Goal: Task Accomplishment & Management: Manage account settings

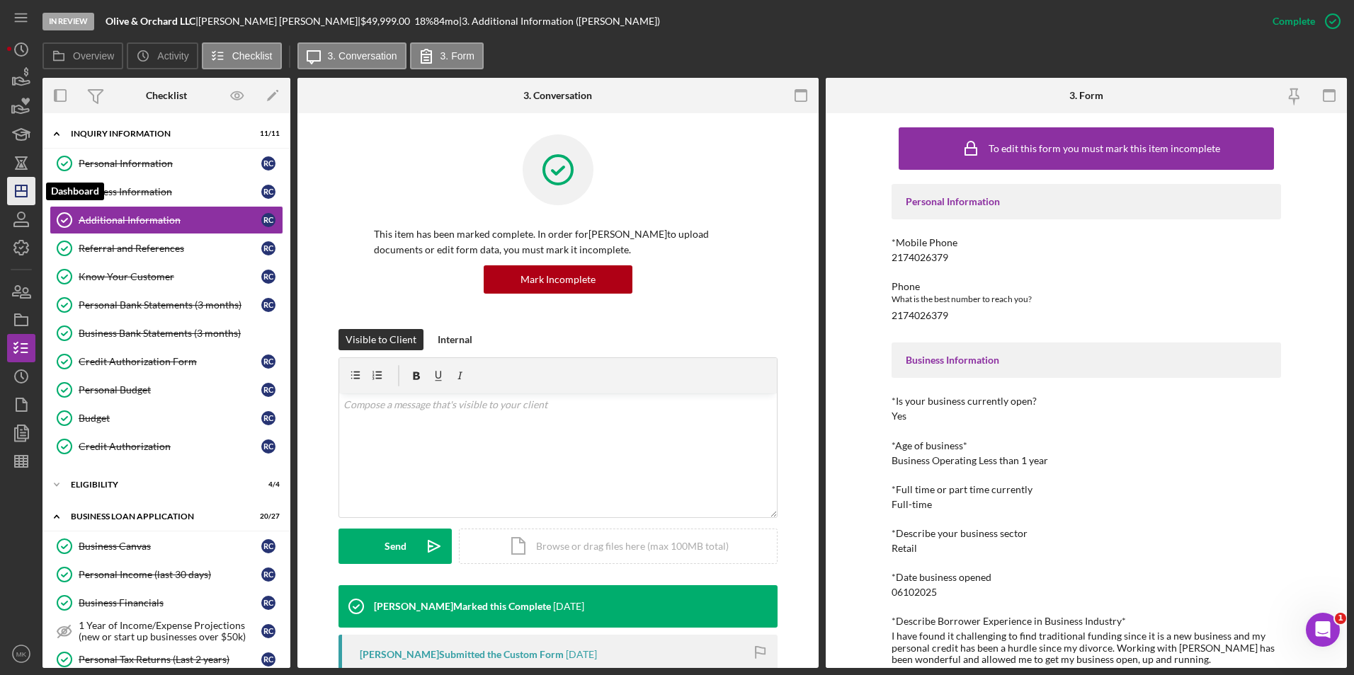
click at [16, 200] on icon "Icon/Dashboard" at bounding box center [21, 190] width 35 height 35
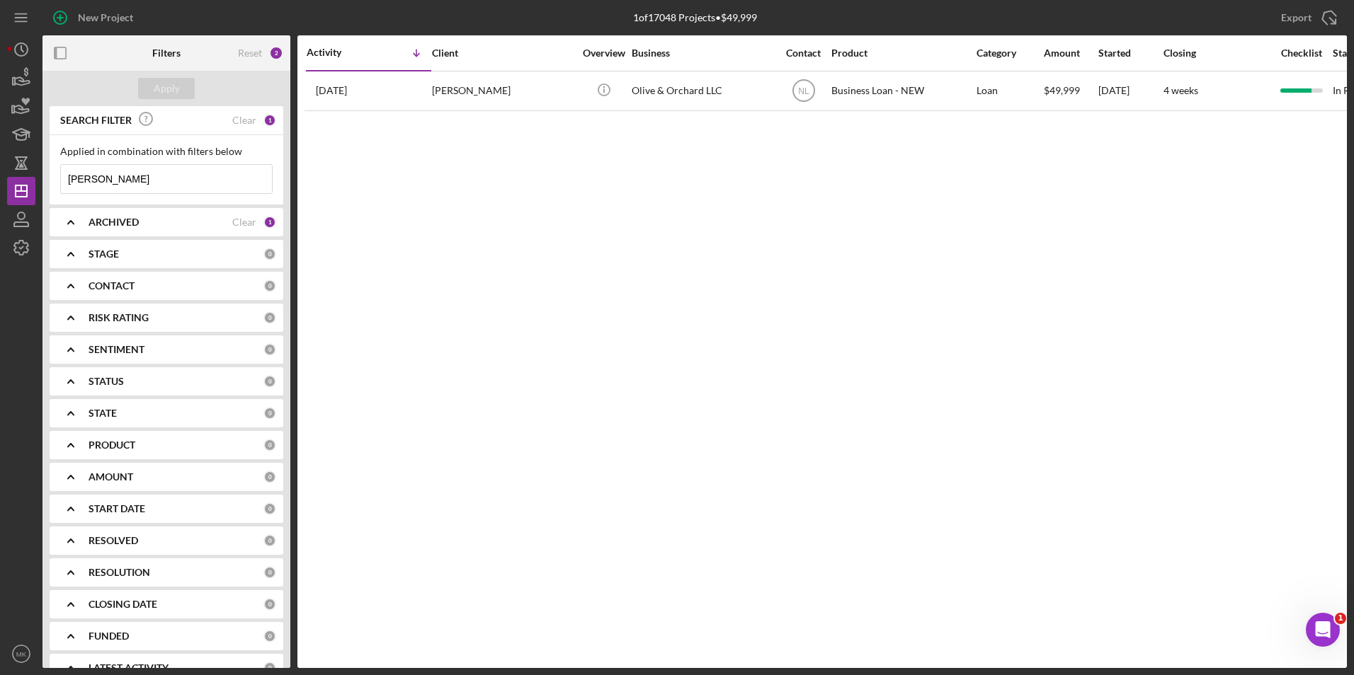
drag, startPoint x: 114, startPoint y: 178, endPoint x: 38, endPoint y: 179, distance: 76.5
click at [38, 179] on div "New Project 1 of 17048 Projects • $49,999 Chopp Export Icon/Export Filters Rese…" at bounding box center [677, 334] width 1340 height 668
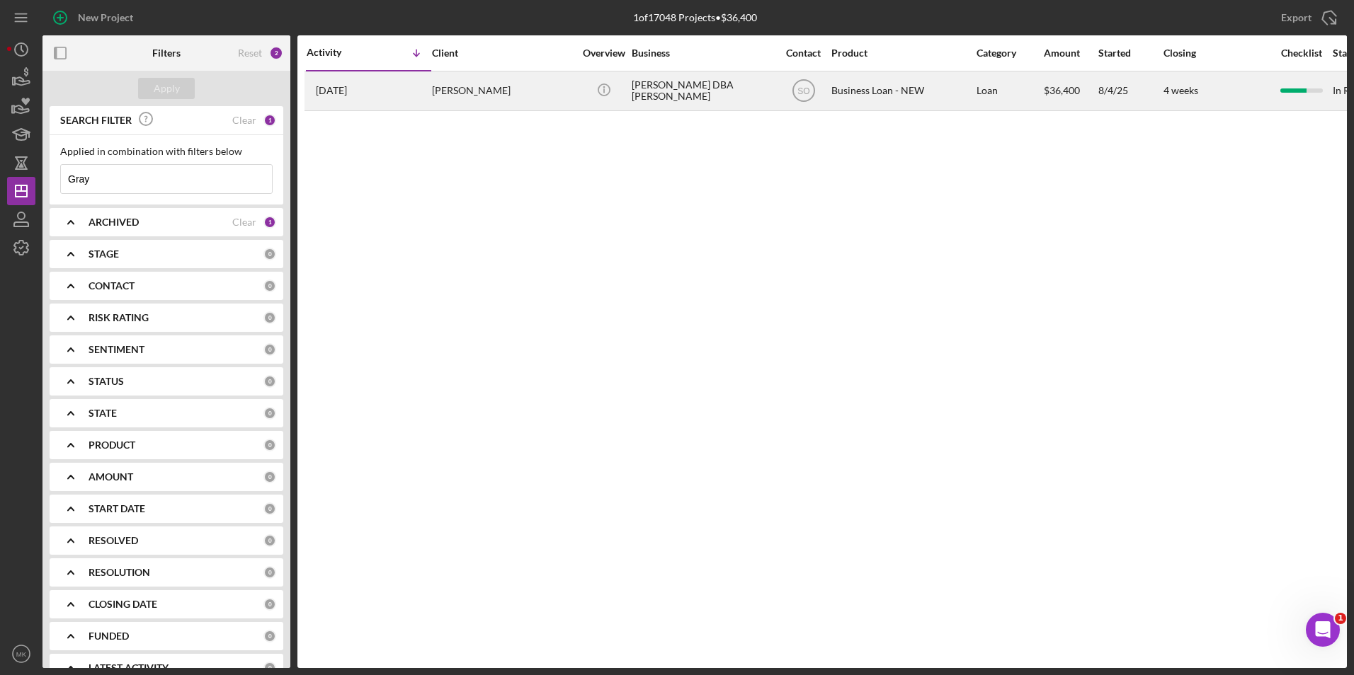
type input "Gray"
click at [496, 86] on div "Mandi Gray" at bounding box center [503, 91] width 142 height 38
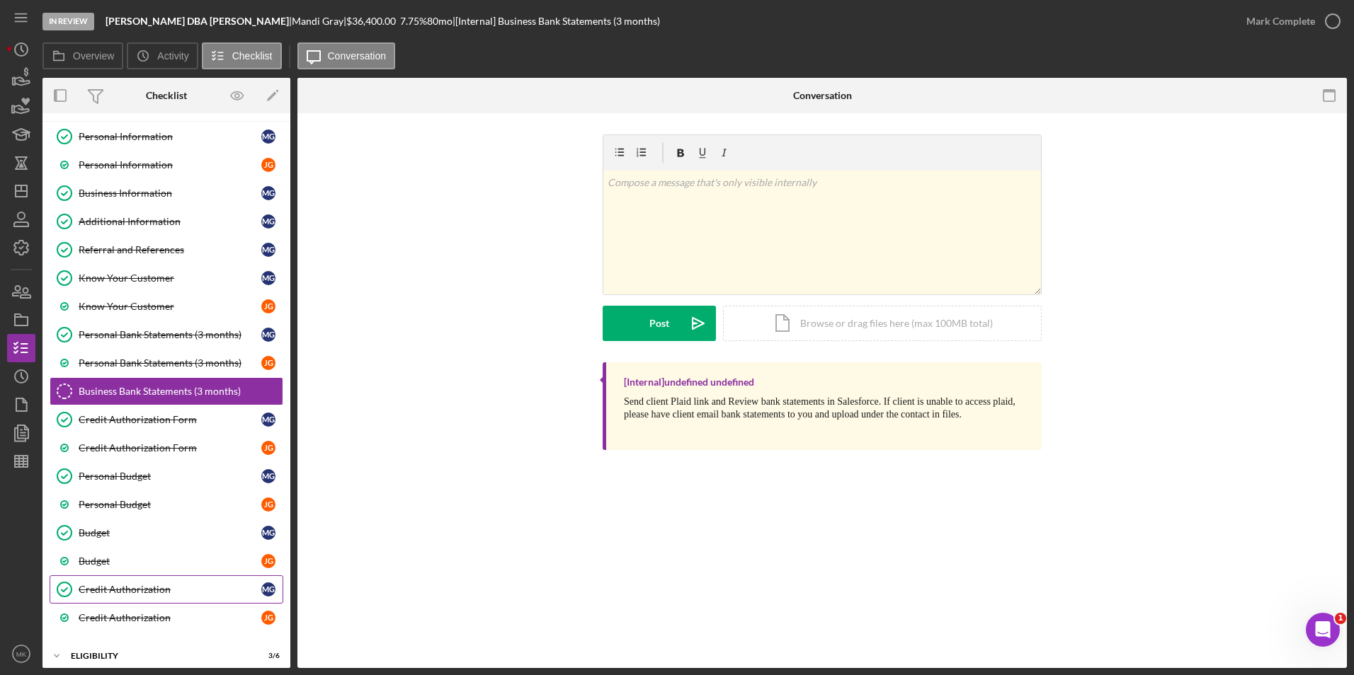
scroll to position [195, 0]
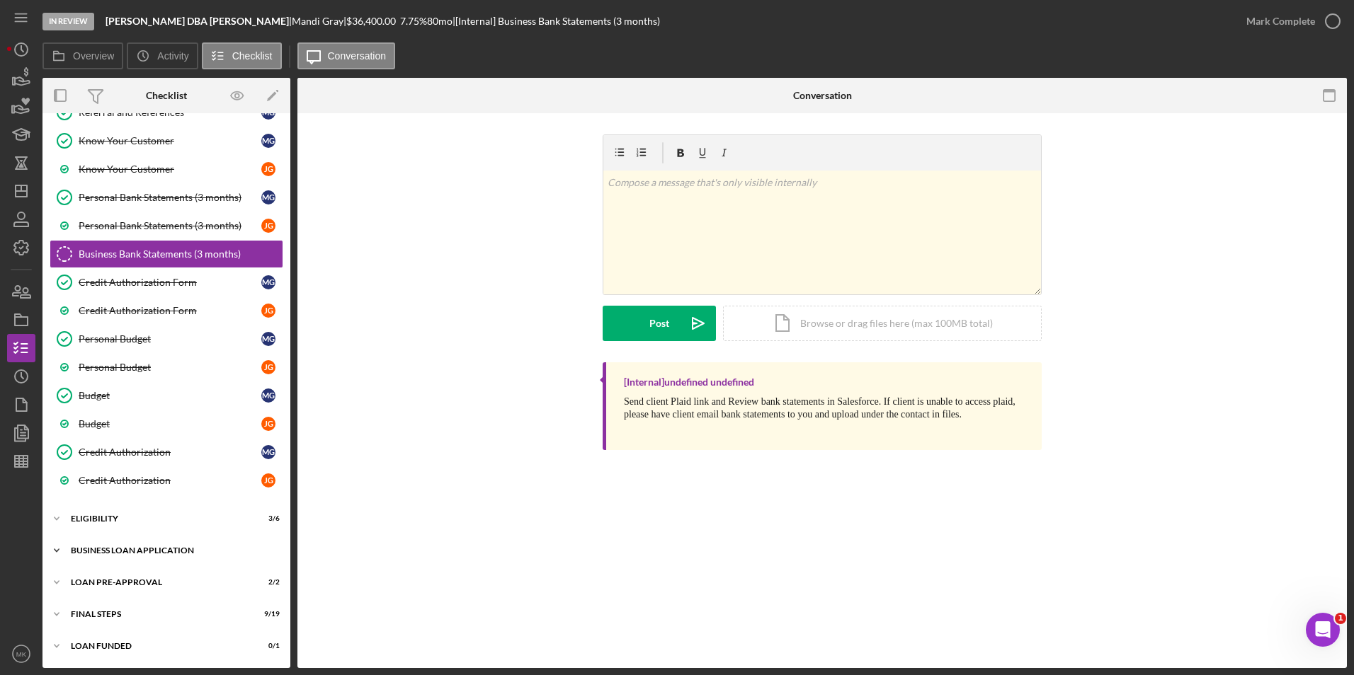
click at [127, 545] on div "Icon/Expander BUSINESS LOAN APPLICATION 20 / 35" at bounding box center [166, 551] width 248 height 28
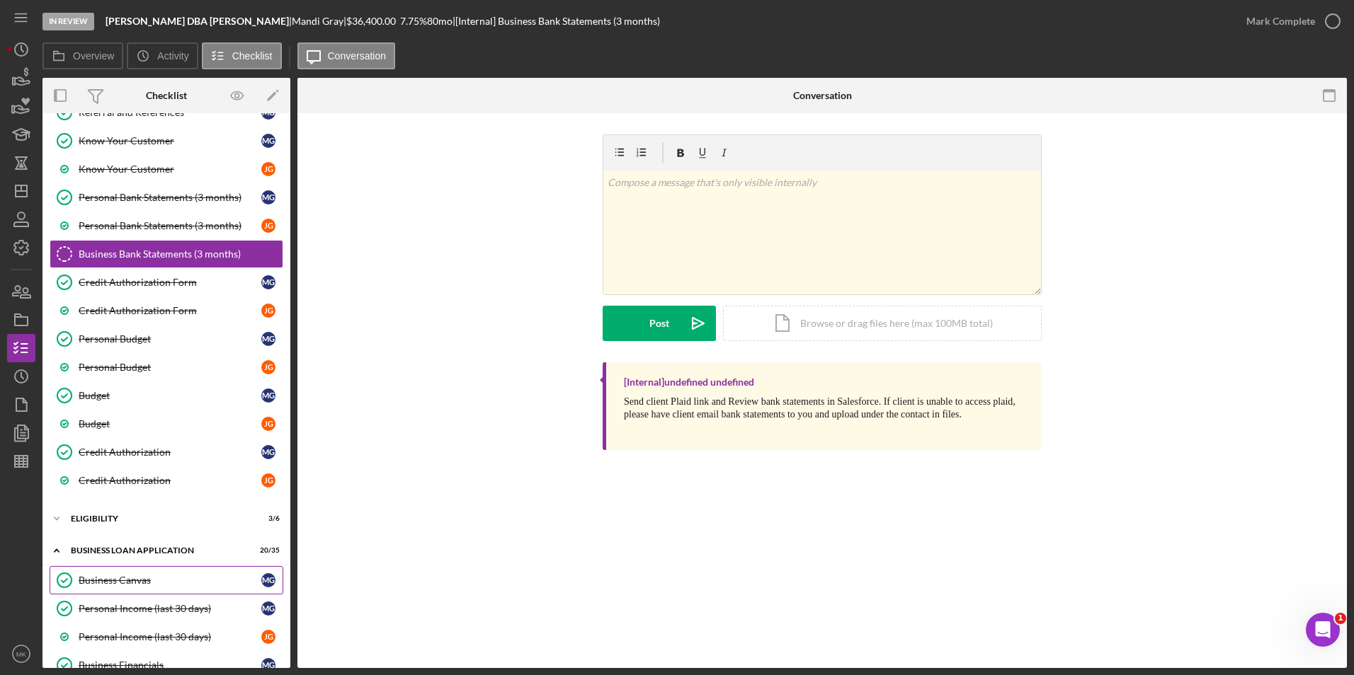
click at [115, 579] on div "Business Canvas" at bounding box center [170, 580] width 183 height 11
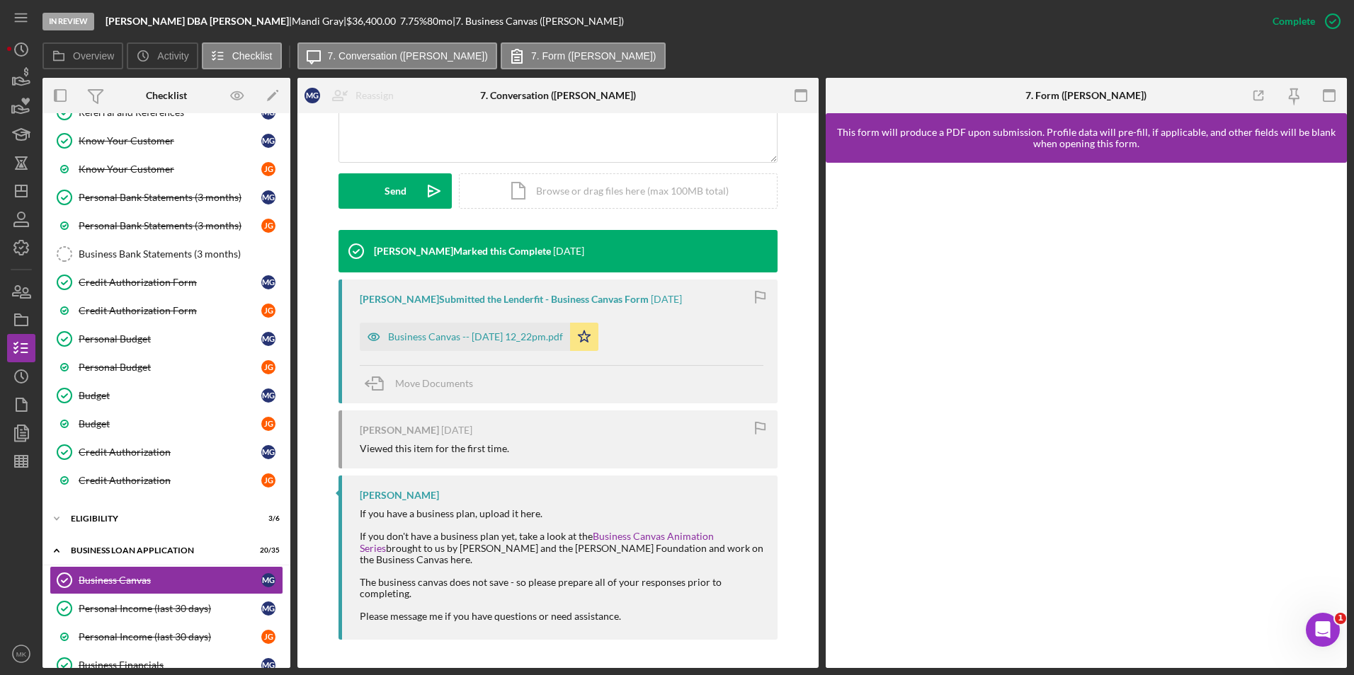
click at [507, 326] on div "Business Canvas -- 2025-08-14 12_22pm.pdf" at bounding box center [465, 337] width 210 height 28
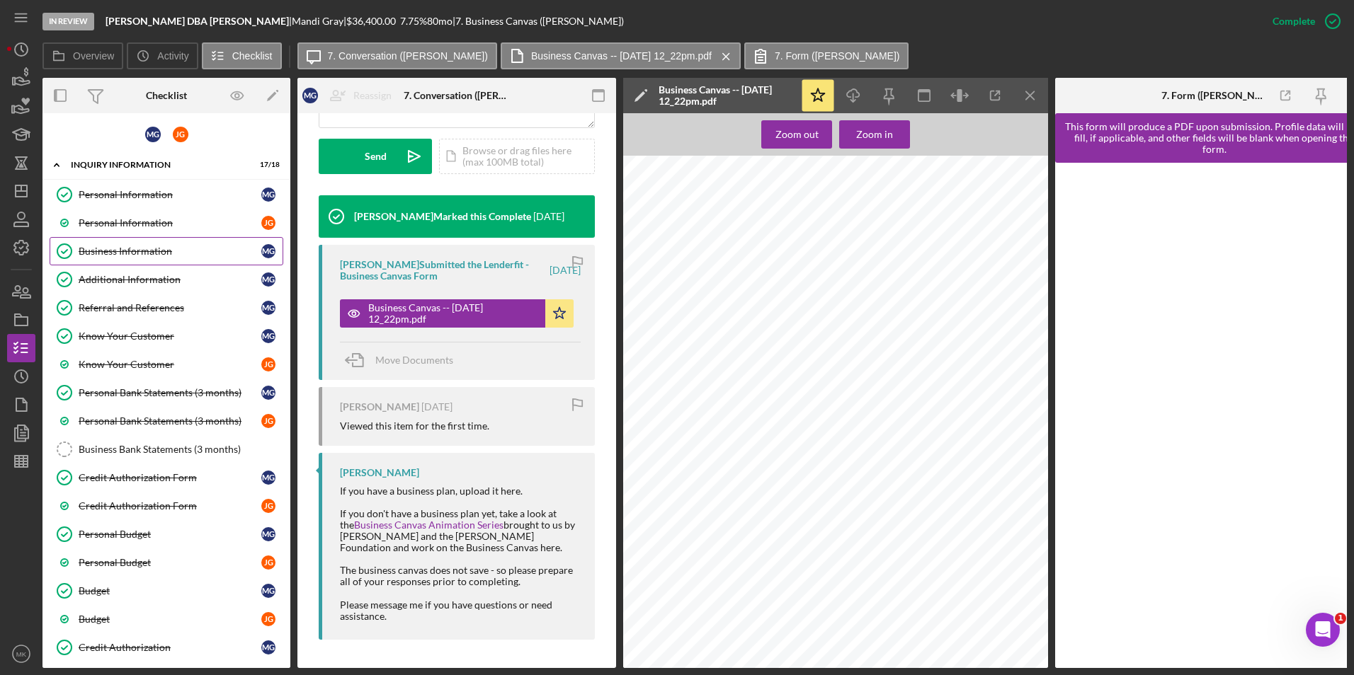
click at [129, 249] on div "Business Information" at bounding box center [170, 251] width 183 height 11
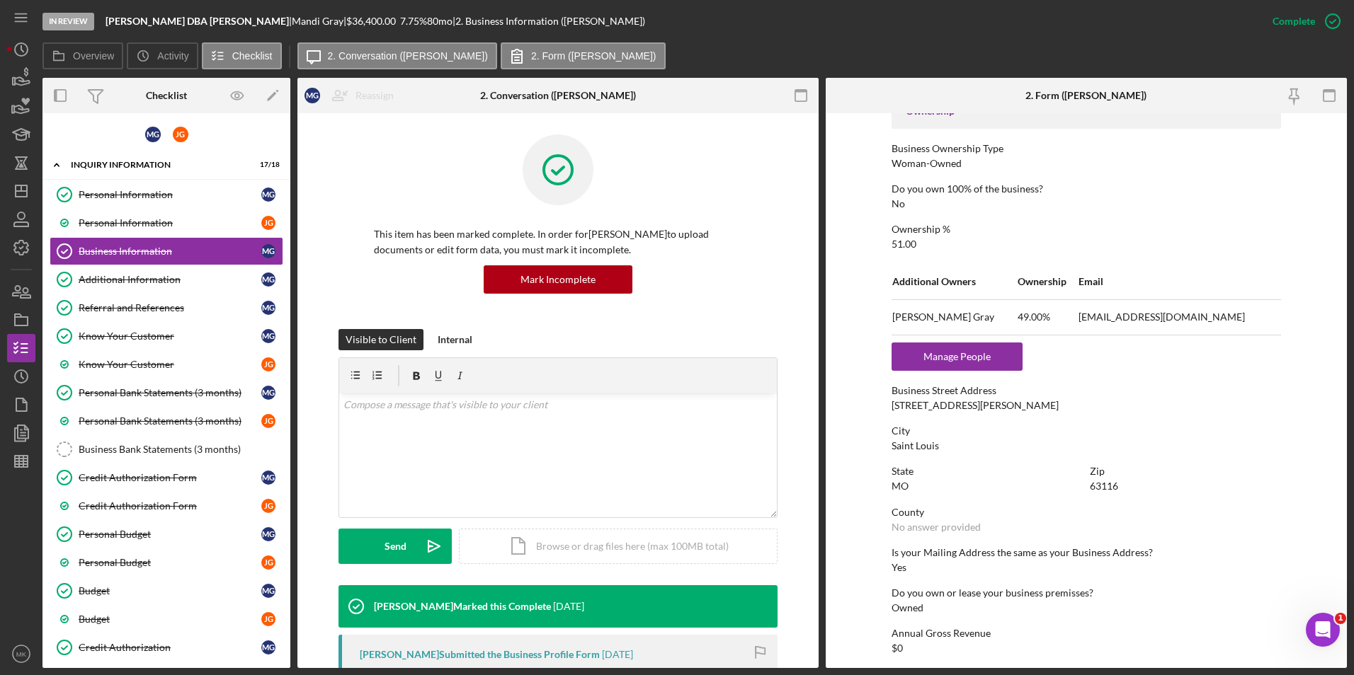
scroll to position [674, 0]
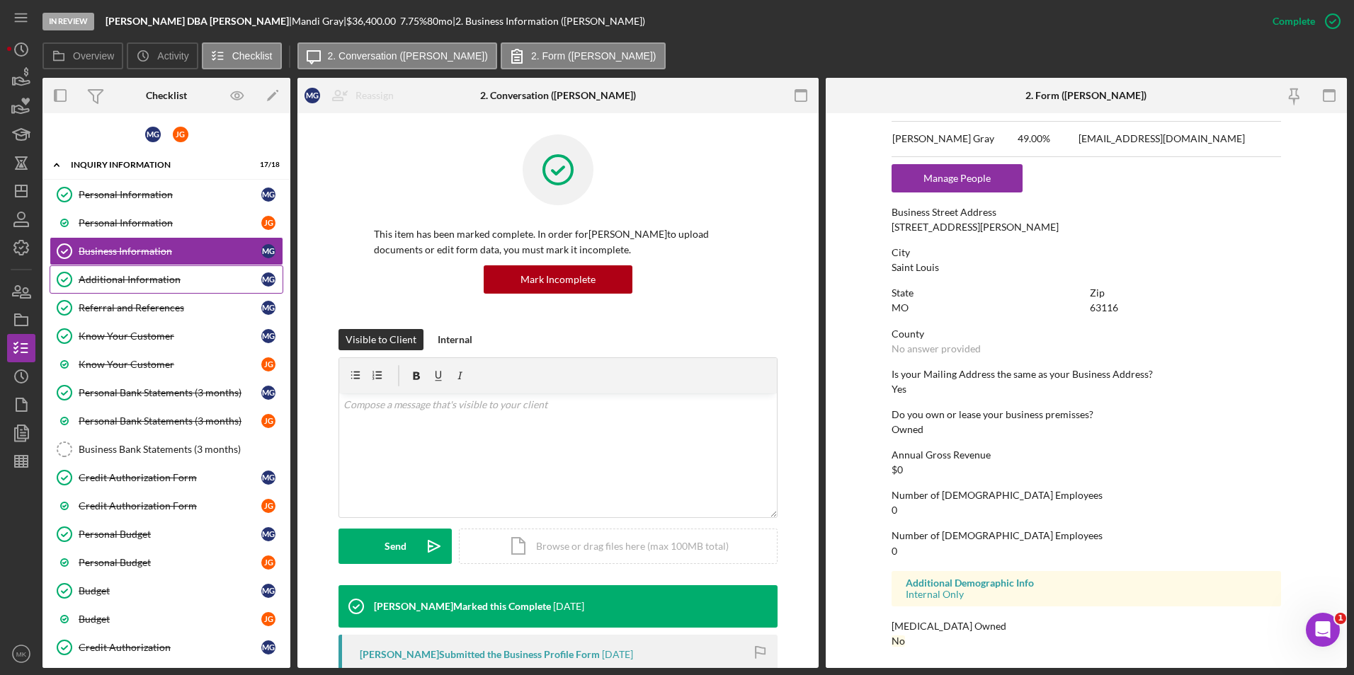
click at [124, 283] on div "Additional Information" at bounding box center [170, 279] width 183 height 11
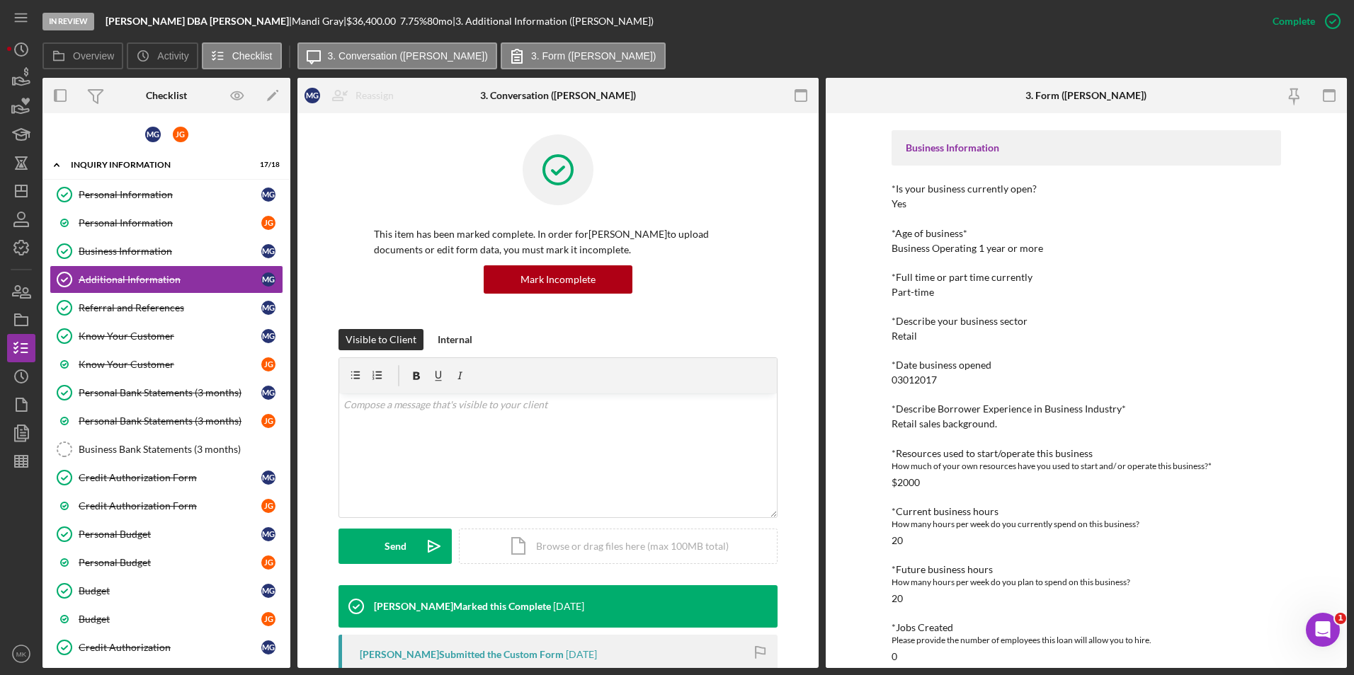
scroll to position [354, 0]
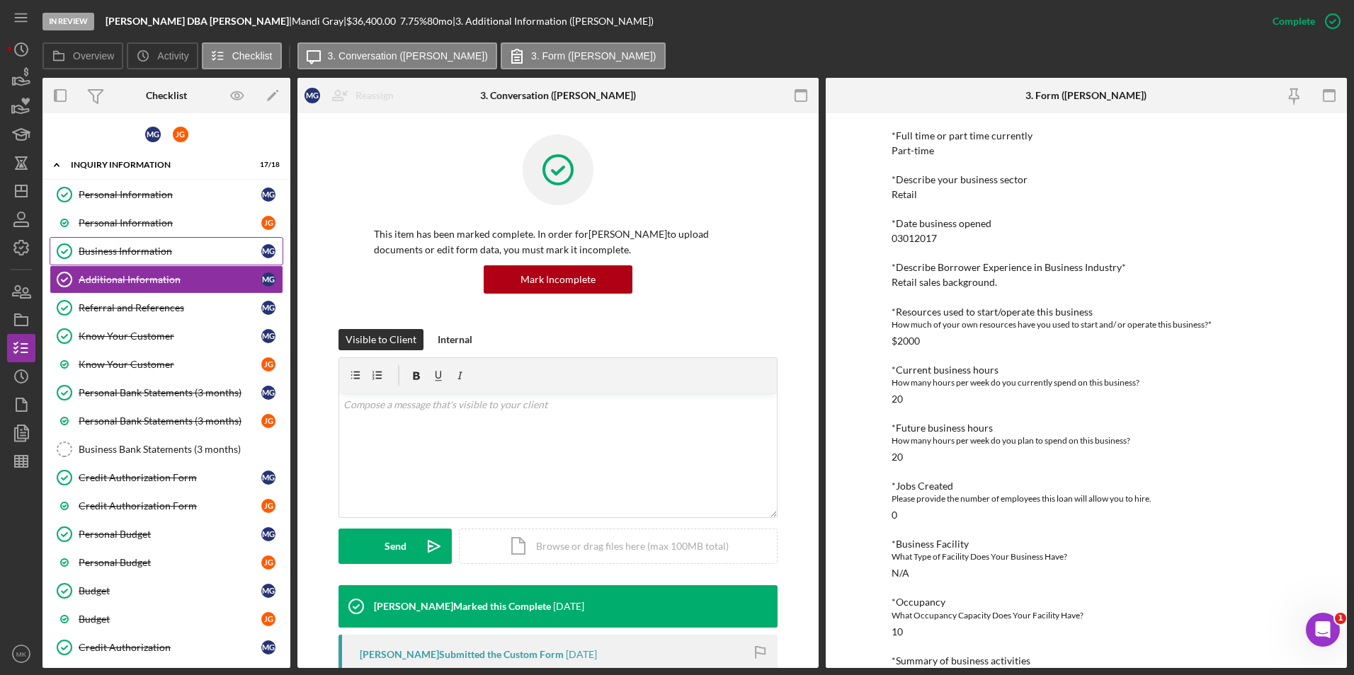
click at [132, 250] on div "Business Information" at bounding box center [170, 251] width 183 height 11
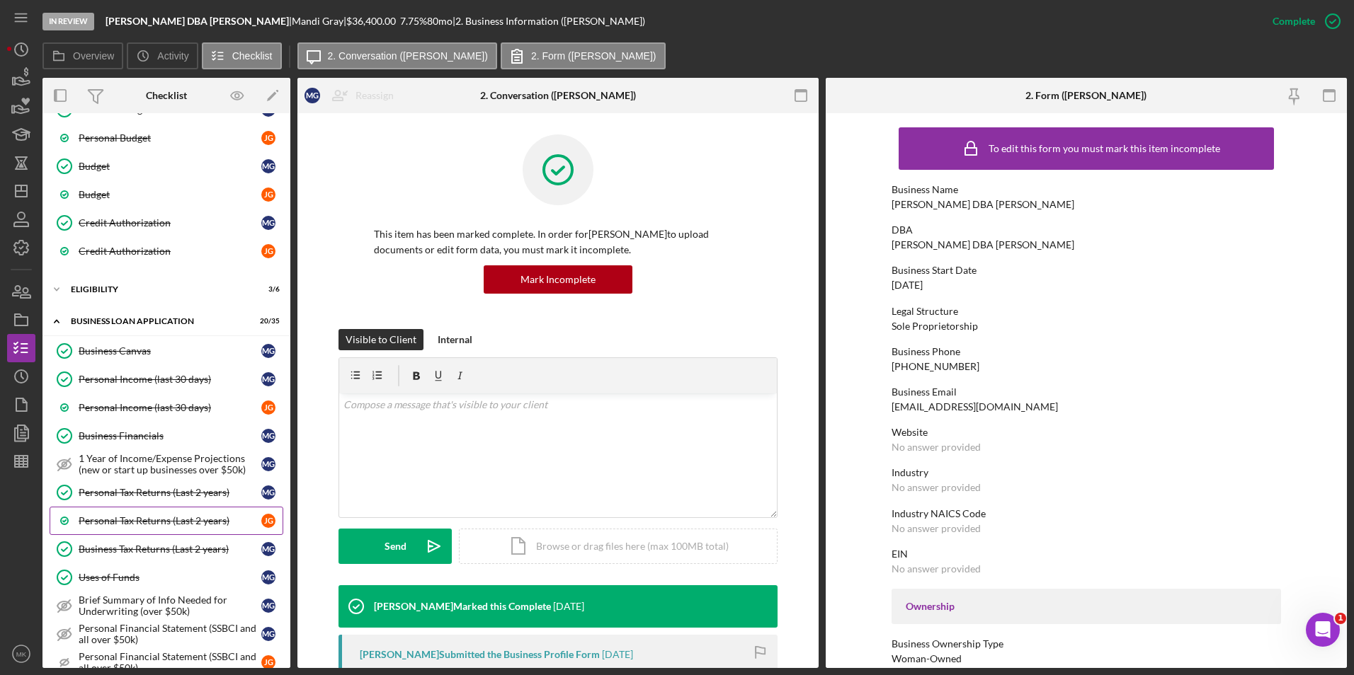
click at [157, 530] on link "Personal Tax Returns (Last 2 years) J G" at bounding box center [167, 521] width 234 height 28
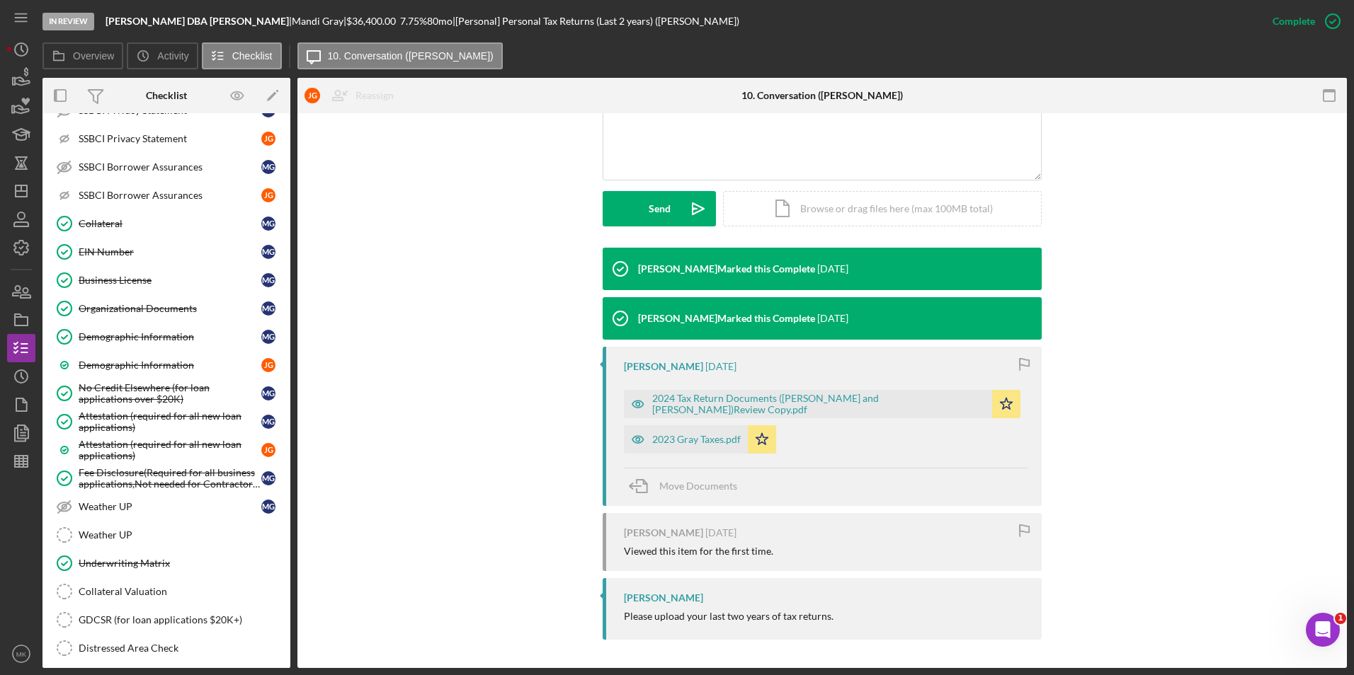
scroll to position [1194, 0]
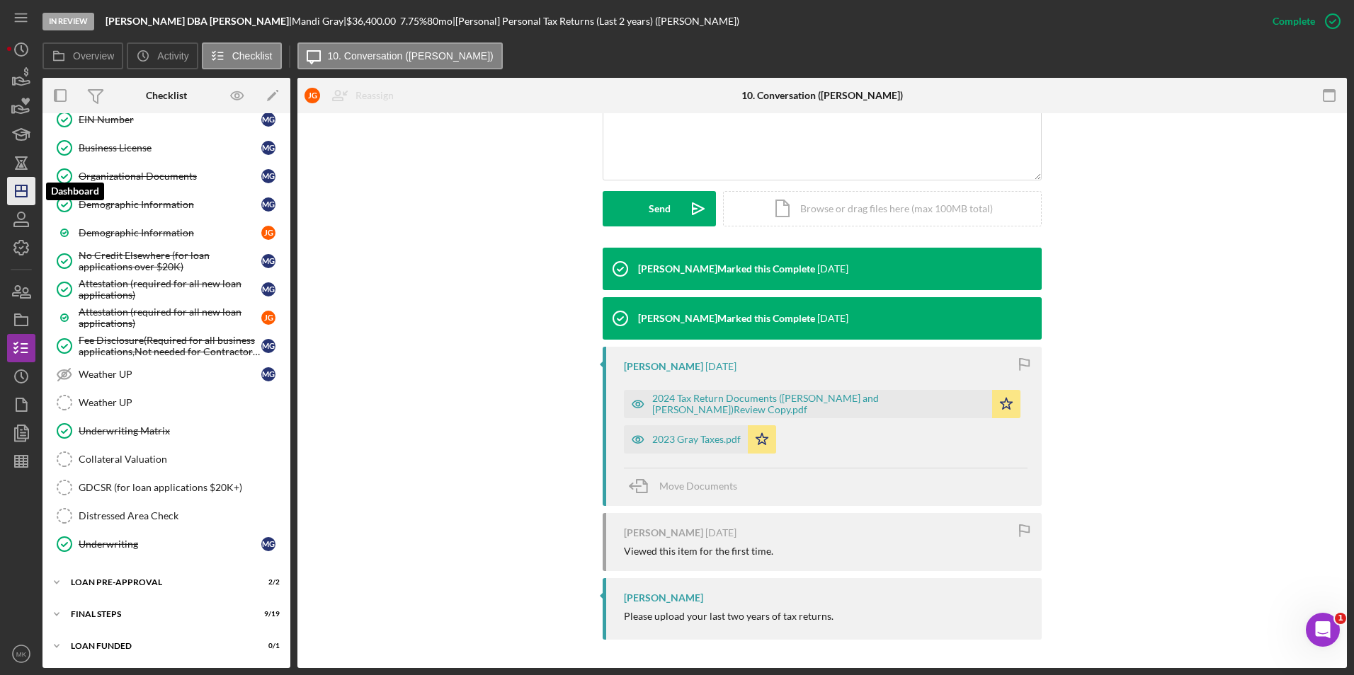
click at [16, 191] on polygon "button" at bounding box center [21, 191] width 11 height 11
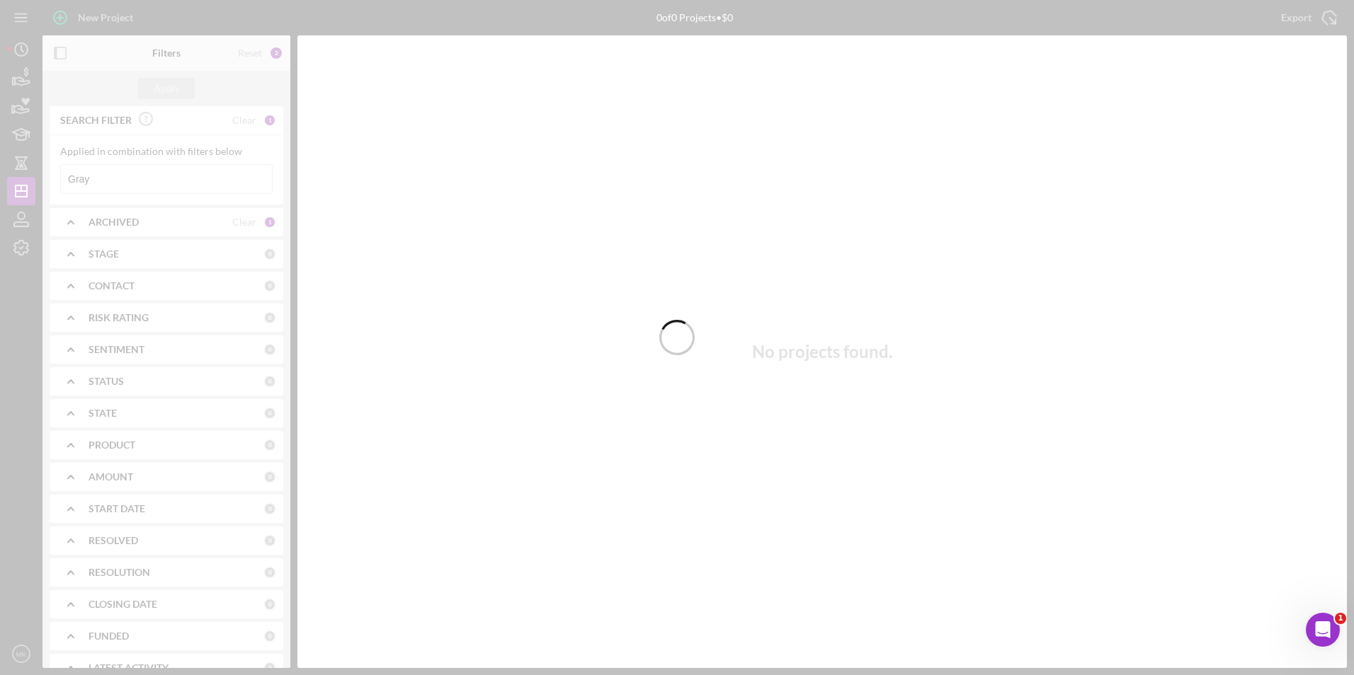
click at [132, 171] on div at bounding box center [677, 337] width 1354 height 675
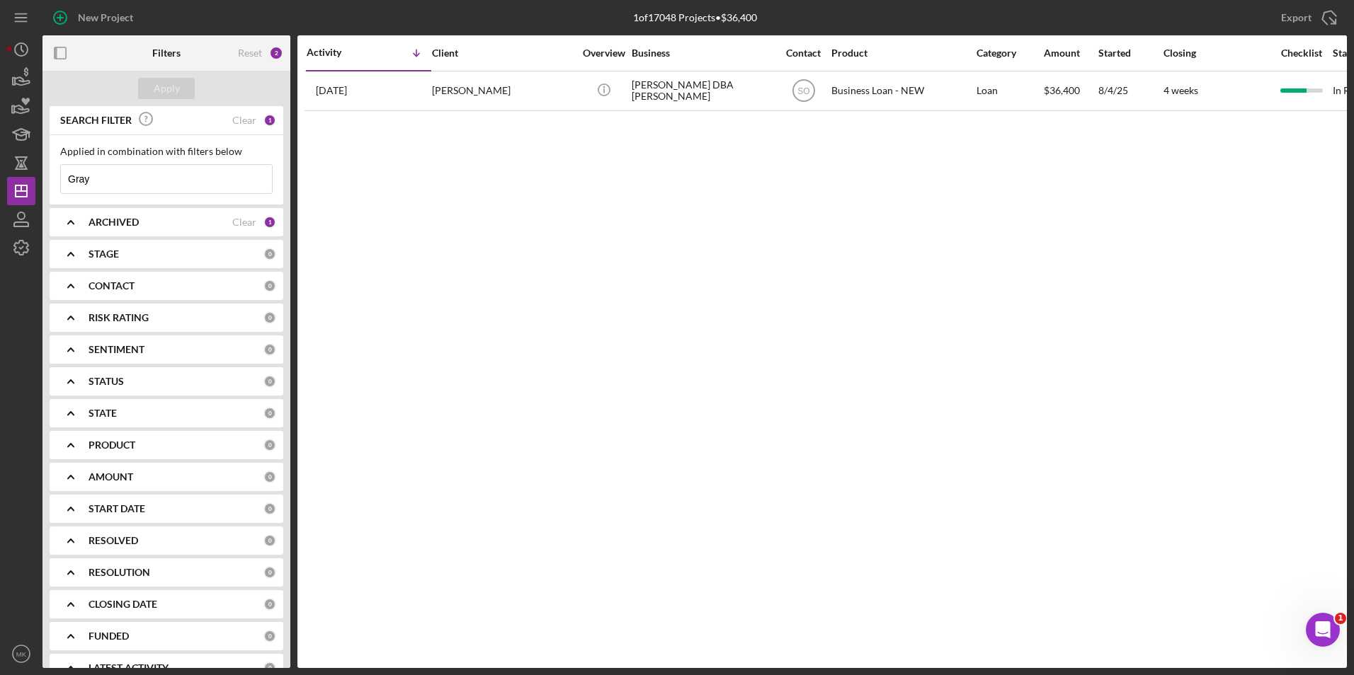
click at [136, 180] on input "Gray" at bounding box center [166, 179] width 211 height 28
drag, startPoint x: 136, startPoint y: 180, endPoint x: -1, endPoint y: 173, distance: 136.8
click at [0, 173] on html "New Project 1 of 17048 Projects • $36,400 Gray Export Icon/Export Filters Reset…" at bounding box center [677, 337] width 1354 height 675
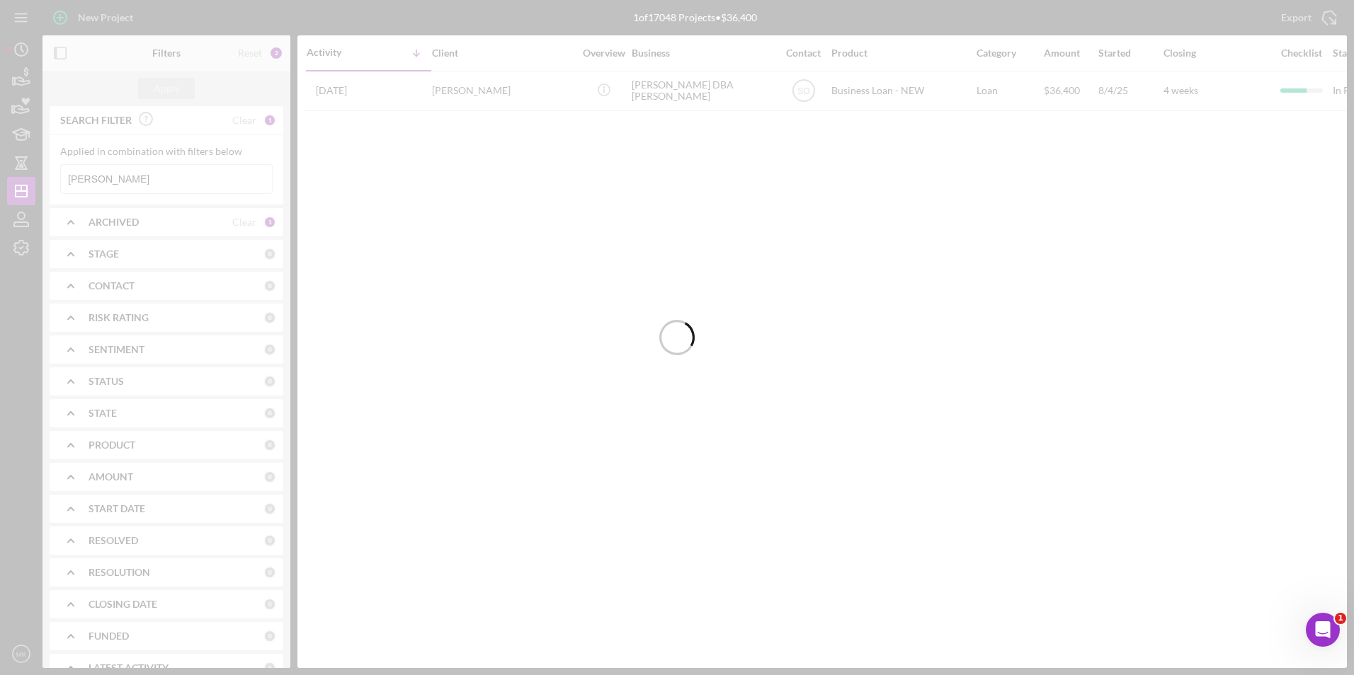
type input "Robinson"
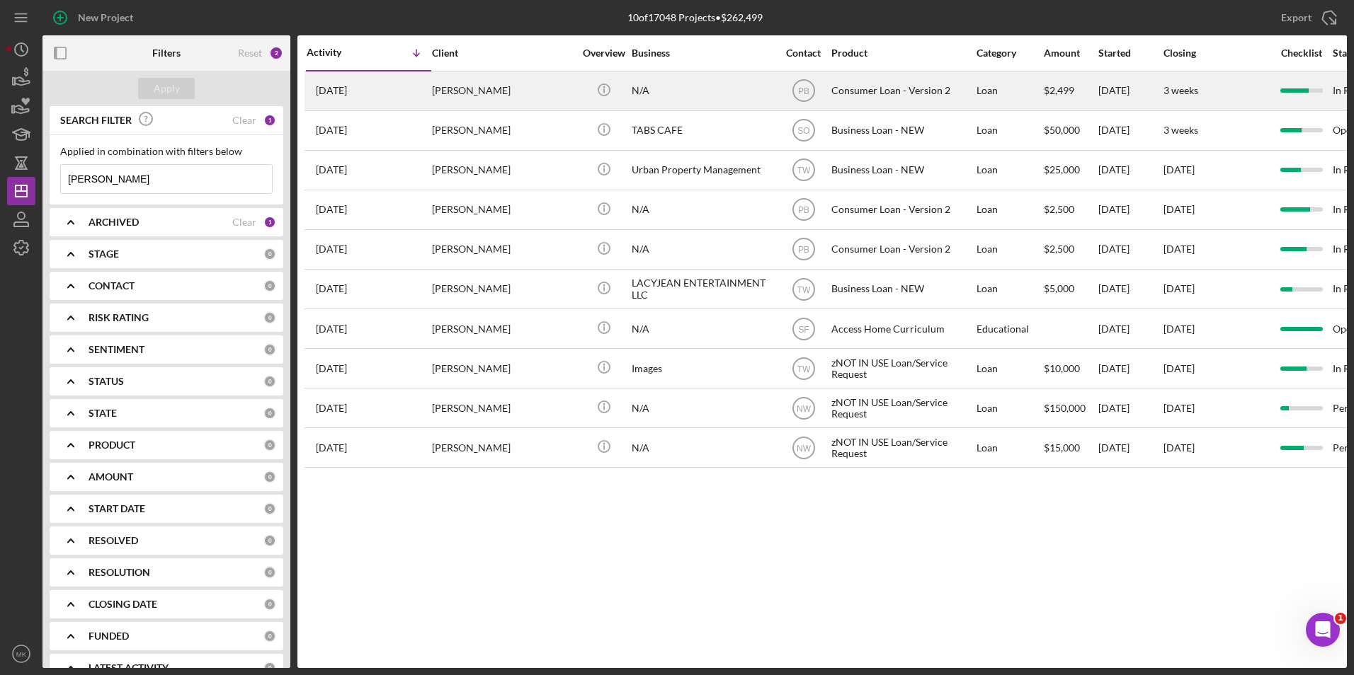
click at [488, 89] on div "towanna robinson" at bounding box center [503, 91] width 142 height 38
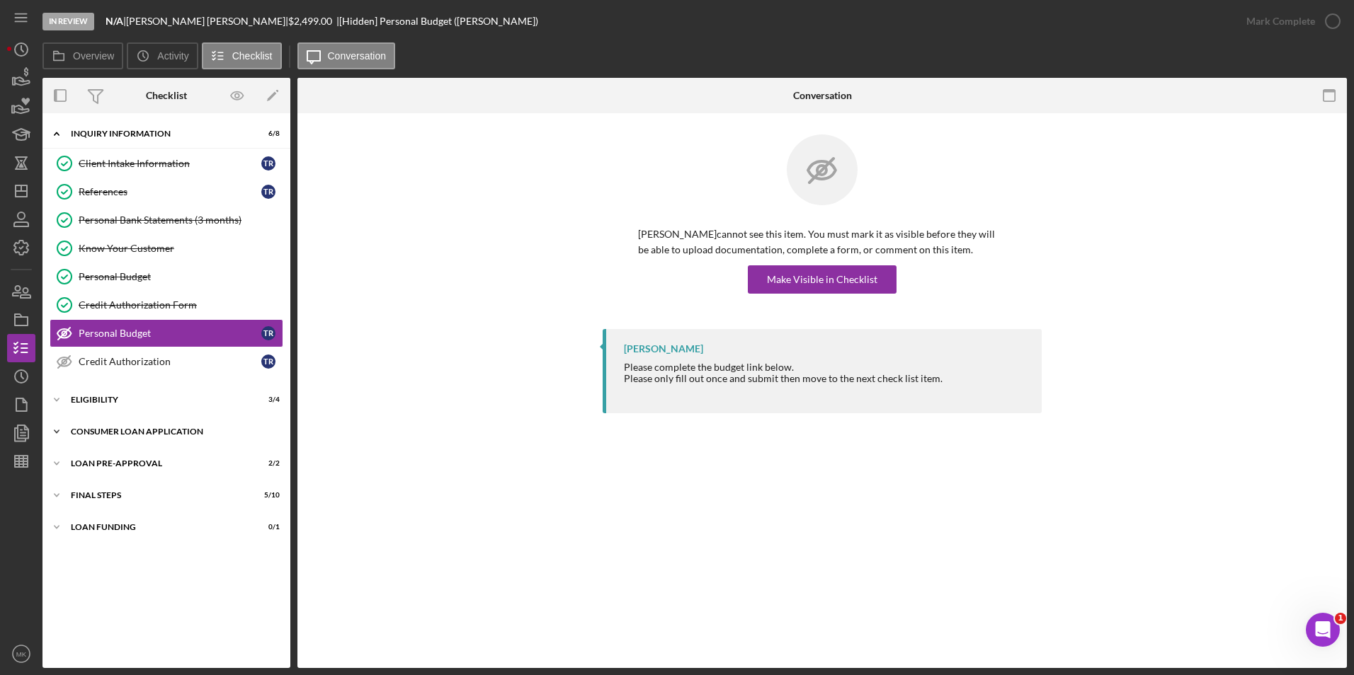
click at [144, 438] on div "Icon/Expander Consumer Loan Application 7 / 9" at bounding box center [166, 432] width 248 height 28
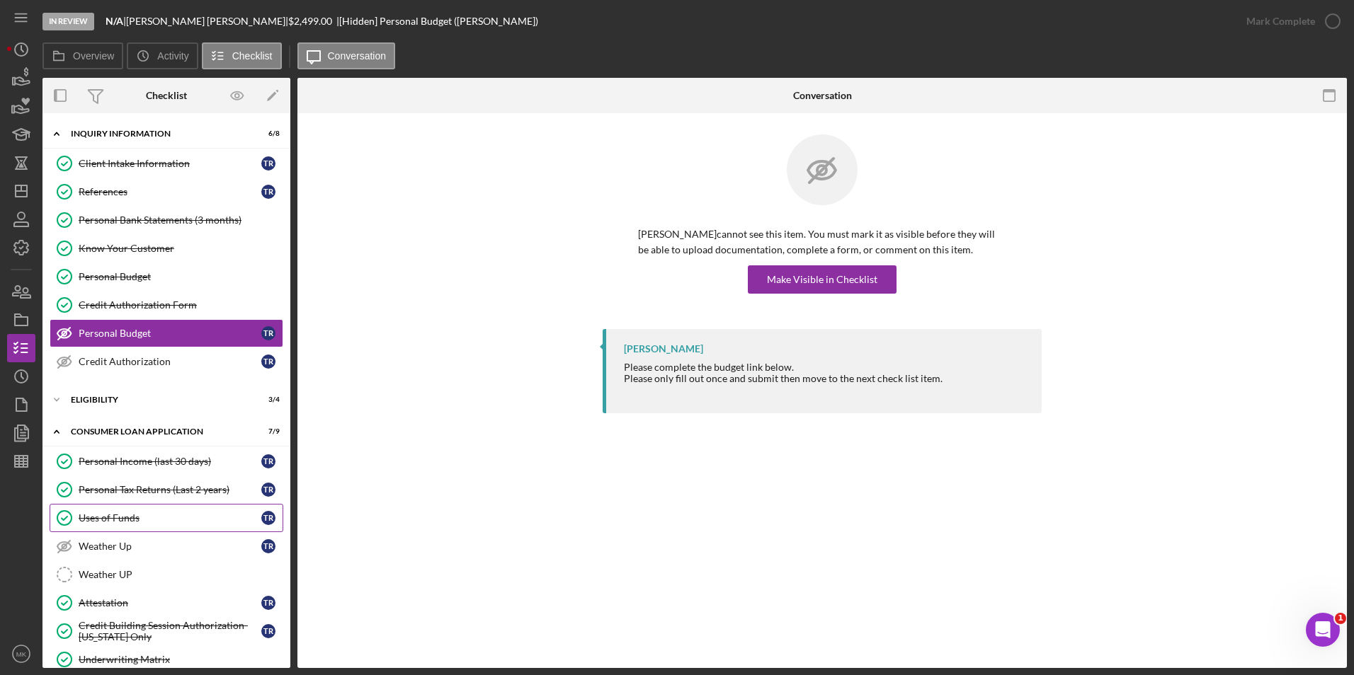
click at [130, 516] on div "Uses of Funds" at bounding box center [170, 518] width 183 height 11
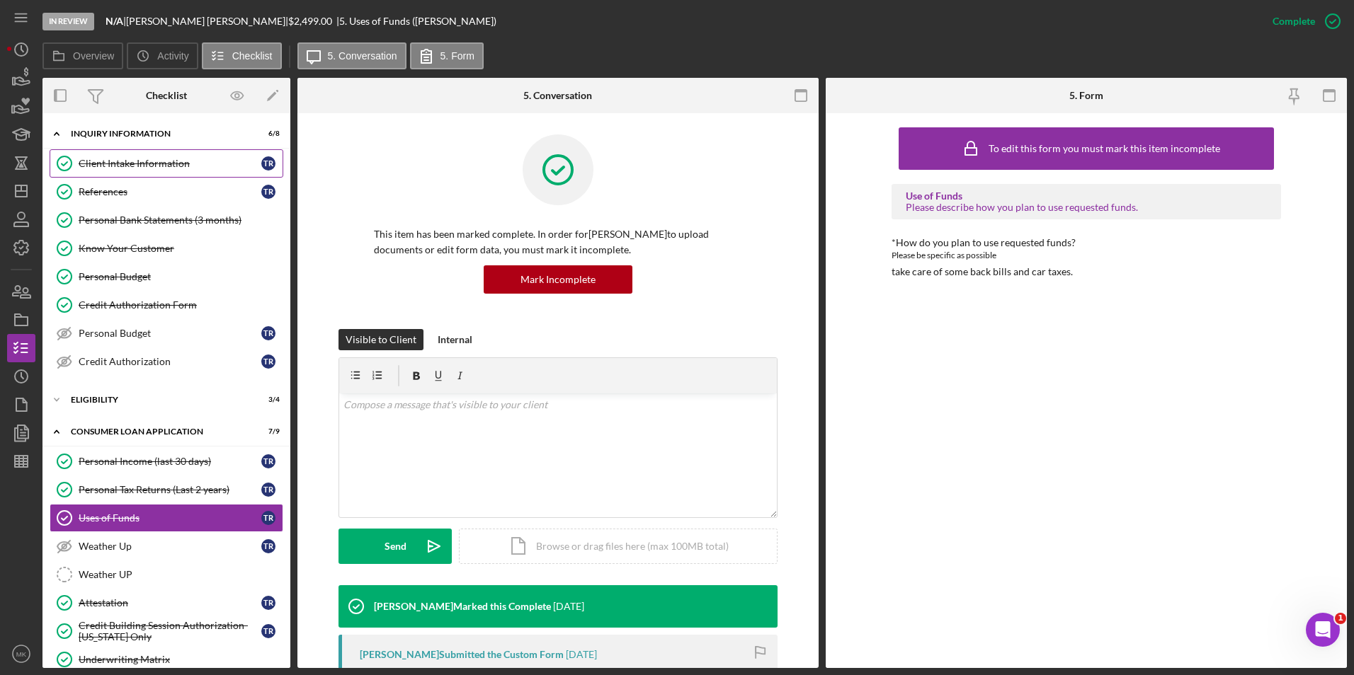
click at [182, 159] on div "Client Intake Information" at bounding box center [170, 163] width 183 height 11
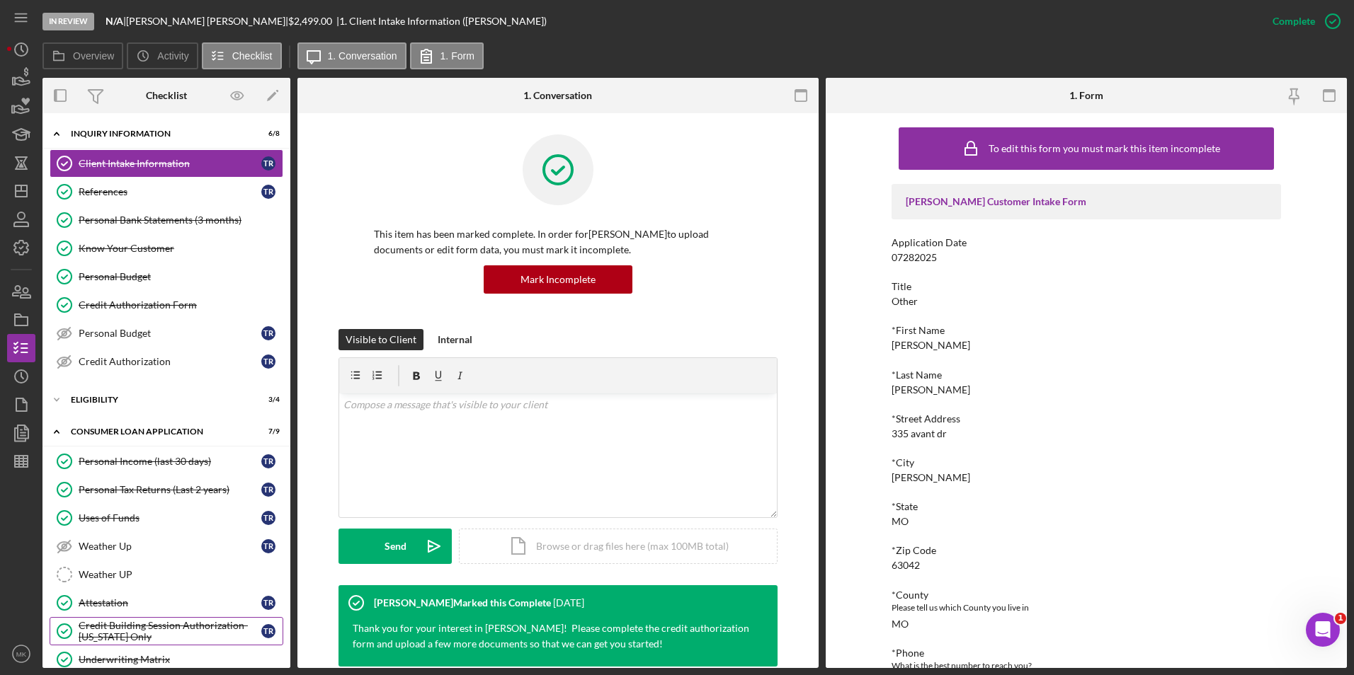
scroll to position [144, 0]
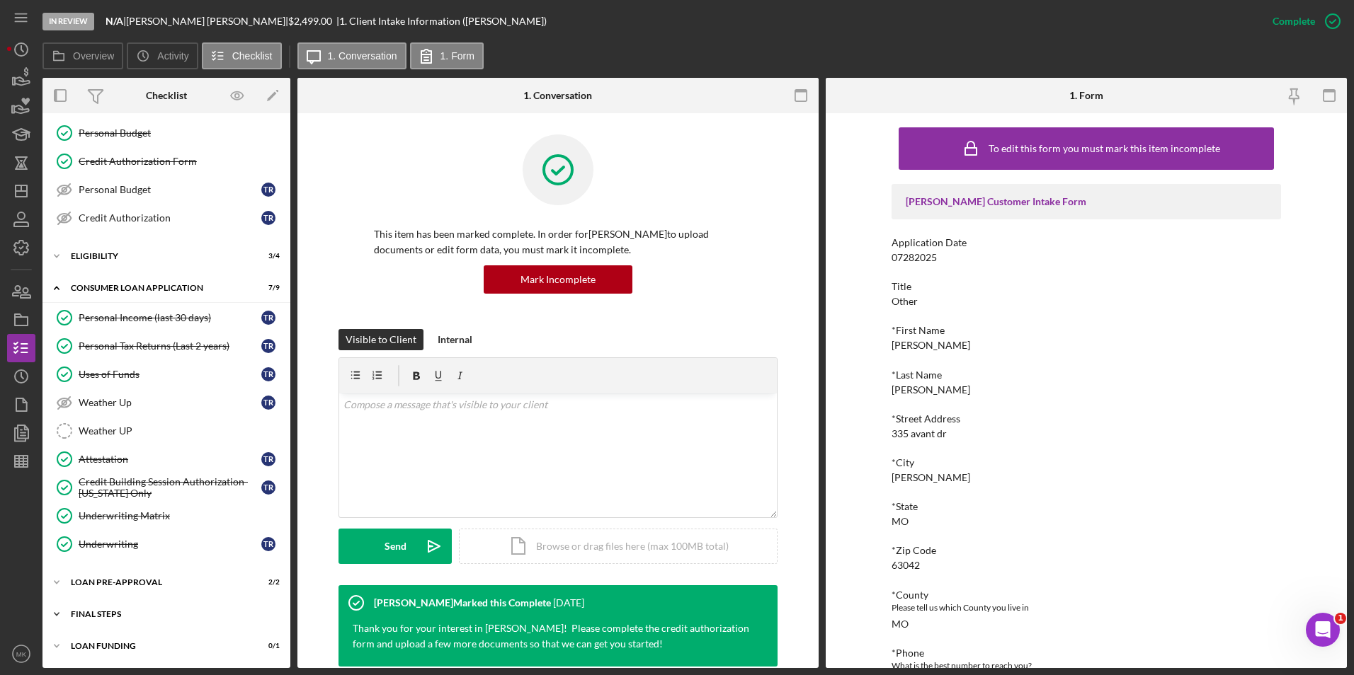
click at [120, 617] on div "FINAL STEPS" at bounding box center [172, 614] width 202 height 8
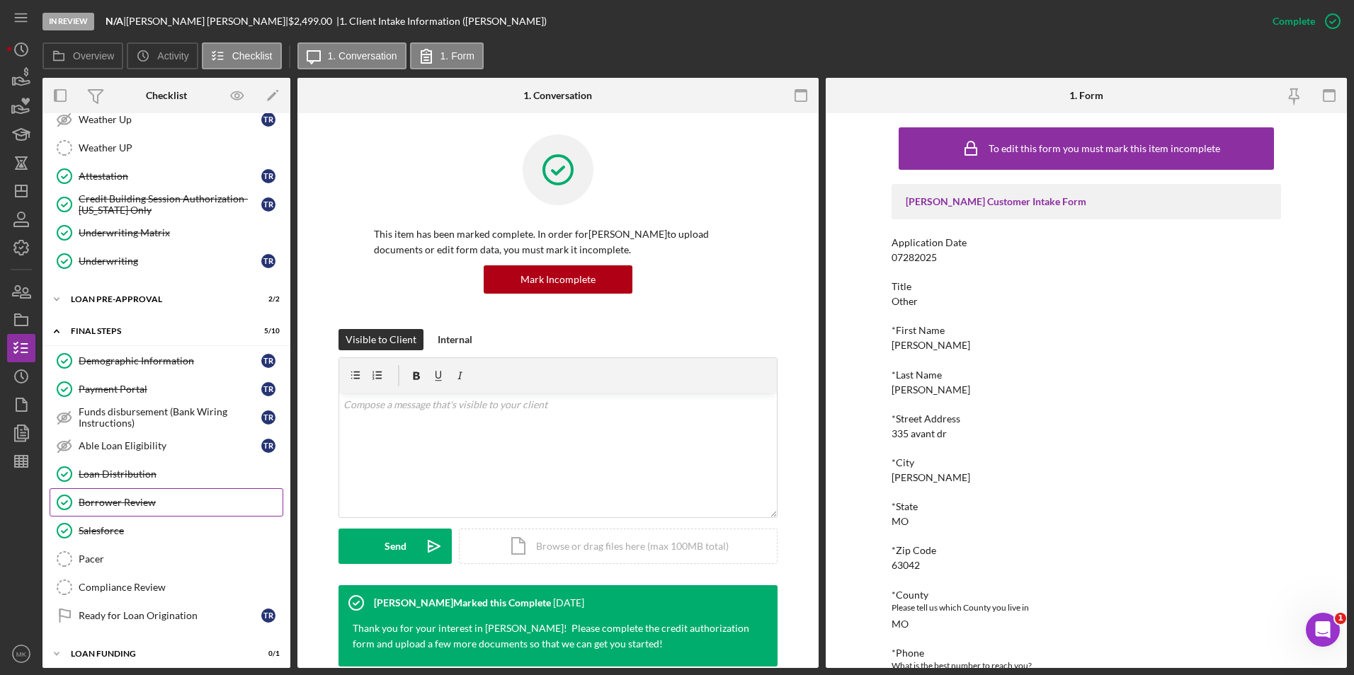
click at [136, 505] on div "Borrower Review" at bounding box center [181, 502] width 204 height 11
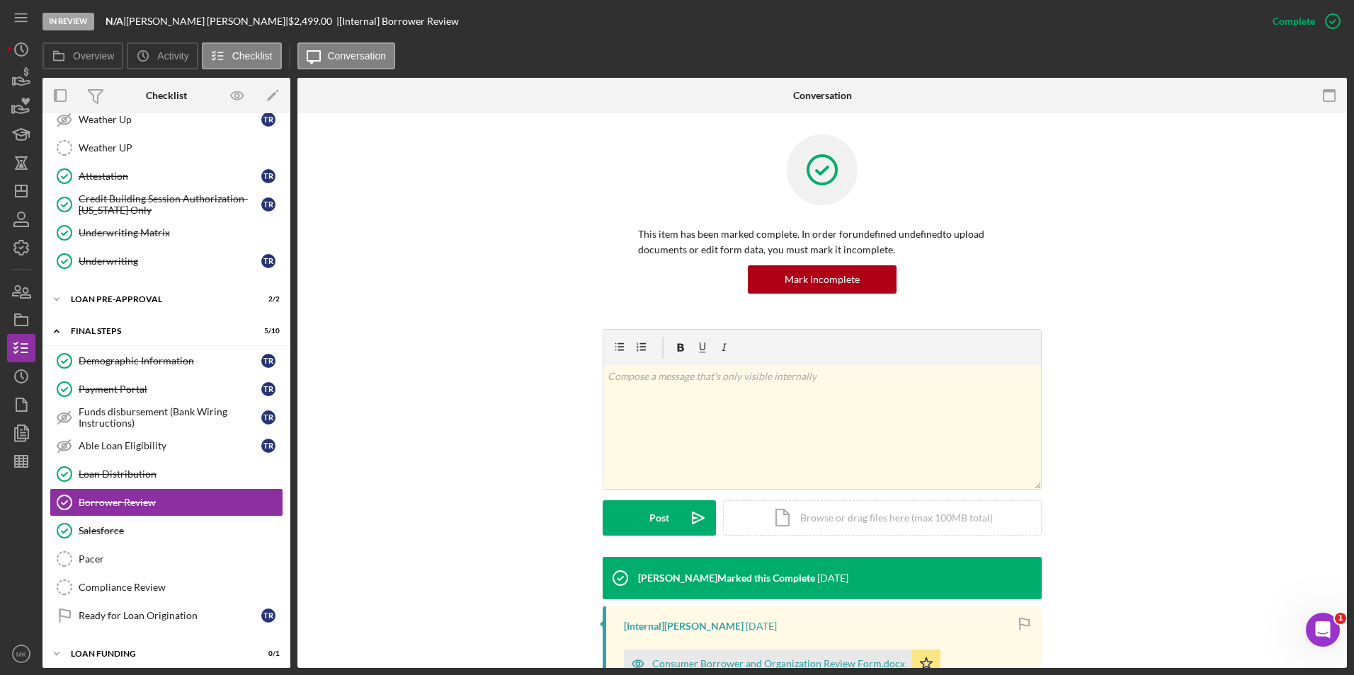
scroll to position [195, 0]
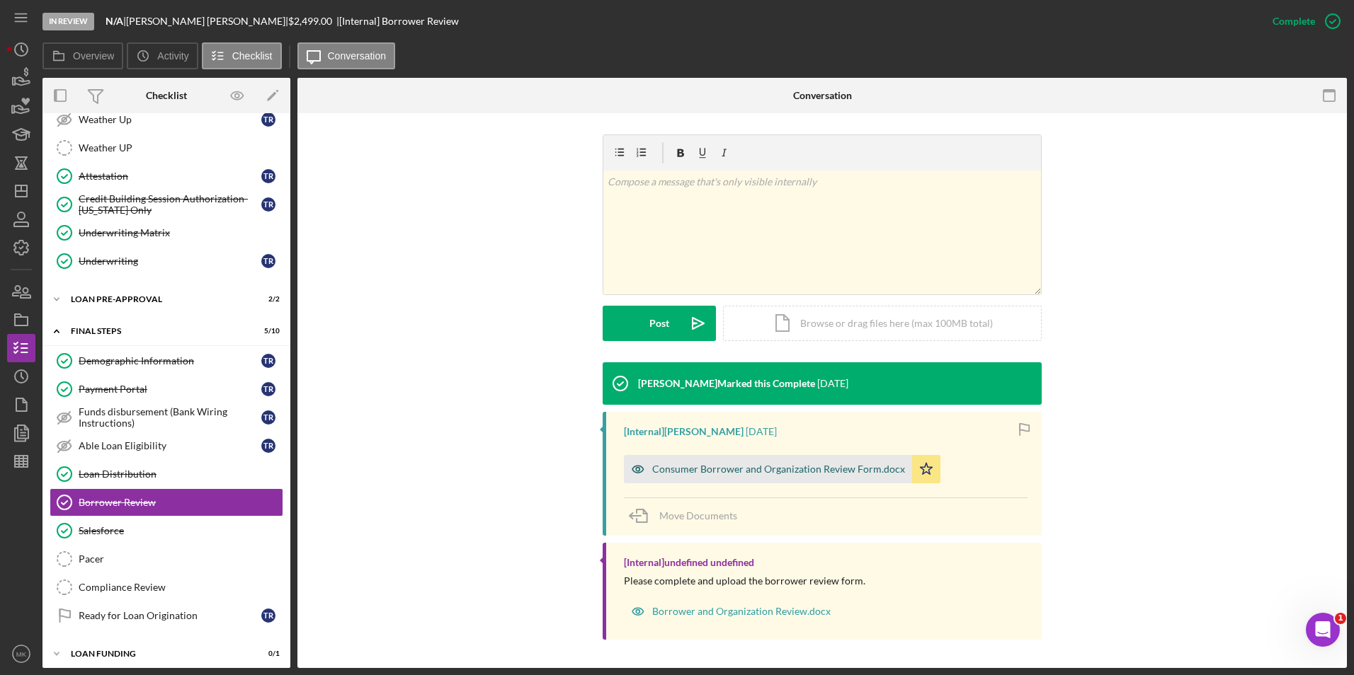
click at [733, 472] on div "Consumer Borrower and Organization Review Form.docx" at bounding box center [778, 469] width 253 height 11
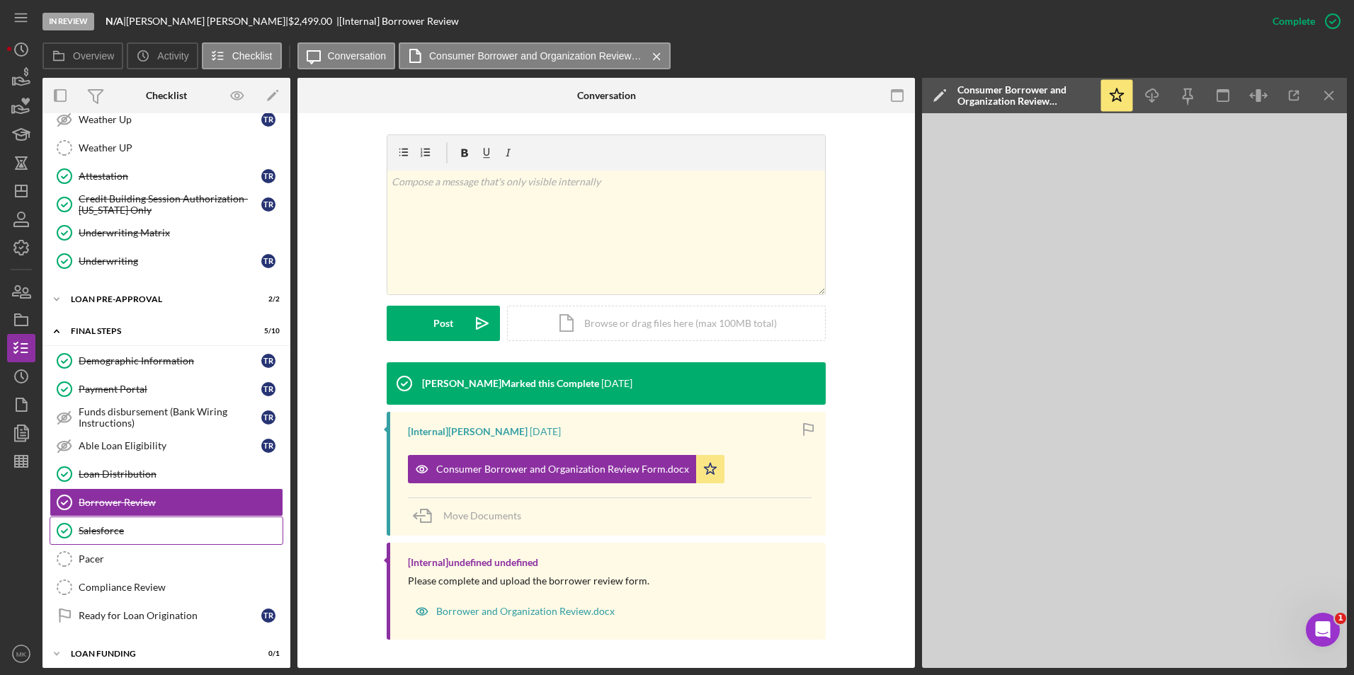
scroll to position [435, 0]
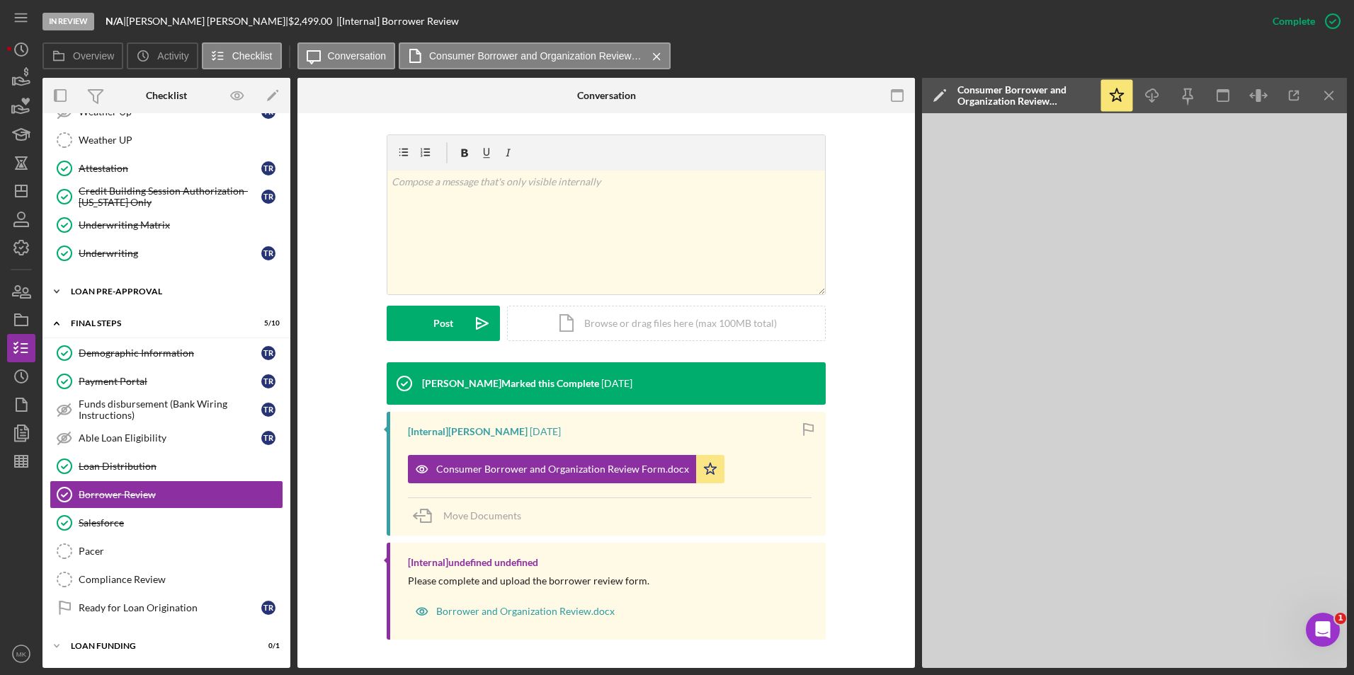
click at [132, 290] on div "Loan Pre-Approval" at bounding box center [172, 291] width 202 height 8
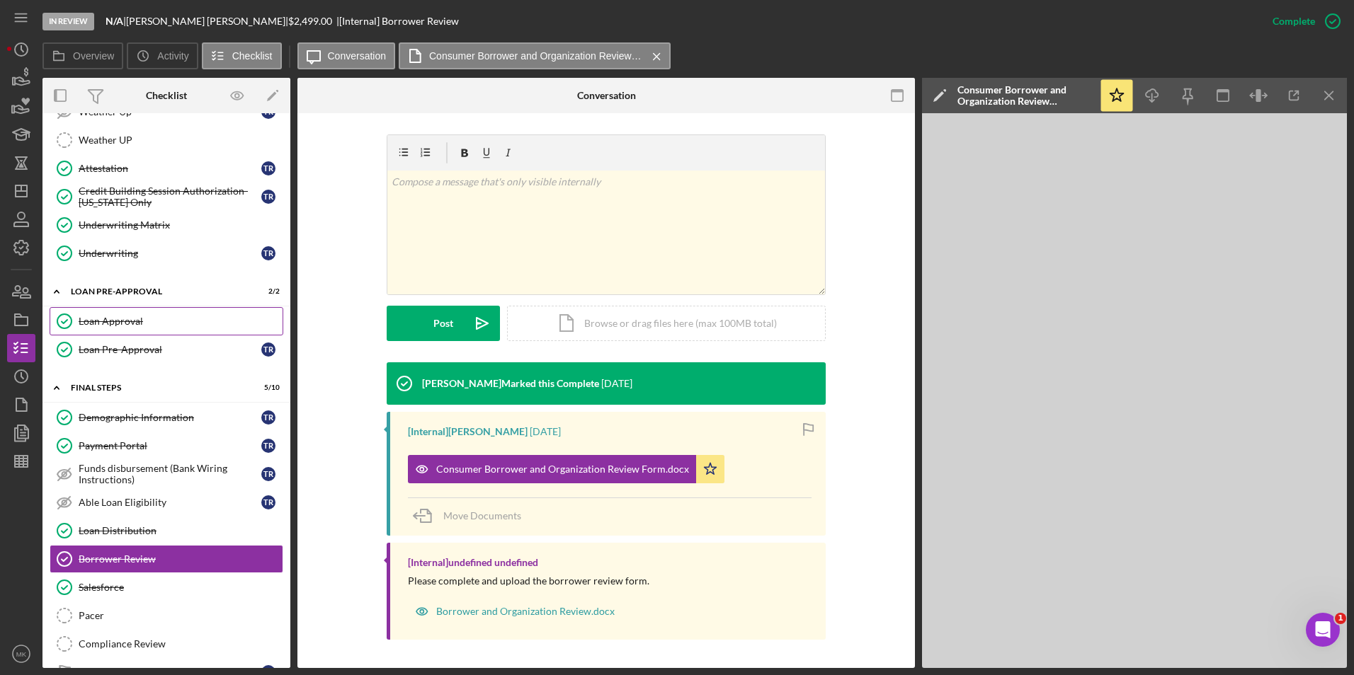
click at [137, 332] on link "Loan Approval Loan Approval" at bounding box center [167, 321] width 234 height 28
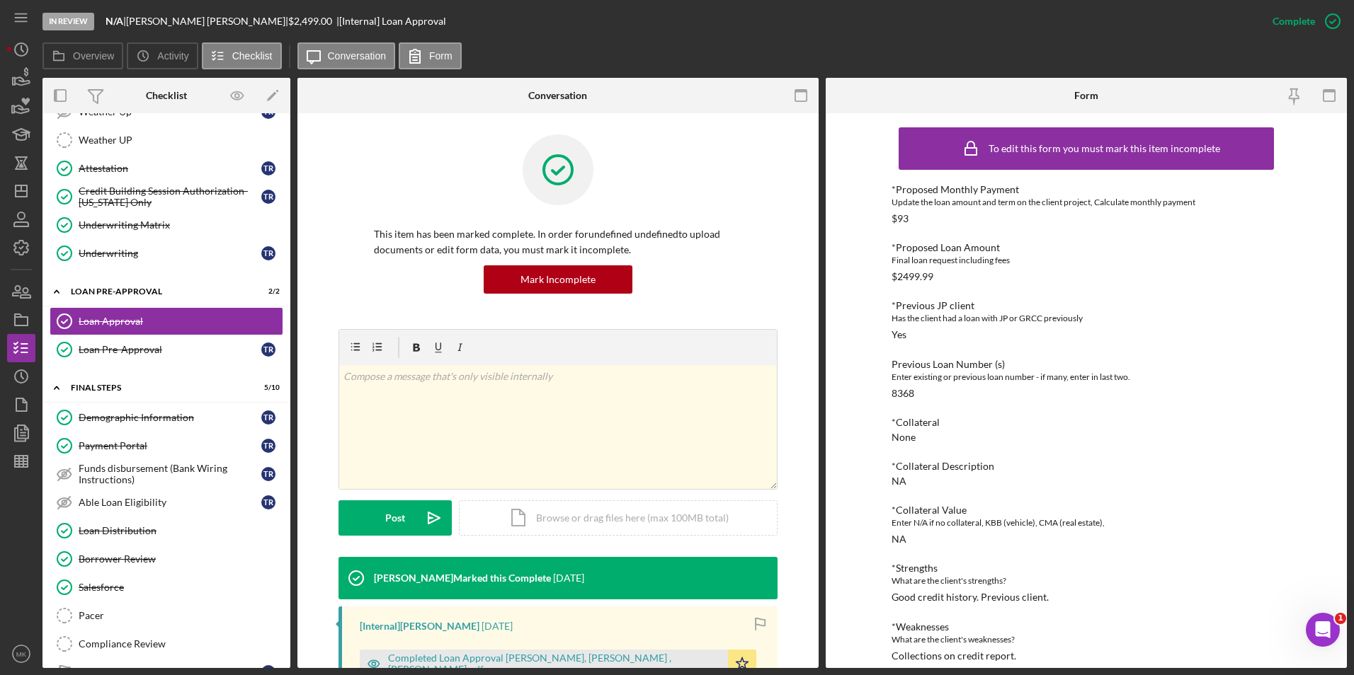
scroll to position [351, 0]
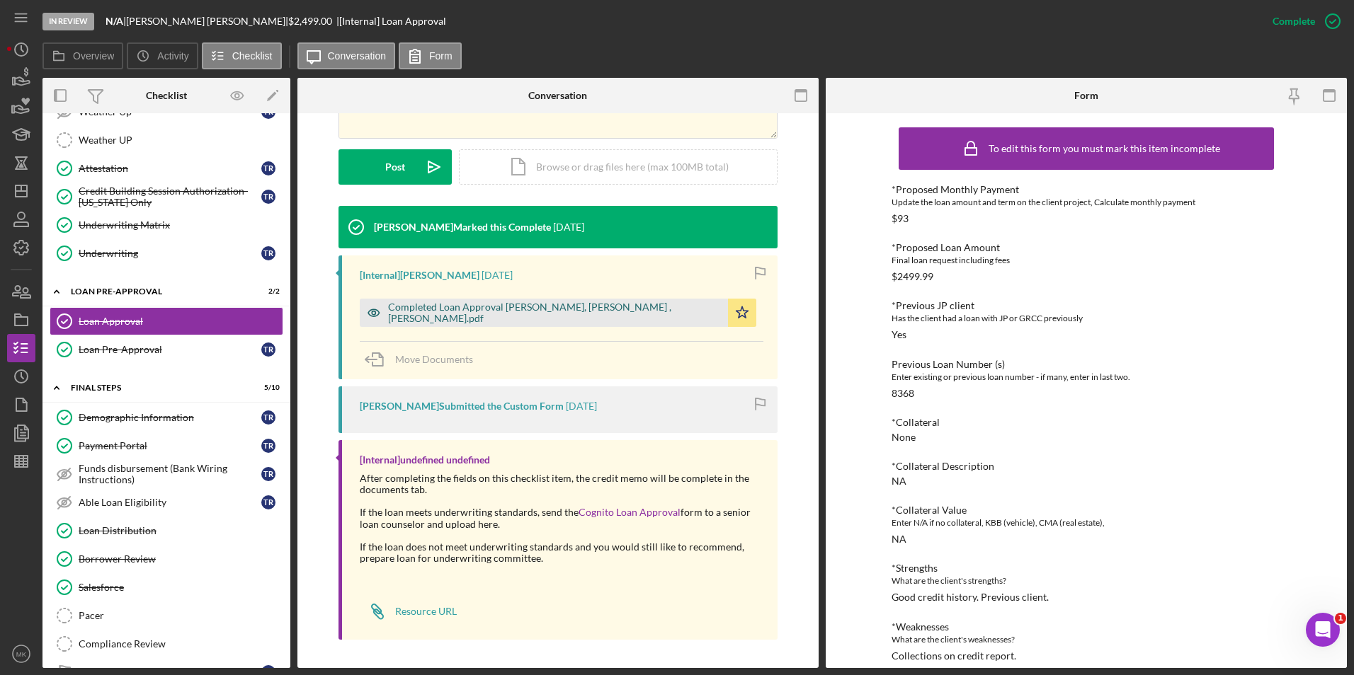
click at [528, 313] on div "Completed Loan Approval Boyle, Patrick , Towanna Robinson.pdf" at bounding box center [554, 313] width 333 height 23
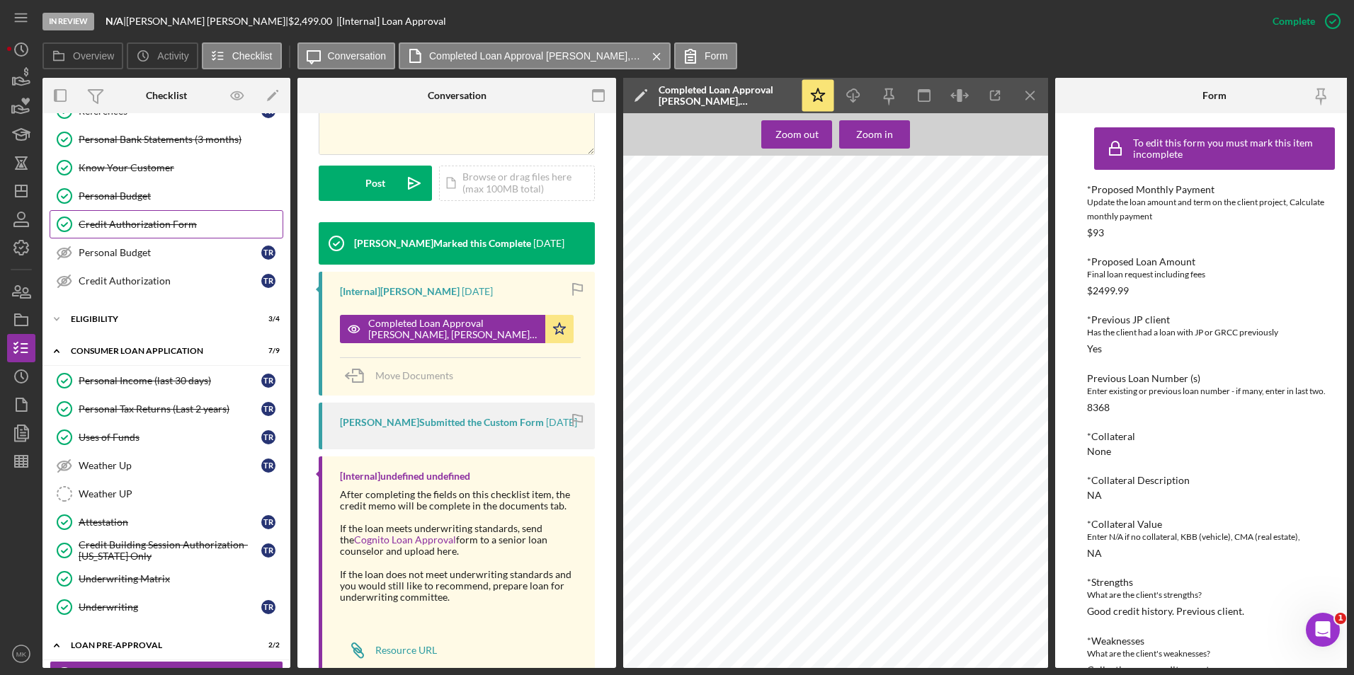
scroll to position [0, 0]
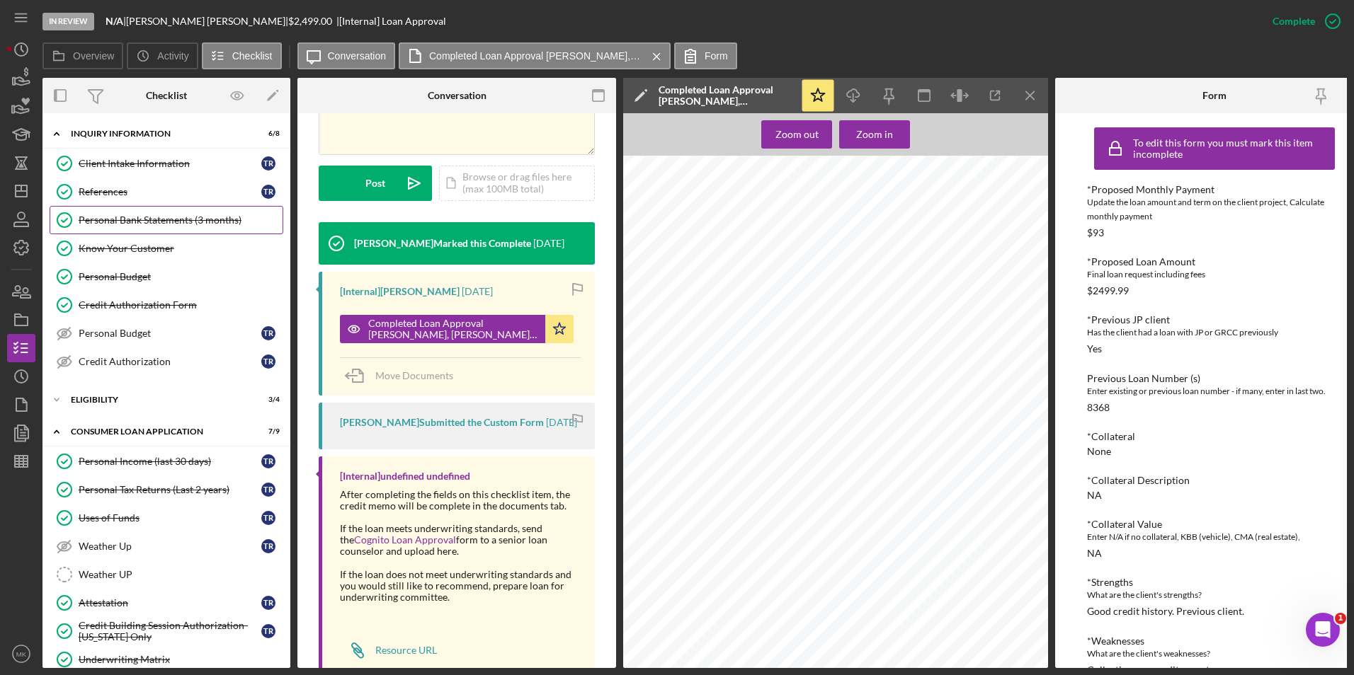
click at [165, 215] on div "Personal Bank Statements (3 months)" at bounding box center [181, 220] width 204 height 11
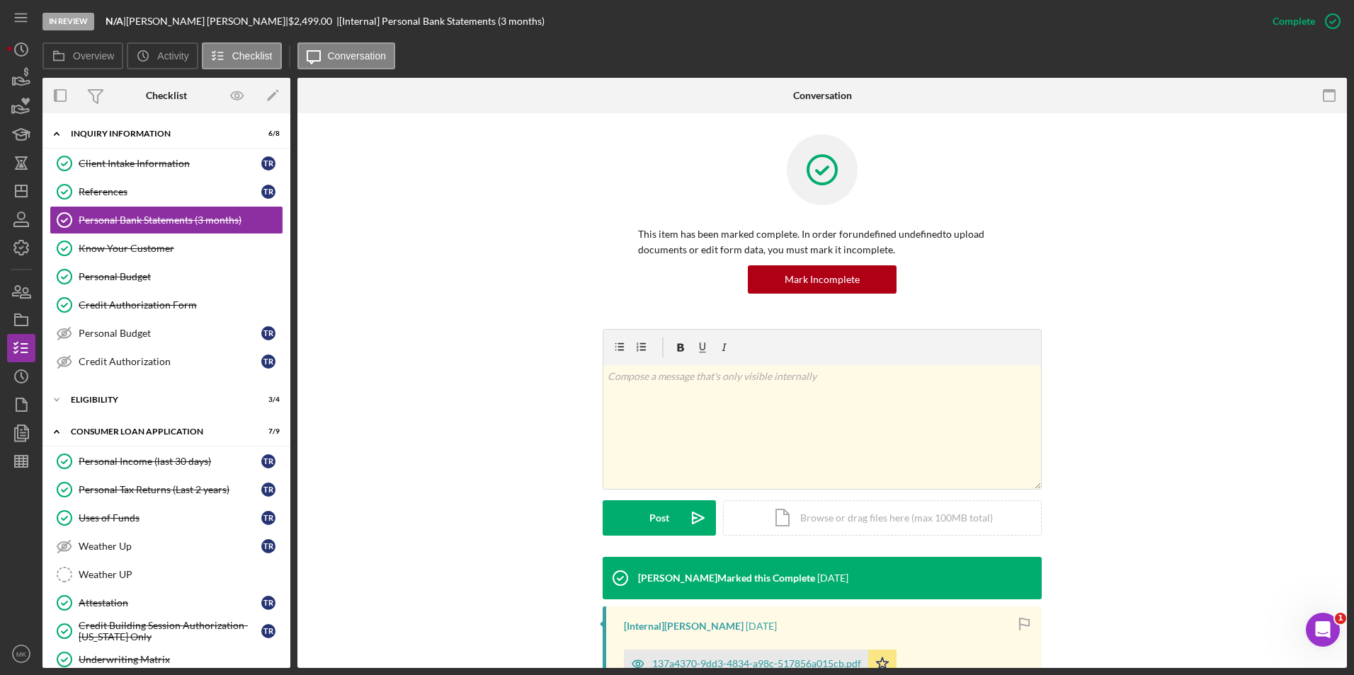
scroll to position [338, 0]
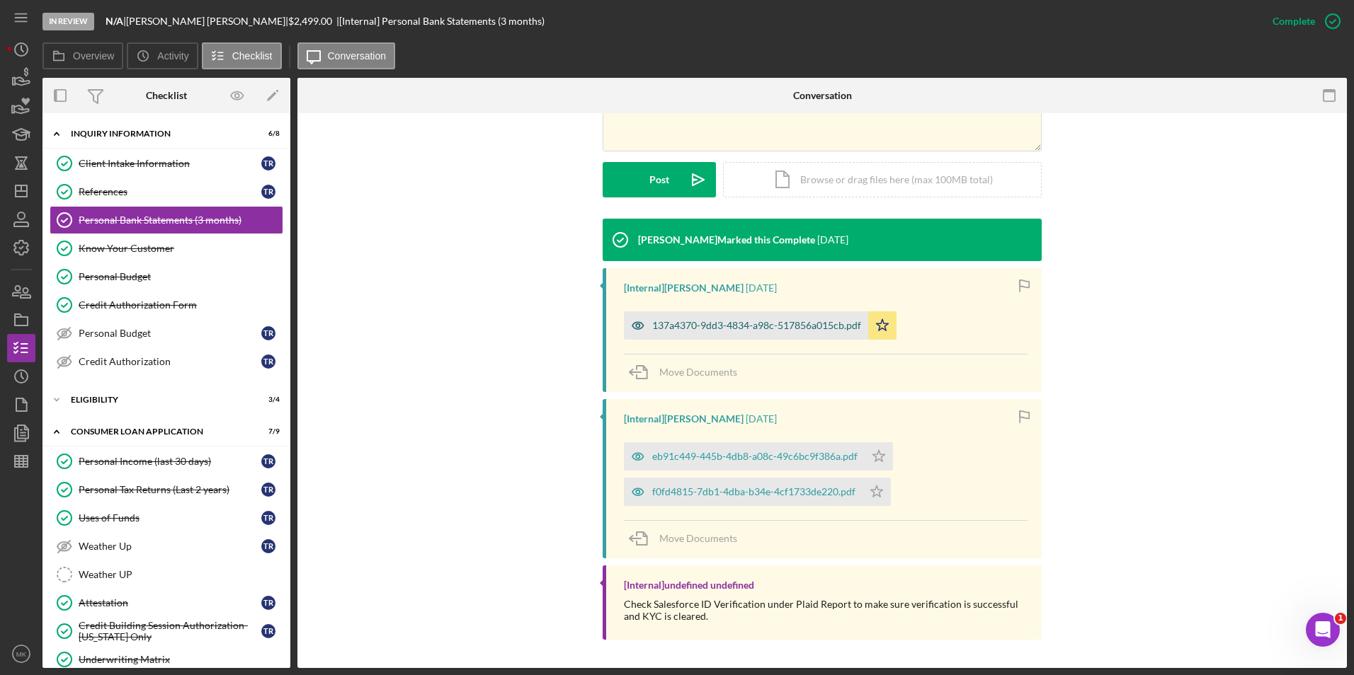
click at [737, 326] on div "137a4370-9dd3-4834-a98c-517856a015cb.pdf" at bounding box center [756, 325] width 209 height 11
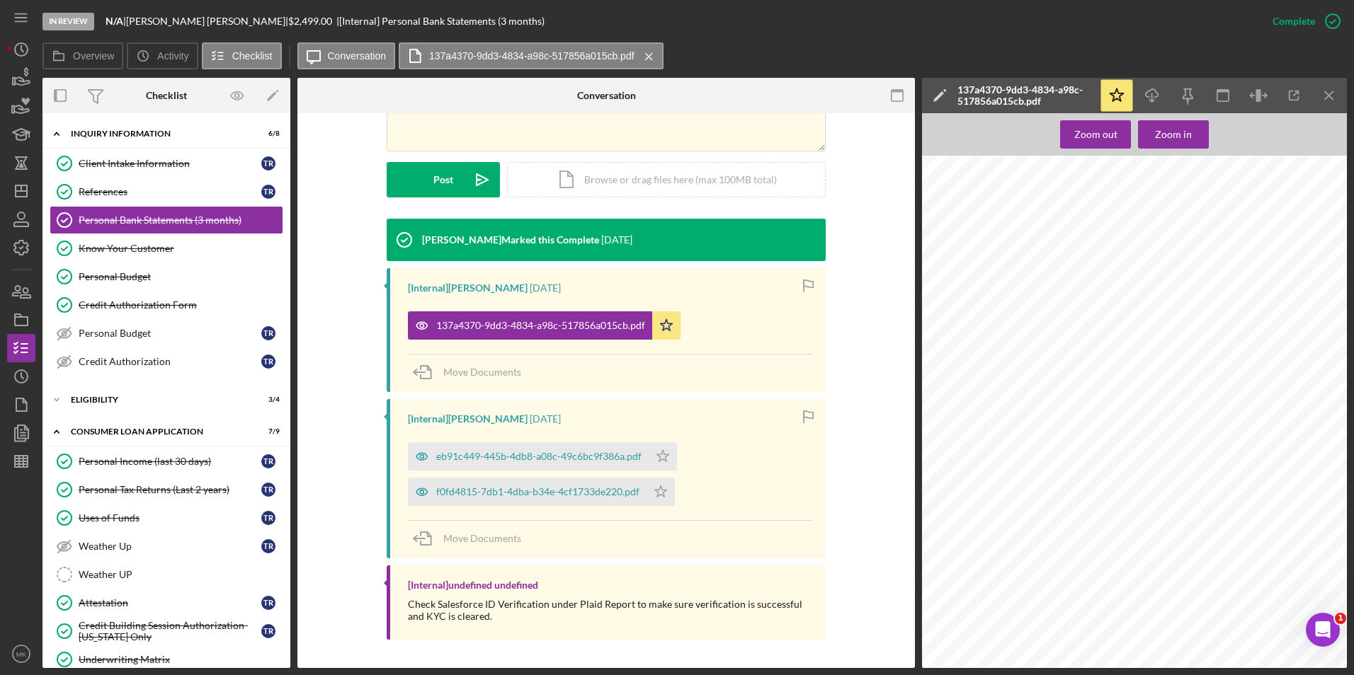
scroll to position [2302, 0]
click at [541, 462] on div "eb91c449-445b-4db8-a08c-49c6bc9f386a.pdf" at bounding box center [538, 456] width 205 height 11
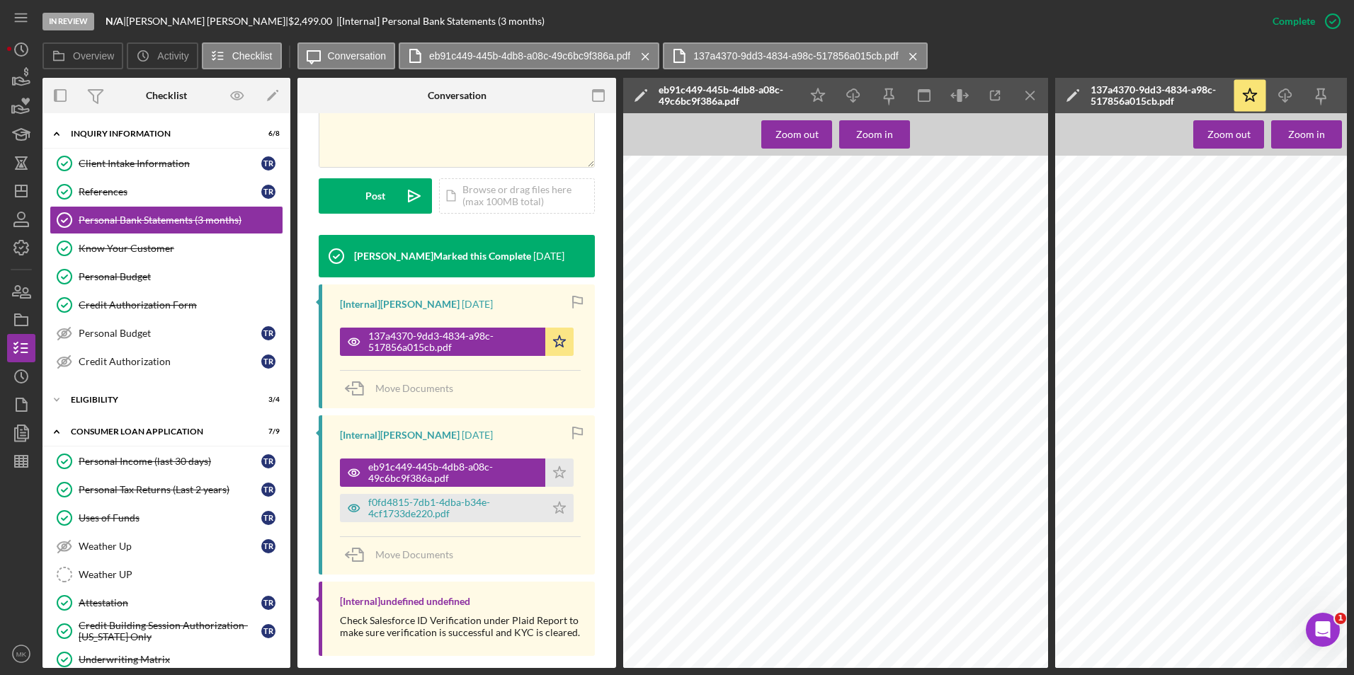
scroll to position [991, 0]
click at [445, 497] on div "f0fd4815-7db1-4dba-b34e-4cf1733de220.pdf" at bounding box center [453, 508] width 170 height 23
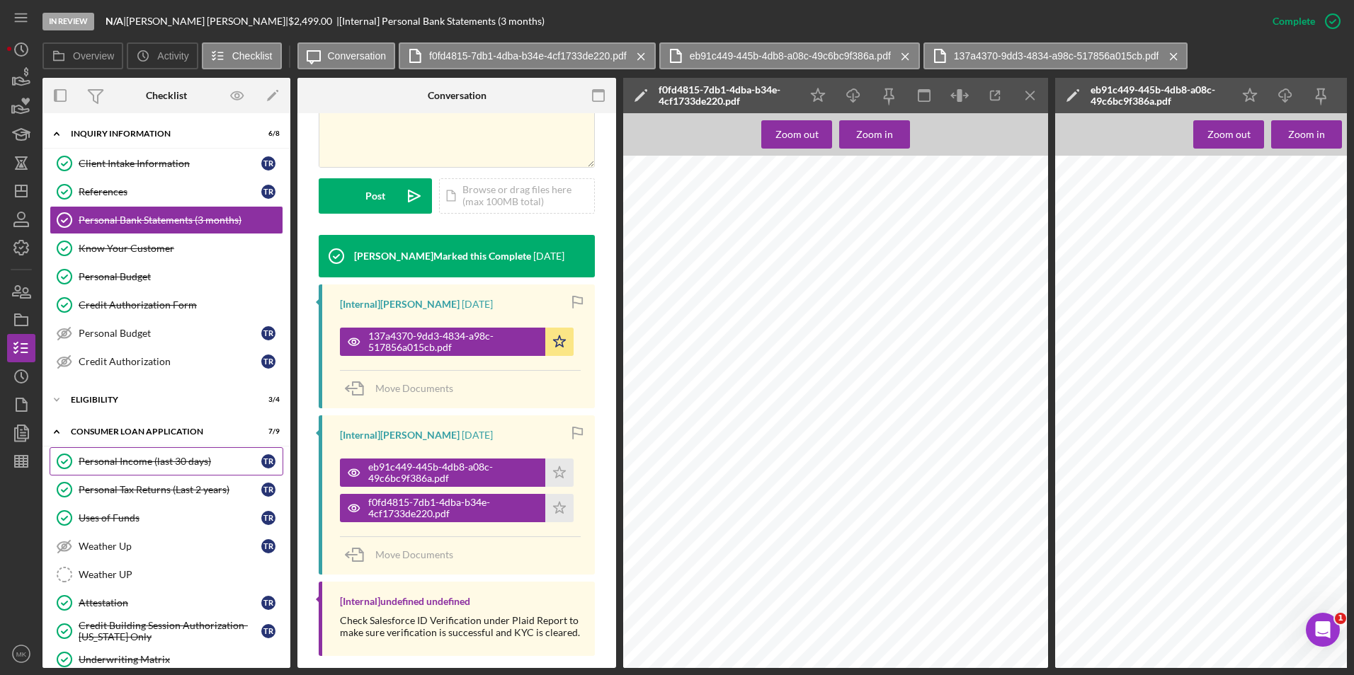
click at [150, 467] on div "Personal Income (last 30 days)" at bounding box center [170, 461] width 183 height 11
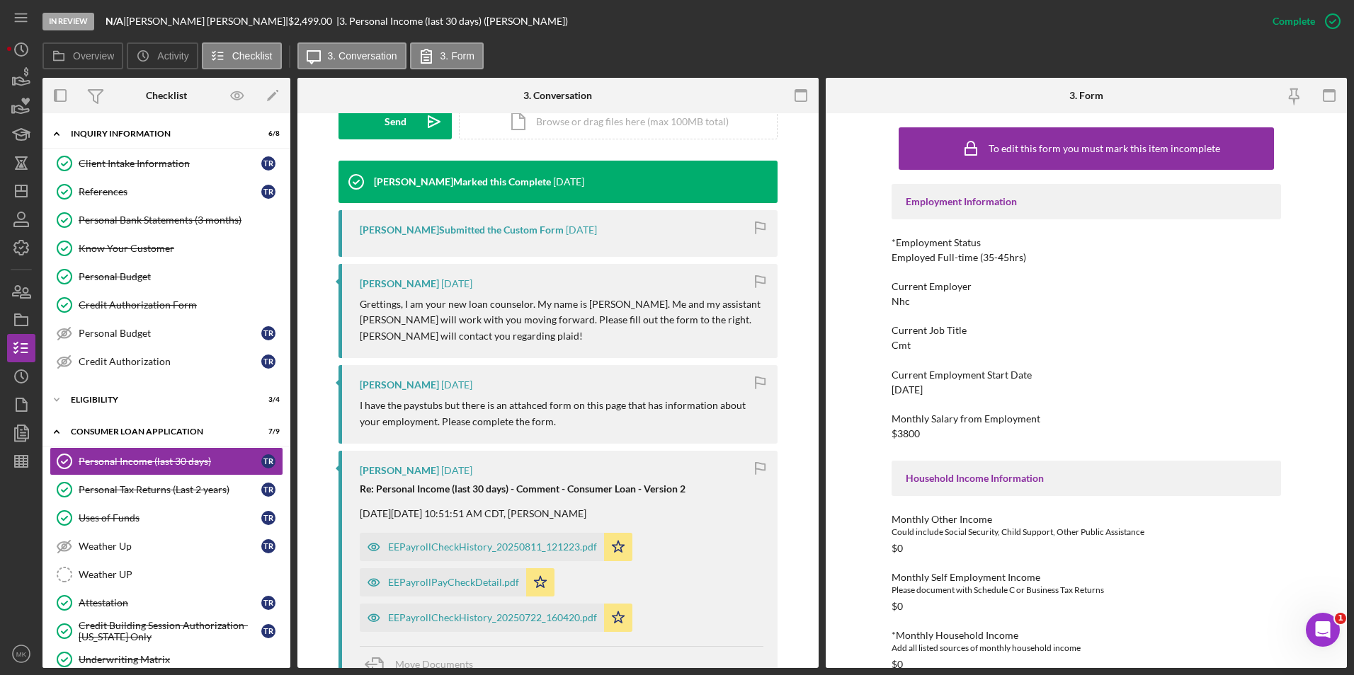
scroll to position [708, 0]
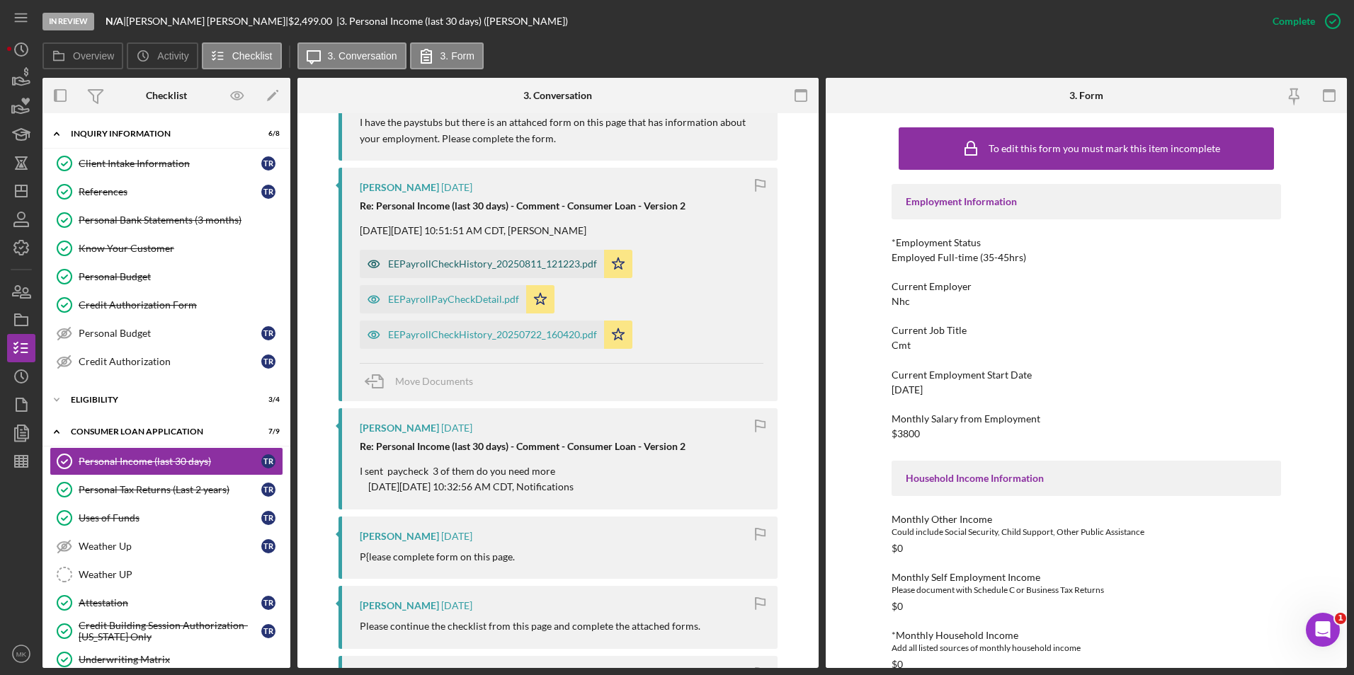
click at [497, 269] on div "EEPayrollCheckHistory_20250811_121223.pdf" at bounding box center [492, 263] width 209 height 11
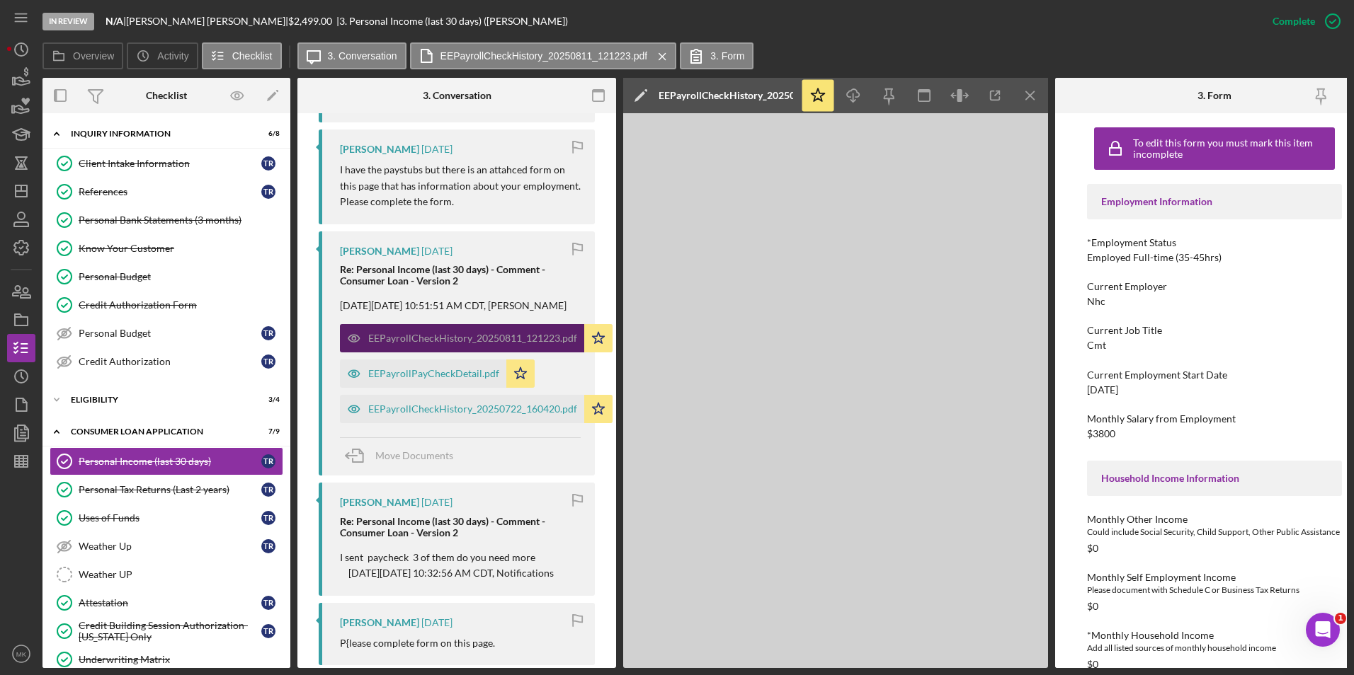
scroll to position [751, 0]
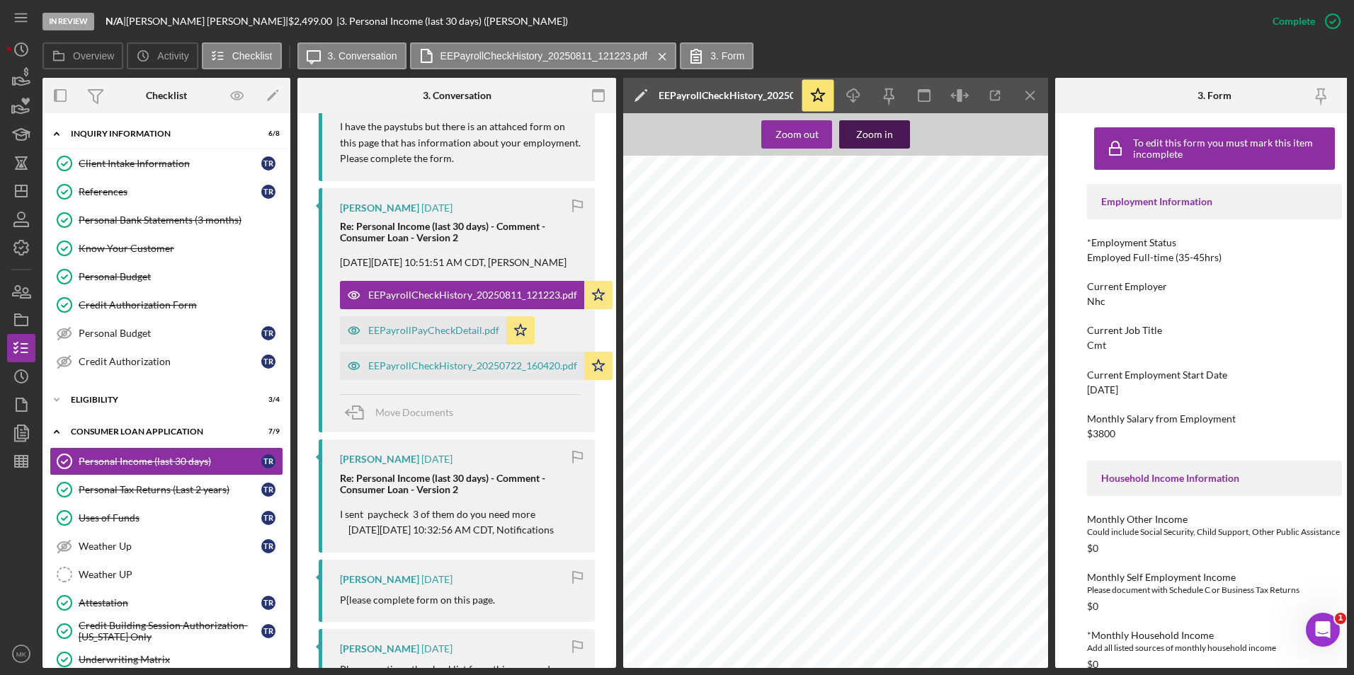
click at [895, 134] on button "Zoom in" at bounding box center [874, 134] width 71 height 28
click at [869, 138] on div "Zoom in" at bounding box center [874, 134] width 37 height 28
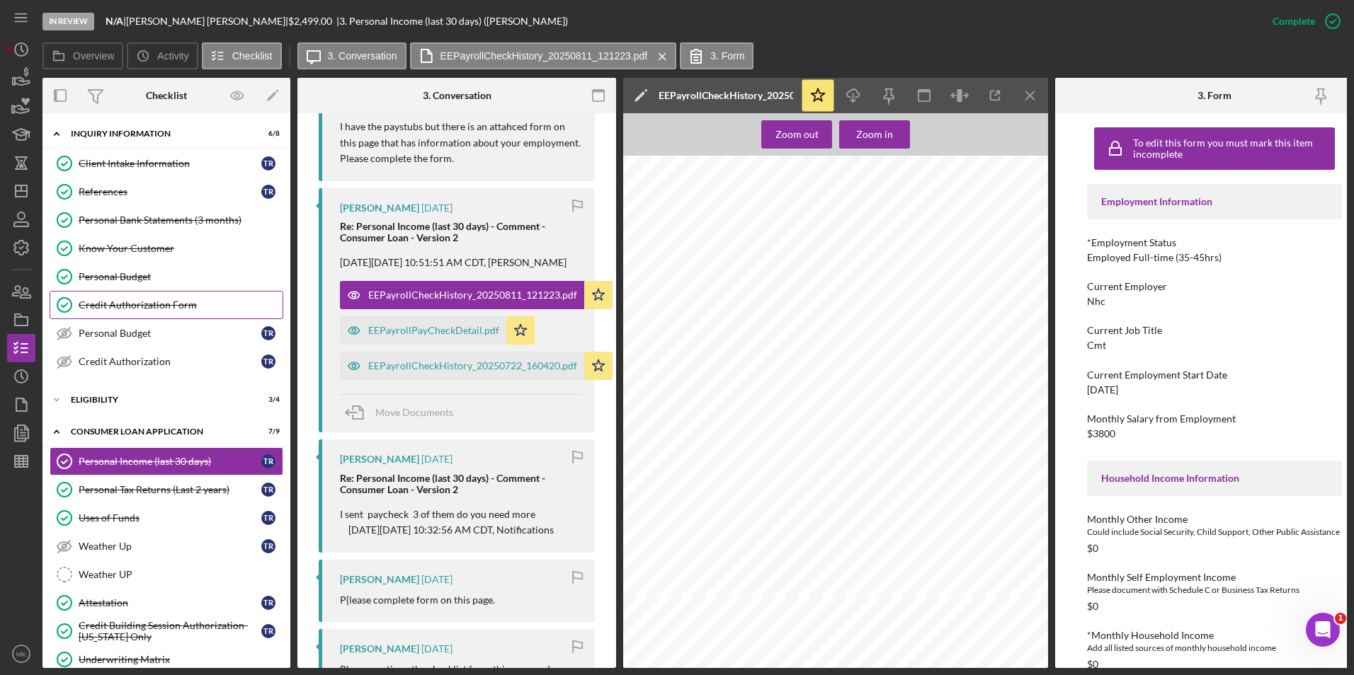
click at [165, 301] on div "Credit Authorization Form" at bounding box center [181, 305] width 204 height 11
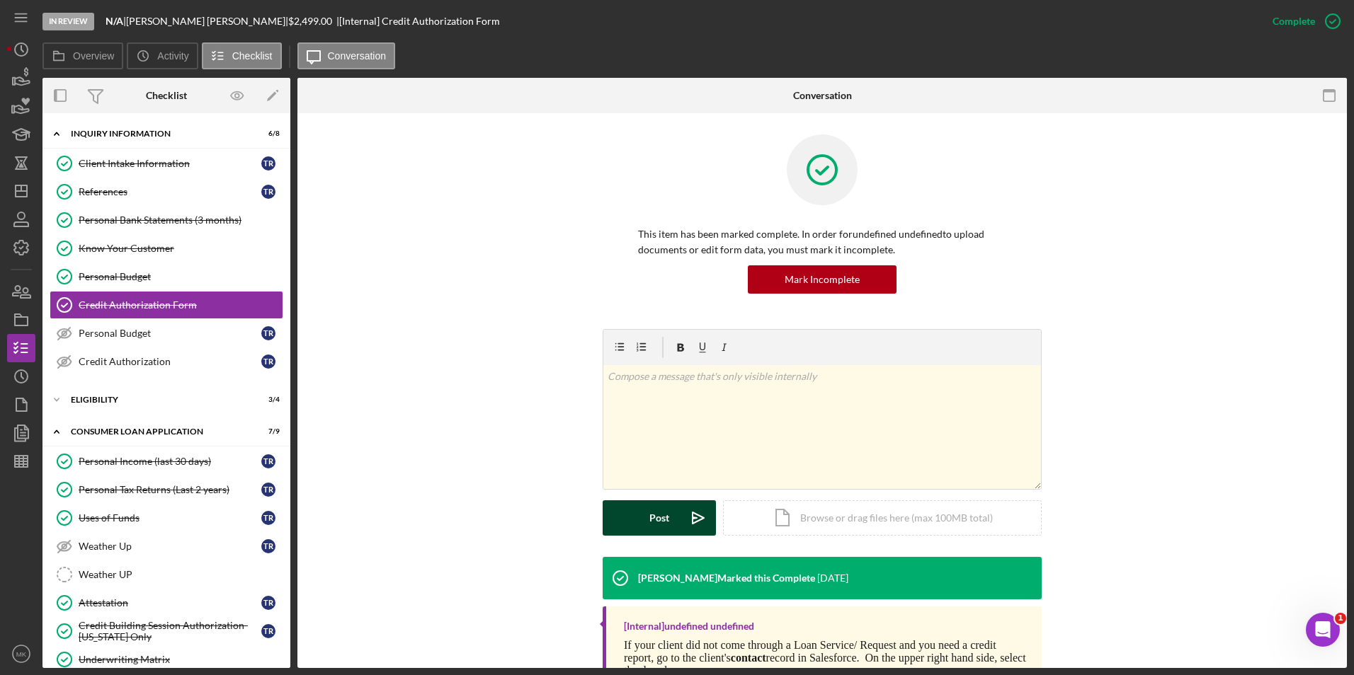
scroll to position [93, 0]
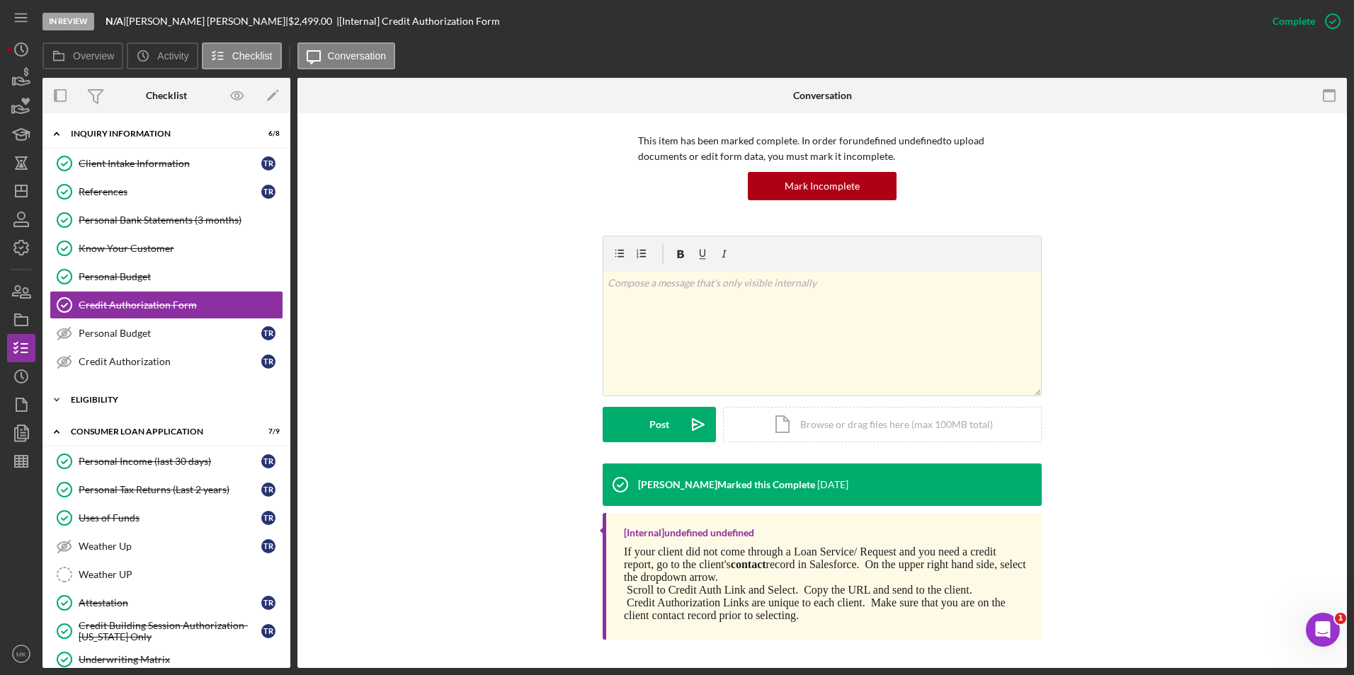
click at [148, 401] on div "Eligibility" at bounding box center [172, 400] width 202 height 8
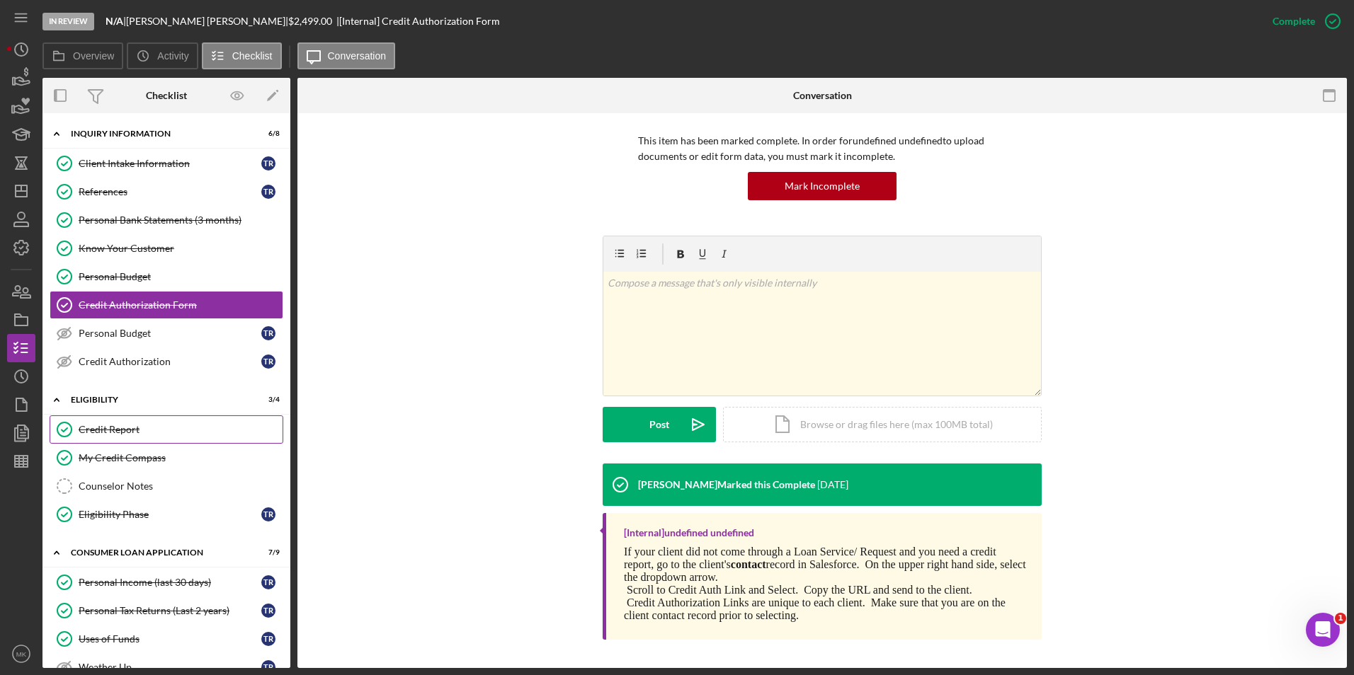
click at [135, 424] on div "Credit Report" at bounding box center [181, 429] width 204 height 11
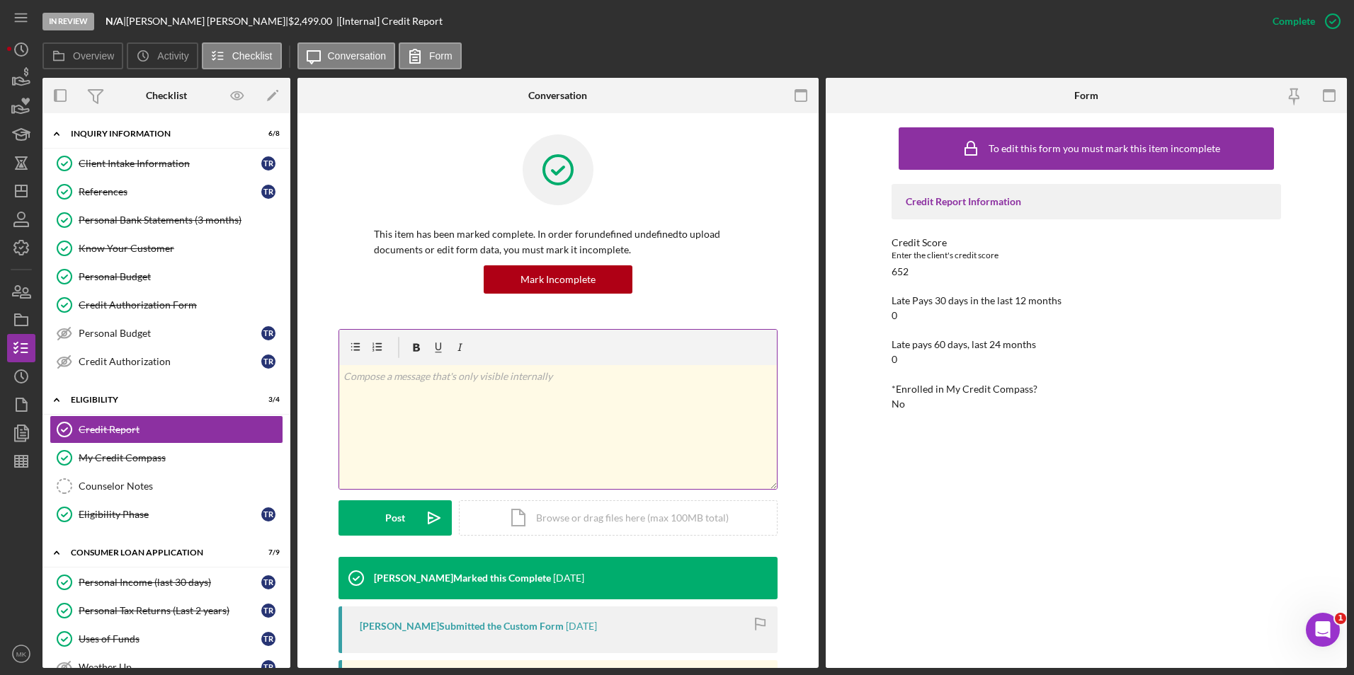
scroll to position [279, 0]
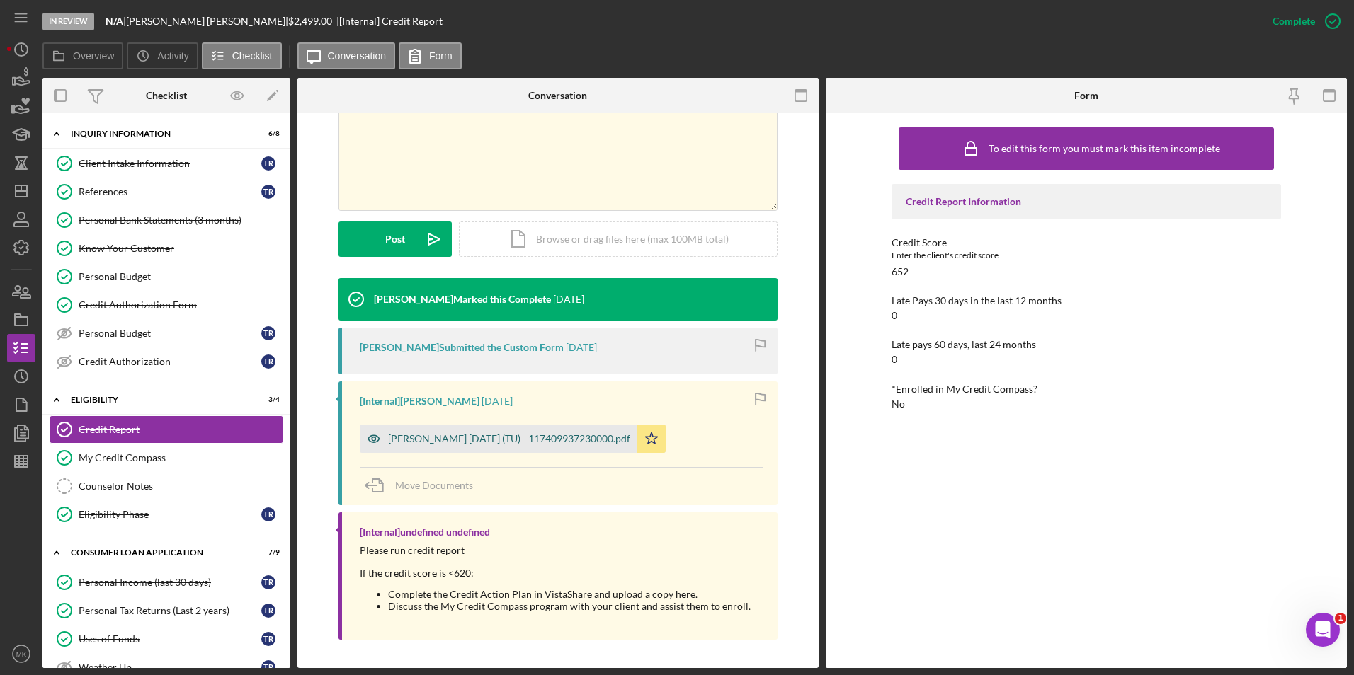
click at [487, 440] on div "Robinson, Towanna 2025-08-20 (TU) - 117409937230000.pdf" at bounding box center [509, 438] width 242 height 11
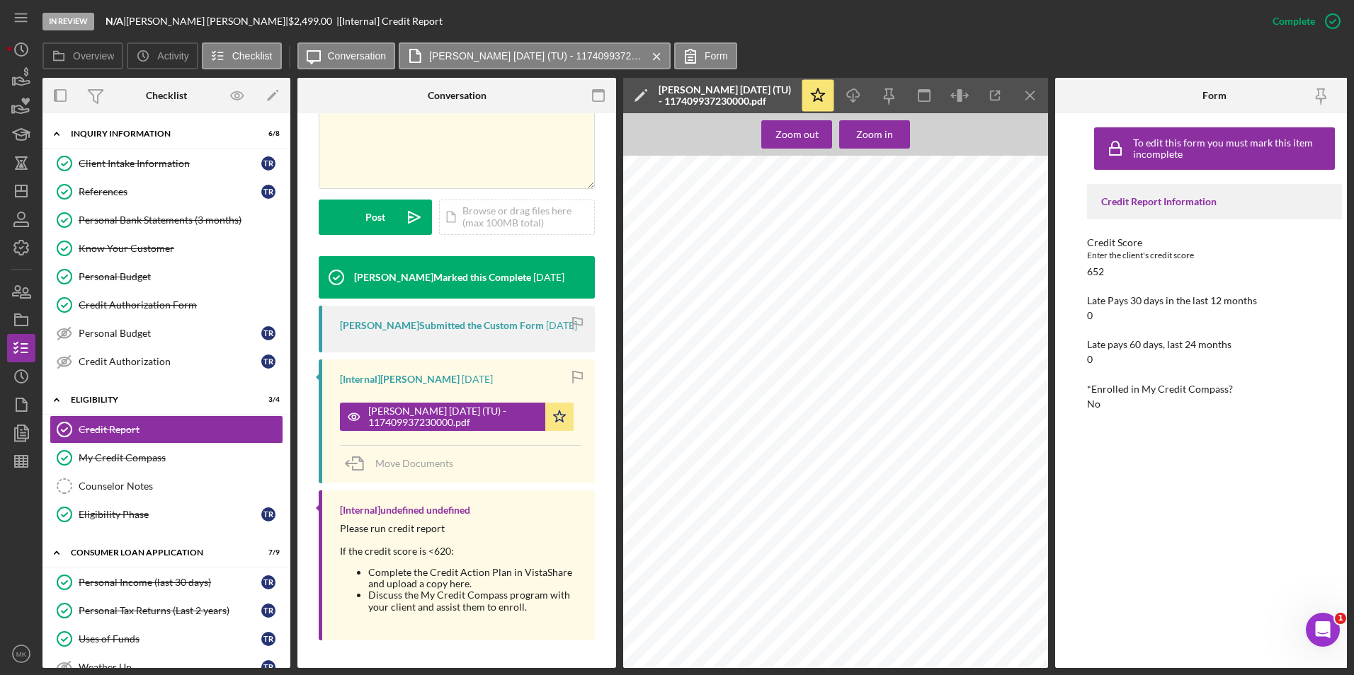
scroll to position [0, 0]
drag, startPoint x: 137, startPoint y: 589, endPoint x: 143, endPoint y: 583, distance: 9.0
click at [137, 589] on link "Personal Income (last 30 days) Personal Income (last 30 days) t r" at bounding box center [167, 583] width 234 height 28
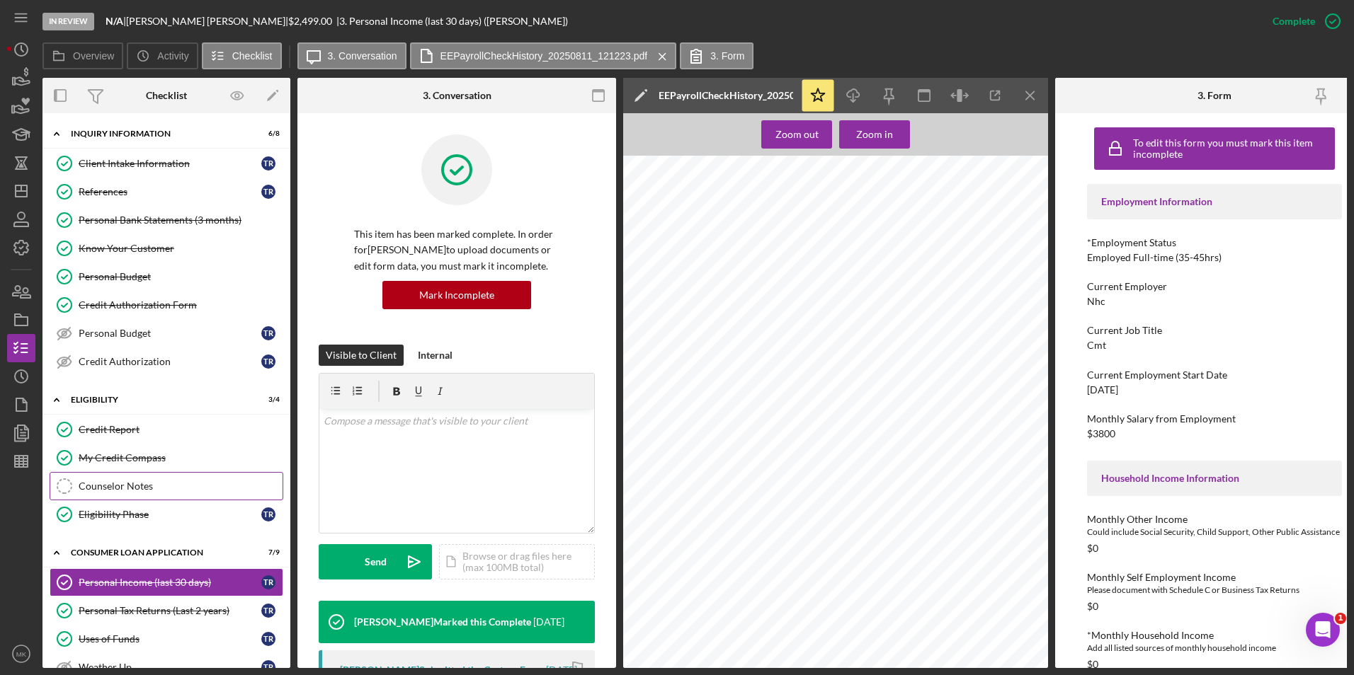
scroll to position [212, 0]
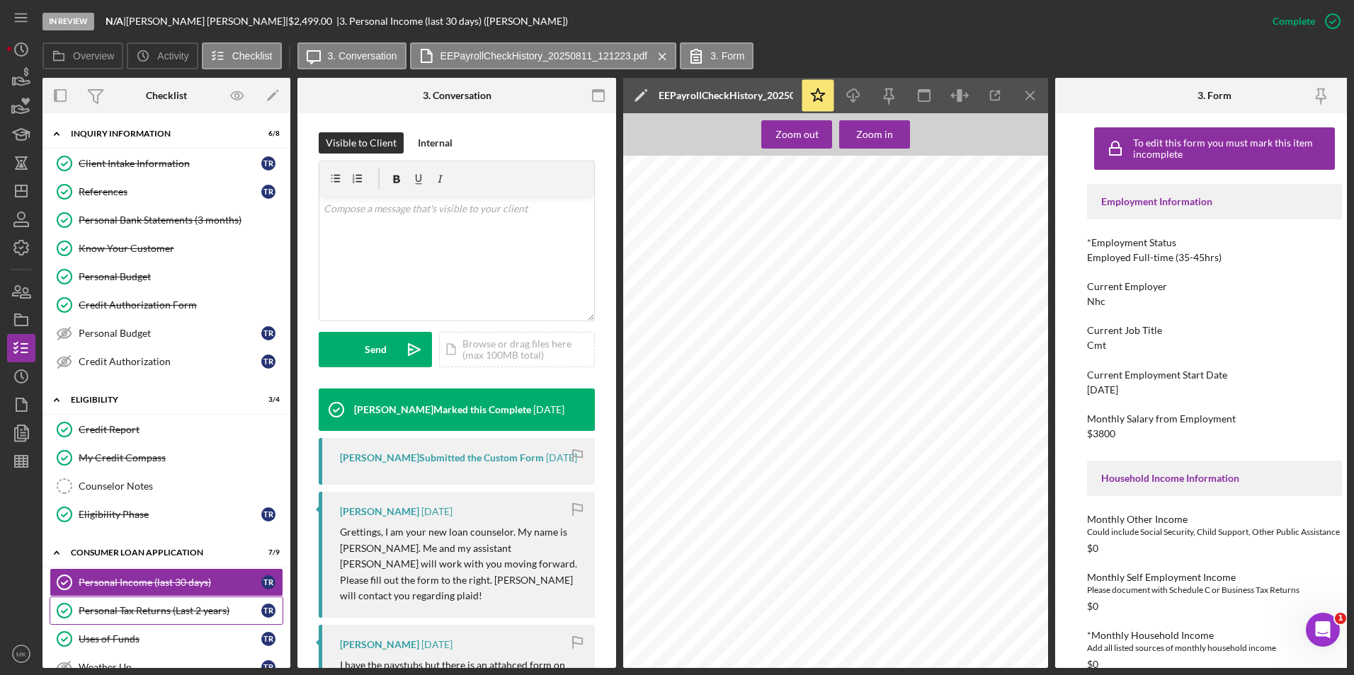
click at [142, 611] on div "Personal Tax Returns (Last 2 years)" at bounding box center [170, 610] width 183 height 11
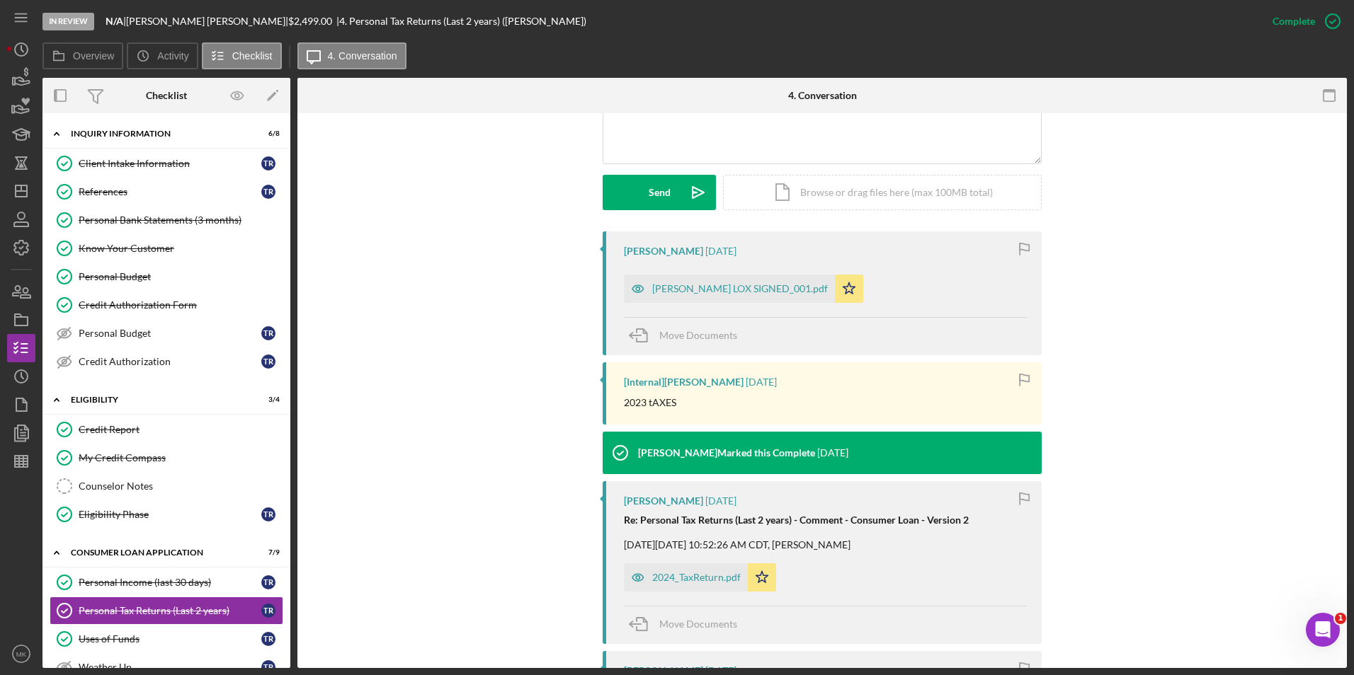
scroll to position [425, 0]
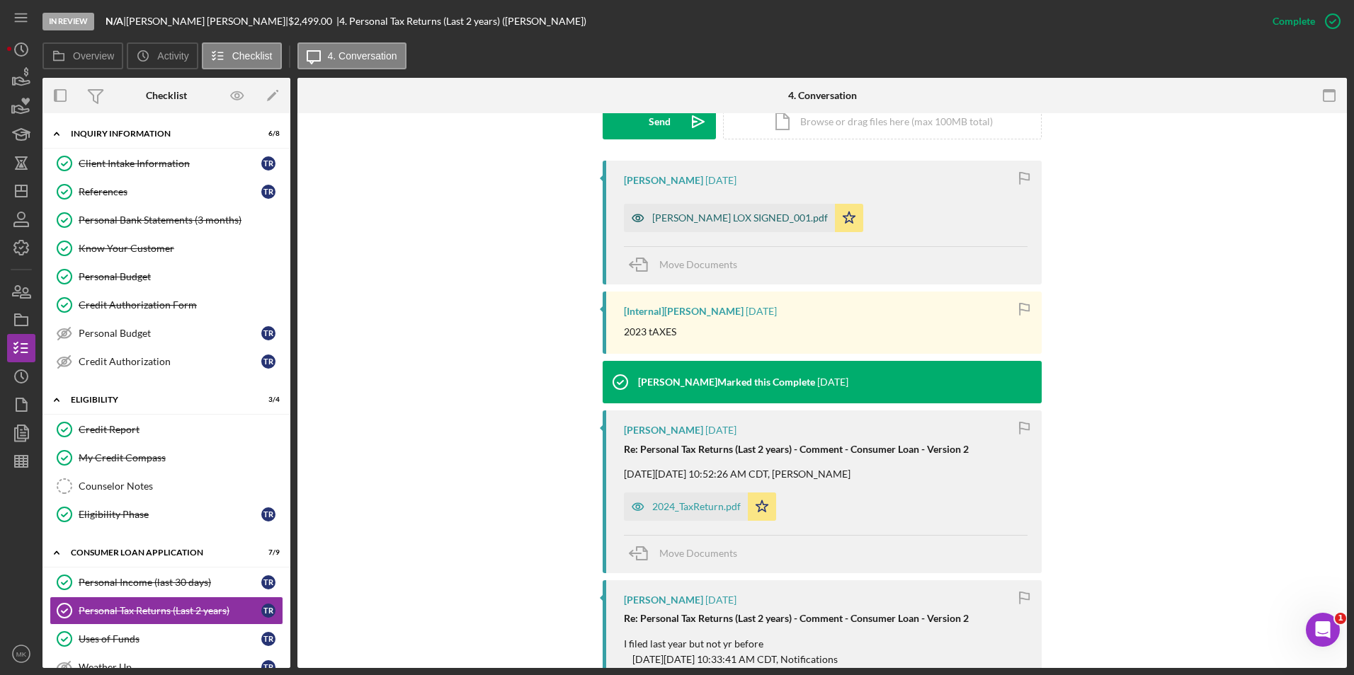
click at [739, 210] on div "TRobinson LOX SIGNED_001.pdf" at bounding box center [729, 218] width 211 height 28
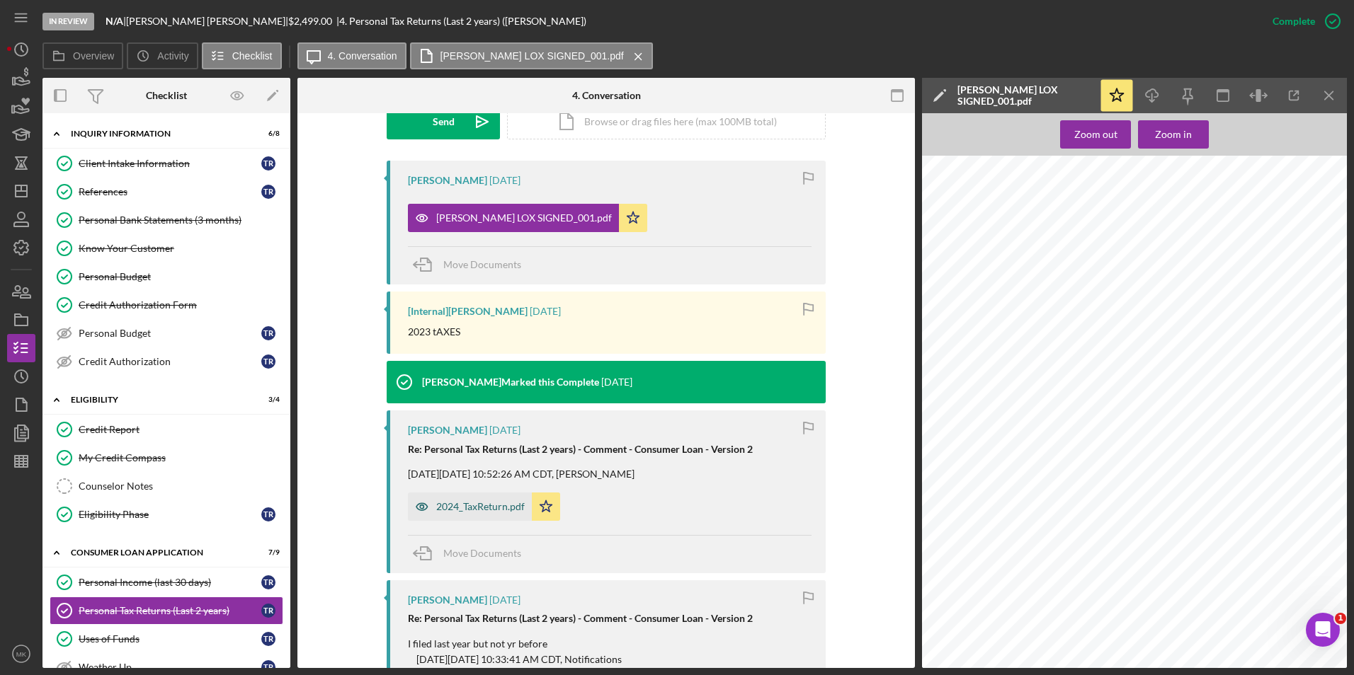
click at [455, 509] on div "2024_TaxReturn.pdf" at bounding box center [480, 506] width 89 height 11
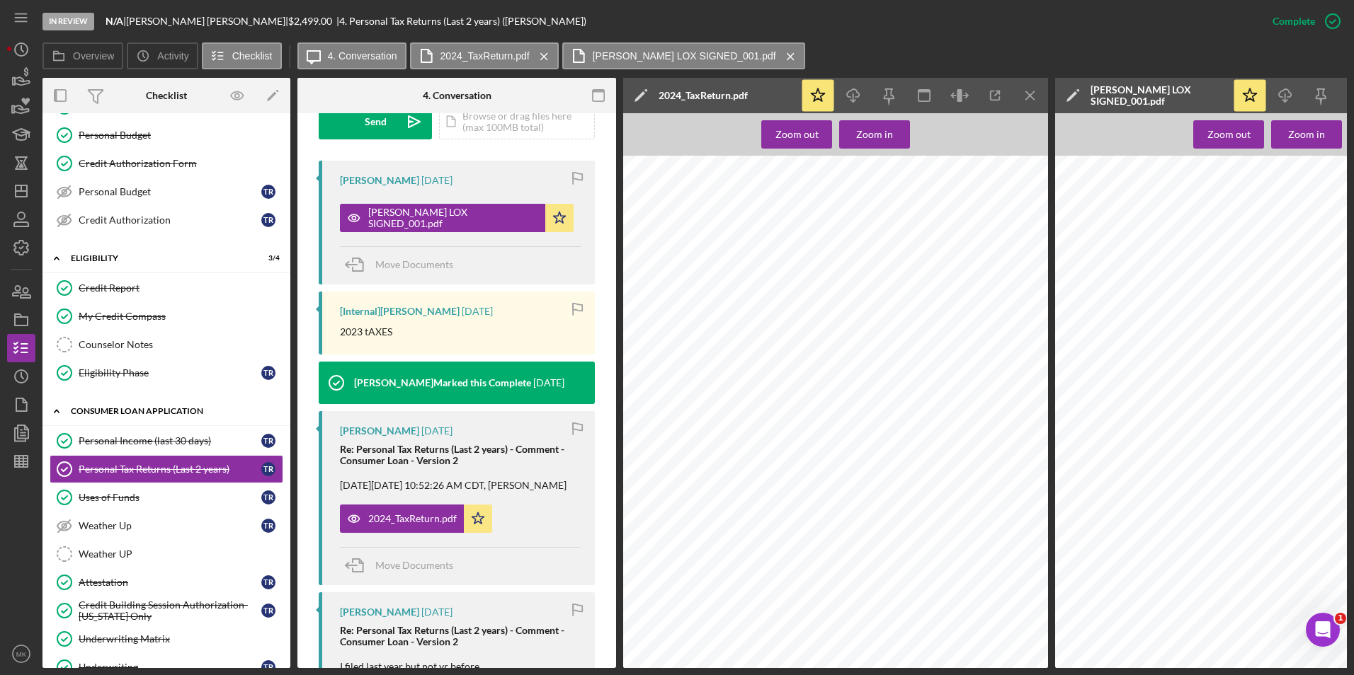
scroll to position [283, 0]
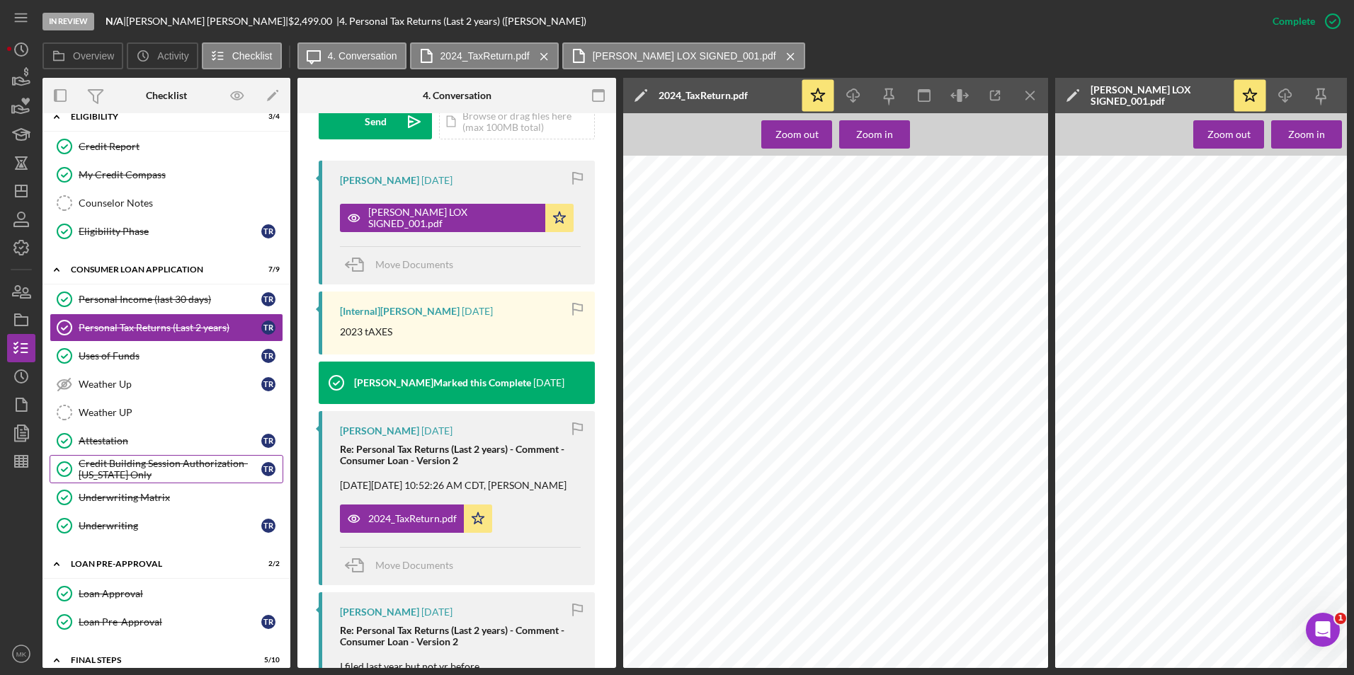
drag, startPoint x: 173, startPoint y: 457, endPoint x: 459, endPoint y: 428, distance: 287.5
click at [173, 457] on link "Credit Building Session Authorization- Missouri Only Credit Building Session Au…" at bounding box center [167, 469] width 234 height 28
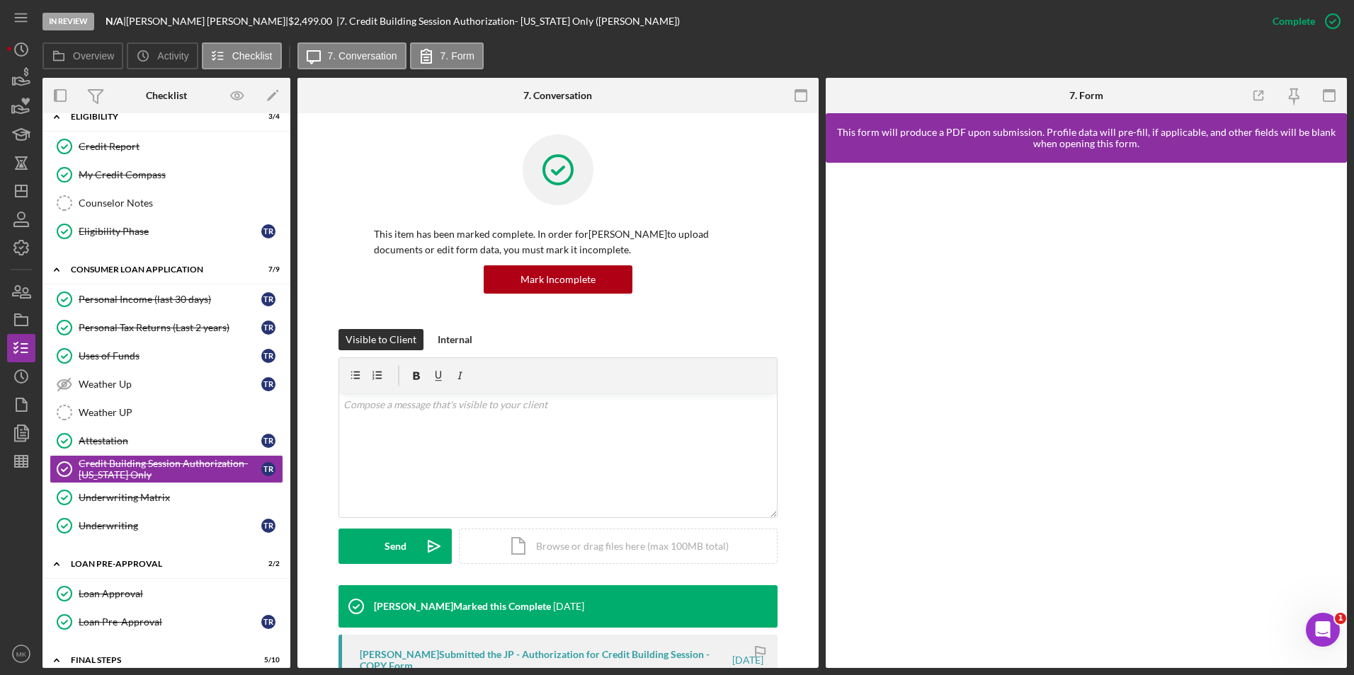
scroll to position [496, 0]
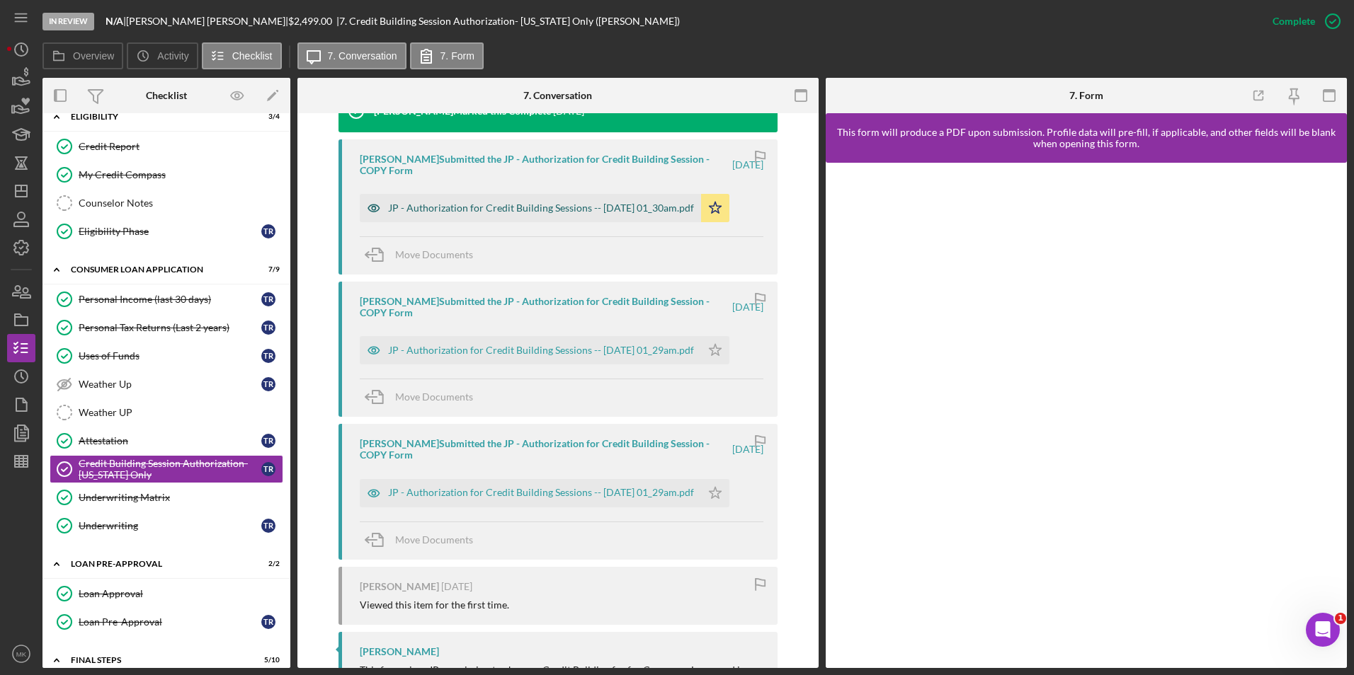
click at [561, 199] on div "JP - Authorization for Credit Building Sessions -- 2025-08-05 01_30am.pdf" at bounding box center [530, 208] width 341 height 28
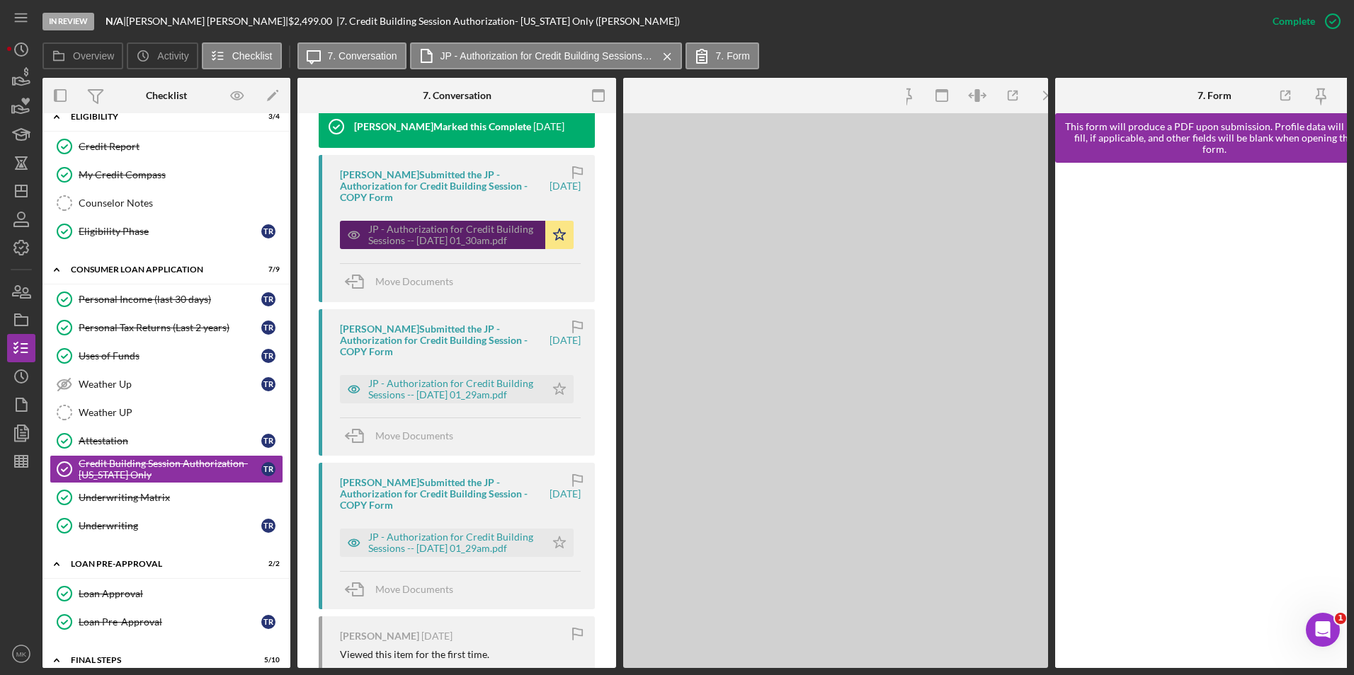
scroll to position [511, 0]
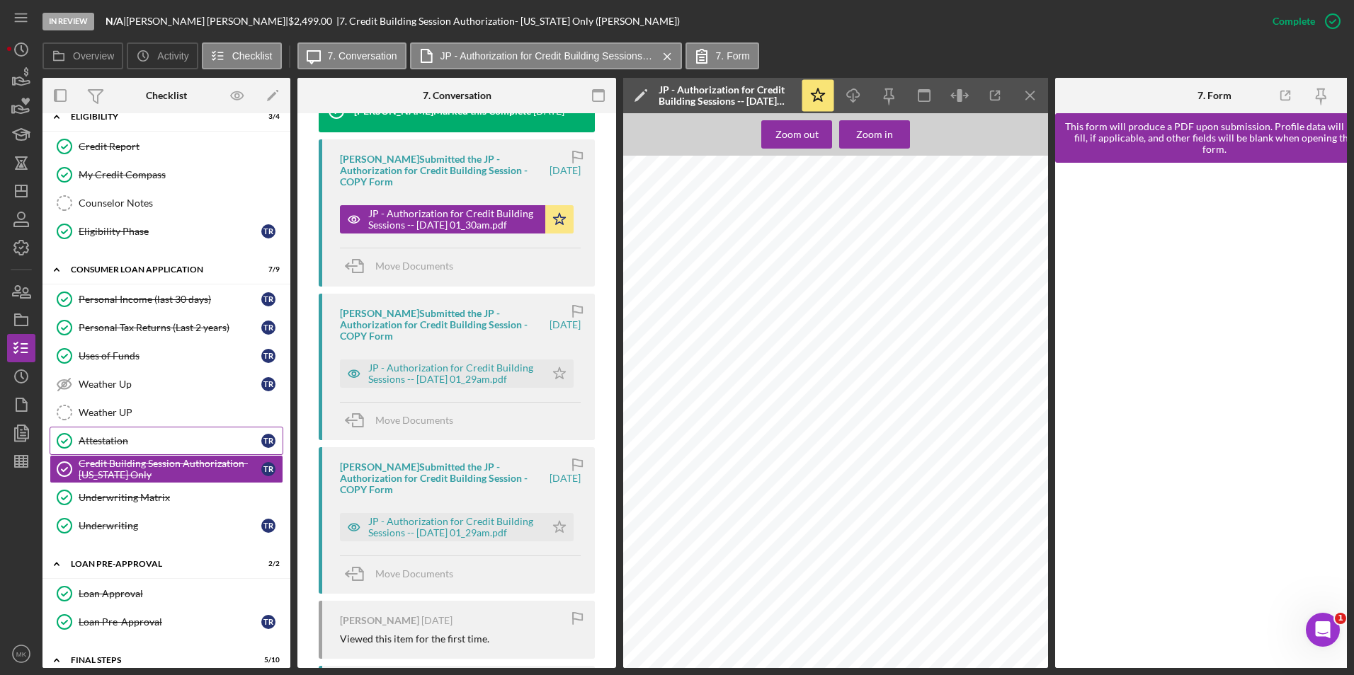
click at [101, 455] on link "Attestation Attestation t r" at bounding box center [167, 441] width 234 height 28
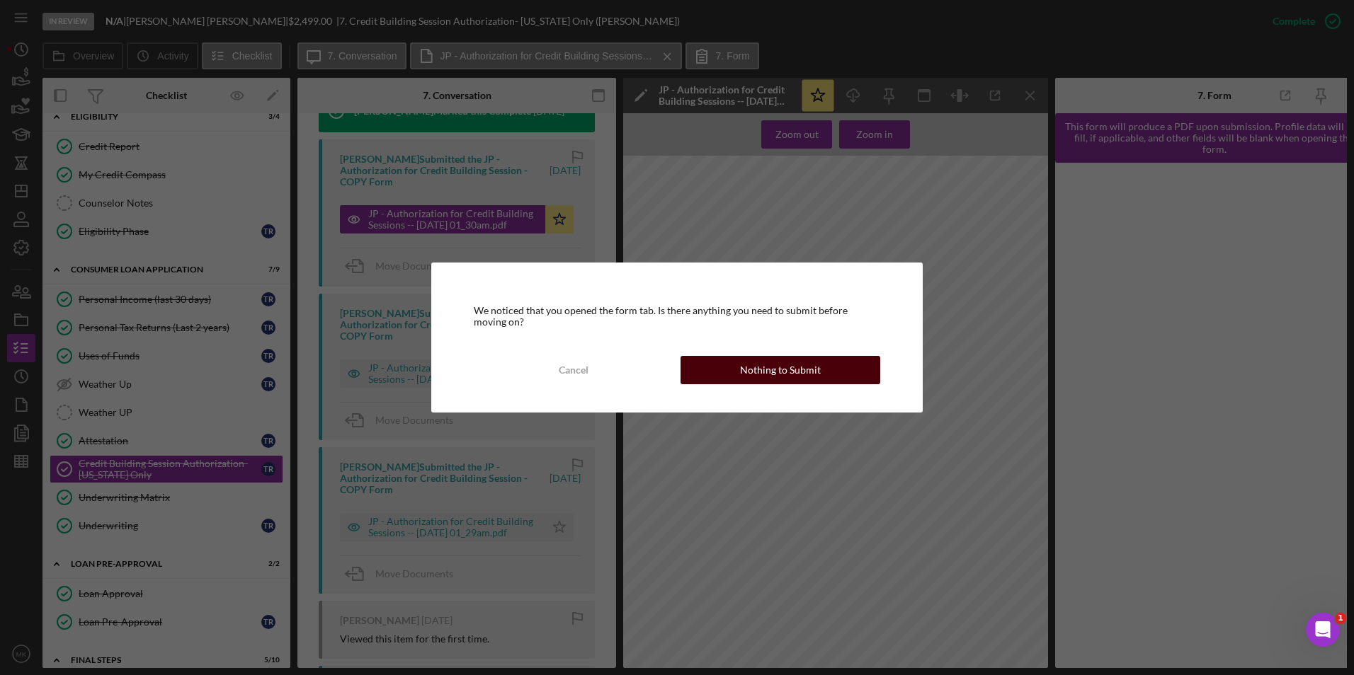
click at [750, 374] on div "Nothing to Submit" at bounding box center [780, 370] width 81 height 28
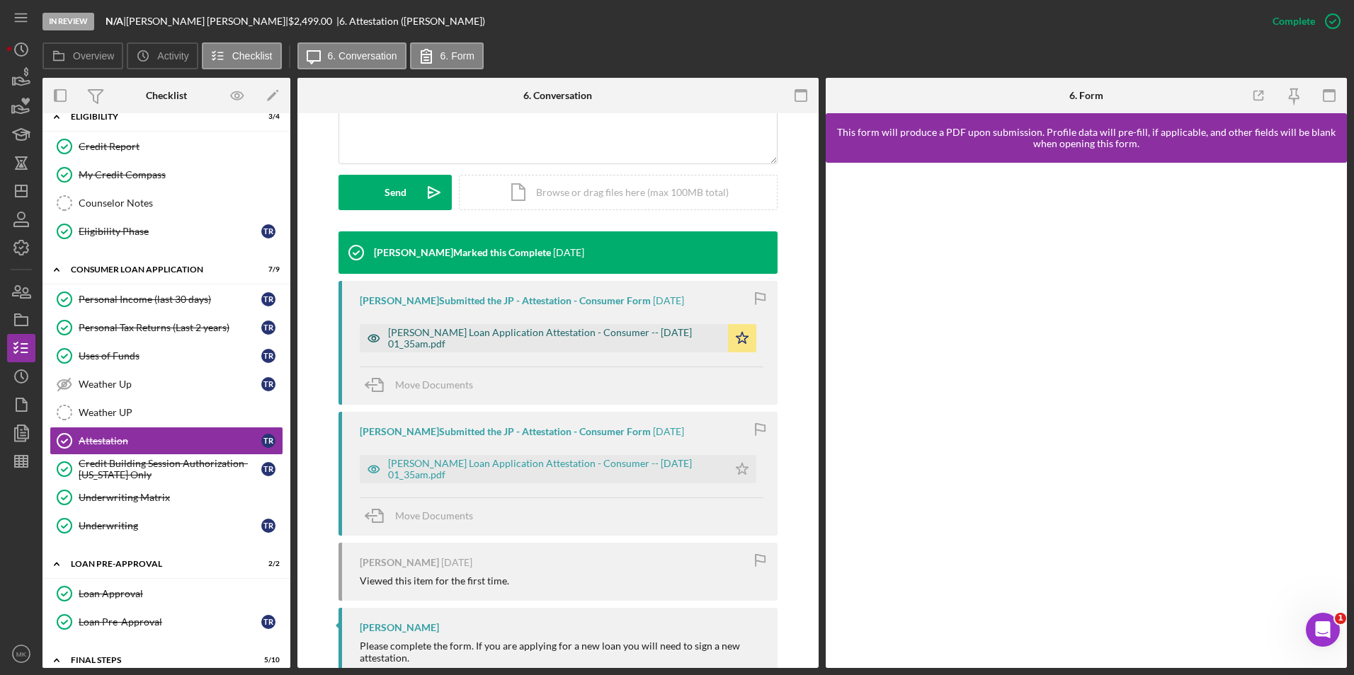
click at [591, 343] on div "Justine Petersen Loan Application Attestation - Consumer -- 2025-08-05 01_35am.…" at bounding box center [554, 338] width 333 height 23
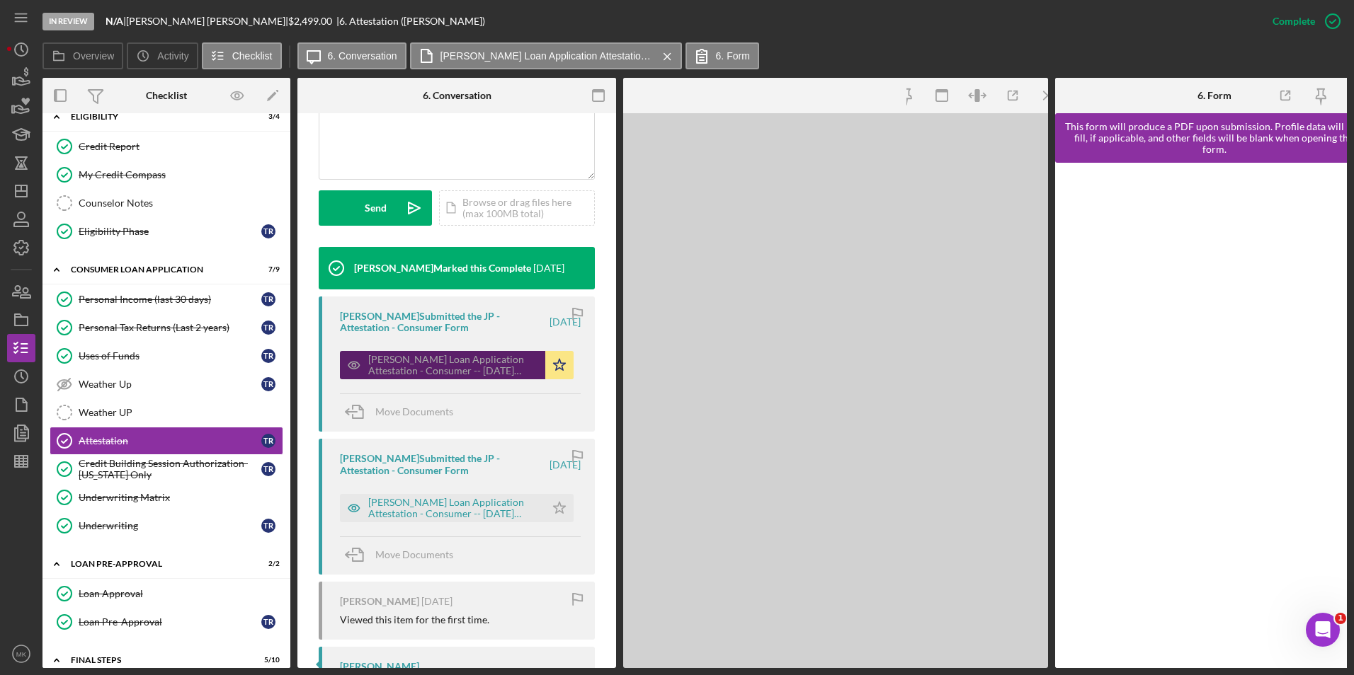
scroll to position [370, 0]
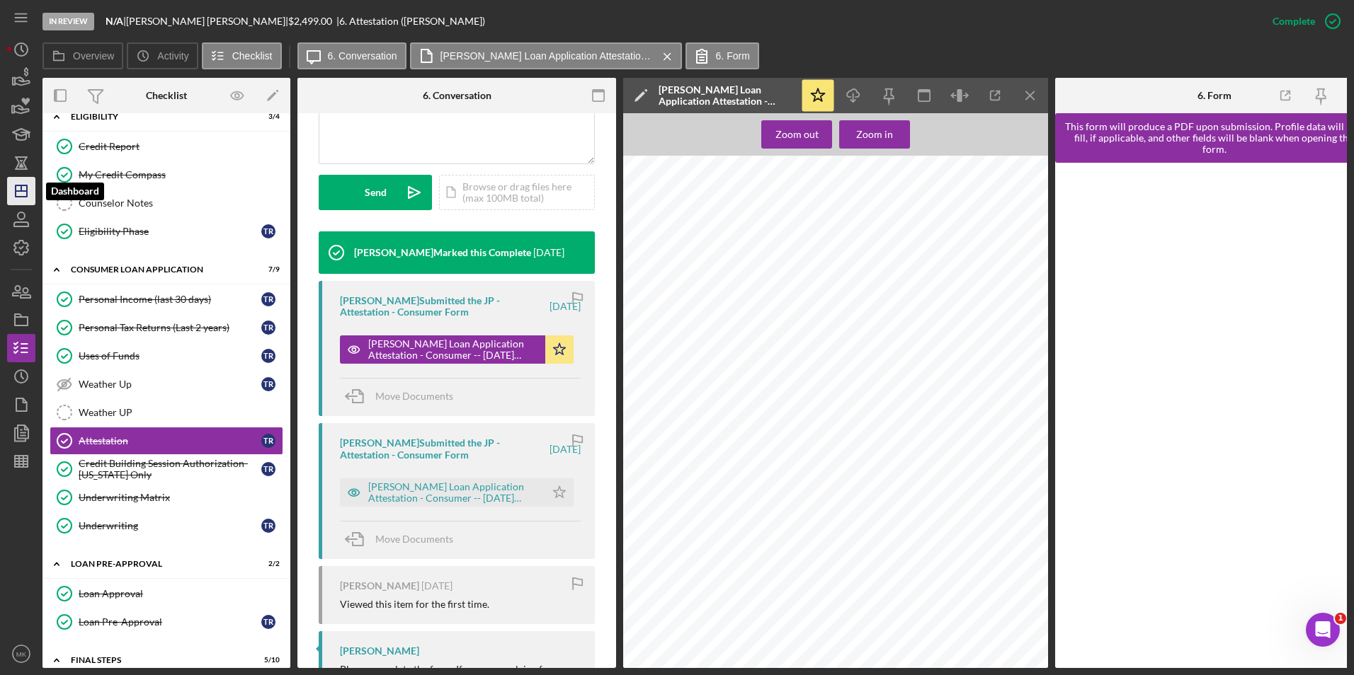
click at [18, 186] on polygon "button" at bounding box center [21, 191] width 11 height 11
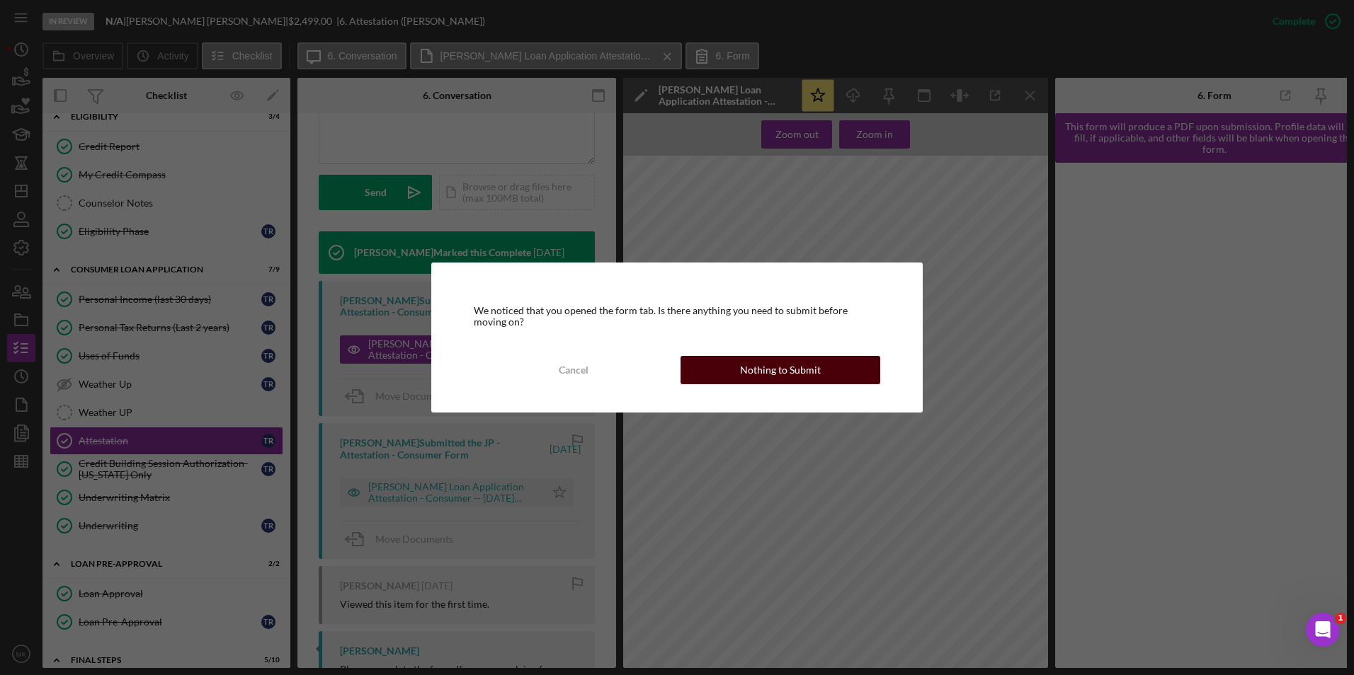
click at [750, 375] on div "Nothing to Submit" at bounding box center [780, 370] width 81 height 28
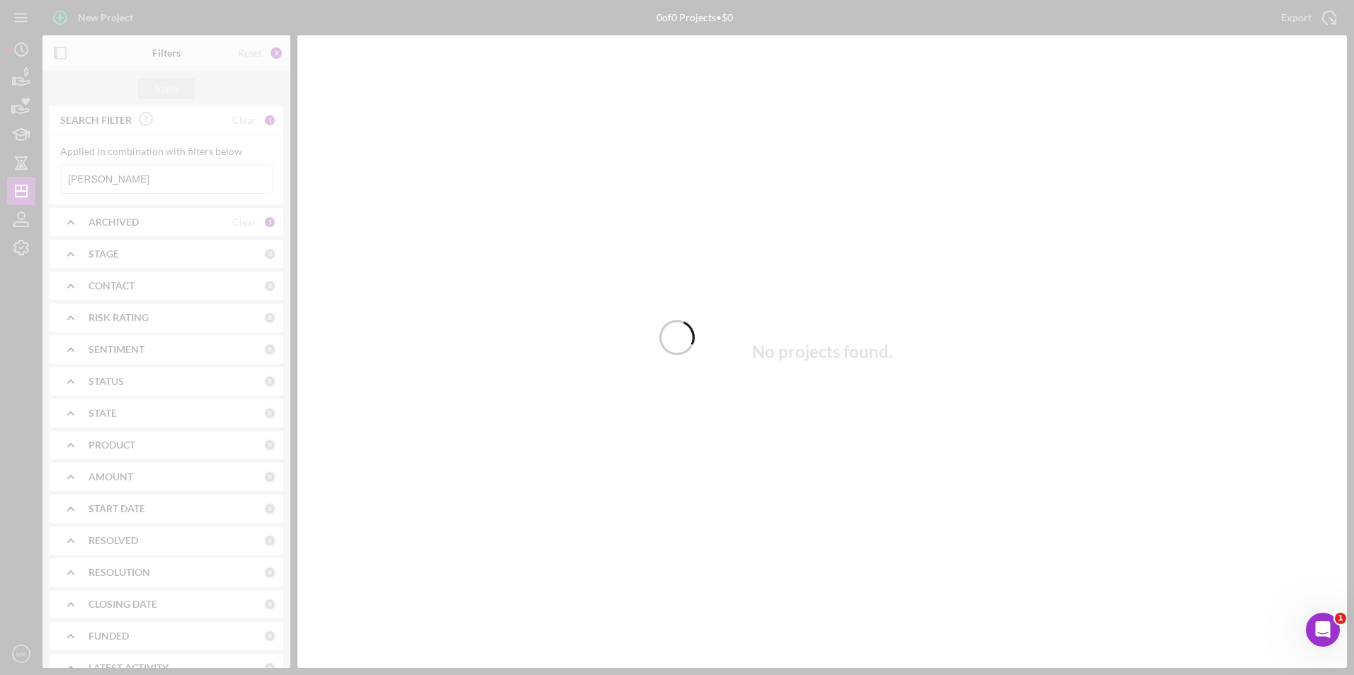
click at [159, 173] on div at bounding box center [677, 337] width 1354 height 675
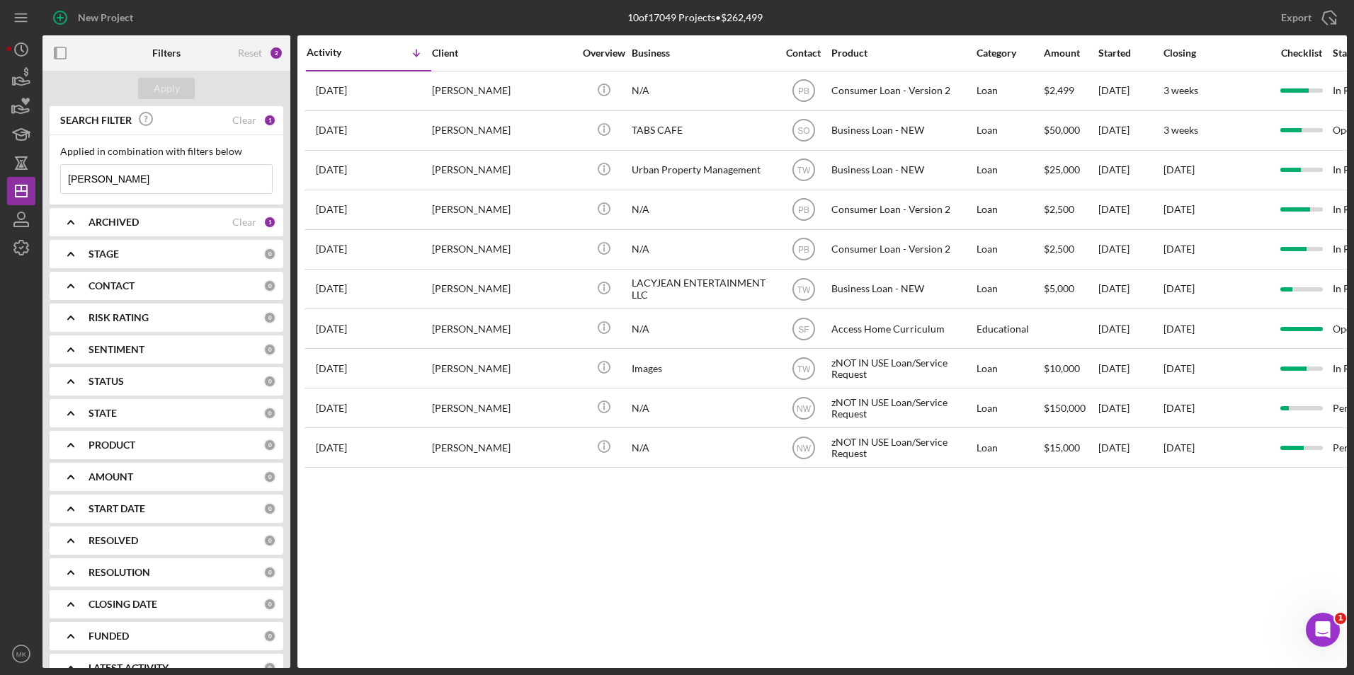
drag, startPoint x: 156, startPoint y: 181, endPoint x: 0, endPoint y: 167, distance: 157.1
click at [0, 167] on html "New Project 10 of 17049 Projects • $262,499 Robinson Export Icon/Export Filters…" at bounding box center [677, 337] width 1354 height 675
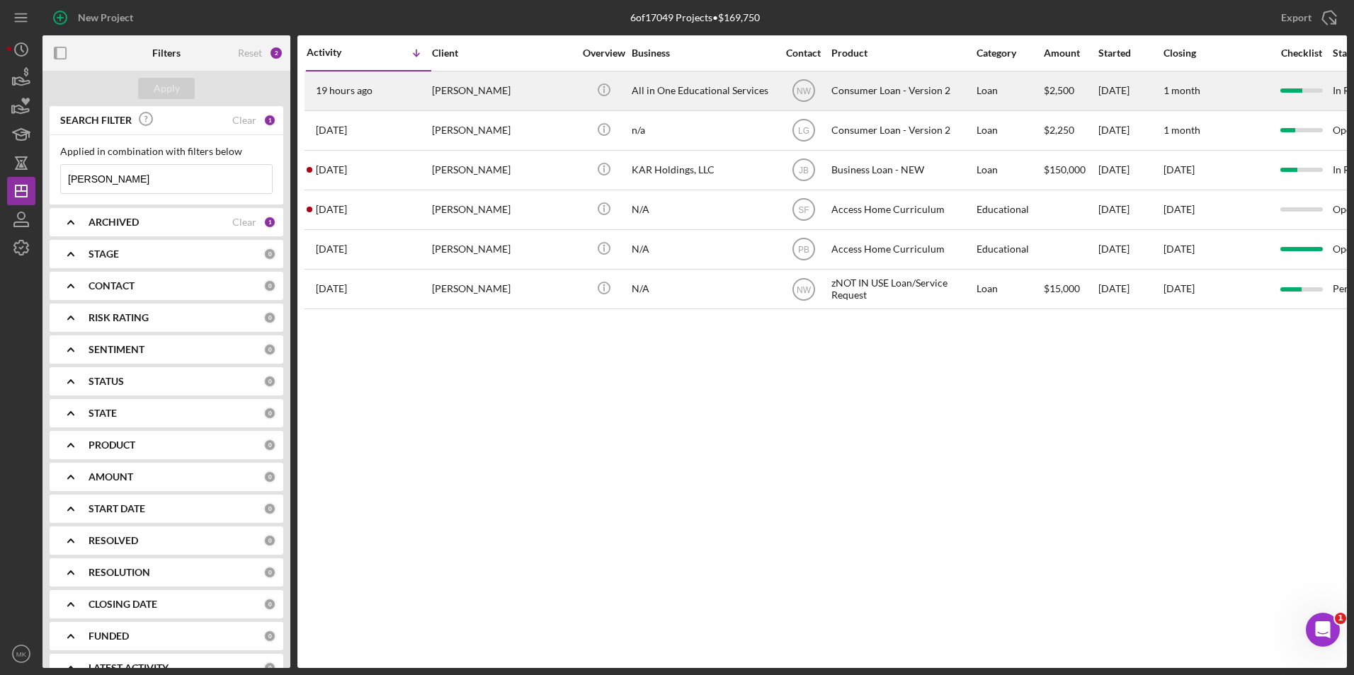
type input "Harris"
click at [713, 88] on div "All in One Educational Services" at bounding box center [703, 91] width 142 height 38
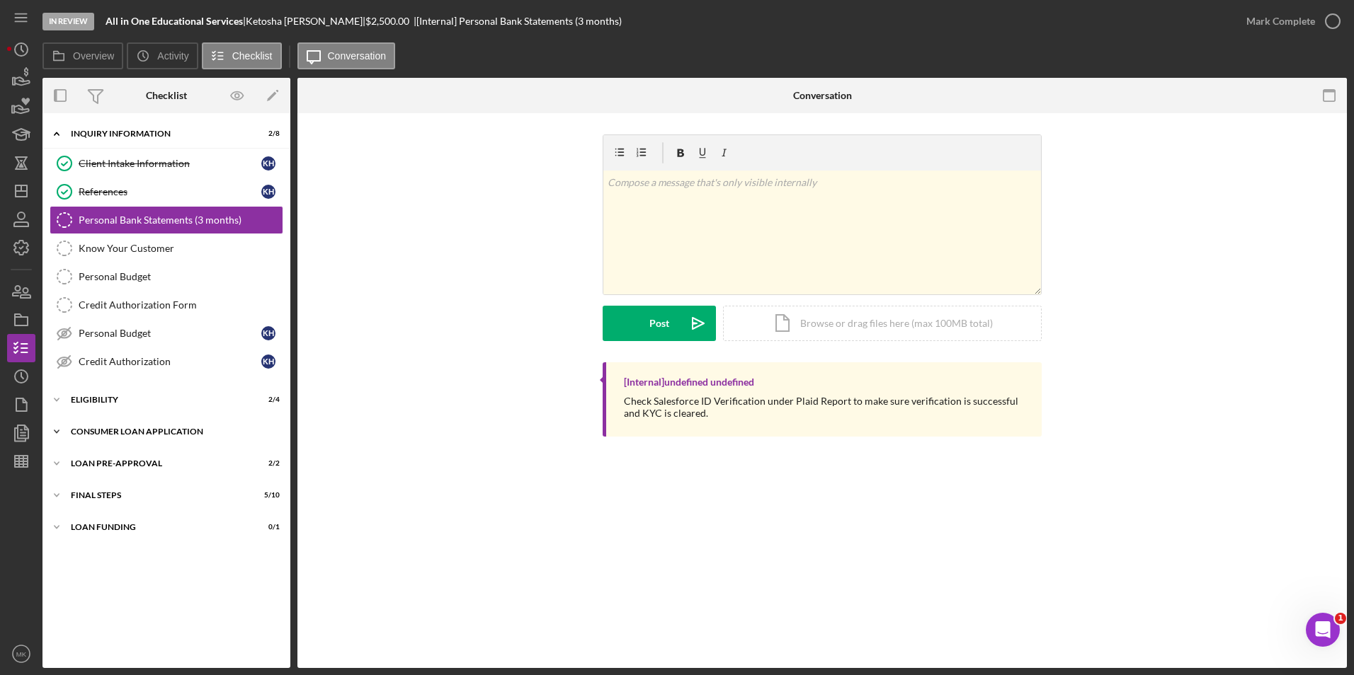
click at [135, 434] on div "Consumer Loan Application" at bounding box center [172, 432] width 202 height 8
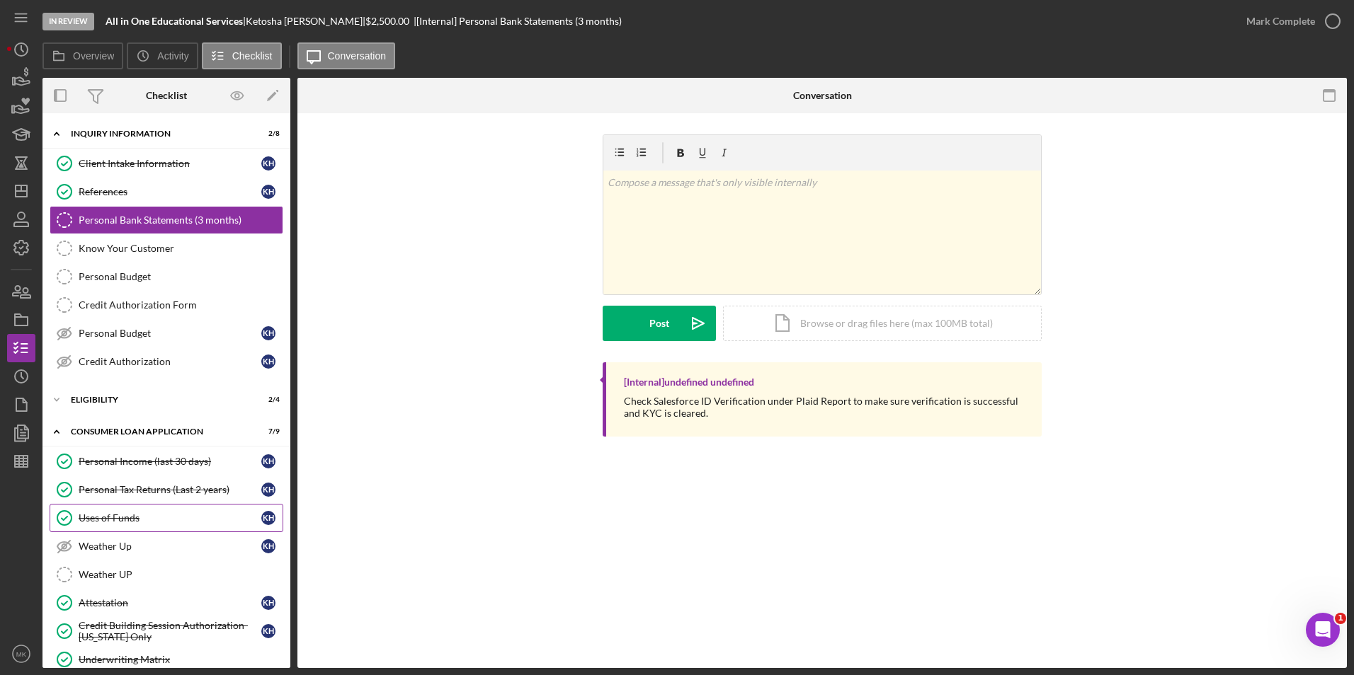
click at [134, 517] on div "Uses of Funds" at bounding box center [170, 518] width 183 height 11
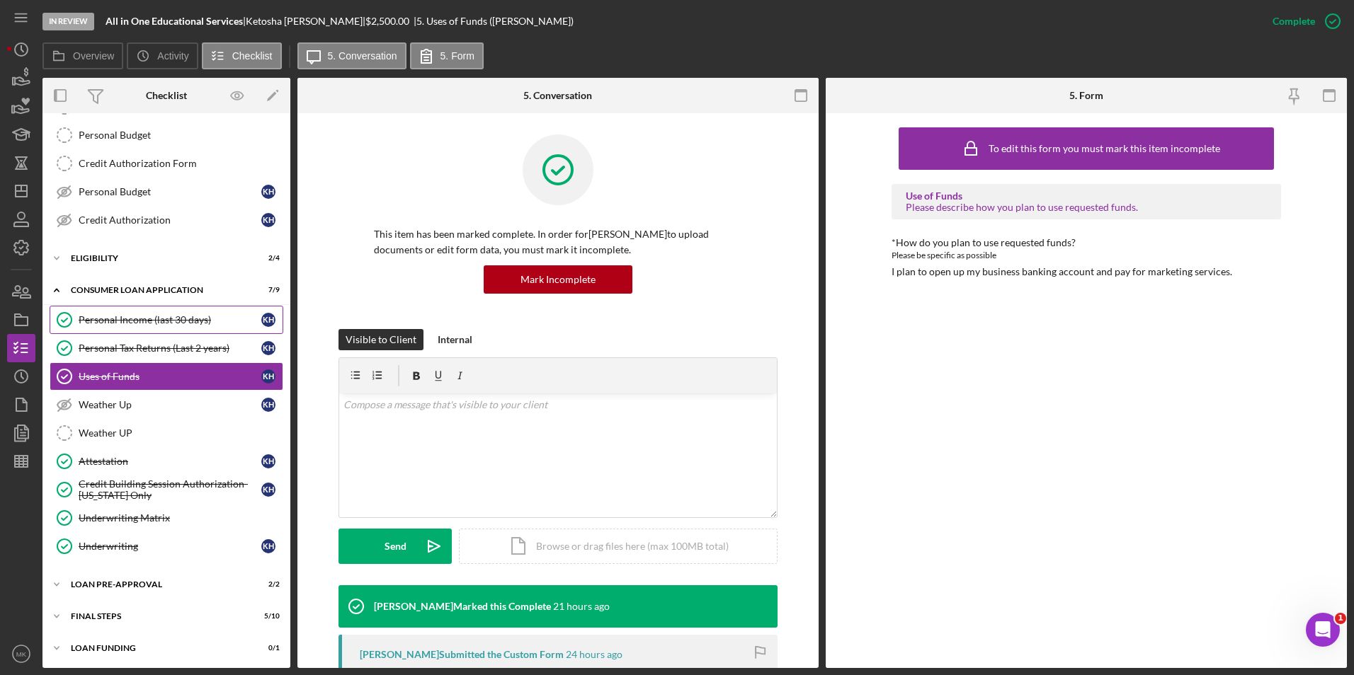
scroll to position [144, 0]
click at [122, 613] on div "FINAL STEPS" at bounding box center [172, 614] width 202 height 8
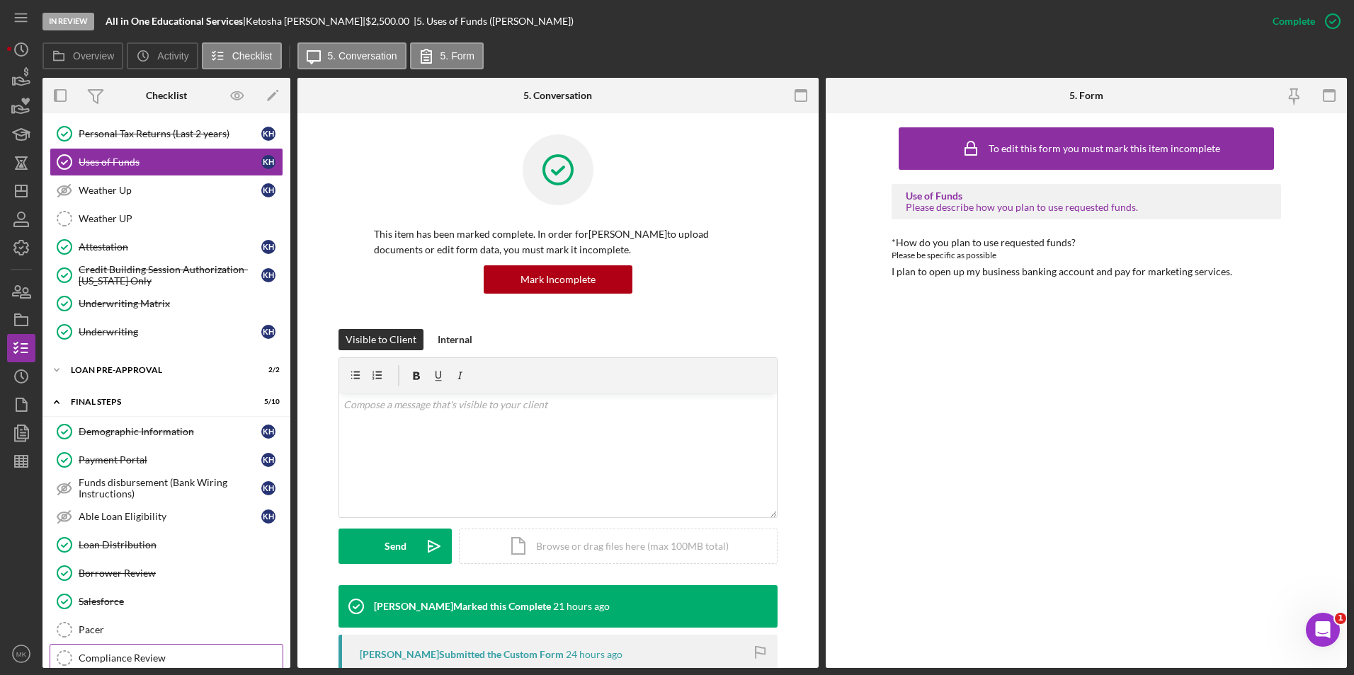
scroll to position [427, 0]
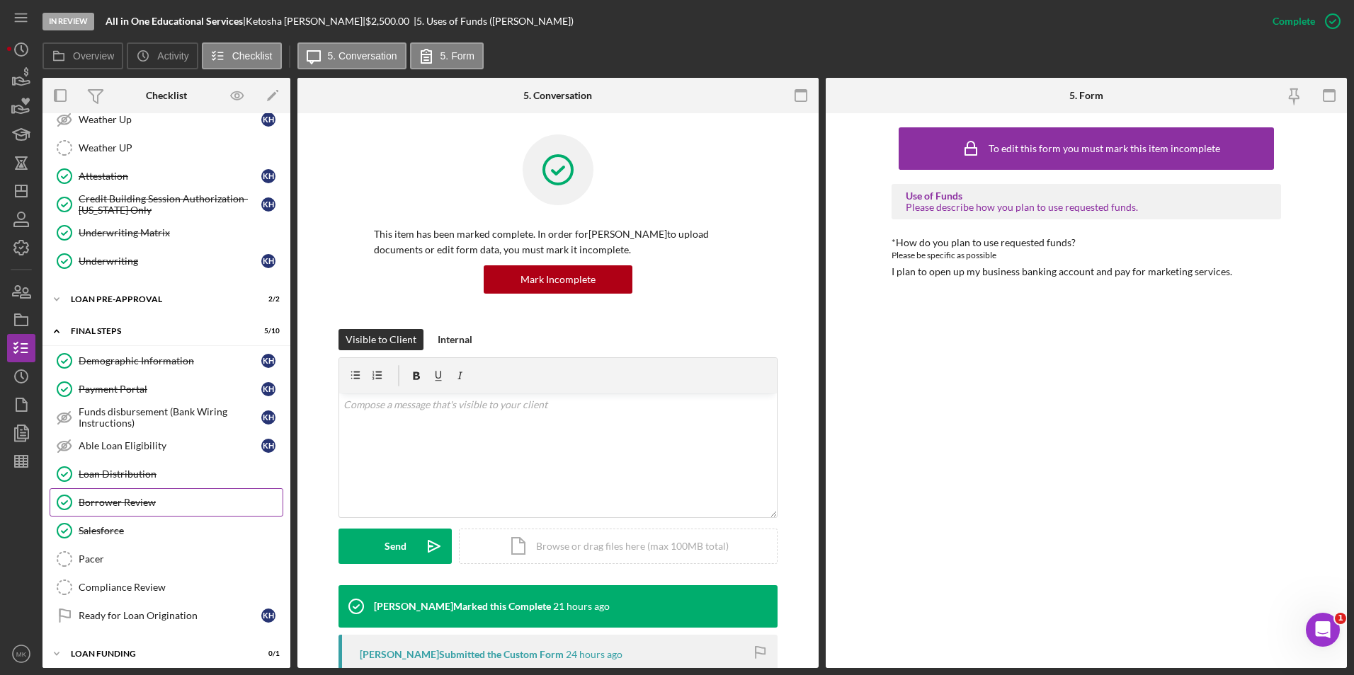
click at [164, 500] on div "Borrower Review" at bounding box center [181, 502] width 204 height 11
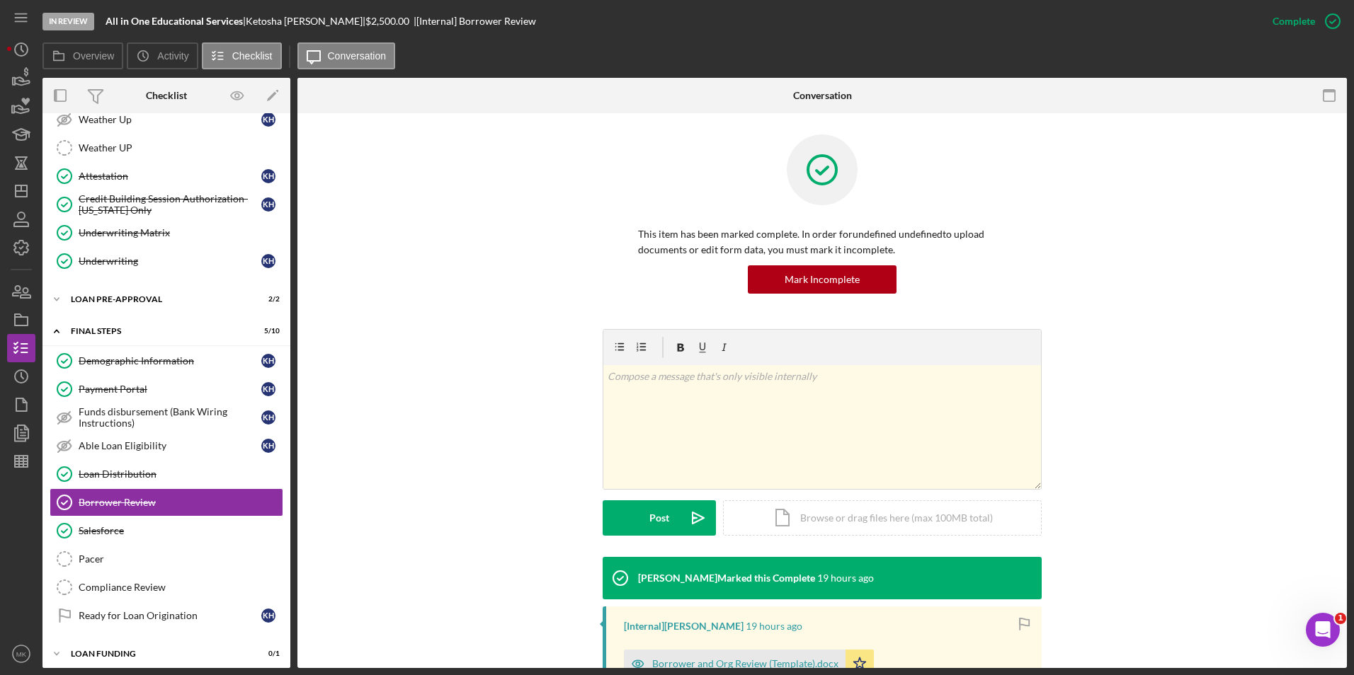
scroll to position [195, 0]
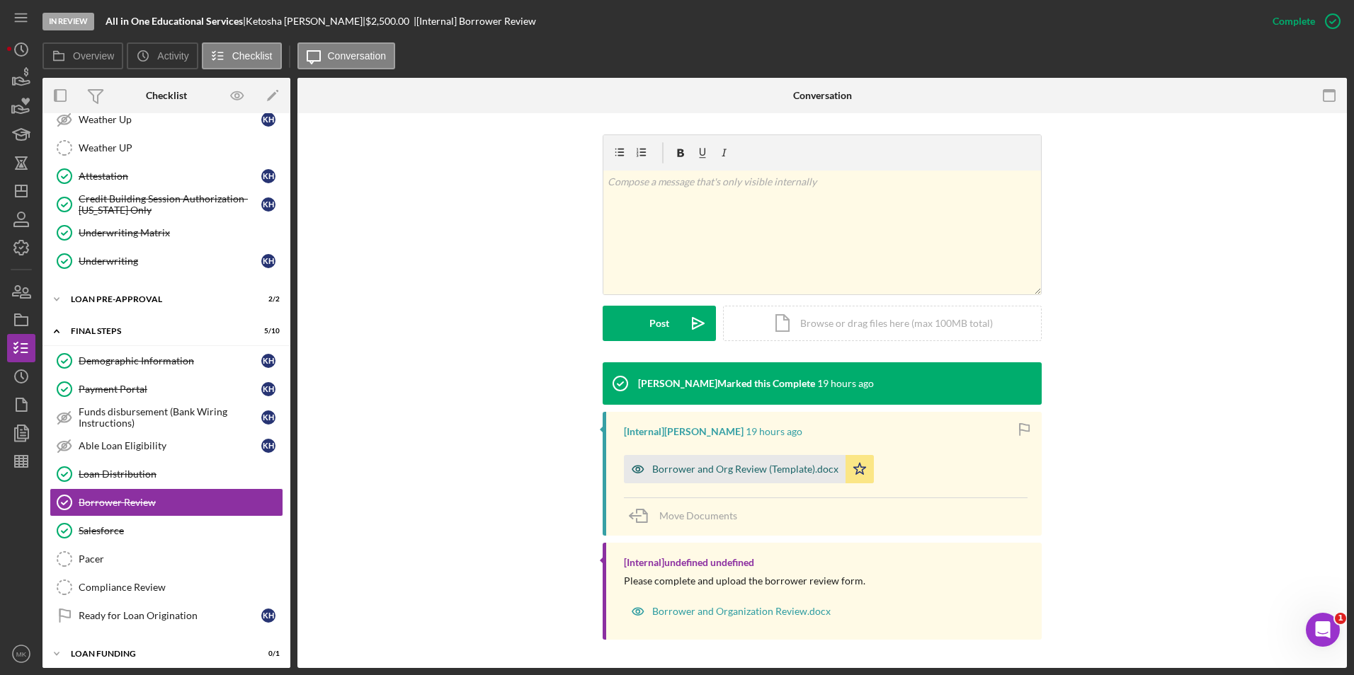
click at [732, 470] on div "Borrower and Org Review (Template).docx" at bounding box center [745, 469] width 186 height 11
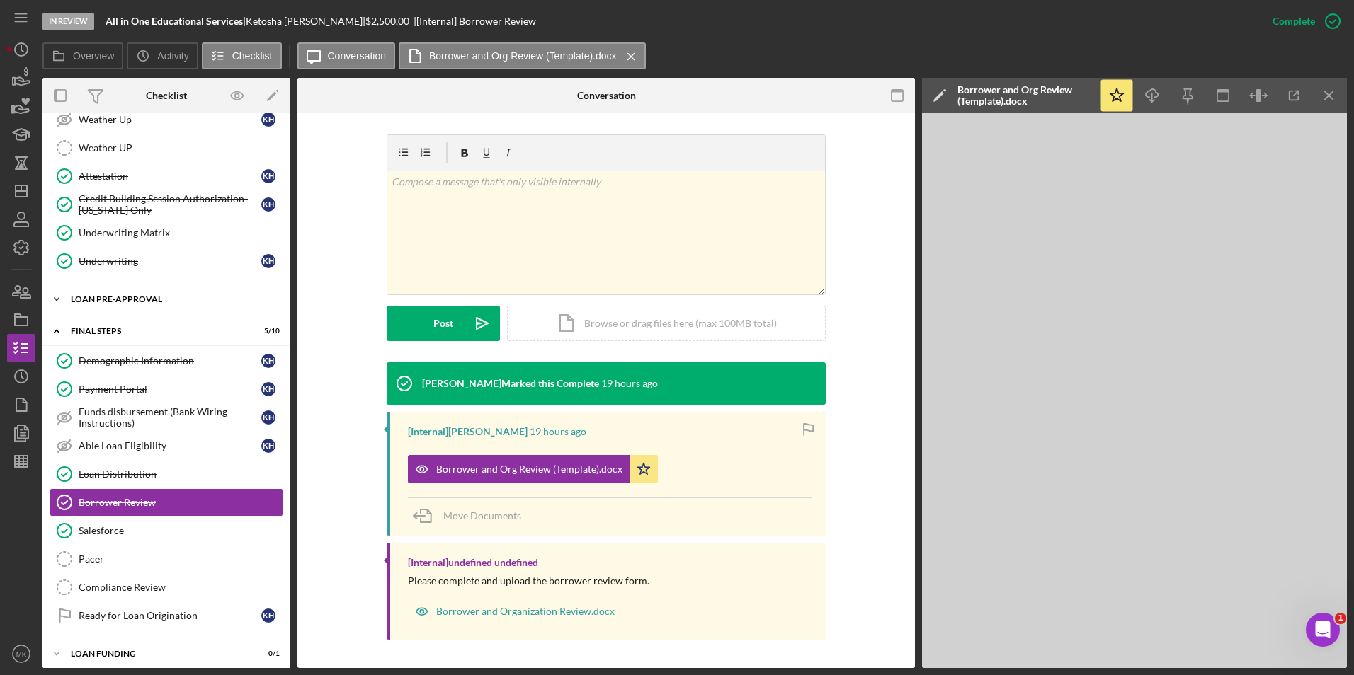
click at [136, 306] on div "Icon/Expander Loan Pre-Approval 2 / 2" at bounding box center [166, 299] width 248 height 28
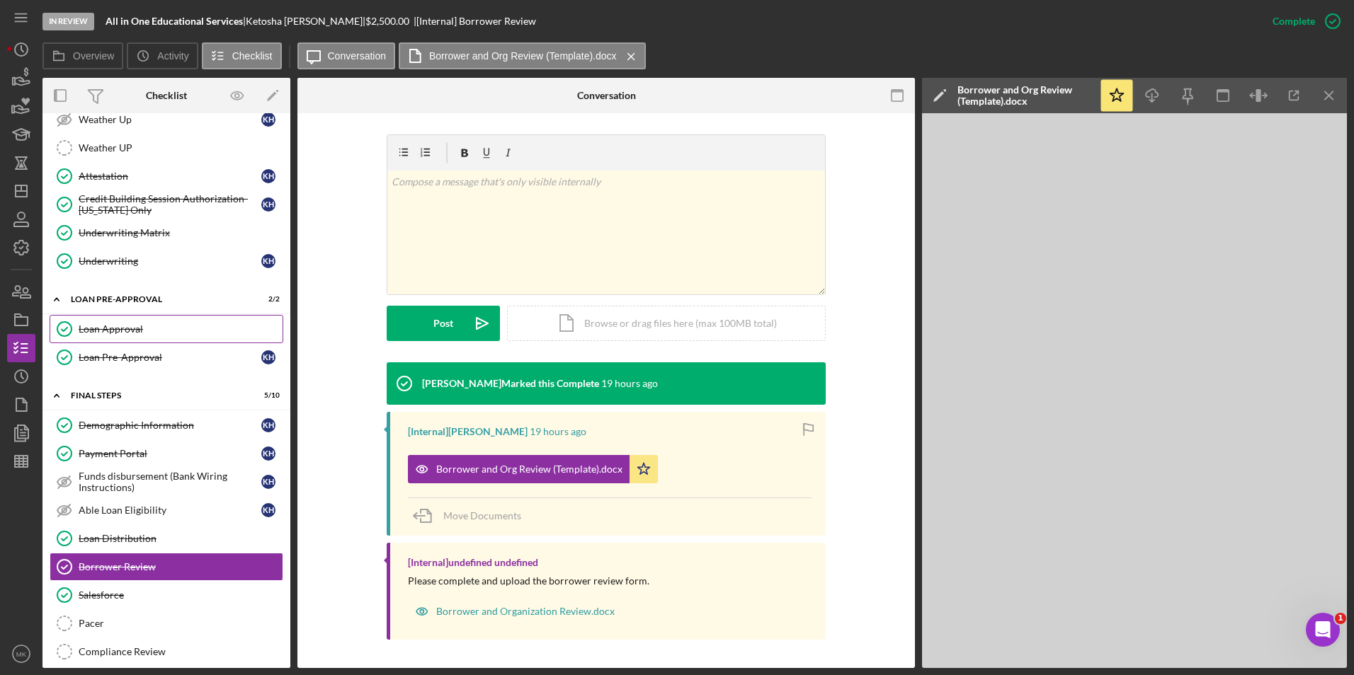
click at [130, 334] on div "Loan Approval" at bounding box center [181, 329] width 204 height 11
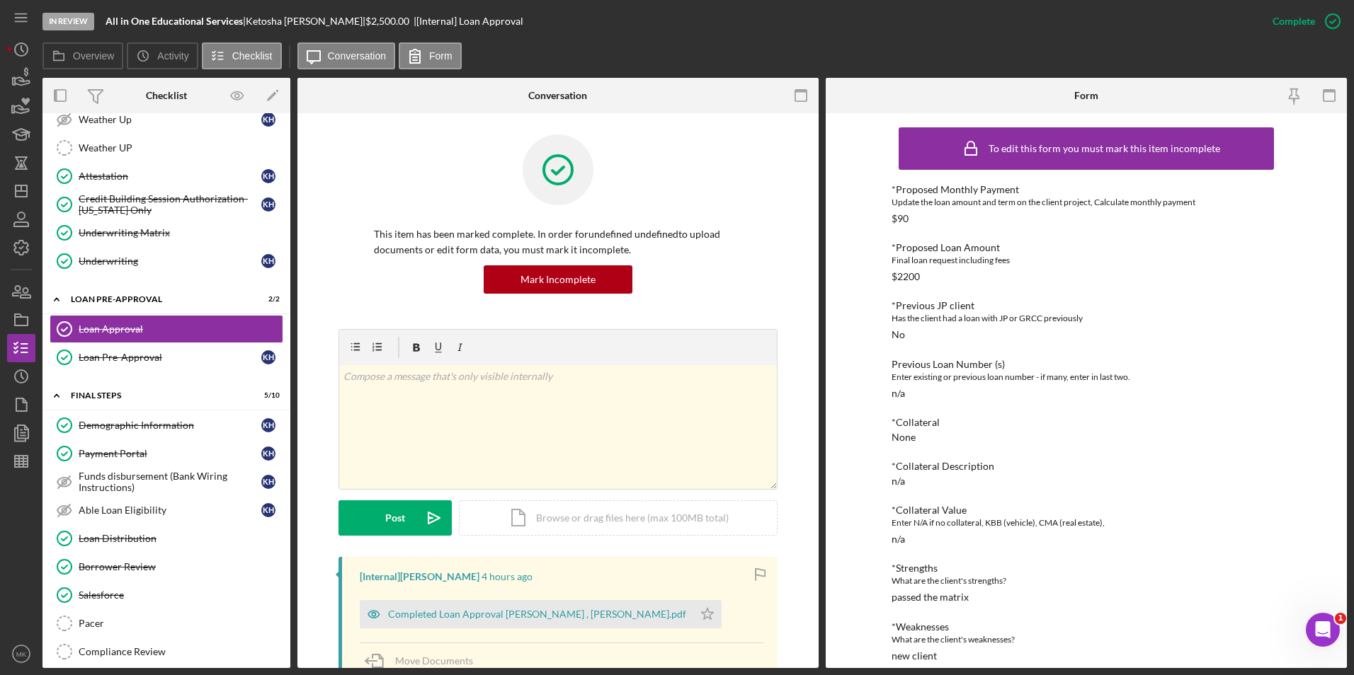
scroll to position [212, 0]
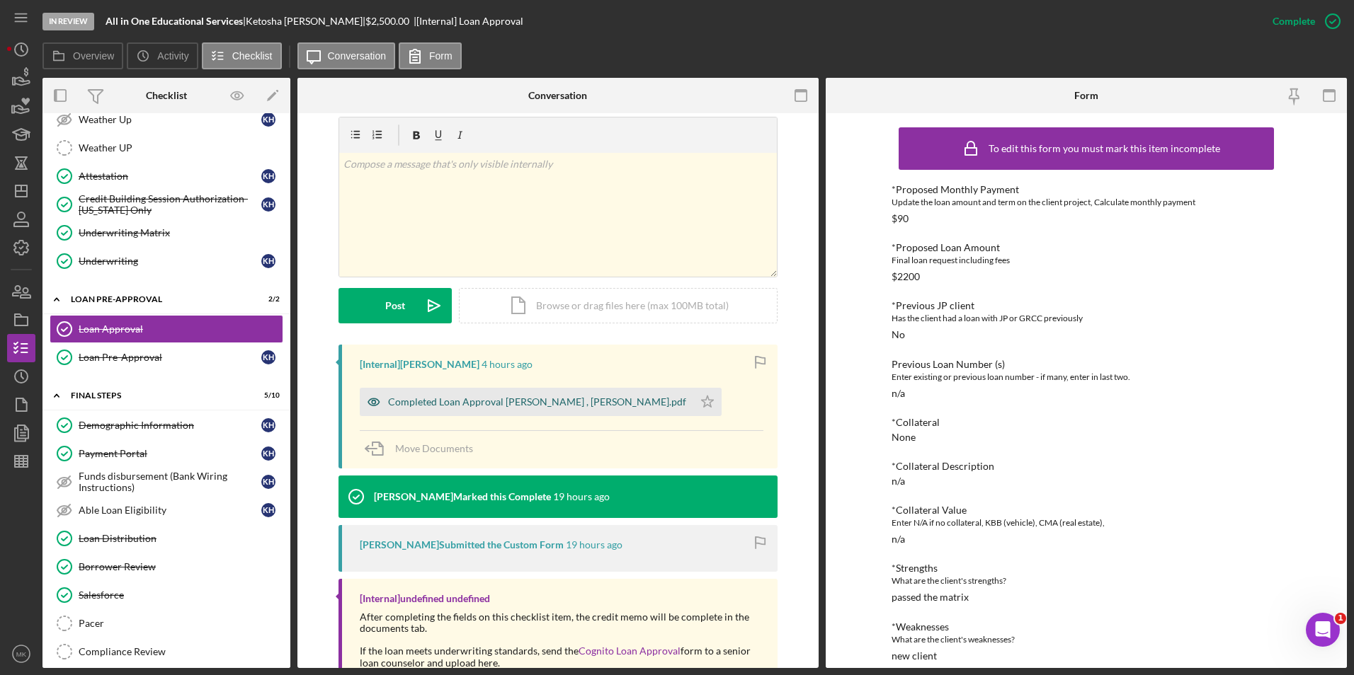
click at [549, 401] on div "Completed Loan Approval Wilson, Nikki , Ketosha Harris.pdf" at bounding box center [537, 402] width 298 height 11
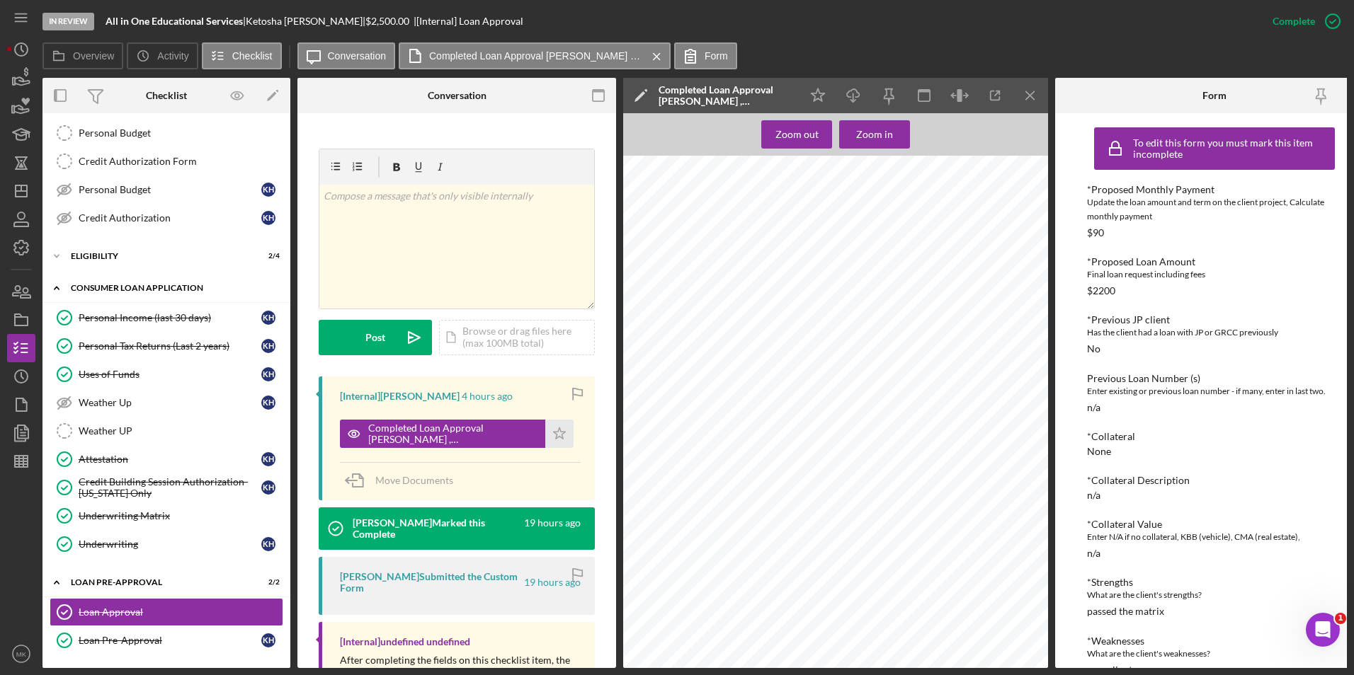
scroll to position [73, 0]
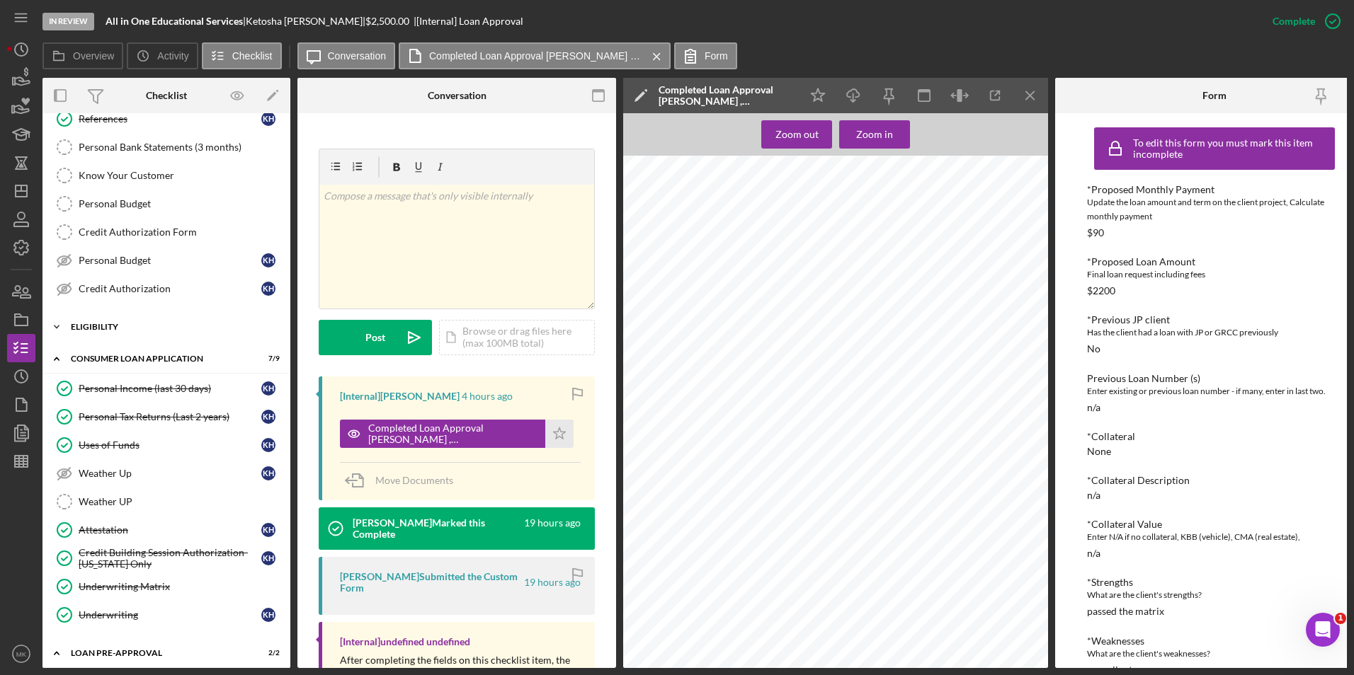
click at [109, 326] on div "Eligibility" at bounding box center [172, 327] width 202 height 8
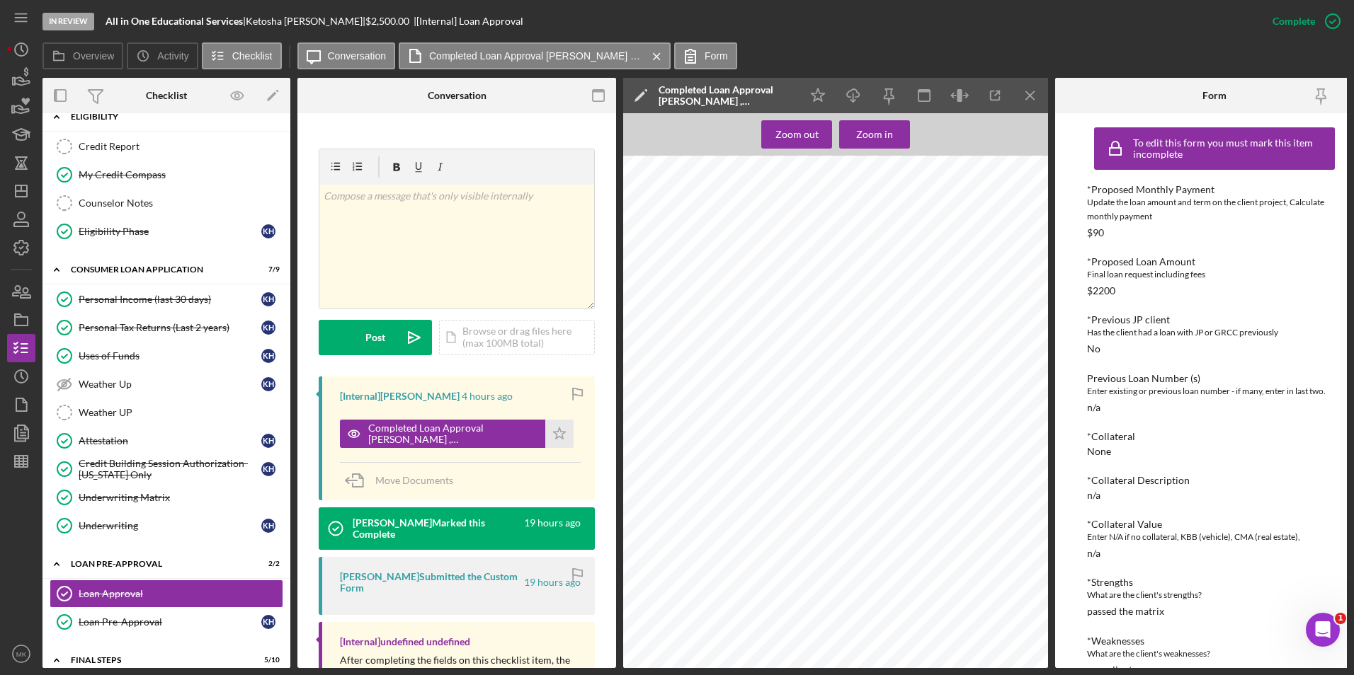
scroll to position [354, 0]
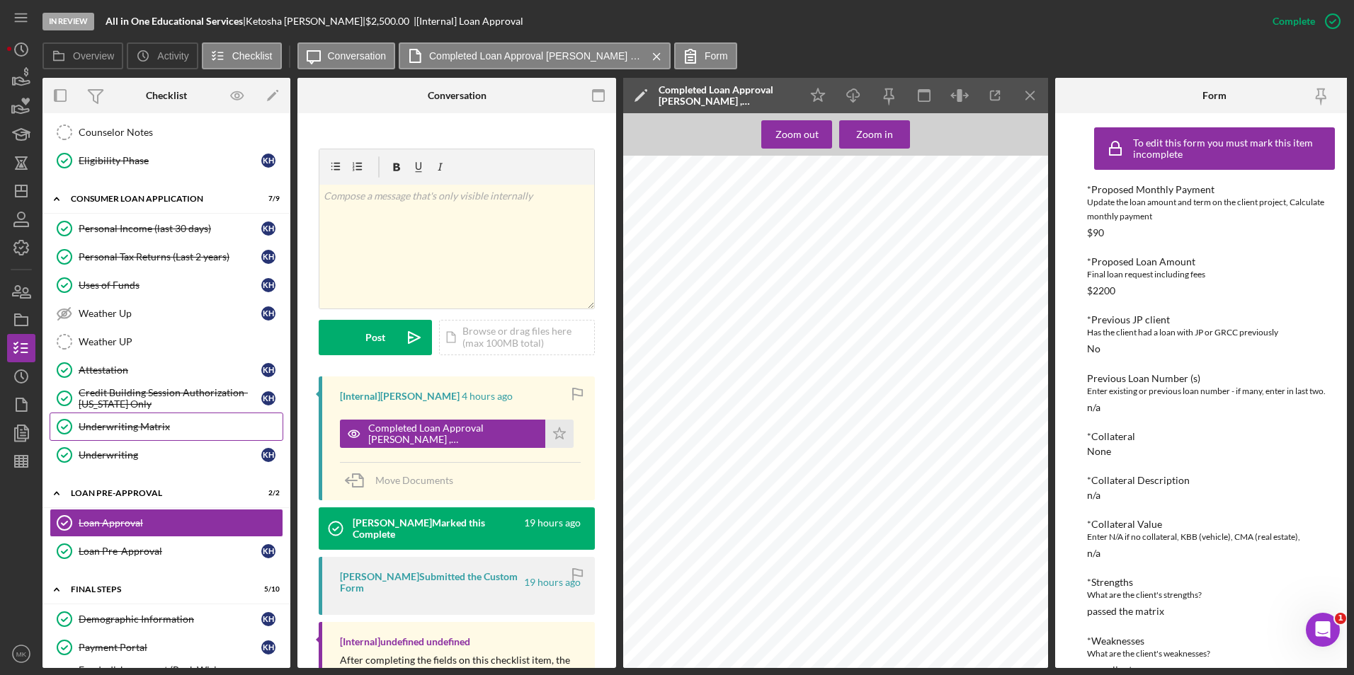
click at [162, 421] on div "Underwriting Matrix" at bounding box center [181, 426] width 204 height 11
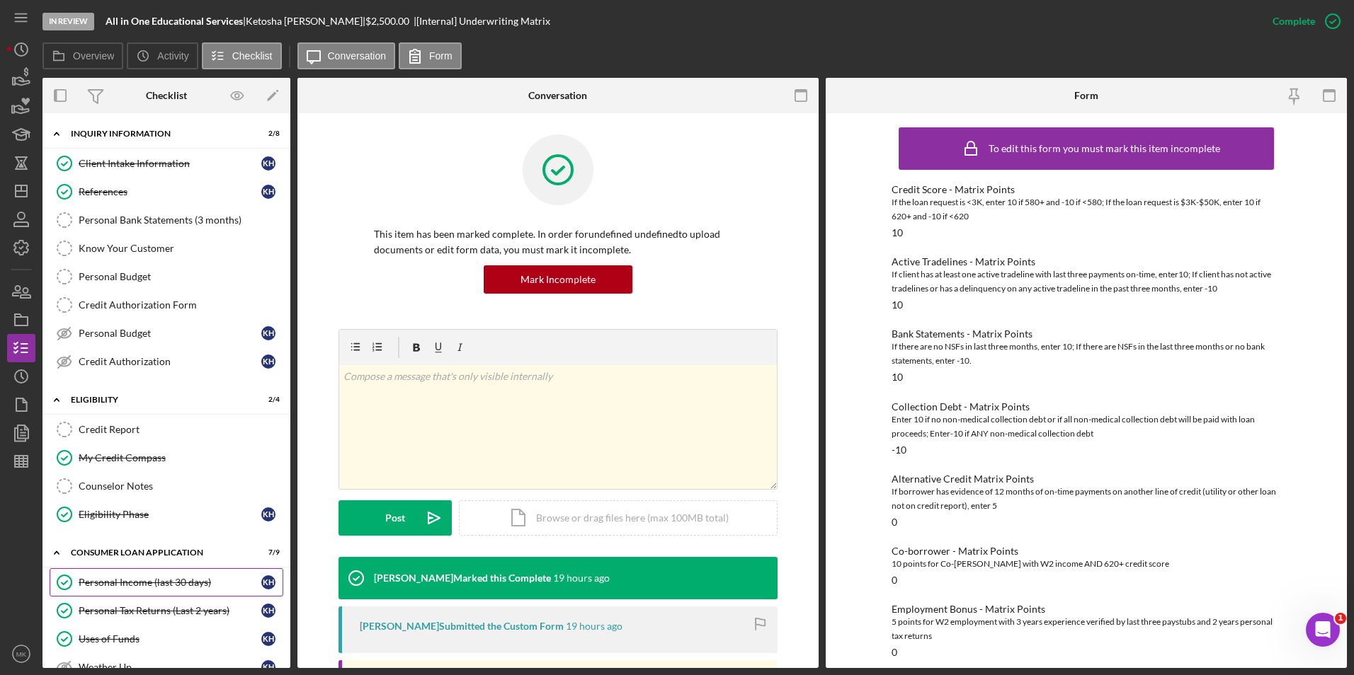
click at [154, 591] on link "Personal Income (last 30 days) Personal Income (last 30 days) K H" at bounding box center [167, 583] width 234 height 28
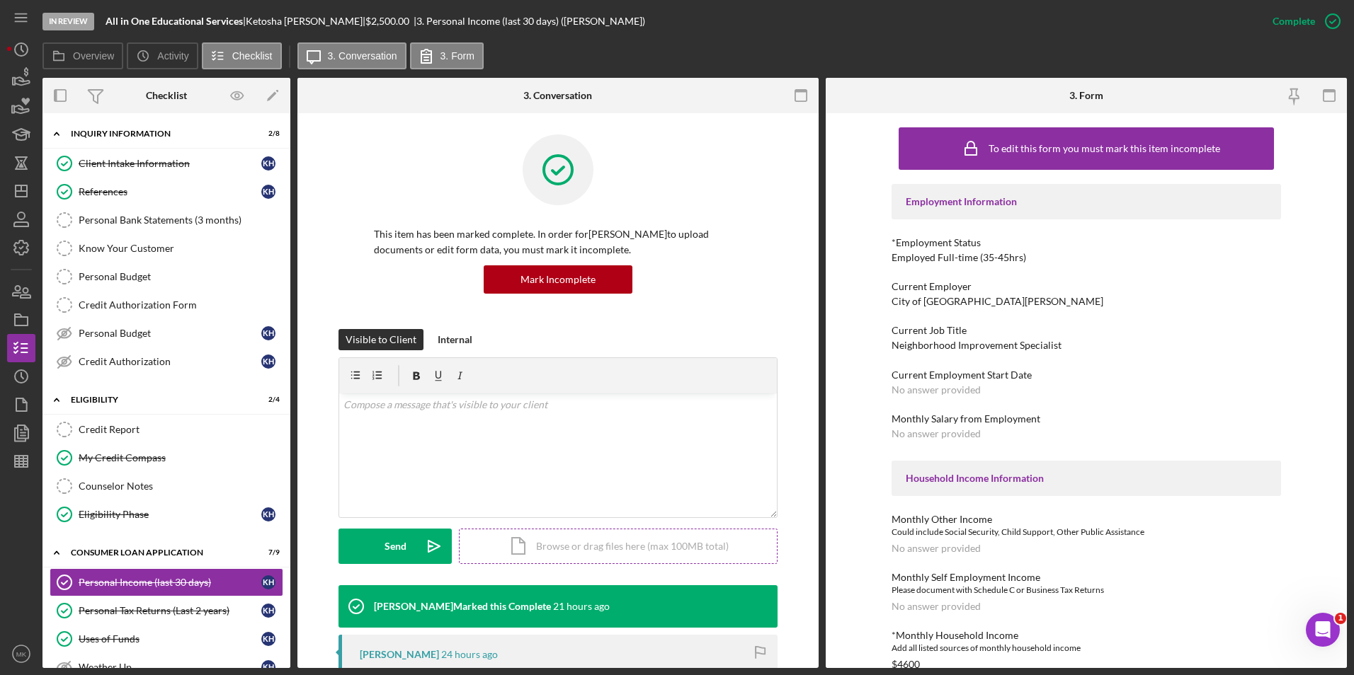
scroll to position [142, 0]
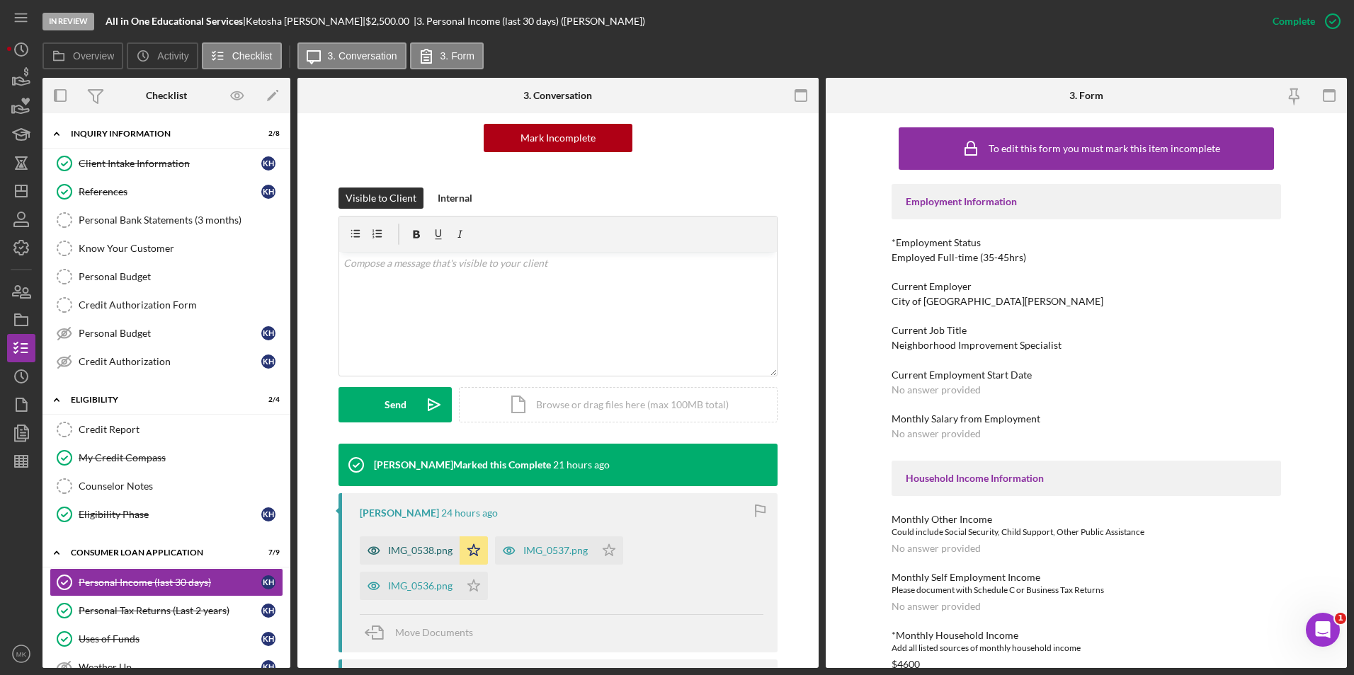
click at [430, 559] on div "IMG_0538.png" at bounding box center [410, 551] width 100 height 28
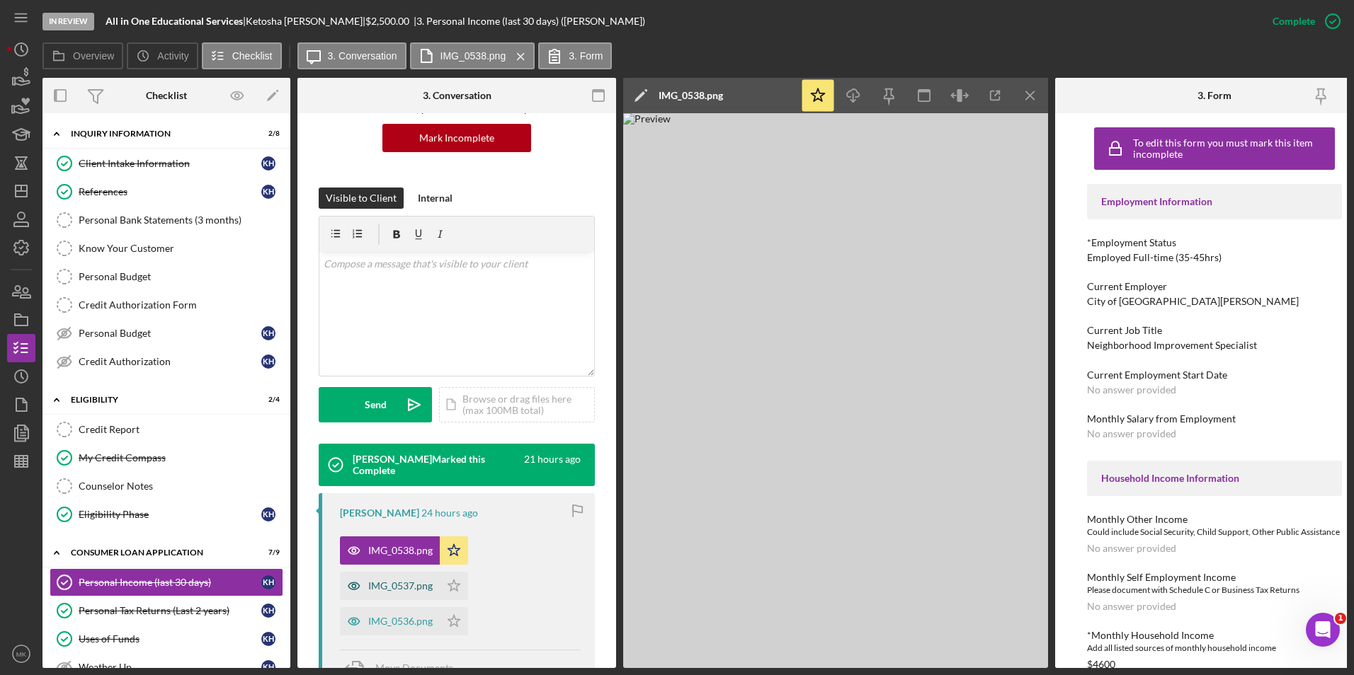
click at [401, 584] on div "IMG_0537.png" at bounding box center [400, 586] width 64 height 11
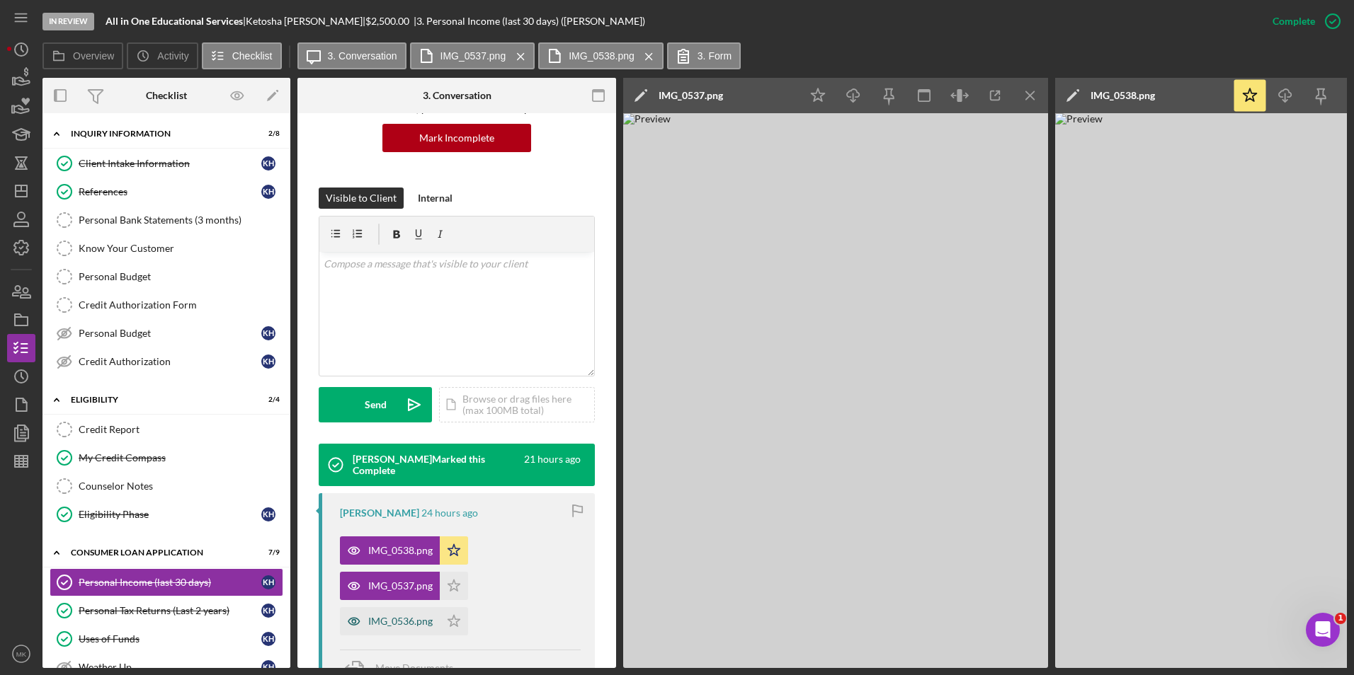
click at [401, 623] on div "IMG_0536.png" at bounding box center [400, 621] width 64 height 11
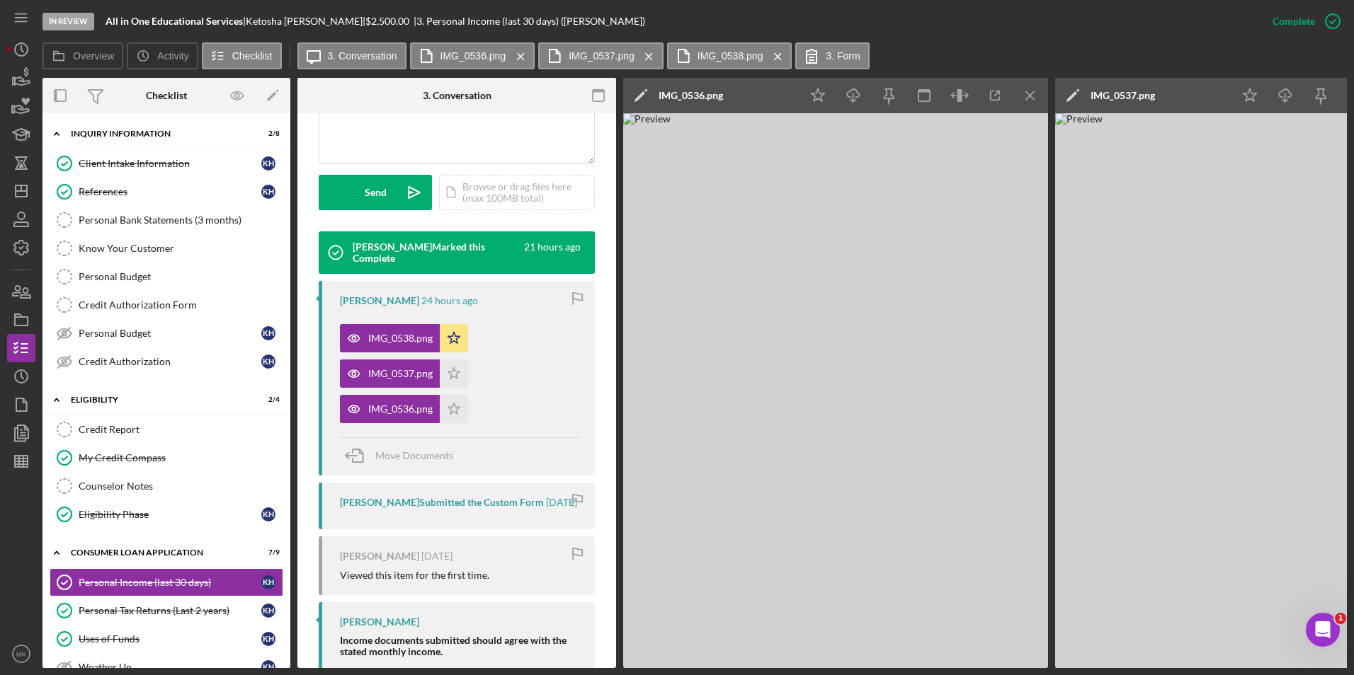
scroll to position [580, 0]
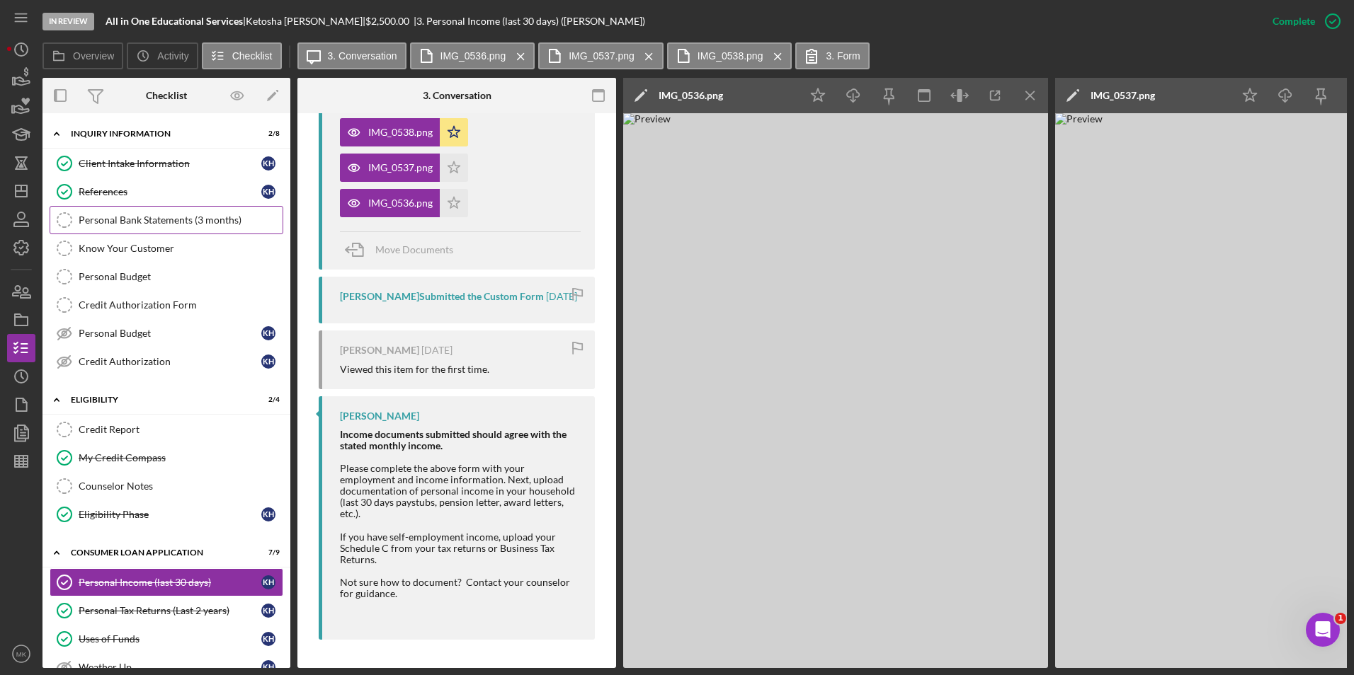
click at [151, 230] on link "Personal Bank Statements (3 months) Personal Bank Statements (3 months)" at bounding box center [167, 220] width 234 height 28
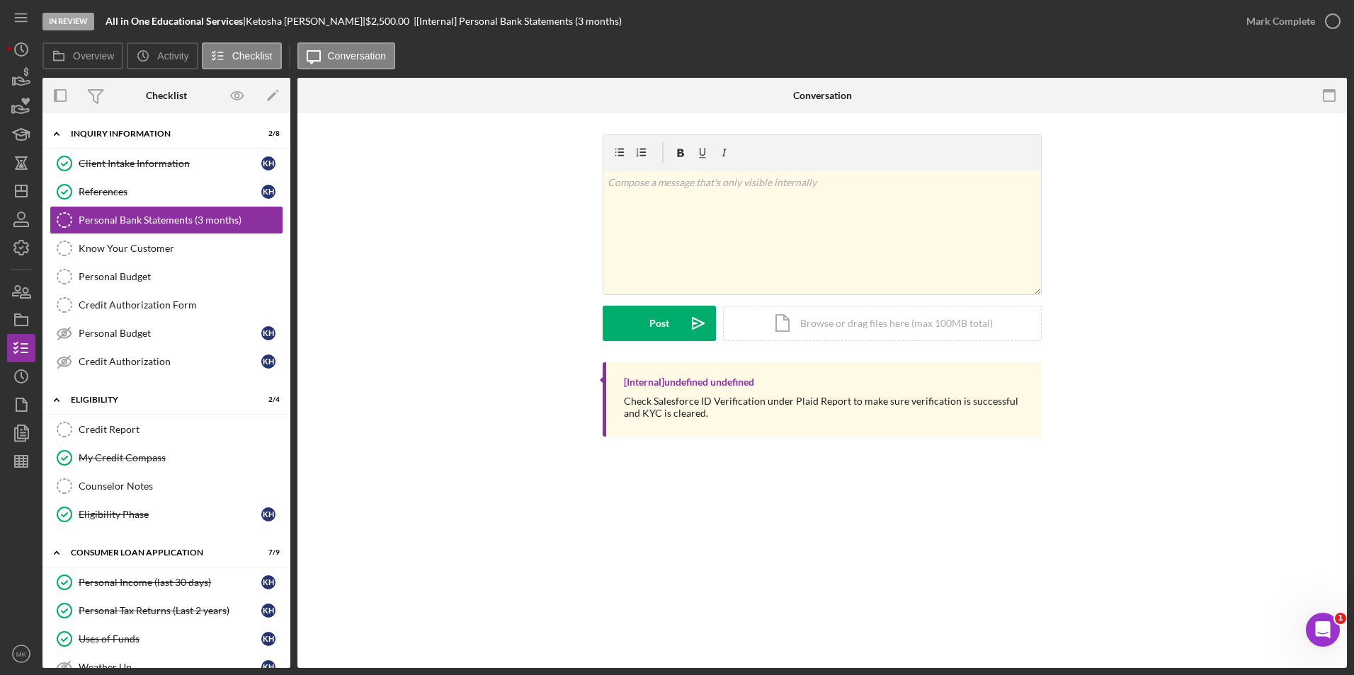
scroll to position [425, 0]
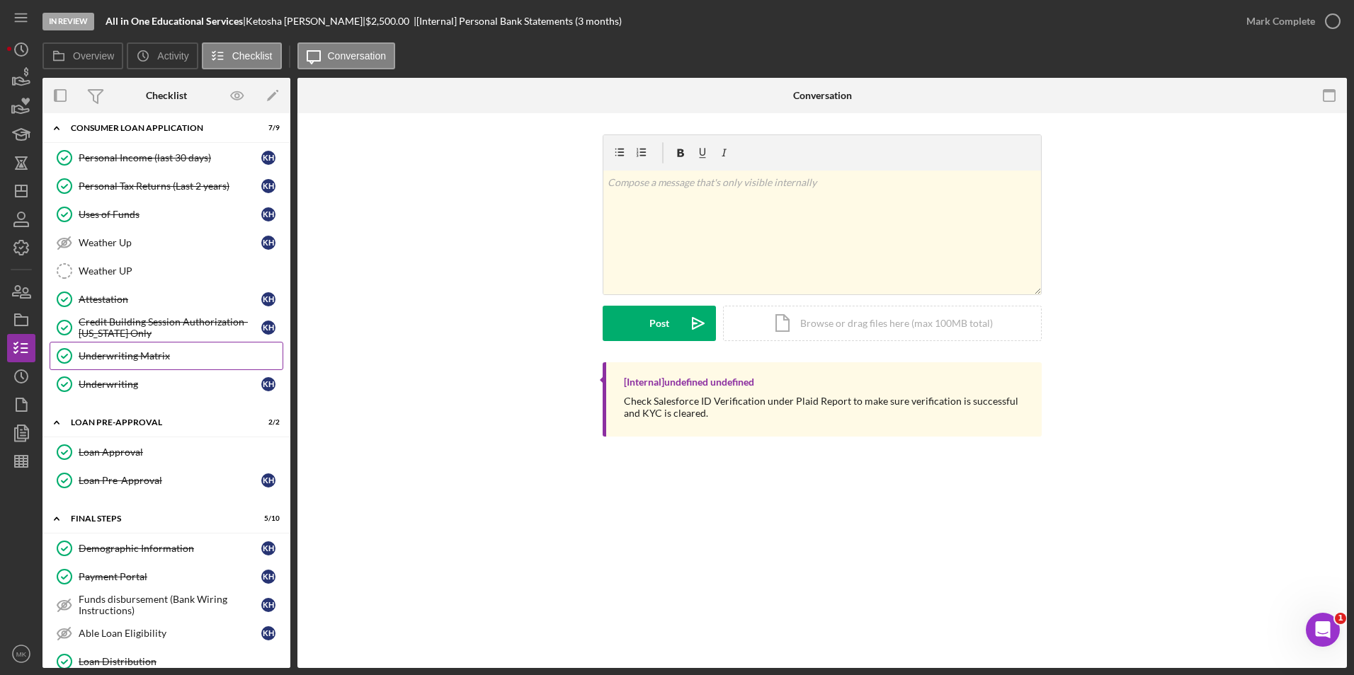
click at [138, 350] on div "Underwriting Matrix" at bounding box center [181, 355] width 204 height 11
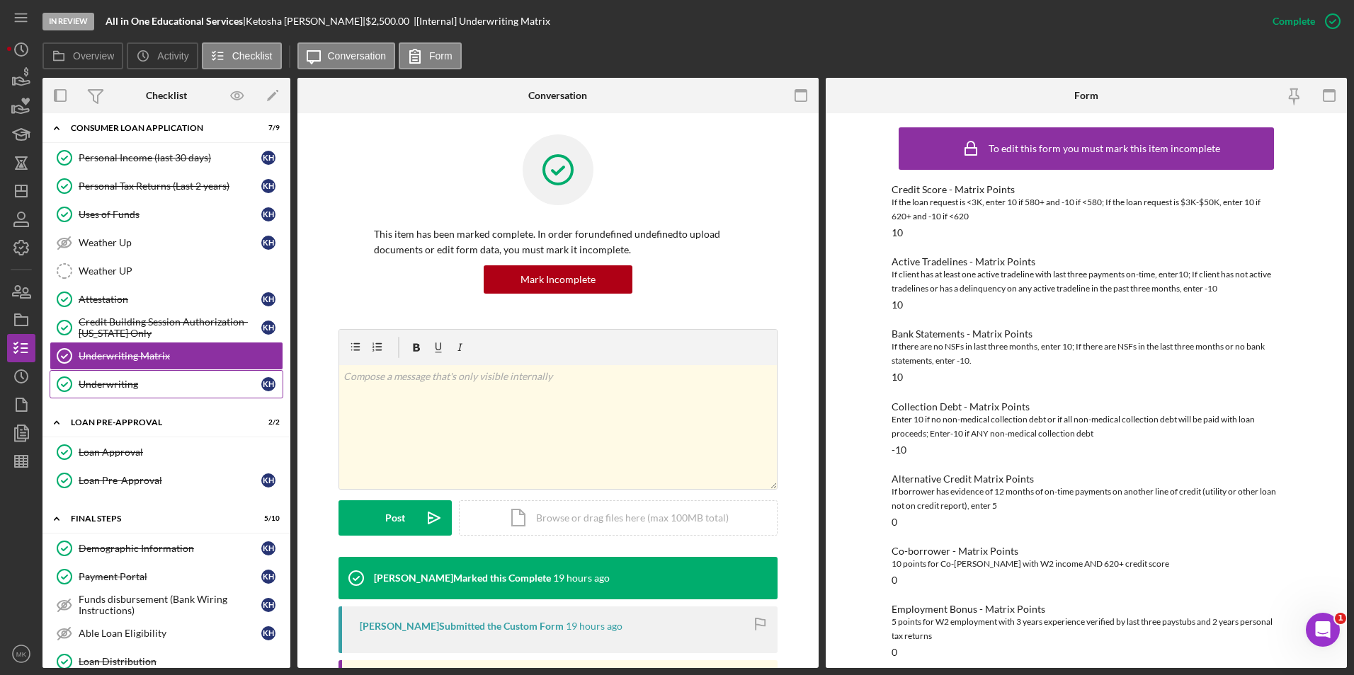
click at [162, 386] on div "Underwriting" at bounding box center [170, 384] width 183 height 11
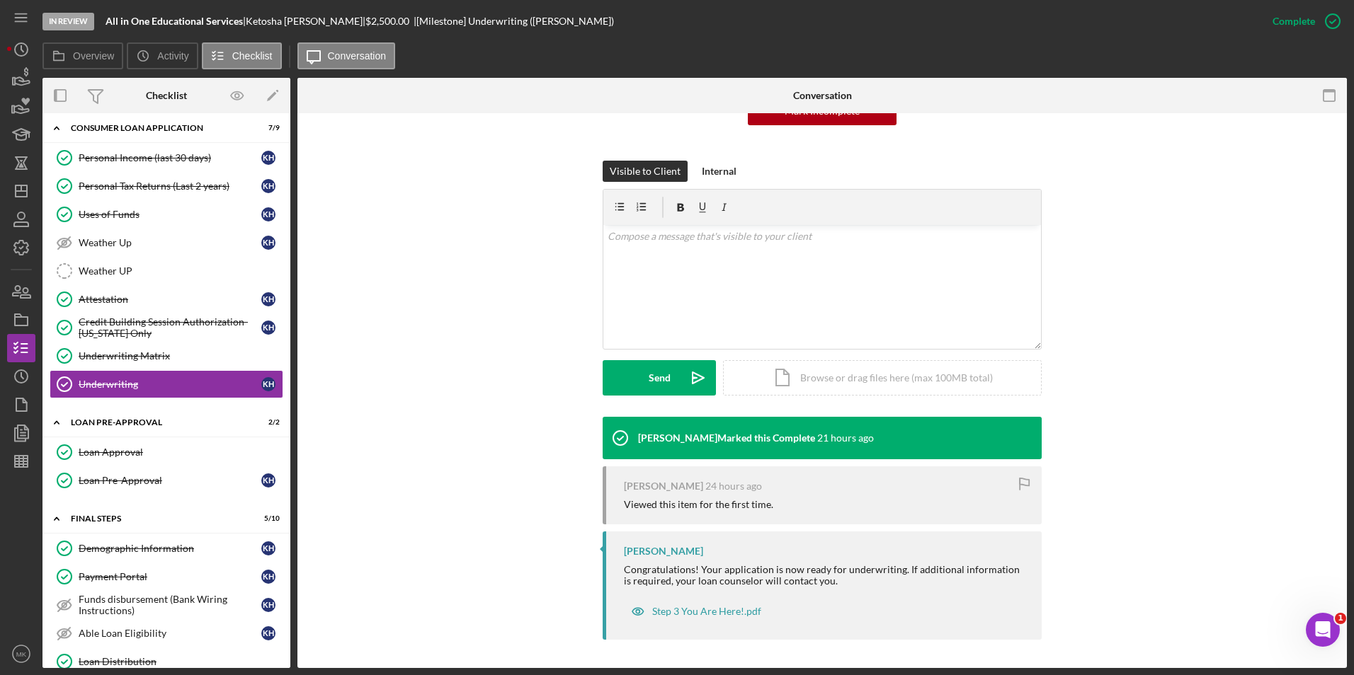
scroll to position [620, 0]
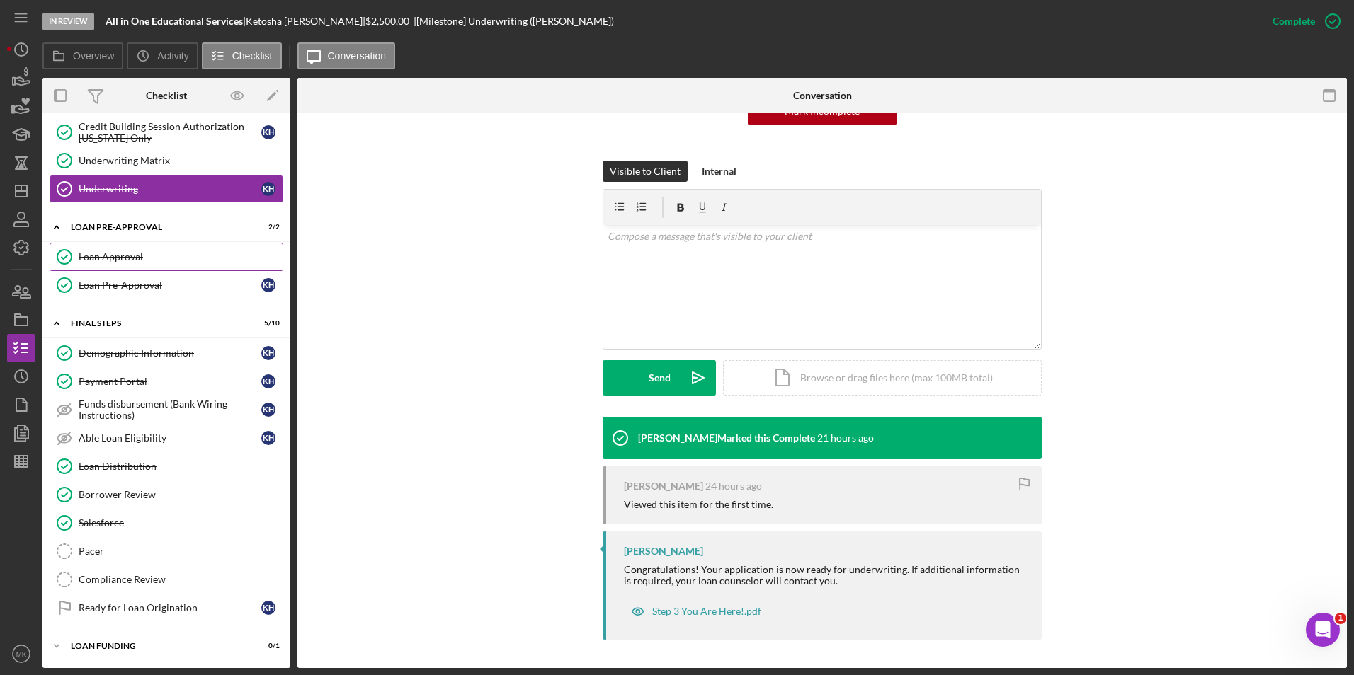
click at [164, 255] on div "Loan Approval" at bounding box center [181, 256] width 204 height 11
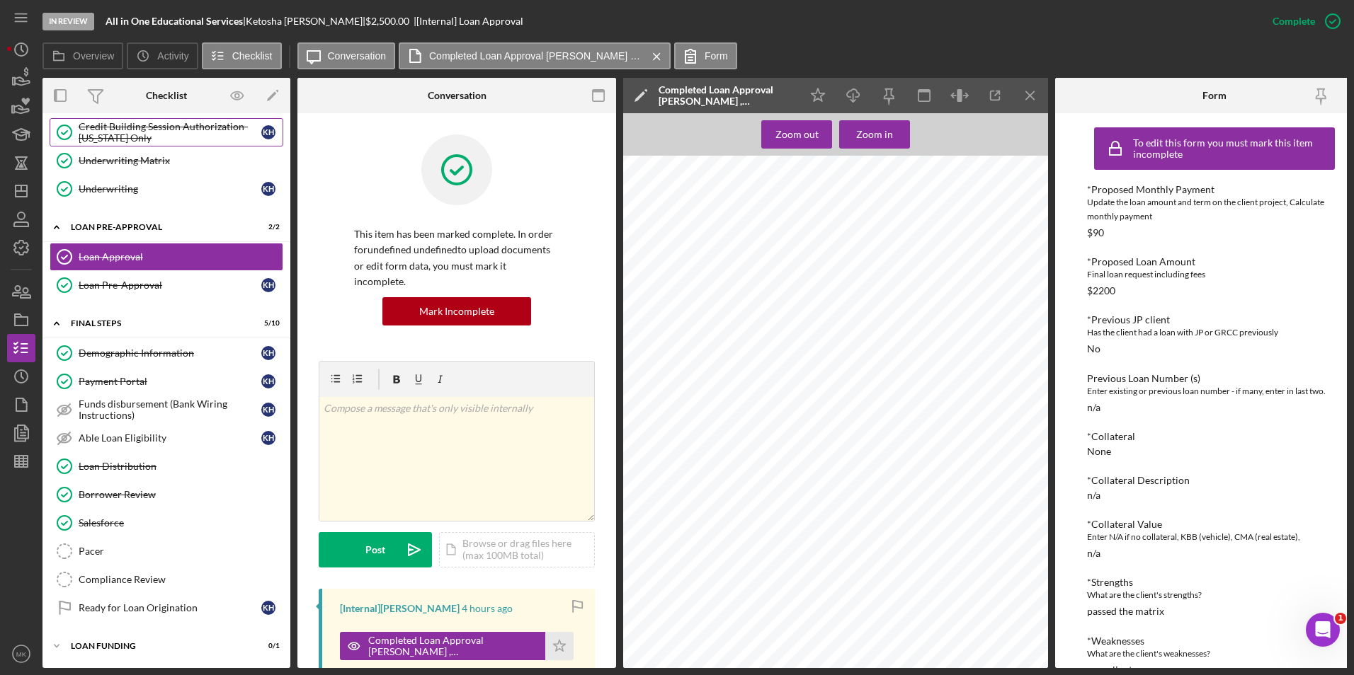
scroll to position [408, 0]
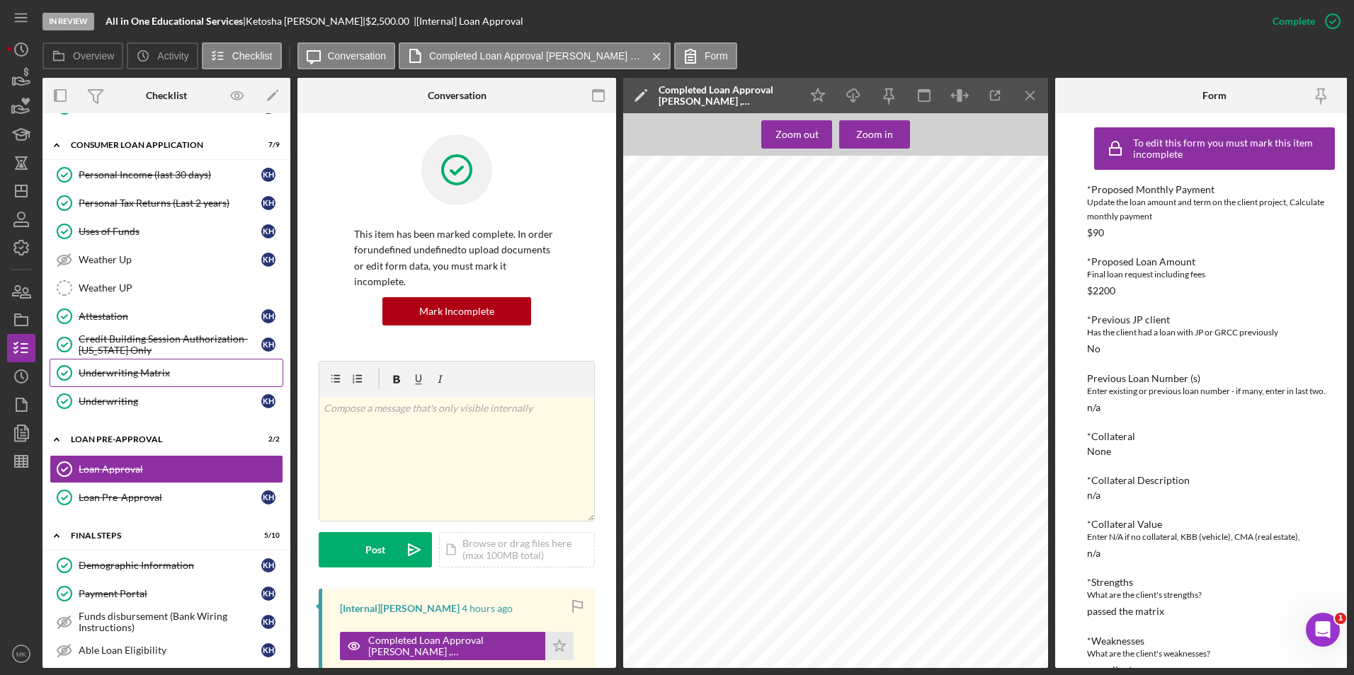
click at [148, 365] on link "Underwriting Matrix Underwriting Matrix" at bounding box center [167, 373] width 234 height 28
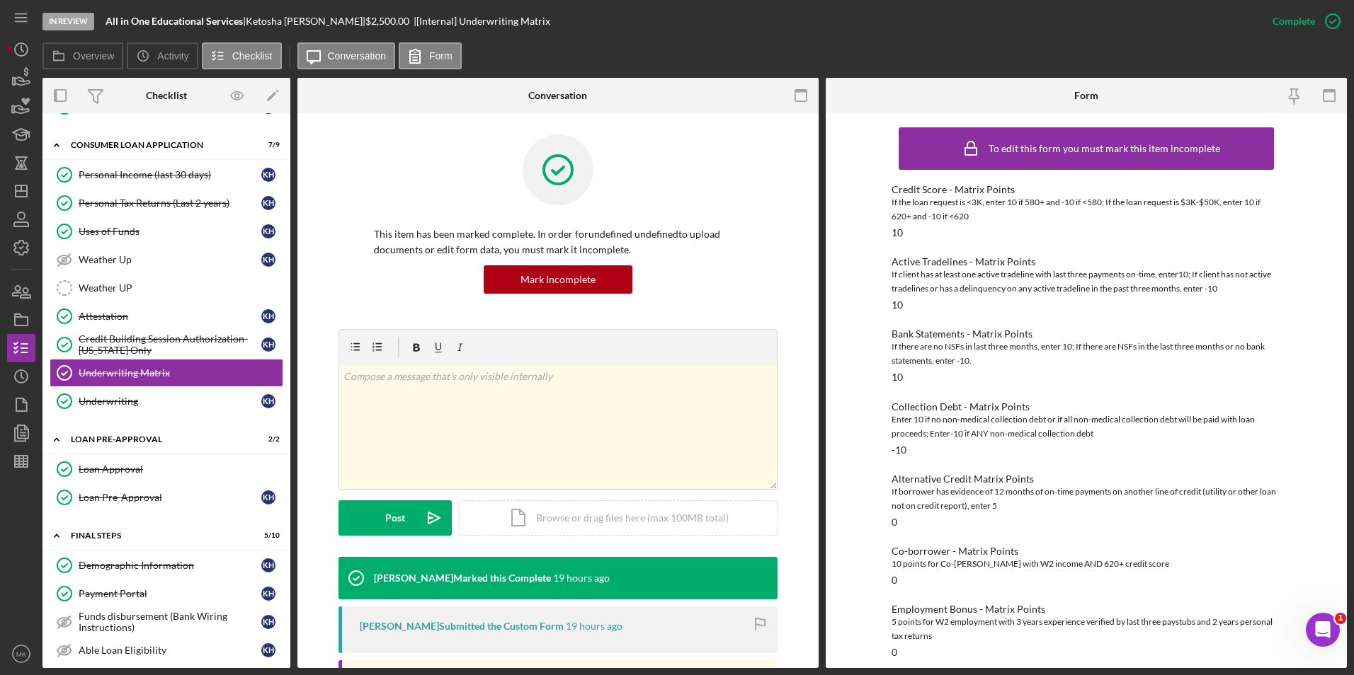
scroll to position [200, 0]
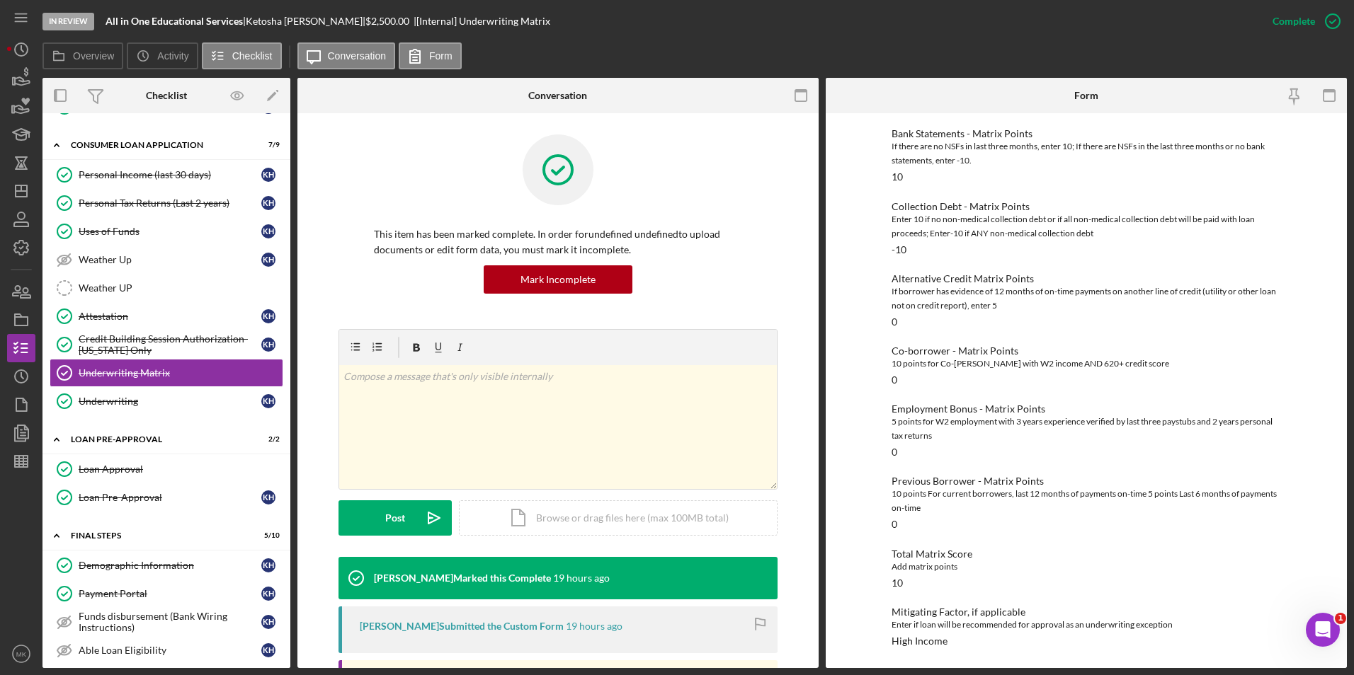
click at [1117, 464] on div "Credit Score - Matrix Points If the loan request is <3K, enter 10 if 580+ and -…" at bounding box center [1085, 315] width 389 height 663
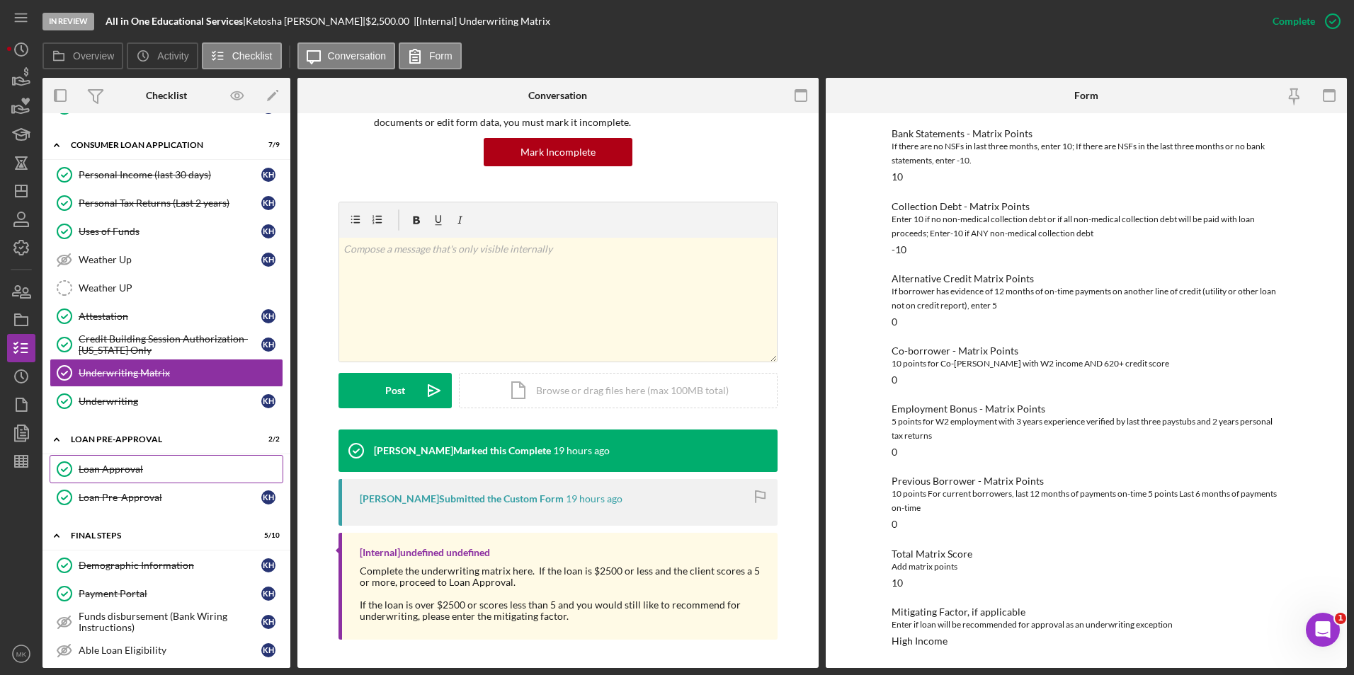
click at [142, 474] on div "Loan Approval" at bounding box center [181, 469] width 204 height 11
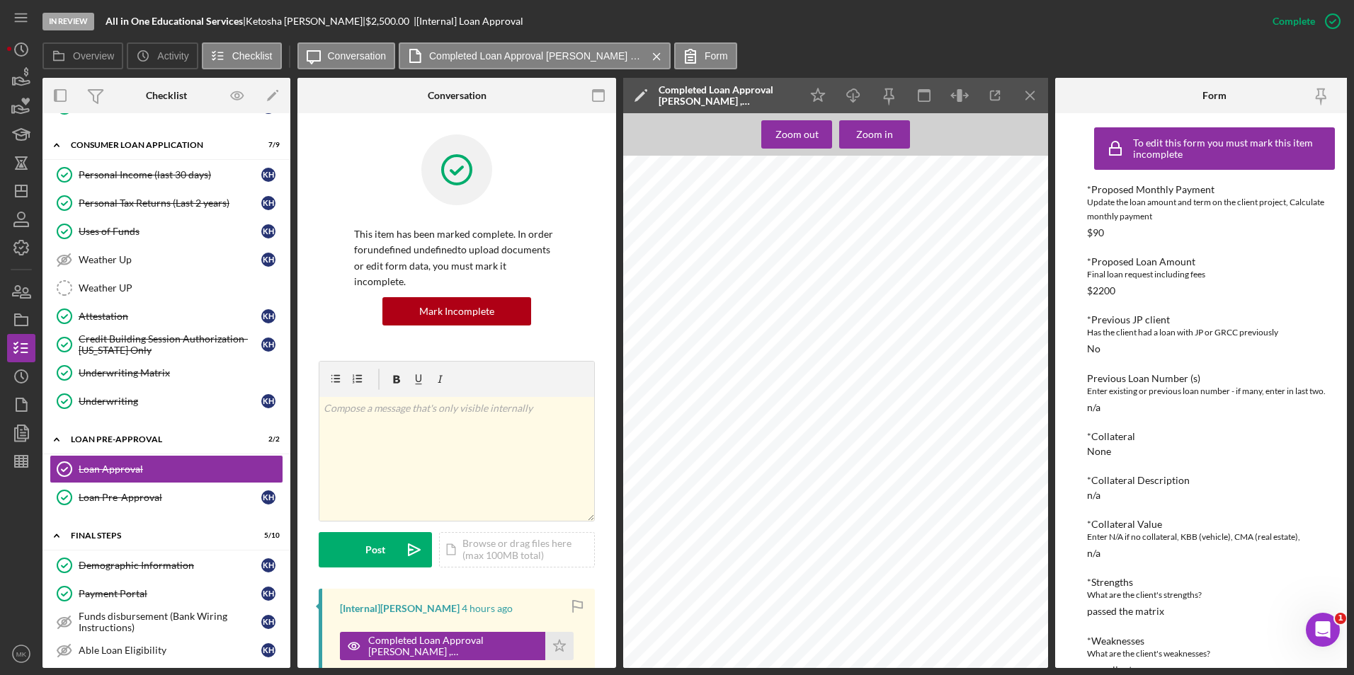
scroll to position [708, 0]
click at [24, 189] on icon "Icon/Dashboard" at bounding box center [21, 190] width 35 height 35
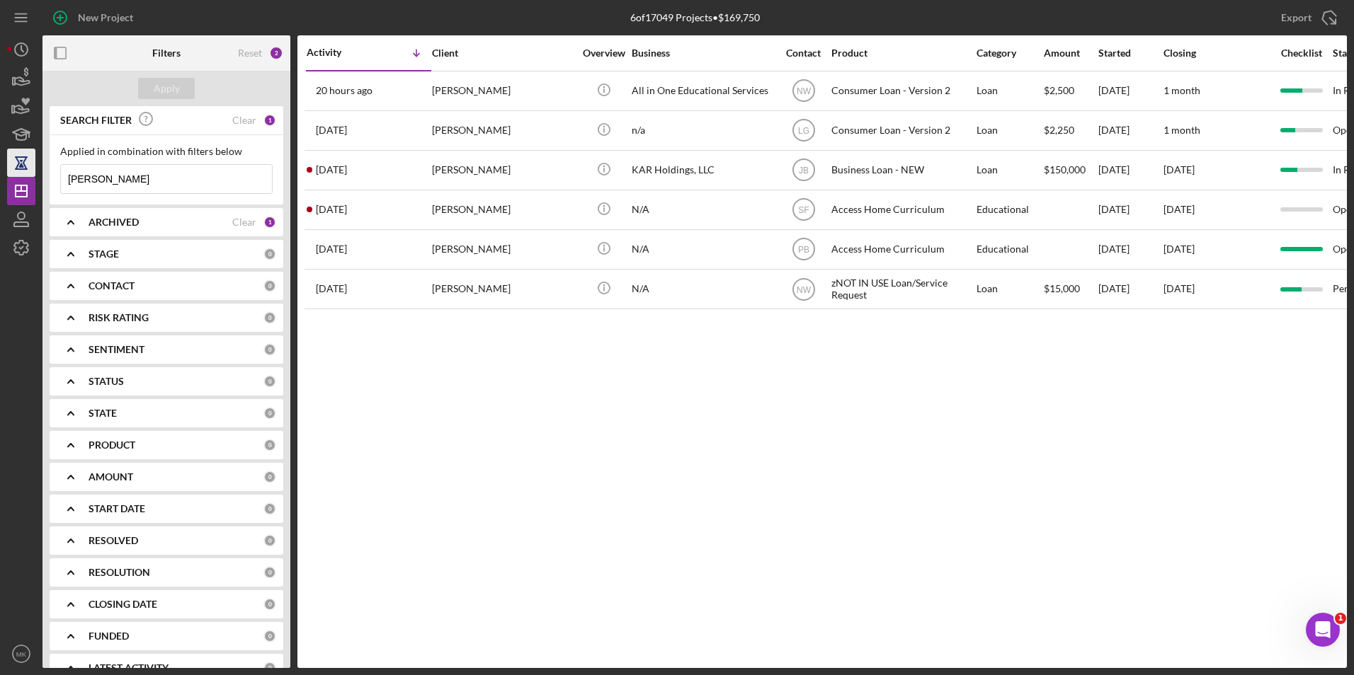
drag, startPoint x: 137, startPoint y: 174, endPoint x: 29, endPoint y: 170, distance: 108.4
click at [29, 170] on div "New Project 6 of 17049 Projects • $169,750 Harris Export Icon/Export Filters Re…" at bounding box center [677, 334] width 1340 height 668
type input "Robinson"
click at [156, 83] on div "Apply" at bounding box center [167, 88] width 26 height 21
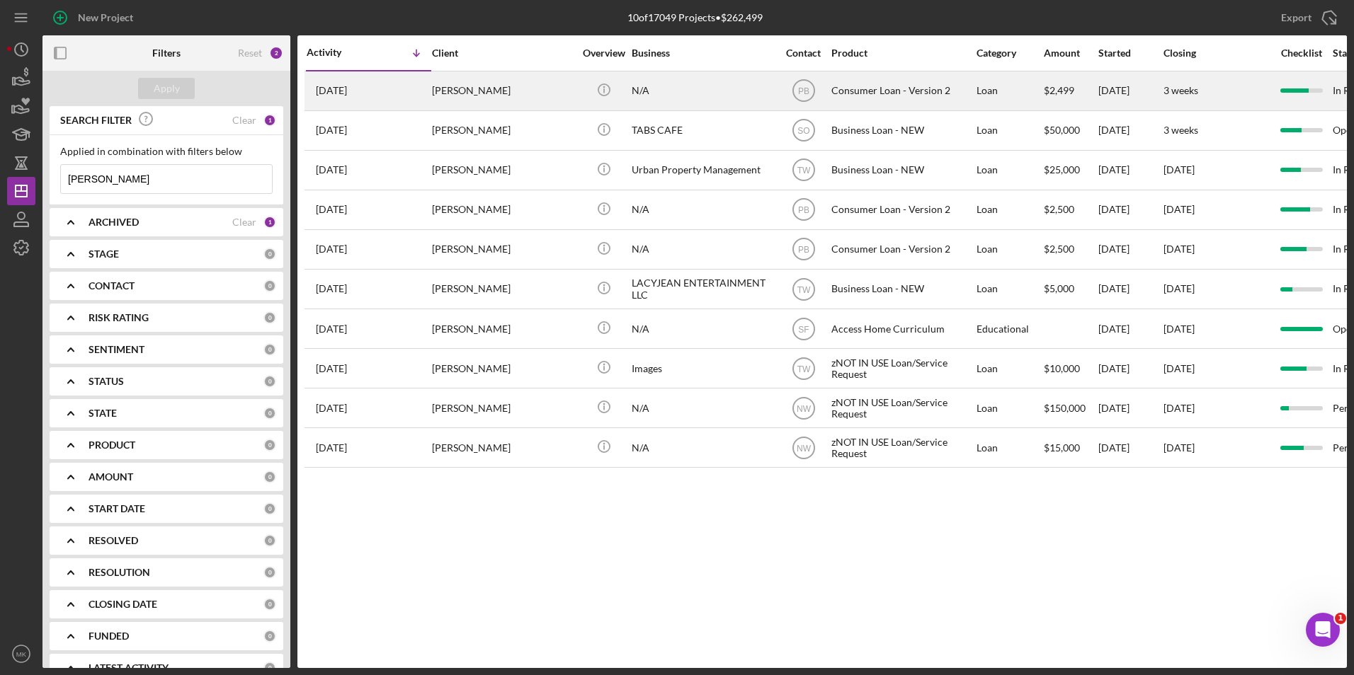
click at [484, 85] on div "towanna robinson" at bounding box center [503, 91] width 142 height 38
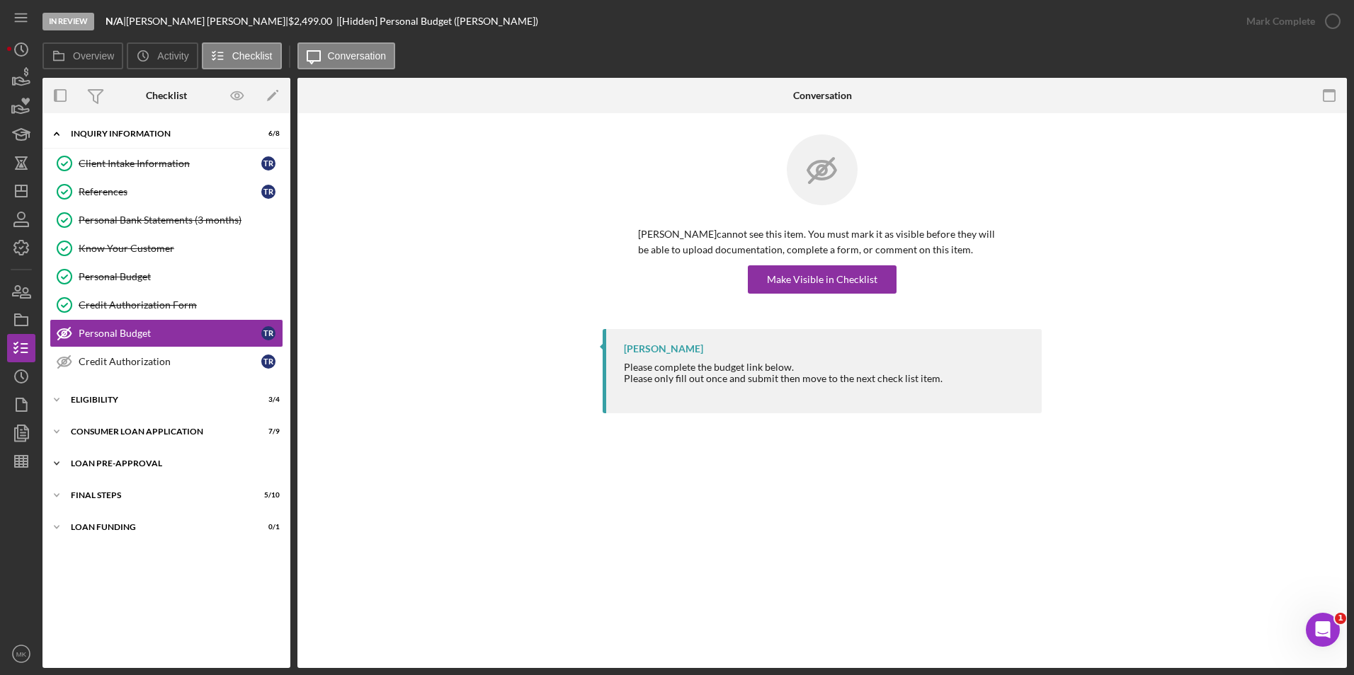
click at [134, 466] on div "Loan Pre-Approval" at bounding box center [172, 464] width 202 height 8
click at [107, 498] on div "Loan Approval" at bounding box center [181, 493] width 204 height 11
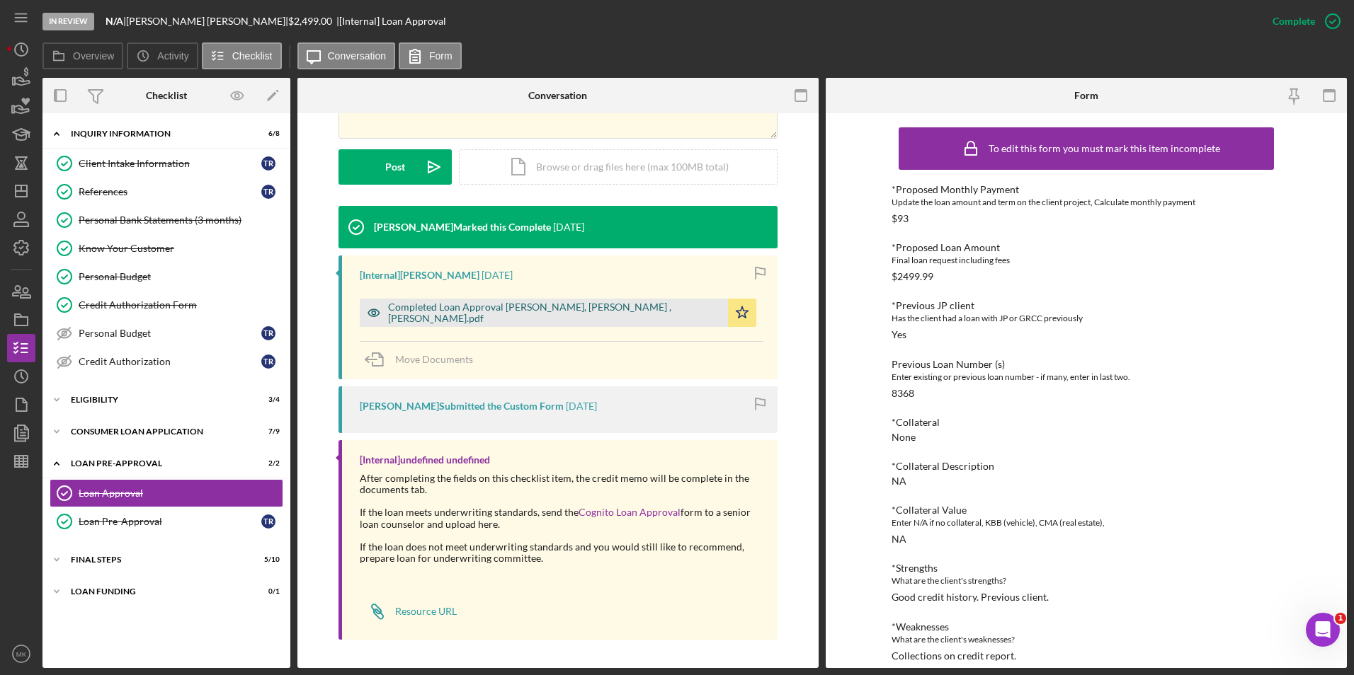
click at [527, 309] on div "Completed Loan Approval Boyle, Patrick , Towanna Robinson.pdf" at bounding box center [554, 313] width 333 height 23
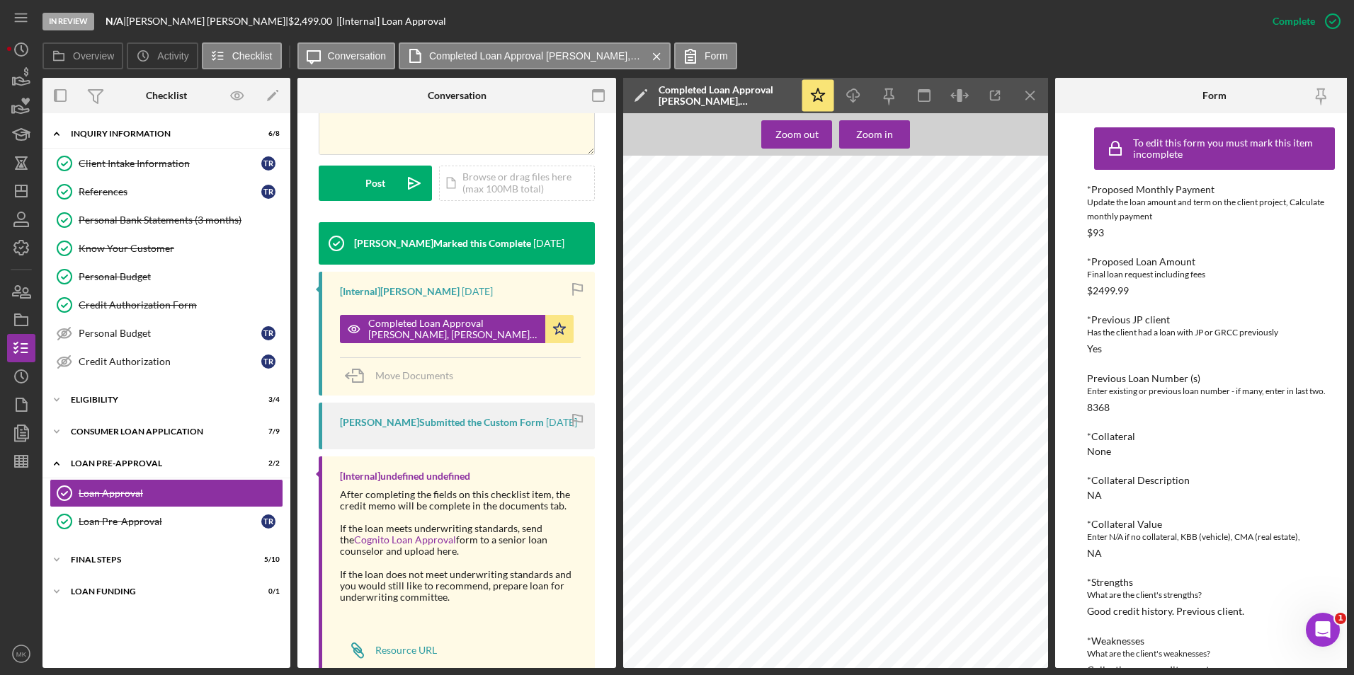
scroll to position [354, 0]
click at [154, 222] on div "Personal Bank Statements (3 months)" at bounding box center [181, 220] width 204 height 11
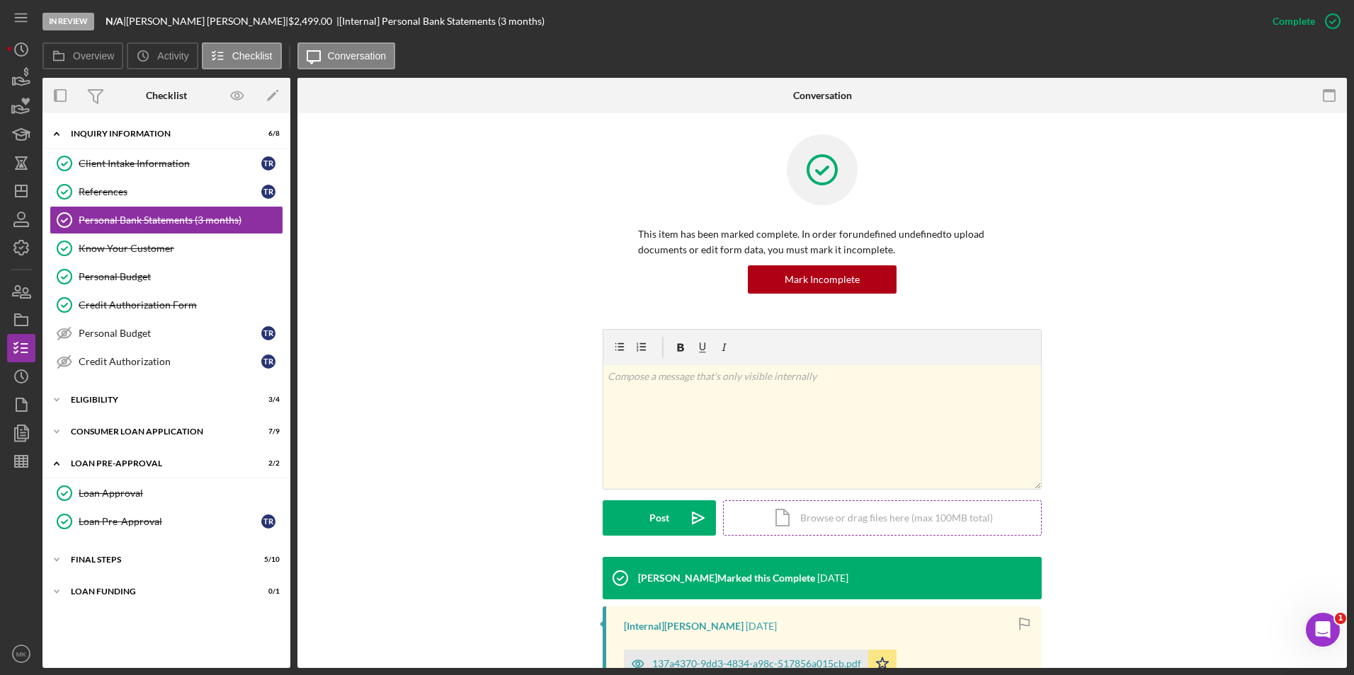
scroll to position [338, 0]
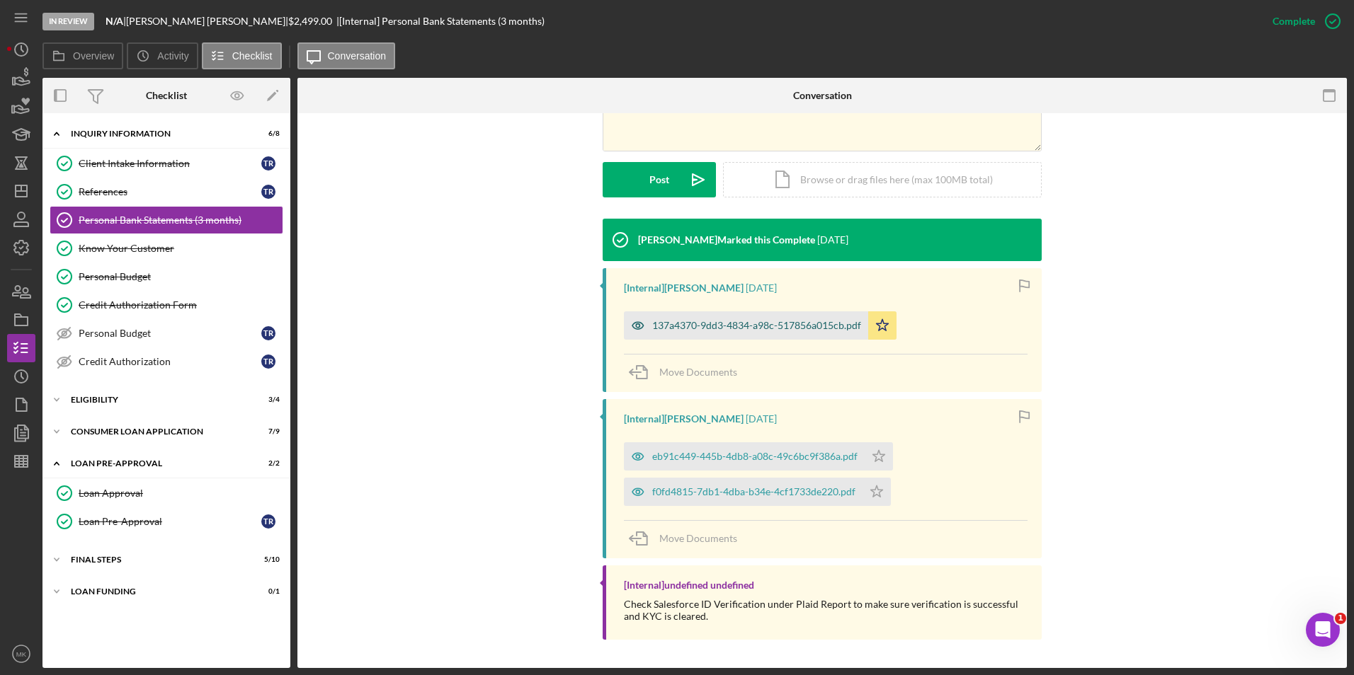
click at [751, 329] on div "137a4370-9dd3-4834-a98c-517856a015cb.pdf" at bounding box center [756, 325] width 209 height 11
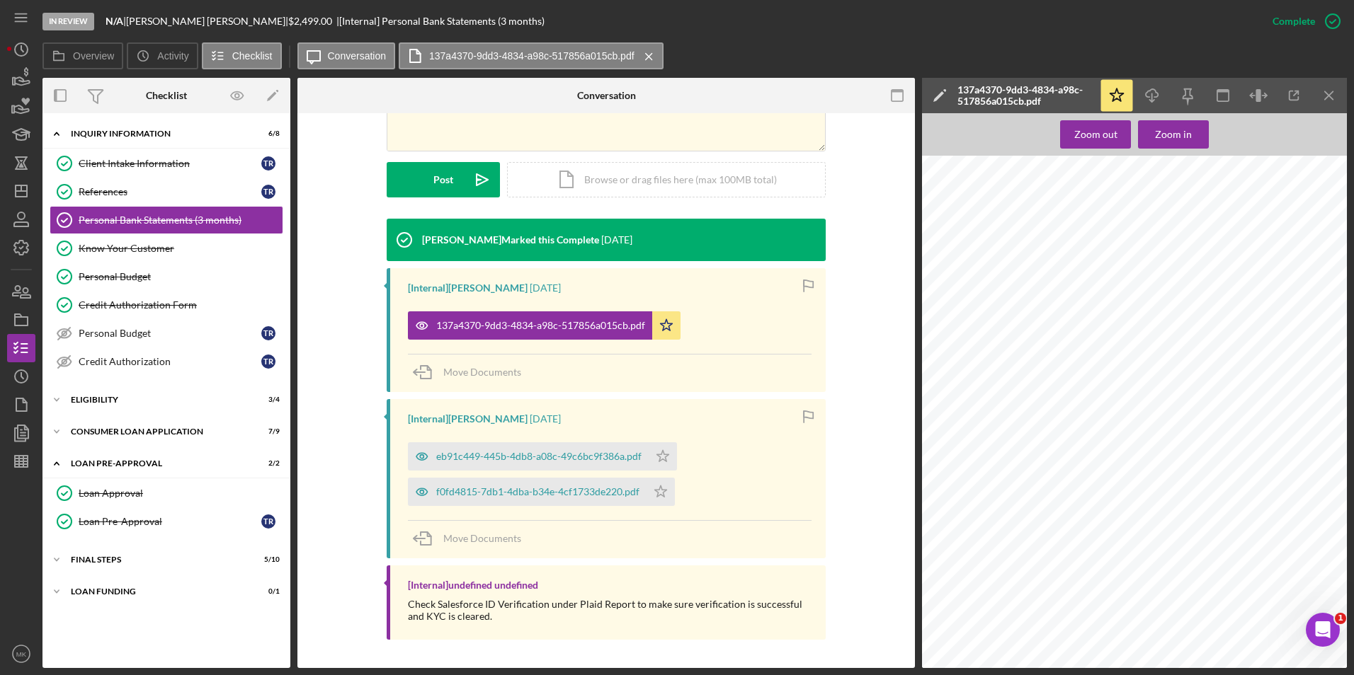
scroll to position [1770, 0]
click at [519, 457] on div "eb91c449-445b-4db8-a08c-49c6bc9f386a.pdf" at bounding box center [538, 456] width 205 height 11
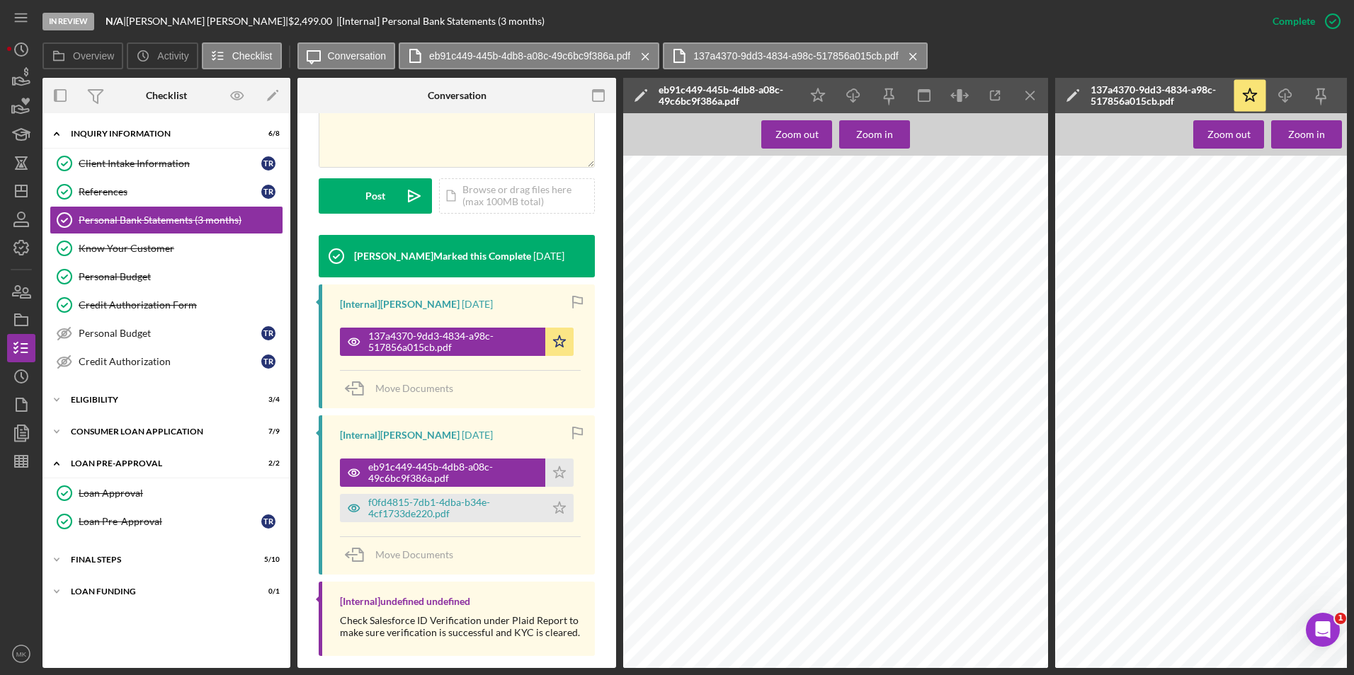
scroll to position [2691, 0]
click at [442, 497] on div "f0fd4815-7db1-4dba-b34e-4cf1733de220.pdf" at bounding box center [453, 508] width 170 height 23
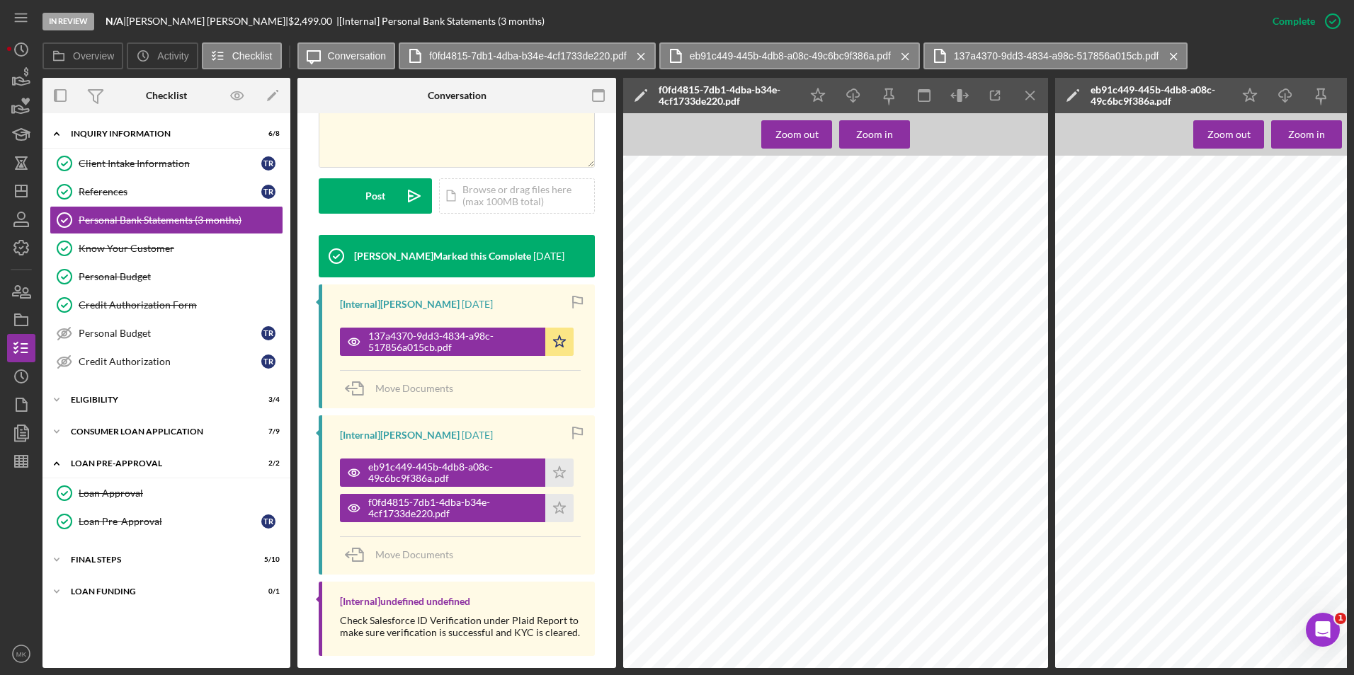
scroll to position [2306, 0]
click at [21, 194] on icon "Icon/Dashboard" at bounding box center [21, 190] width 35 height 35
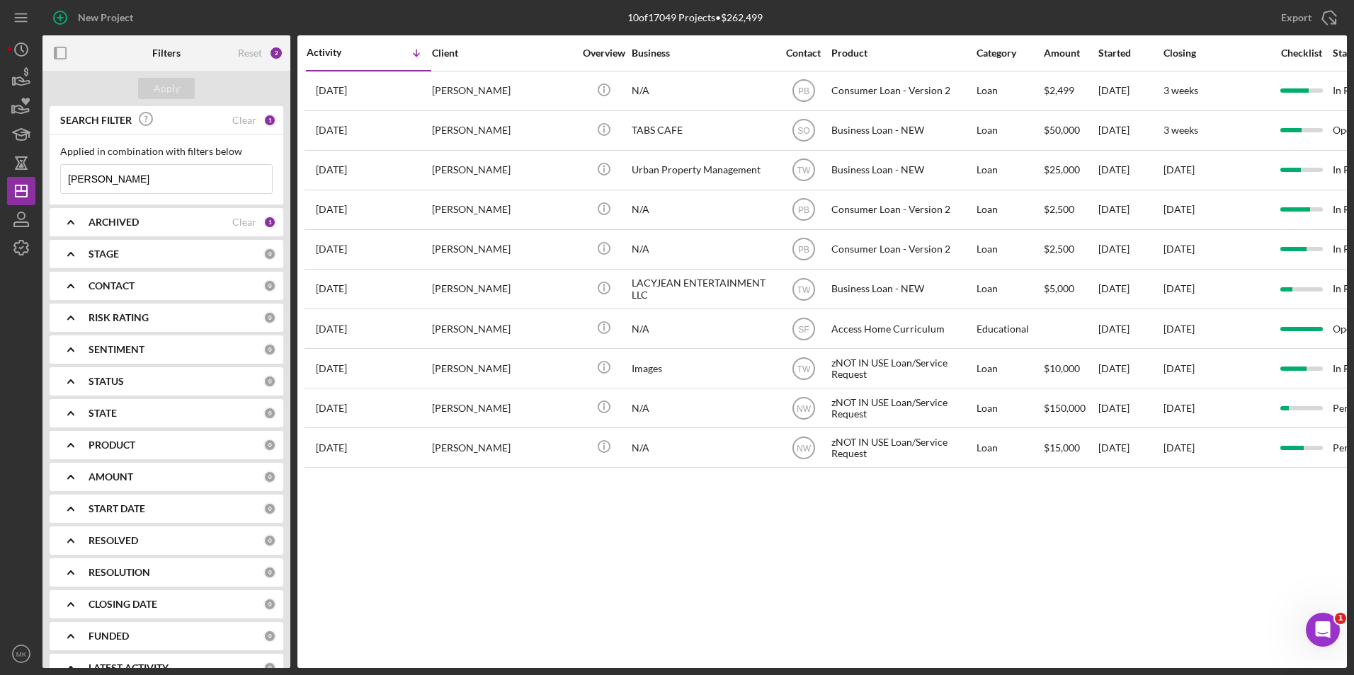
drag, startPoint x: 138, startPoint y: 176, endPoint x: 0, endPoint y: 173, distance: 138.1
click at [0, 173] on html "New Project 10 of 17049 Projects • $262,499 Robinson Export Icon/Export Filters…" at bounding box center [677, 337] width 1354 height 675
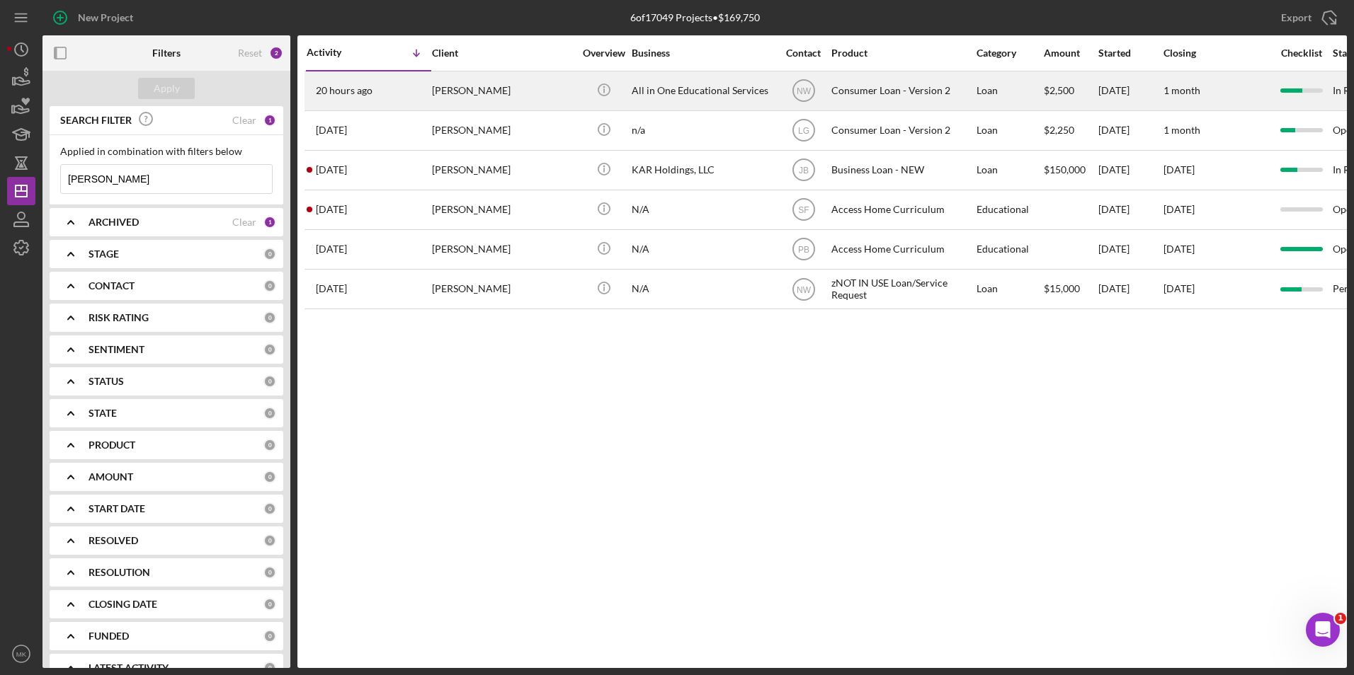
type input "Harris"
click at [879, 84] on div "Consumer Loan - Version 2" at bounding box center [902, 91] width 142 height 38
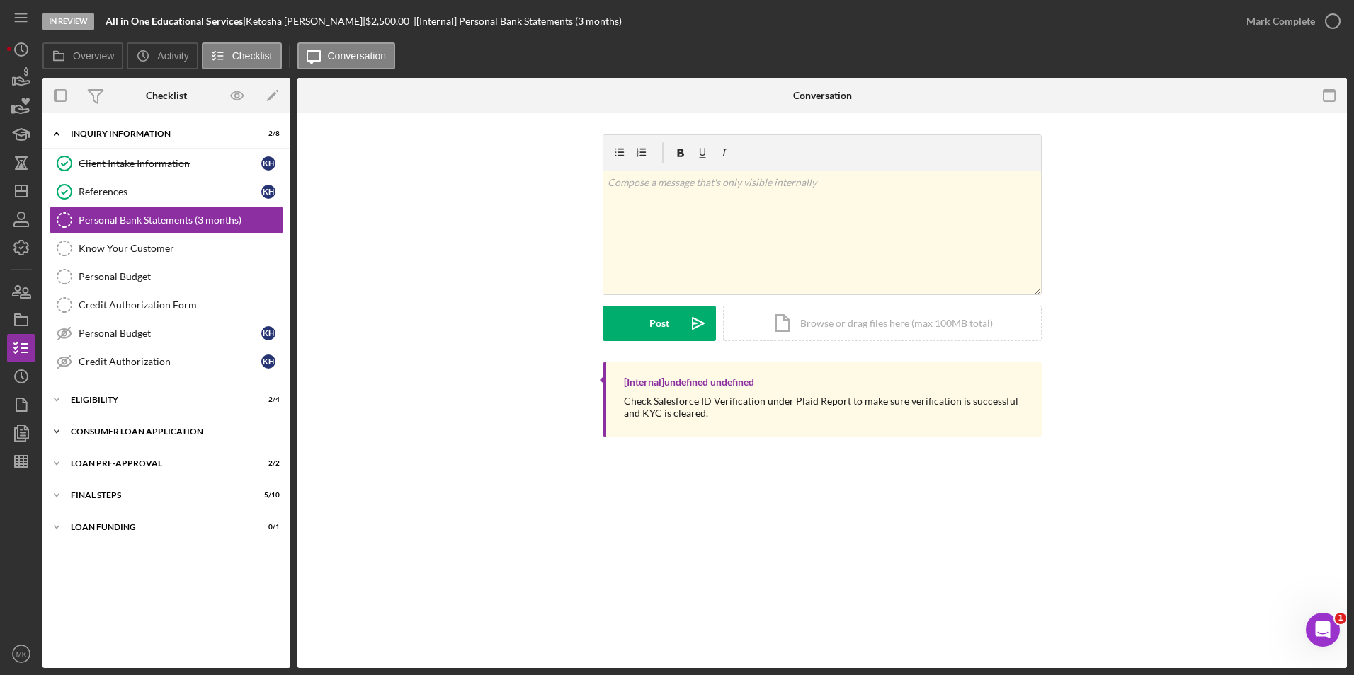
click at [118, 428] on div "Consumer Loan Application" at bounding box center [172, 432] width 202 height 8
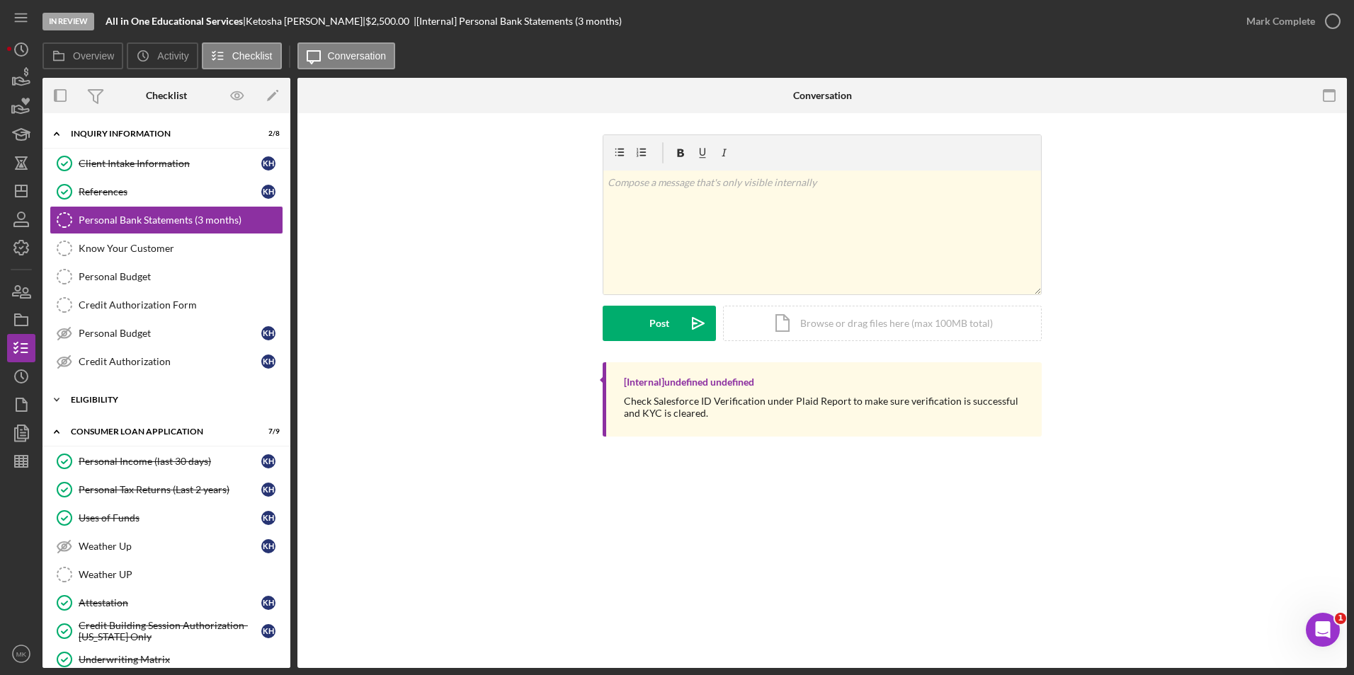
click at [123, 401] on div "Eligibility" at bounding box center [172, 400] width 202 height 8
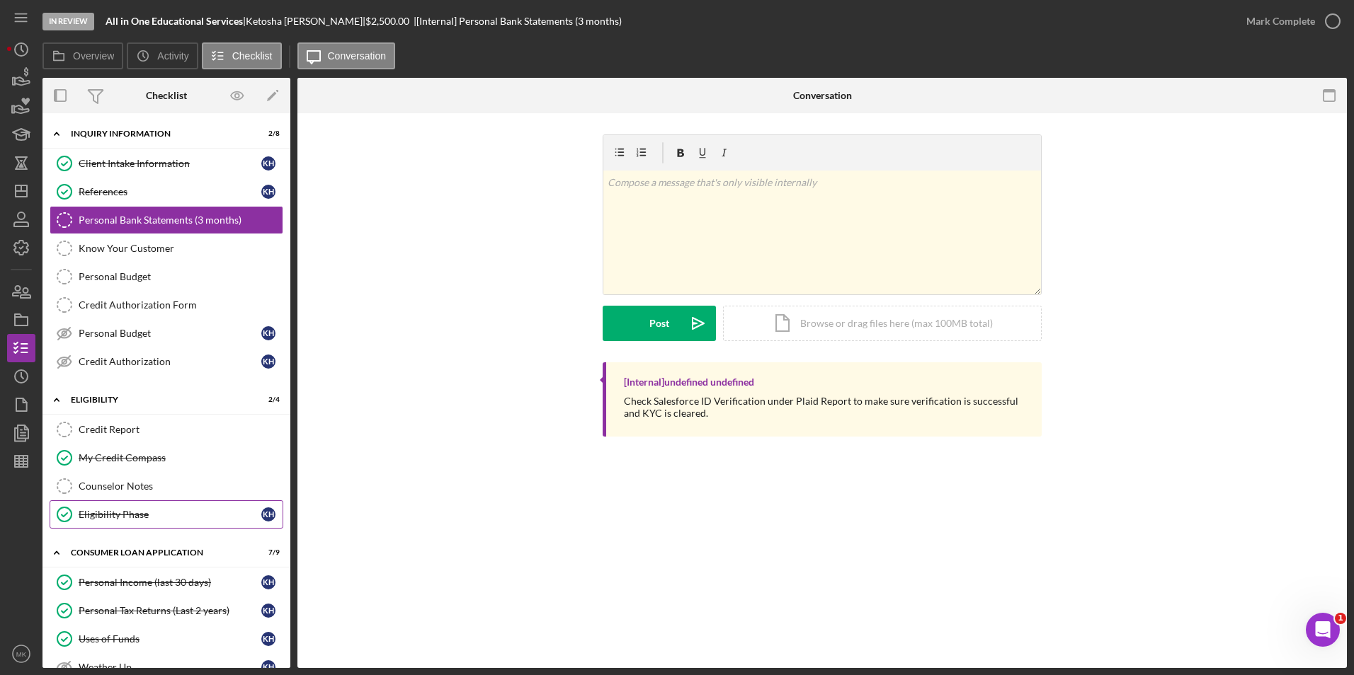
scroll to position [71, 0]
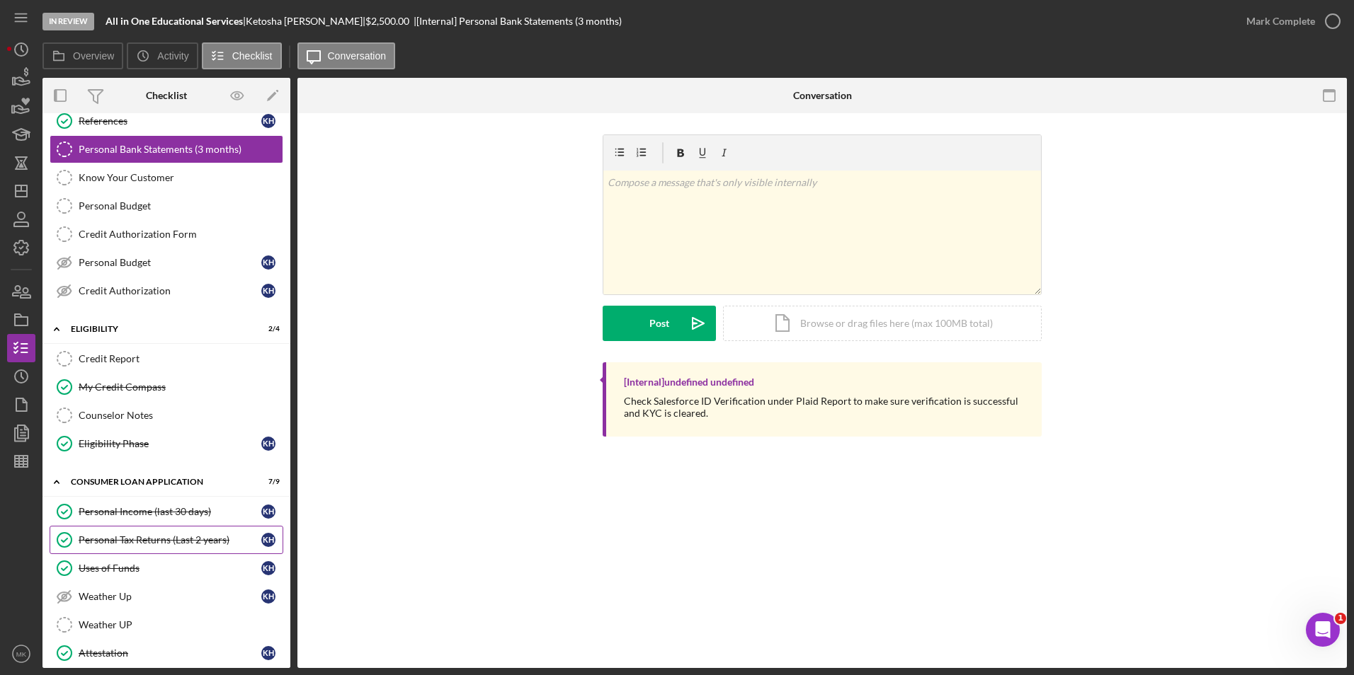
click at [172, 536] on div "Personal Tax Returns (Last 2 years)" at bounding box center [170, 540] width 183 height 11
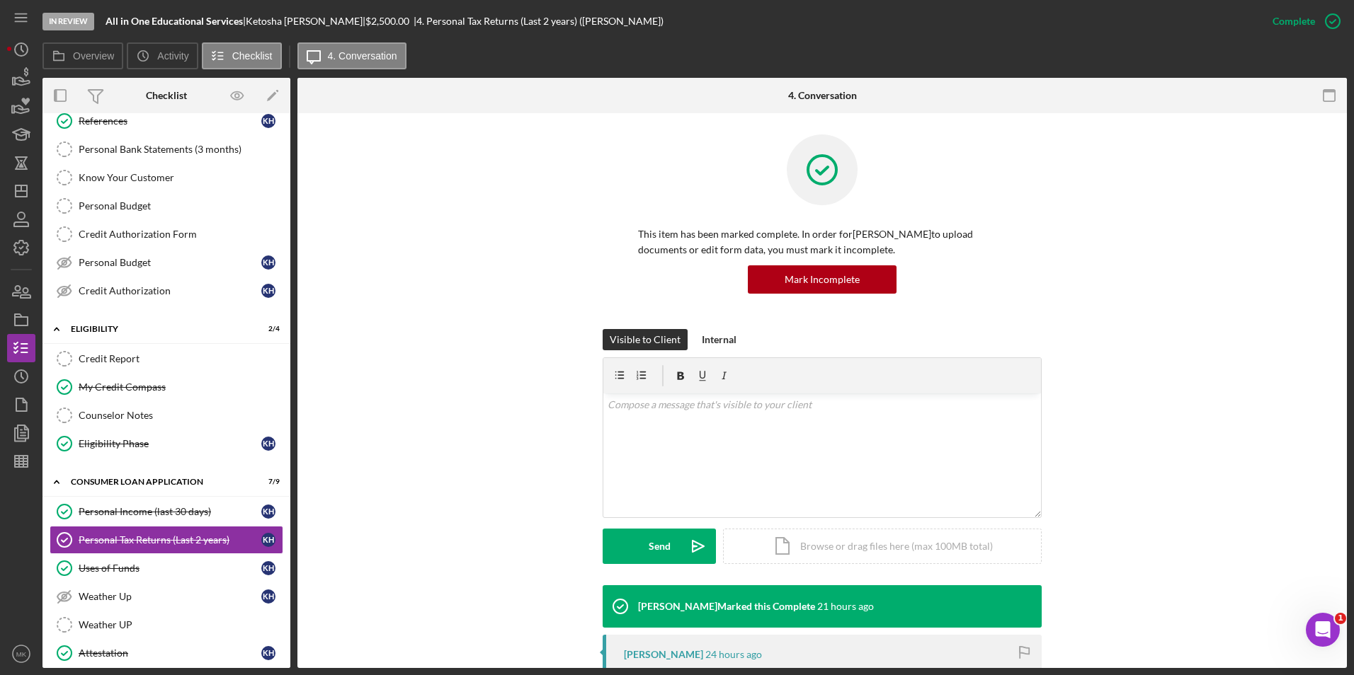
scroll to position [354, 0]
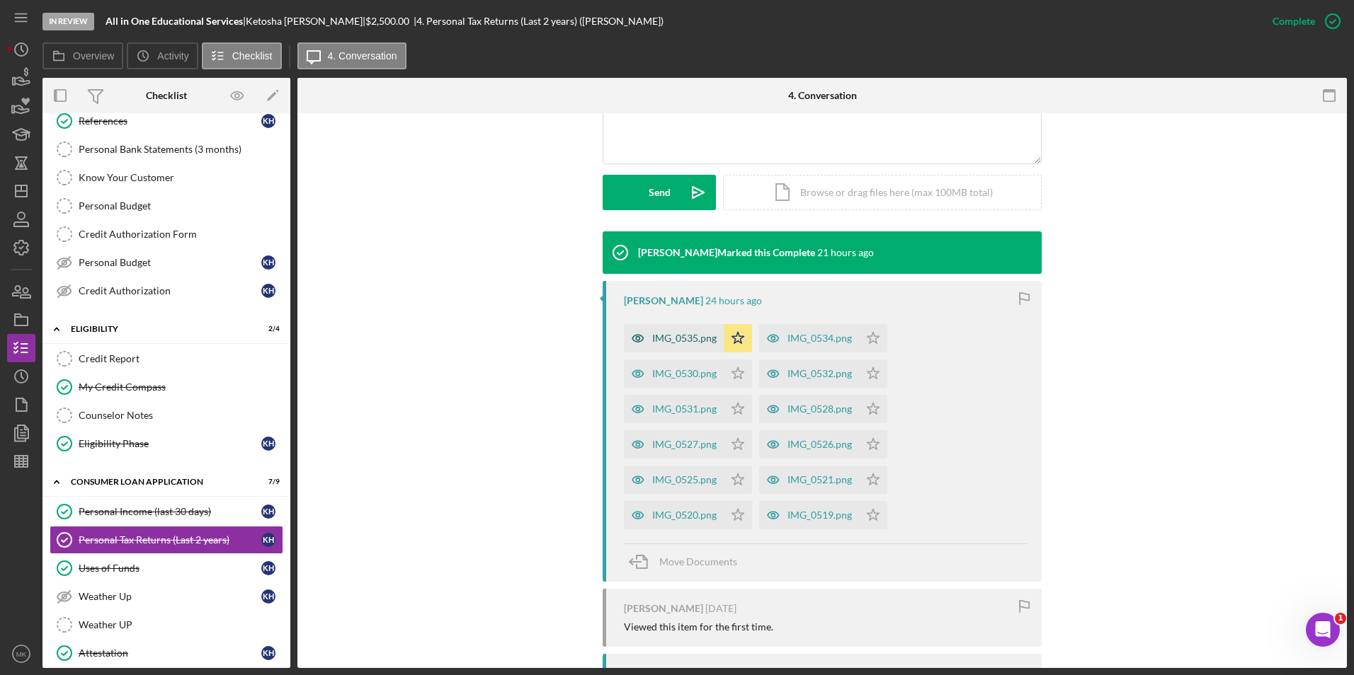
click at [683, 334] on div "IMG_0535.png" at bounding box center [684, 338] width 64 height 11
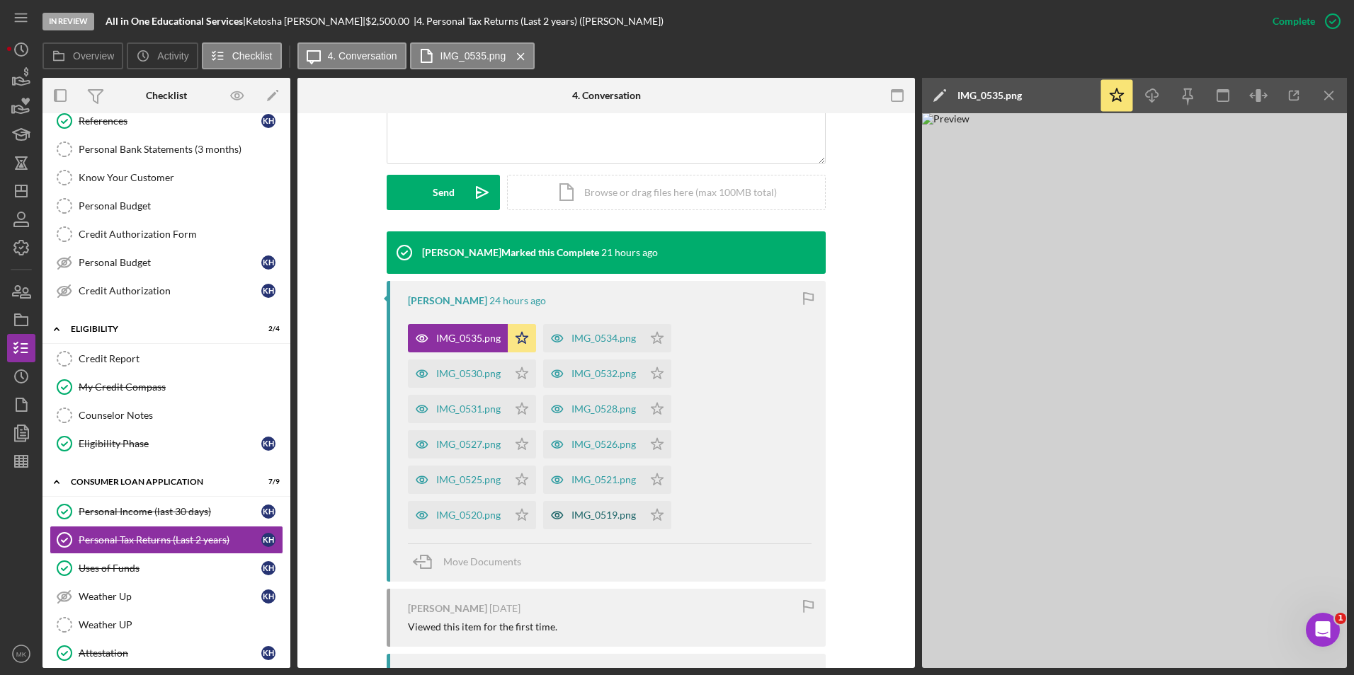
click at [578, 519] on div "IMG_0519.png" at bounding box center [603, 515] width 64 height 11
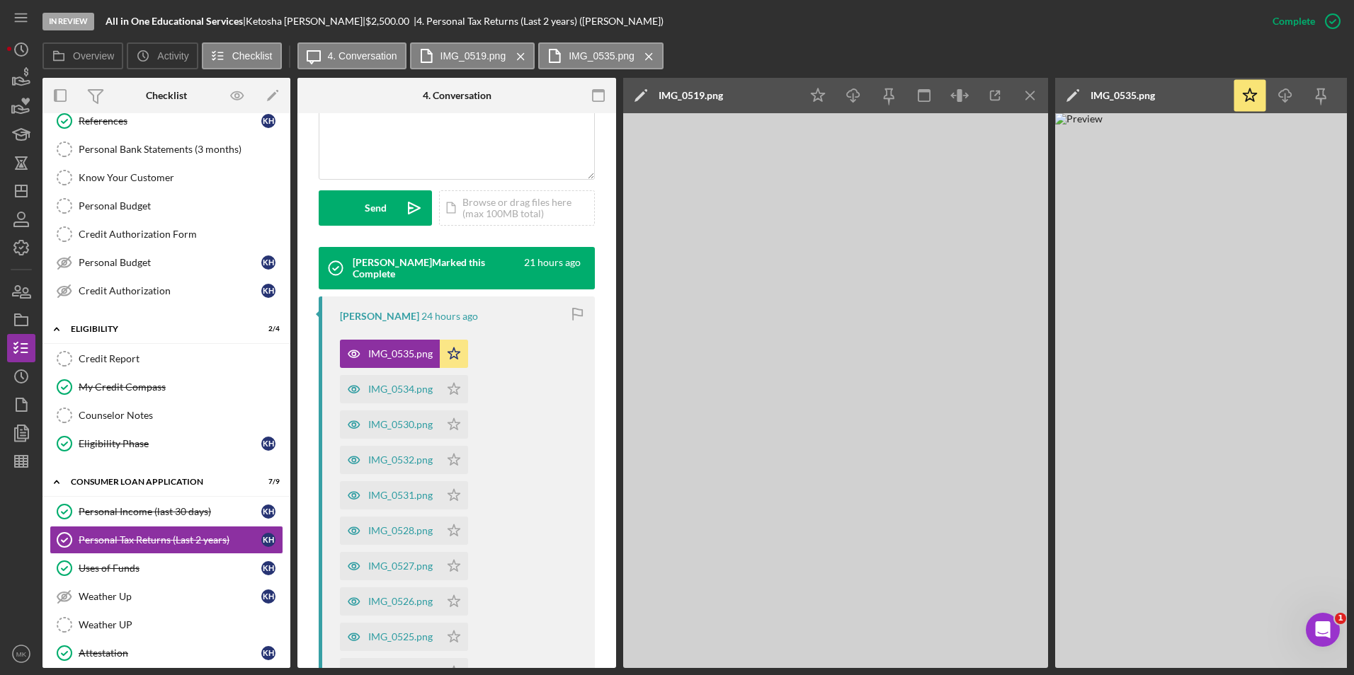
scroll to position [370, 0]
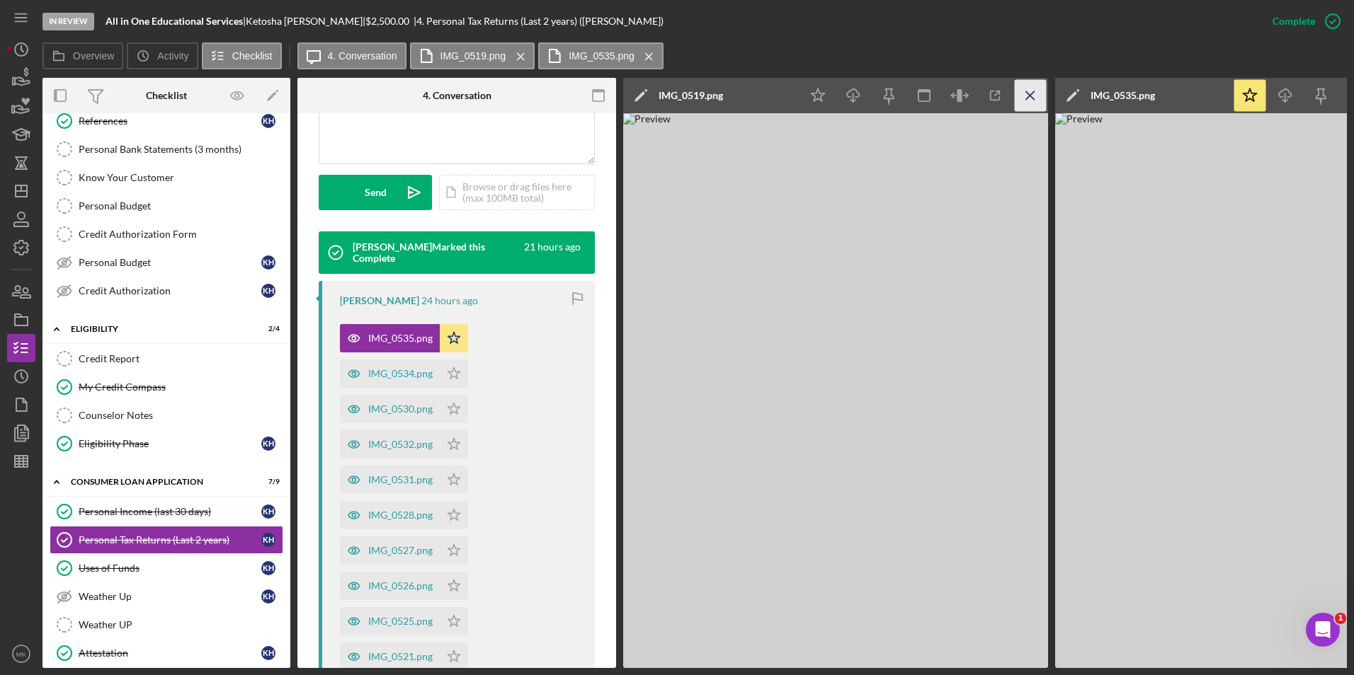
click at [1027, 93] on line "button" at bounding box center [1030, 95] width 8 height 8
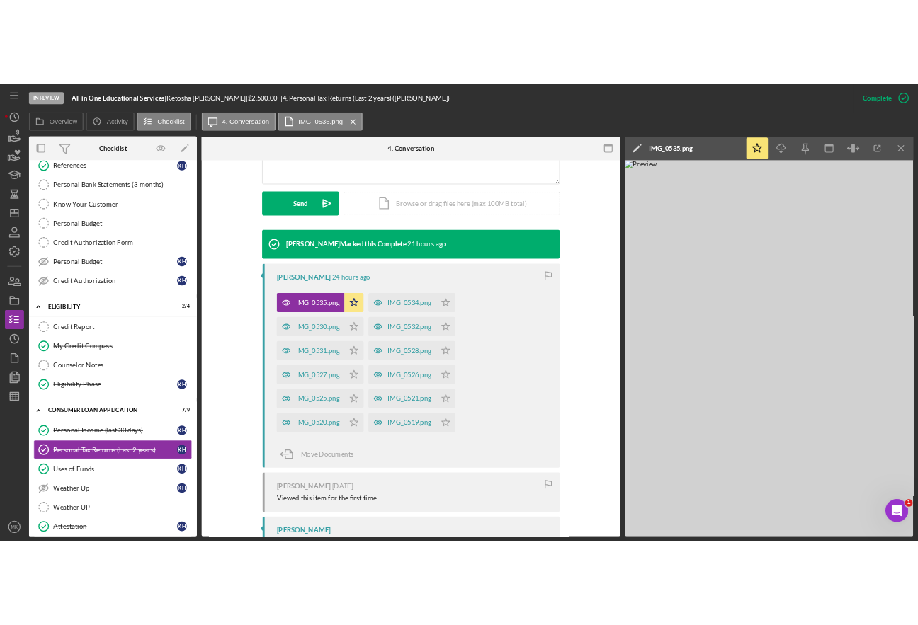
scroll to position [354, 0]
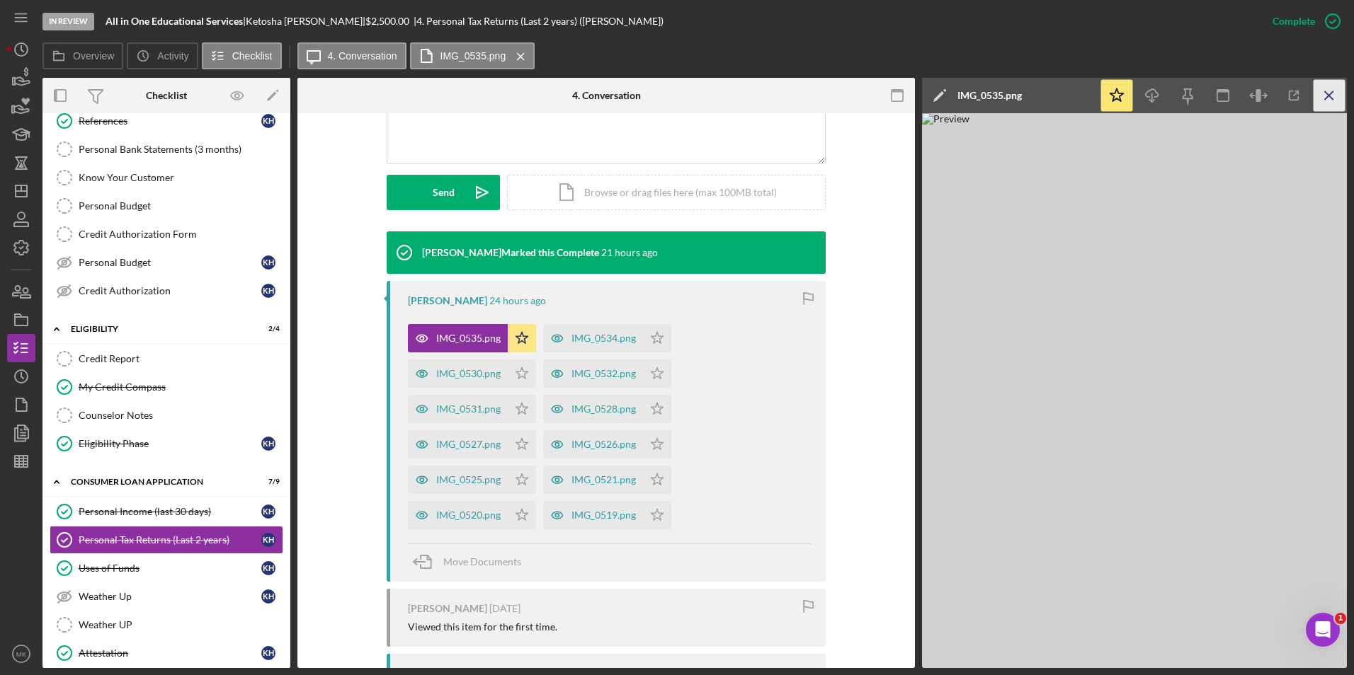
click at [1321, 93] on icon "Icon/Menu Close" at bounding box center [1329, 96] width 32 height 32
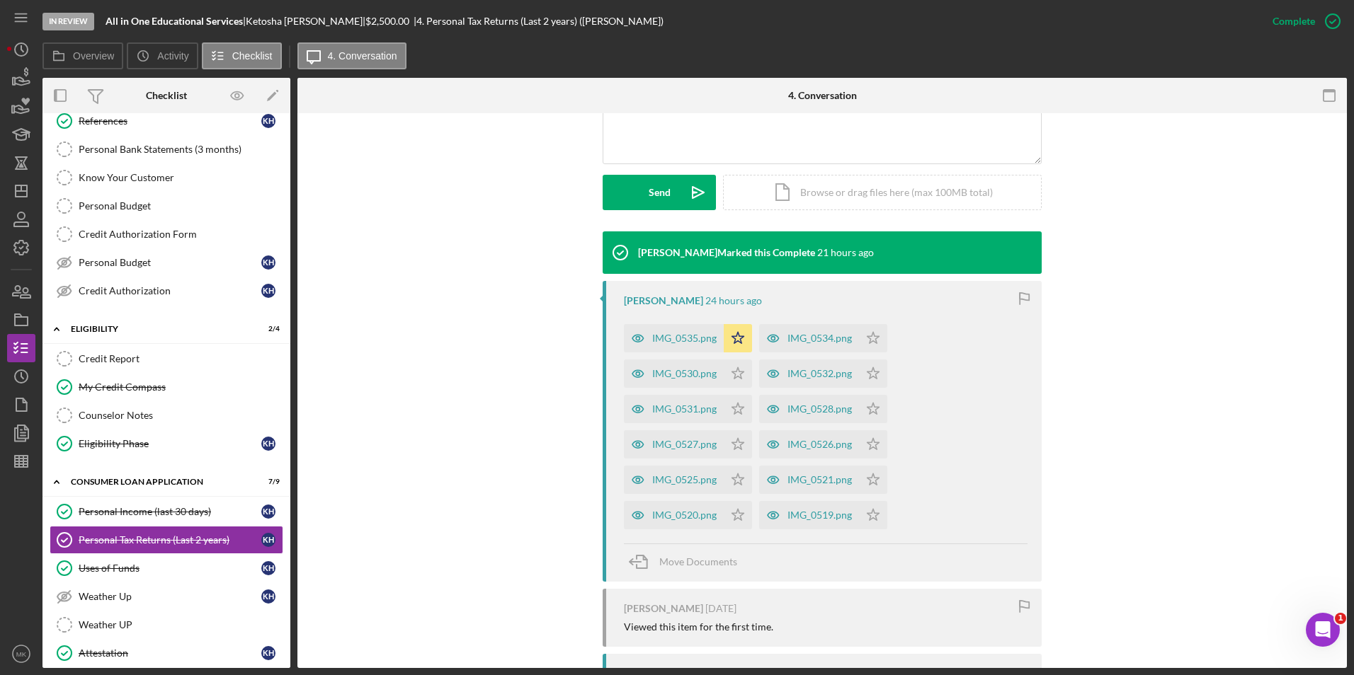
click at [812, 515] on div "IMG_0519.png" at bounding box center [819, 515] width 64 height 11
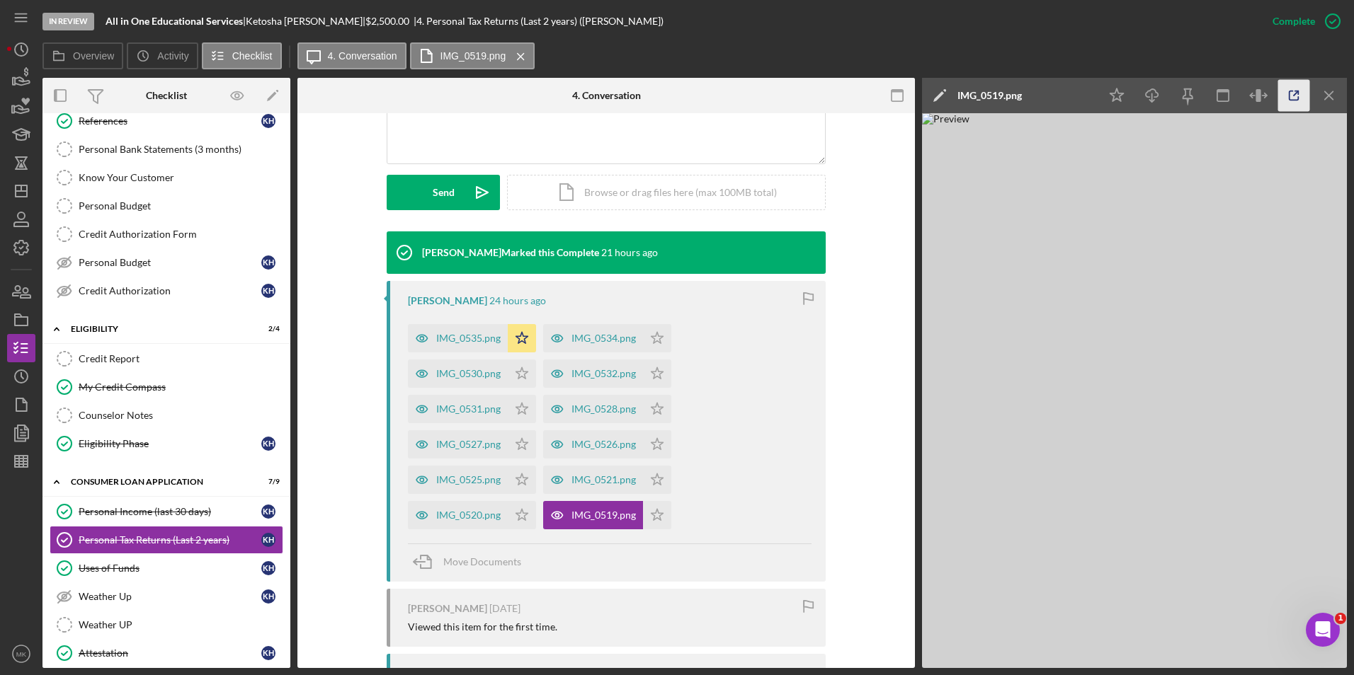
click at [1294, 89] on icon "button" at bounding box center [1294, 96] width 32 height 32
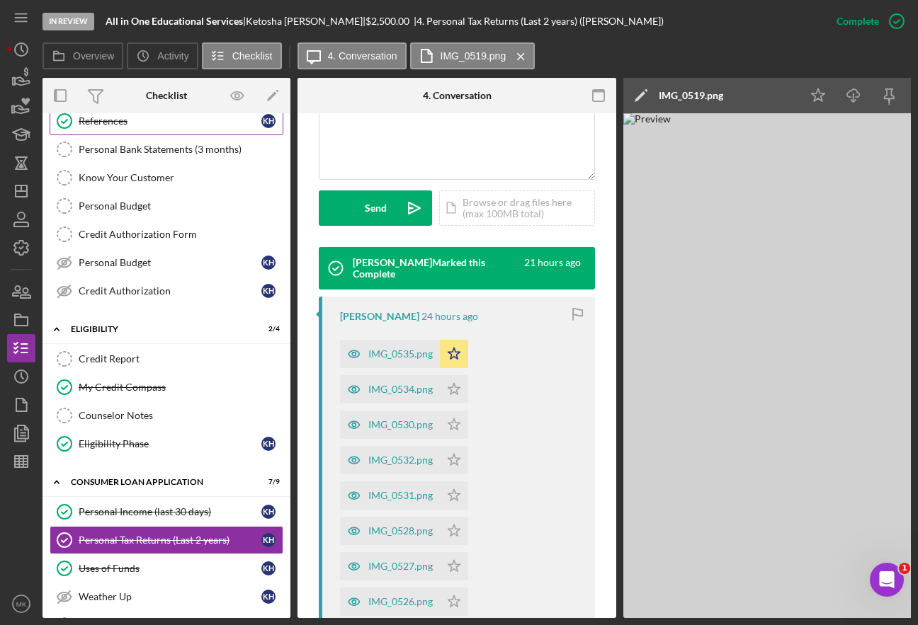
scroll to position [370, 0]
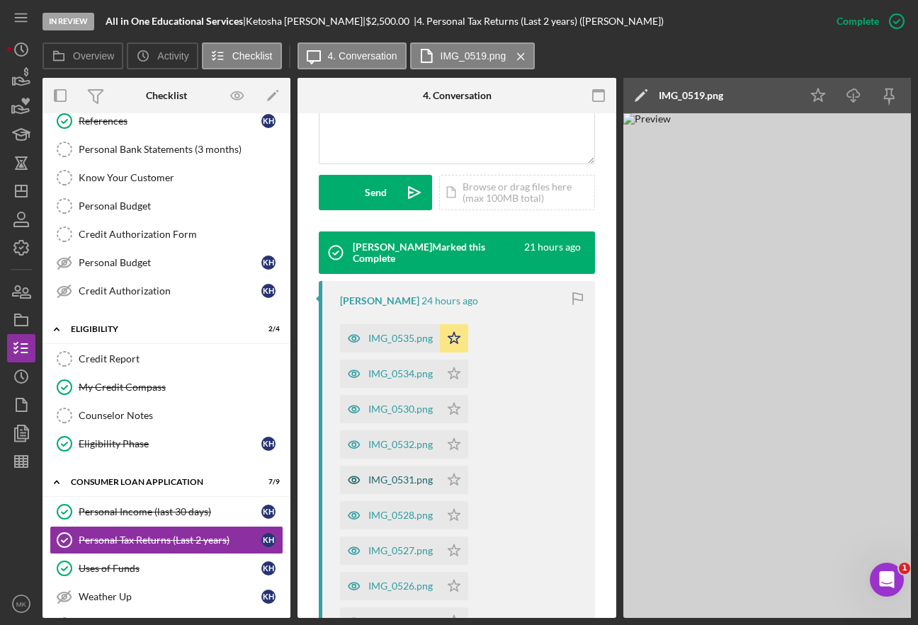
click at [406, 486] on div "IMG_0531.png" at bounding box center [390, 480] width 100 height 28
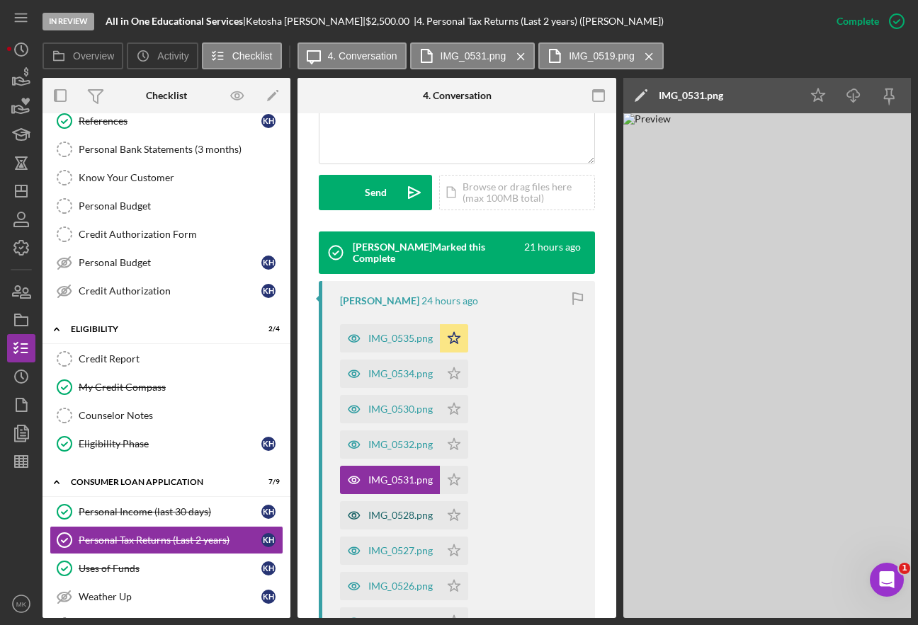
click at [404, 509] on div "IMG_0528.png" at bounding box center [390, 515] width 100 height 28
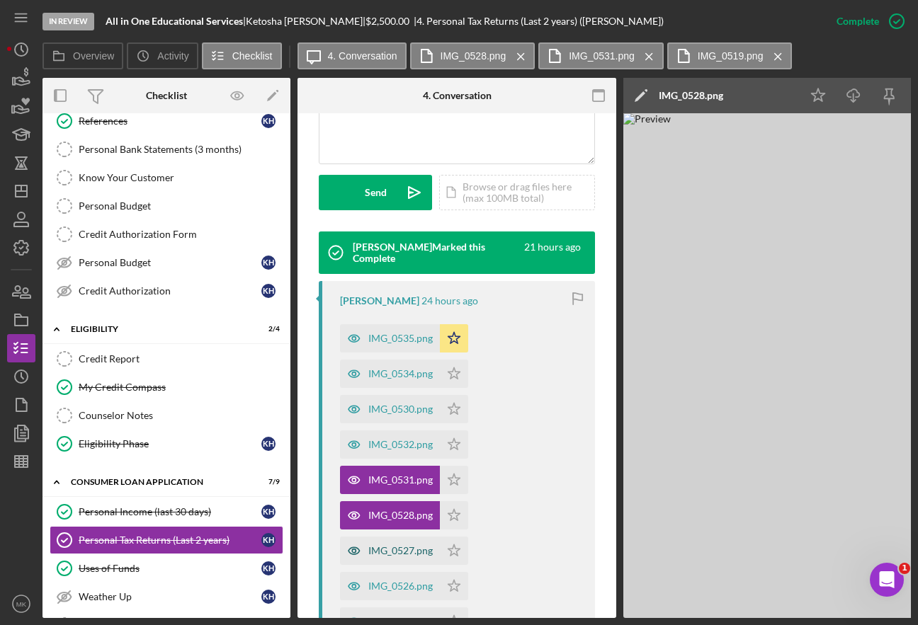
click at [397, 538] on div "IMG_0527.png" at bounding box center [390, 551] width 100 height 28
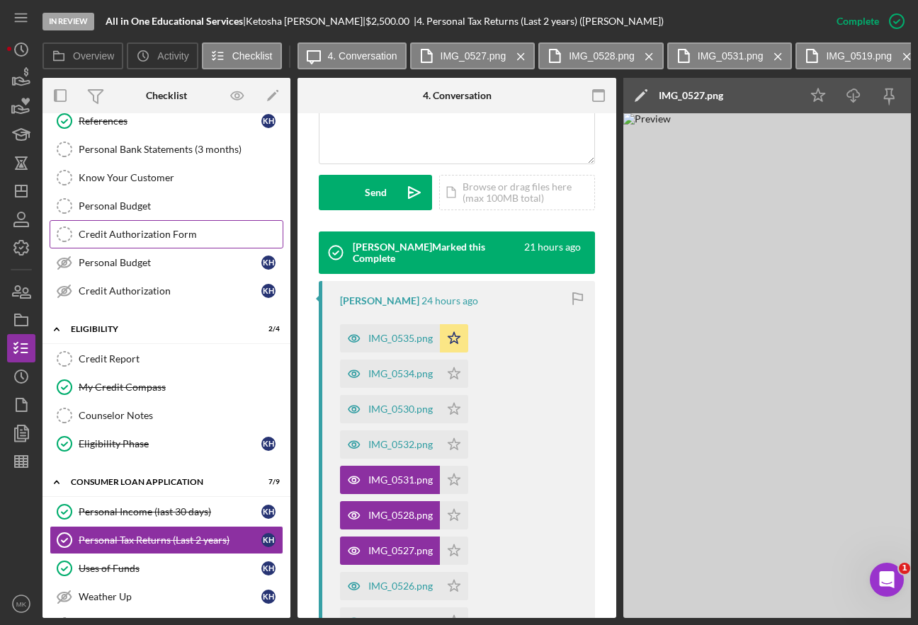
scroll to position [0, 0]
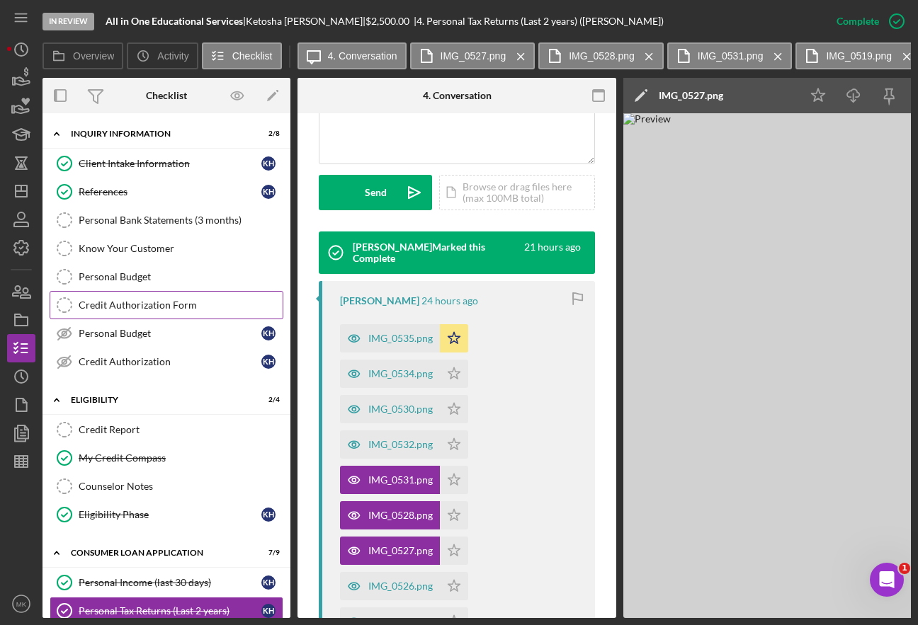
click at [157, 302] on div "Credit Authorization Form" at bounding box center [181, 305] width 204 height 11
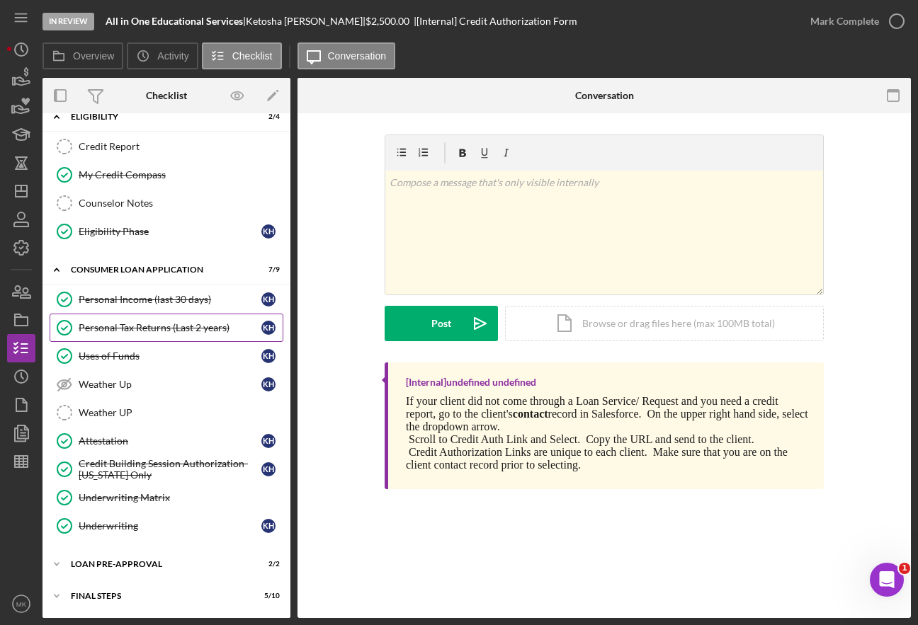
scroll to position [315, 0]
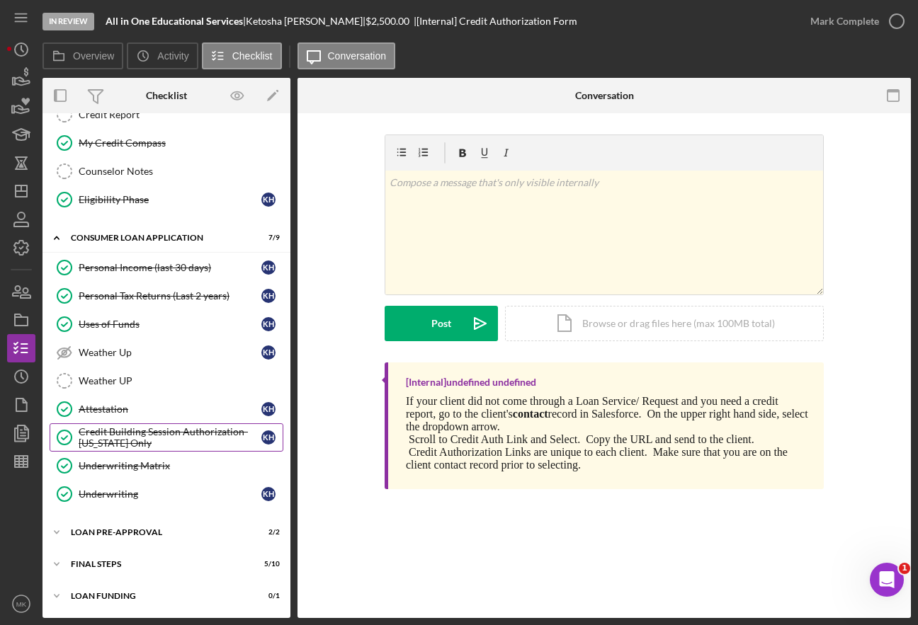
click at [148, 429] on div "Credit Building Session Authorization- Missouri Only" at bounding box center [170, 437] width 183 height 23
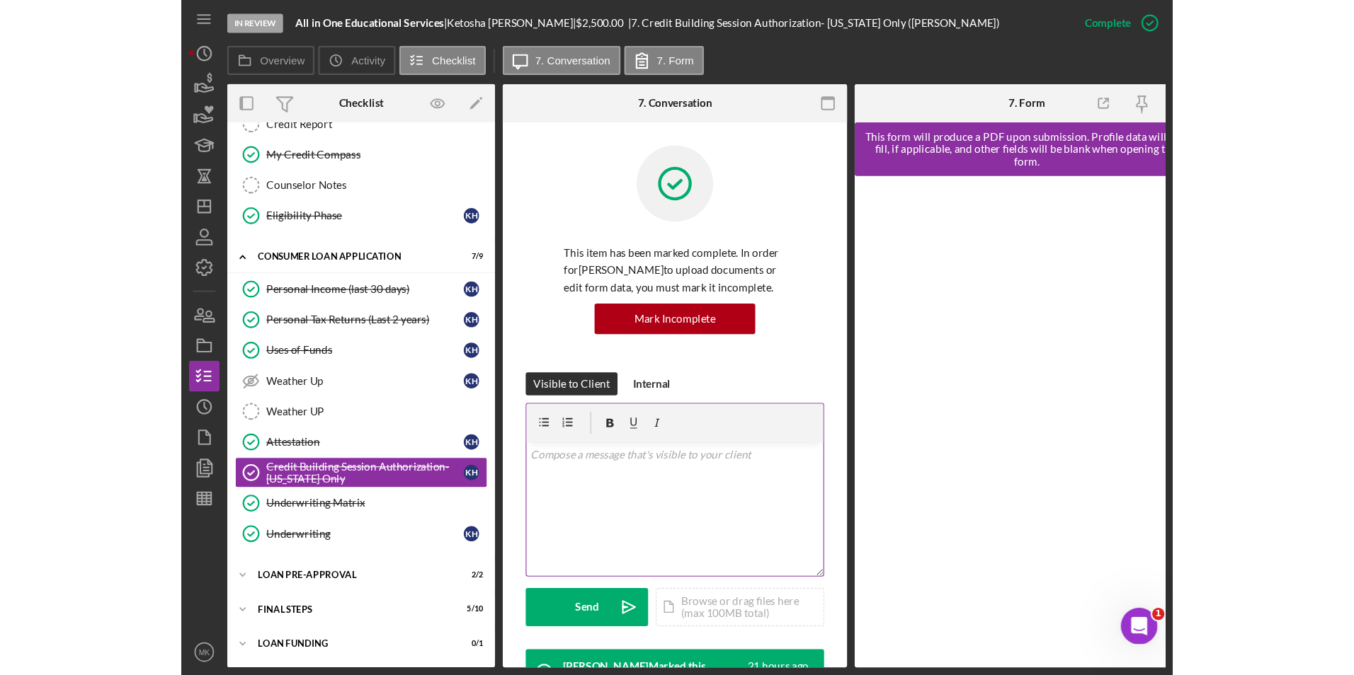
scroll to position [496, 0]
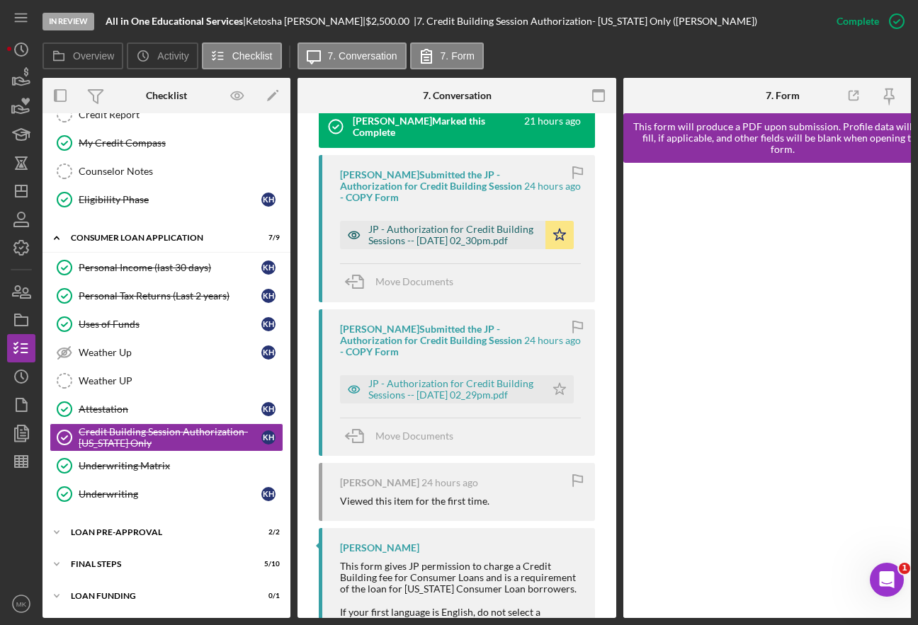
click at [465, 241] on div "JP - Authorization for Credit Building Sessions -- 2025-08-21 02_30pm.pdf" at bounding box center [453, 235] width 170 height 23
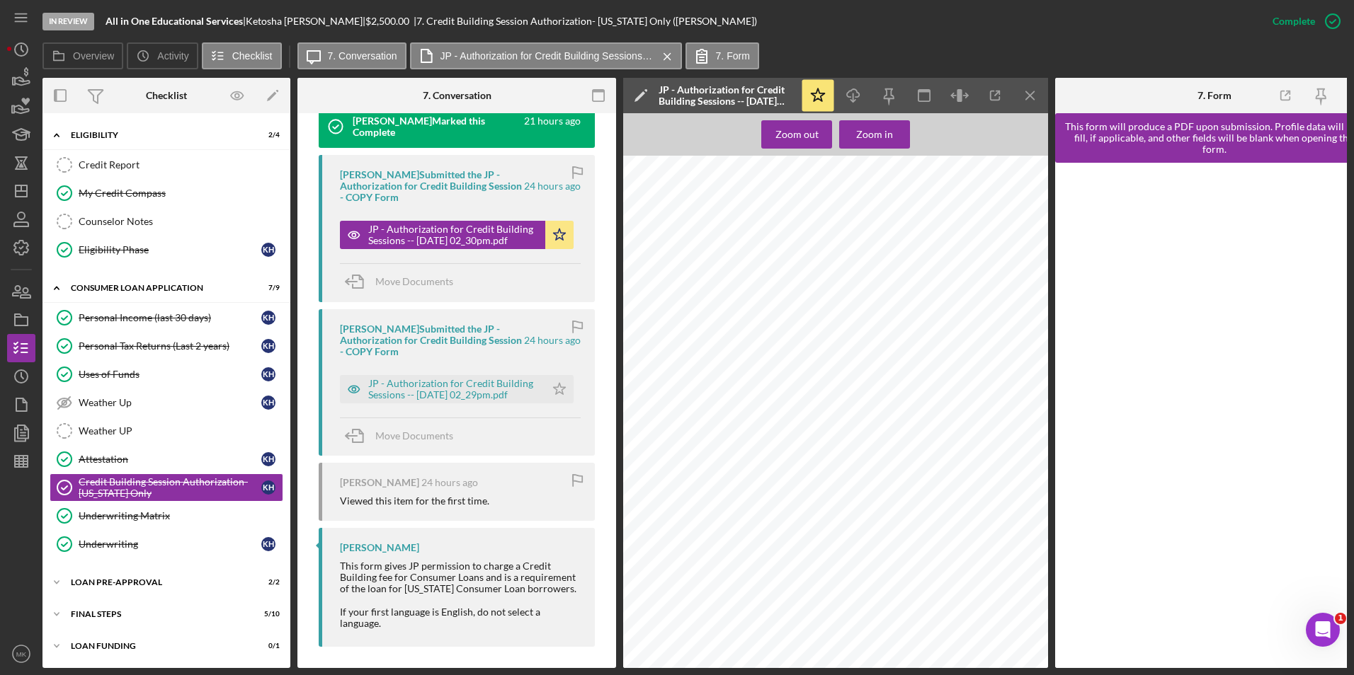
scroll to position [269, 0]
click at [161, 318] on div "Personal Income (last 30 days)" at bounding box center [170, 317] width 183 height 11
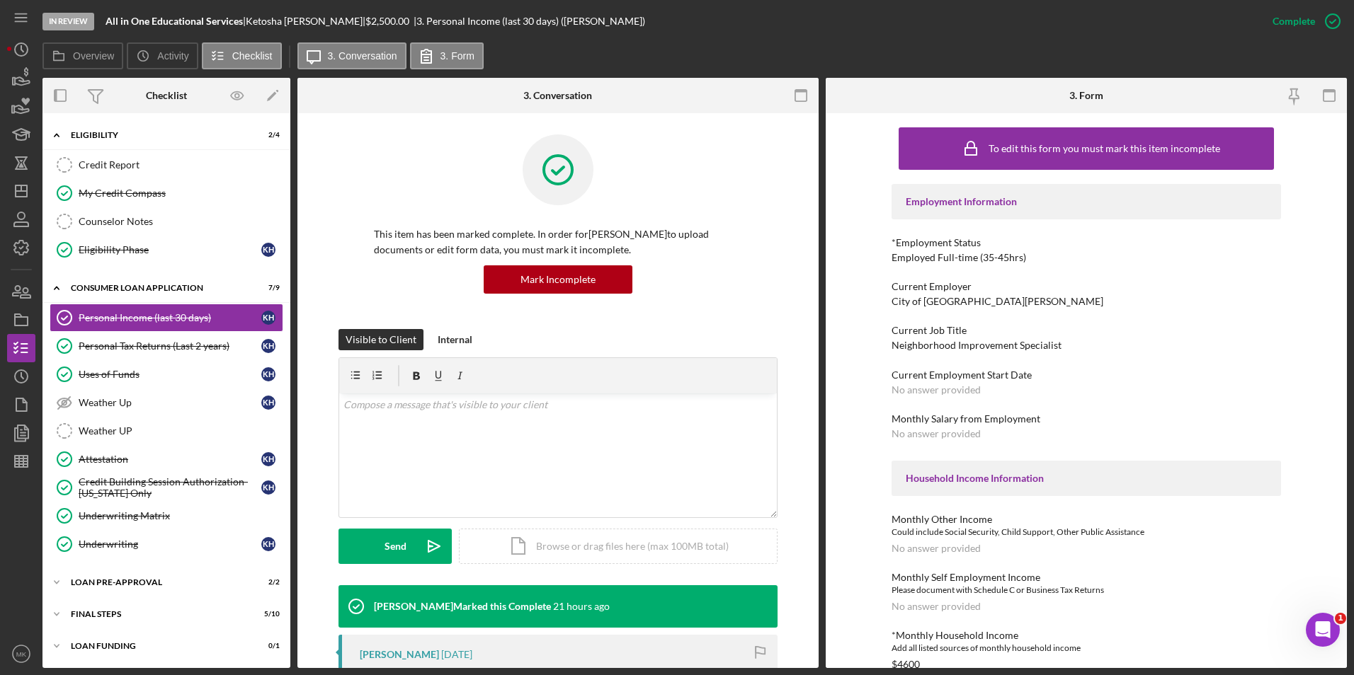
scroll to position [354, 0]
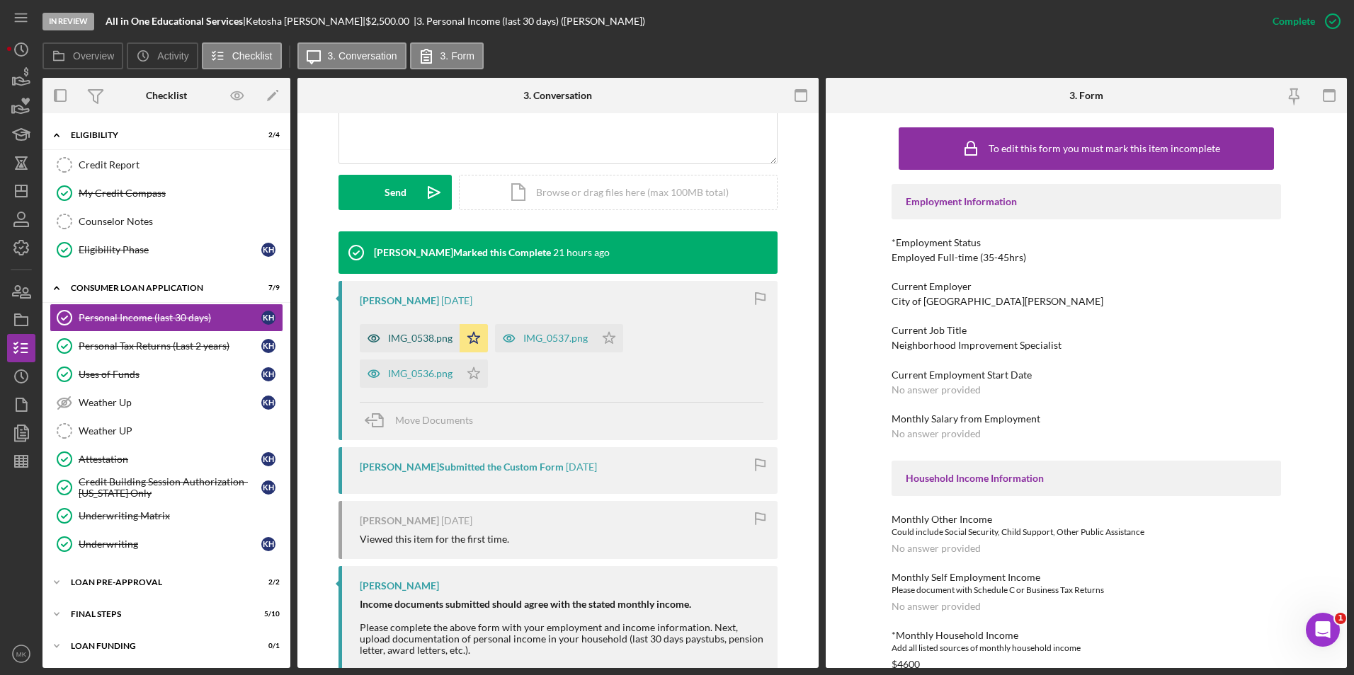
click at [436, 348] on div "IMG_0538.png" at bounding box center [410, 338] width 100 height 28
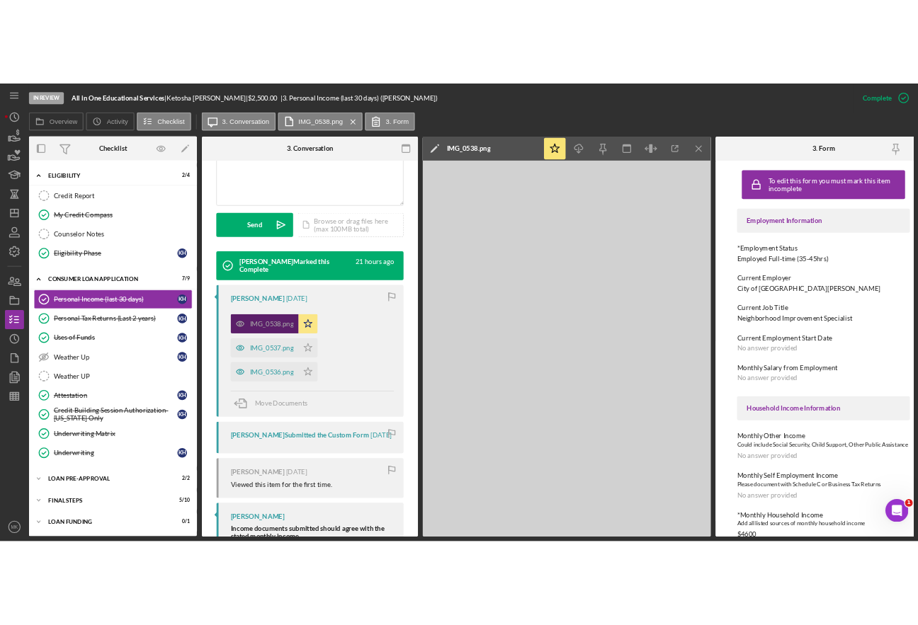
scroll to position [370, 0]
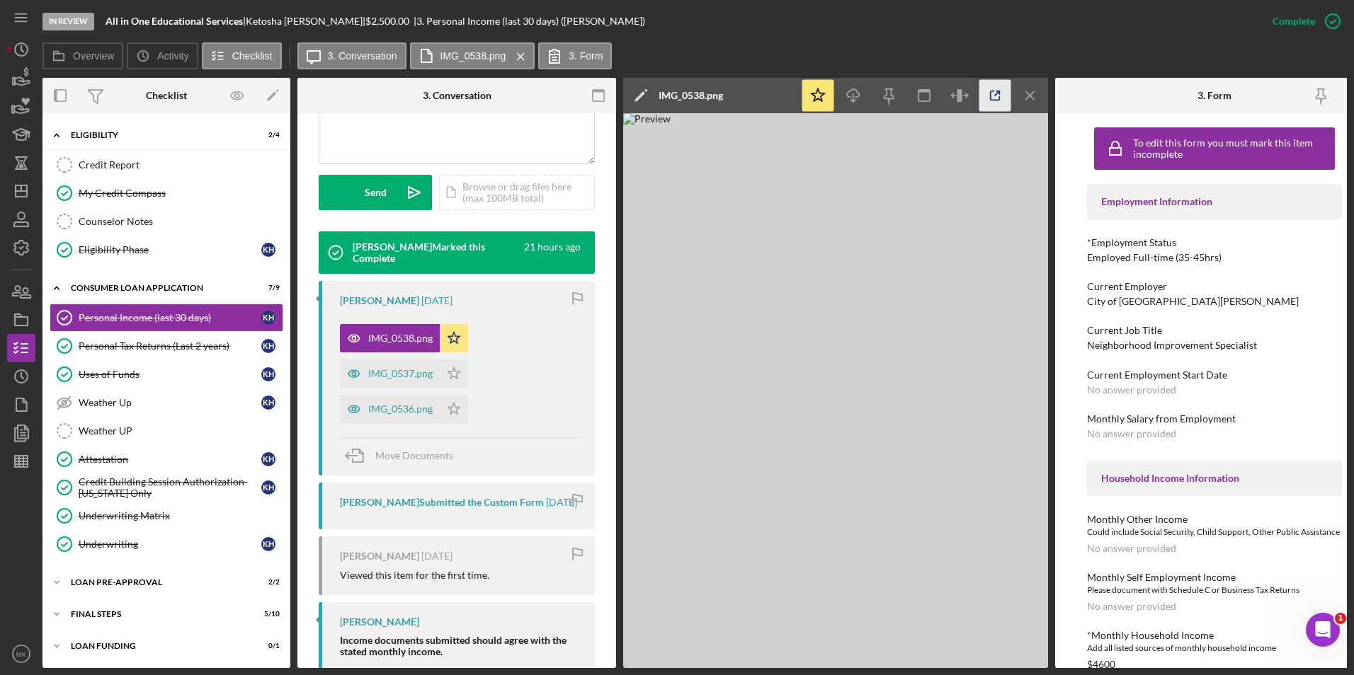
click at [993, 100] on icon "button" at bounding box center [995, 95] width 9 height 9
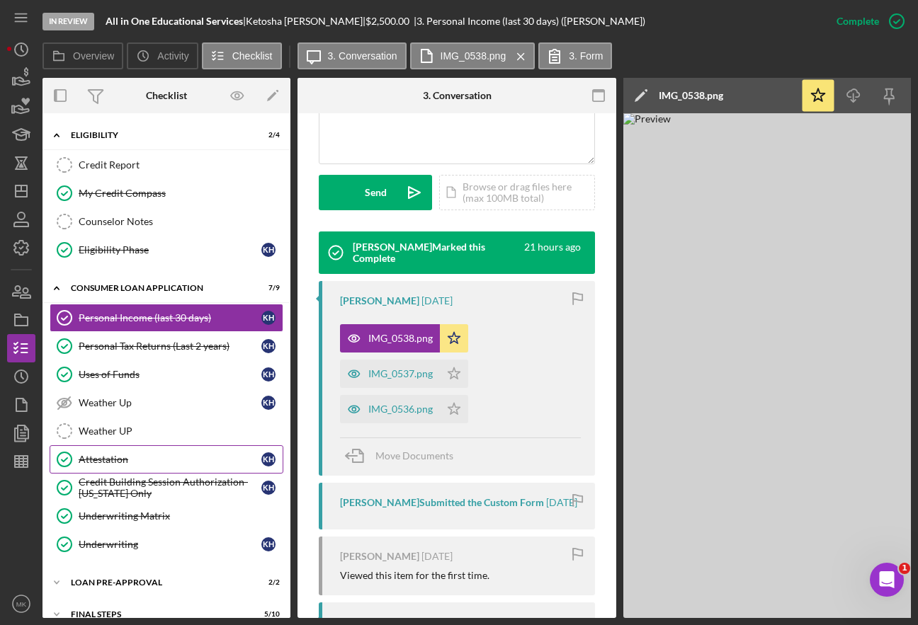
drag, startPoint x: 129, startPoint y: 452, endPoint x: 137, endPoint y: 452, distance: 8.5
click at [129, 452] on link "Attestation Attestation K H" at bounding box center [167, 459] width 234 height 28
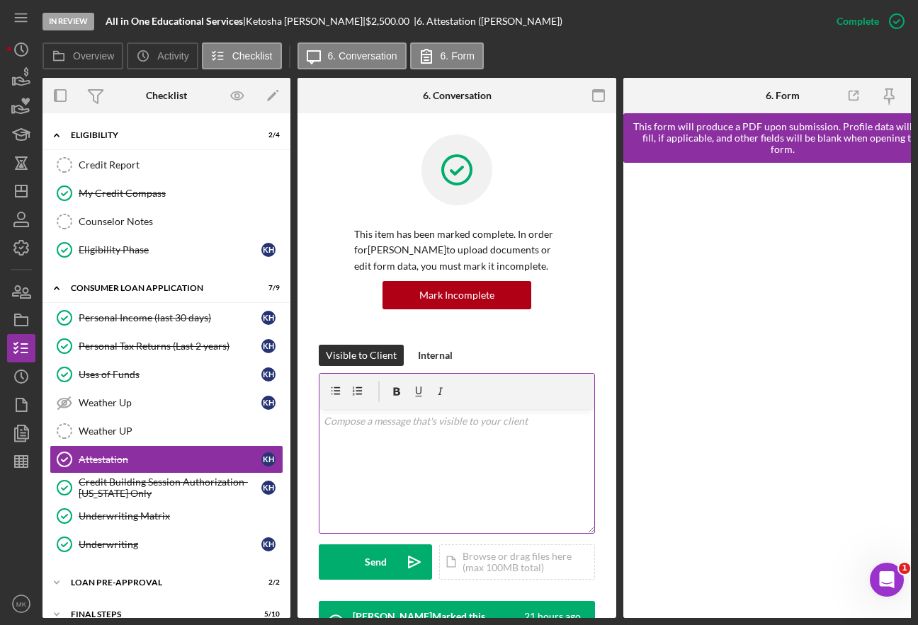
scroll to position [212, 0]
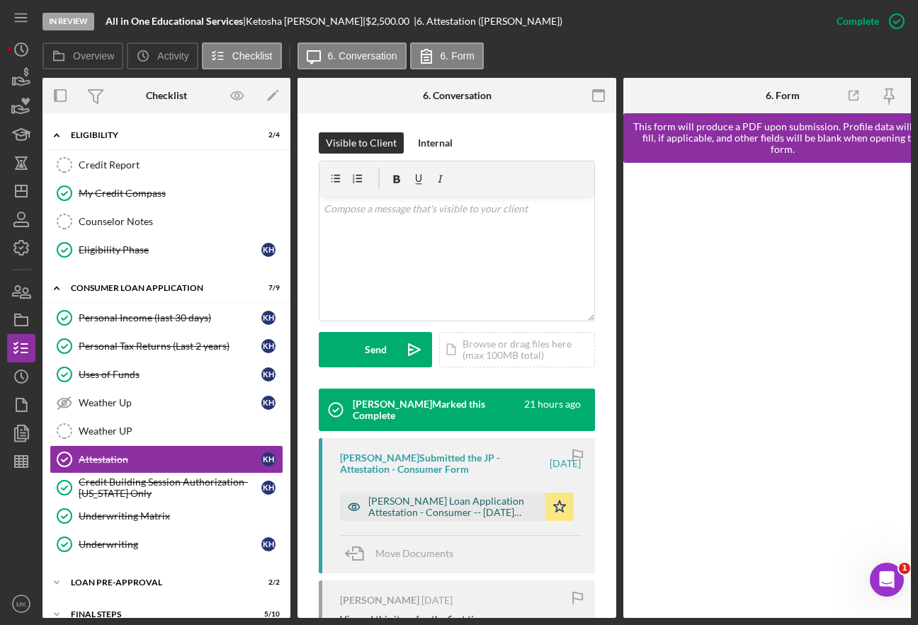
click at [443, 501] on div "Justine Petersen Loan Application Attestation - Consumer -- 2025-08-21 02_08pm.…" at bounding box center [453, 507] width 170 height 23
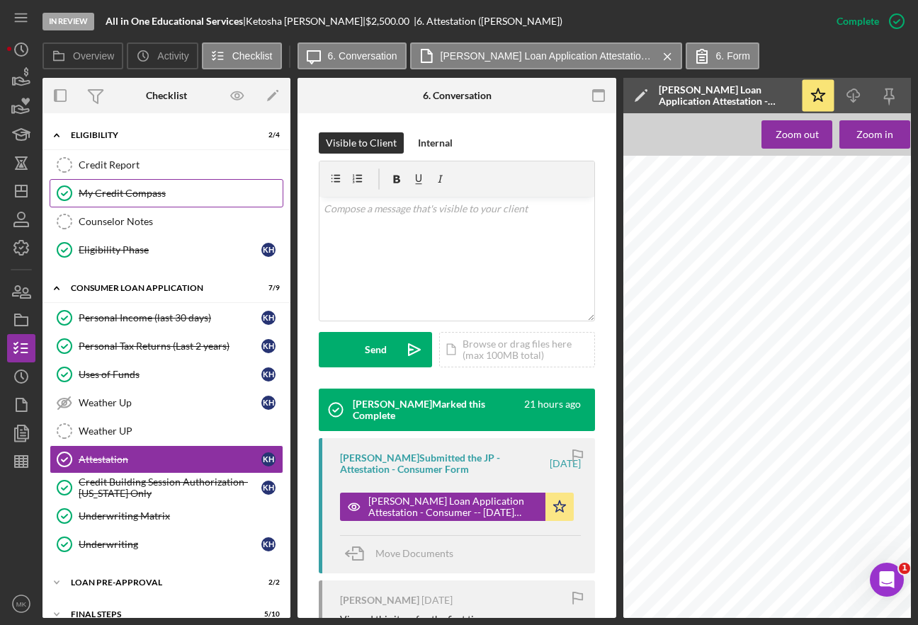
click at [130, 194] on div "My Credit Compass" at bounding box center [181, 193] width 204 height 11
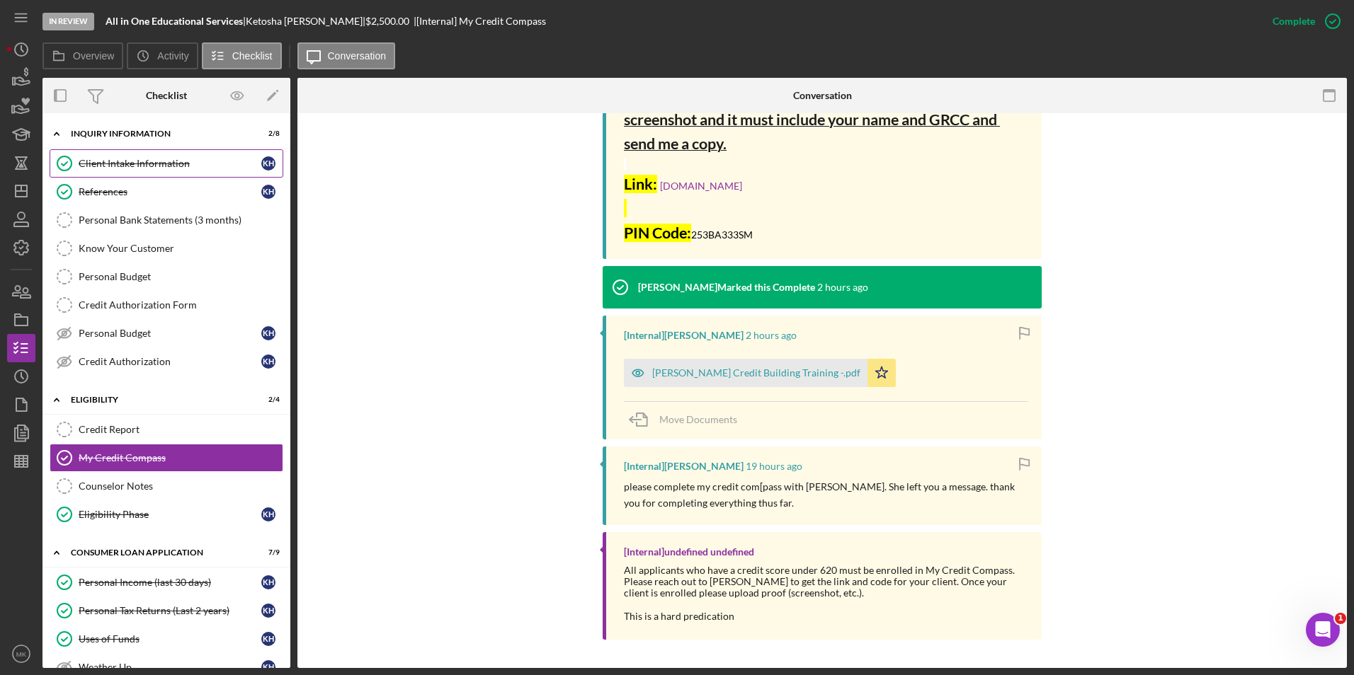
drag, startPoint x: 154, startPoint y: 169, endPoint x: 141, endPoint y: 173, distance: 13.4
click at [154, 169] on div "Client Intake Information" at bounding box center [170, 163] width 183 height 11
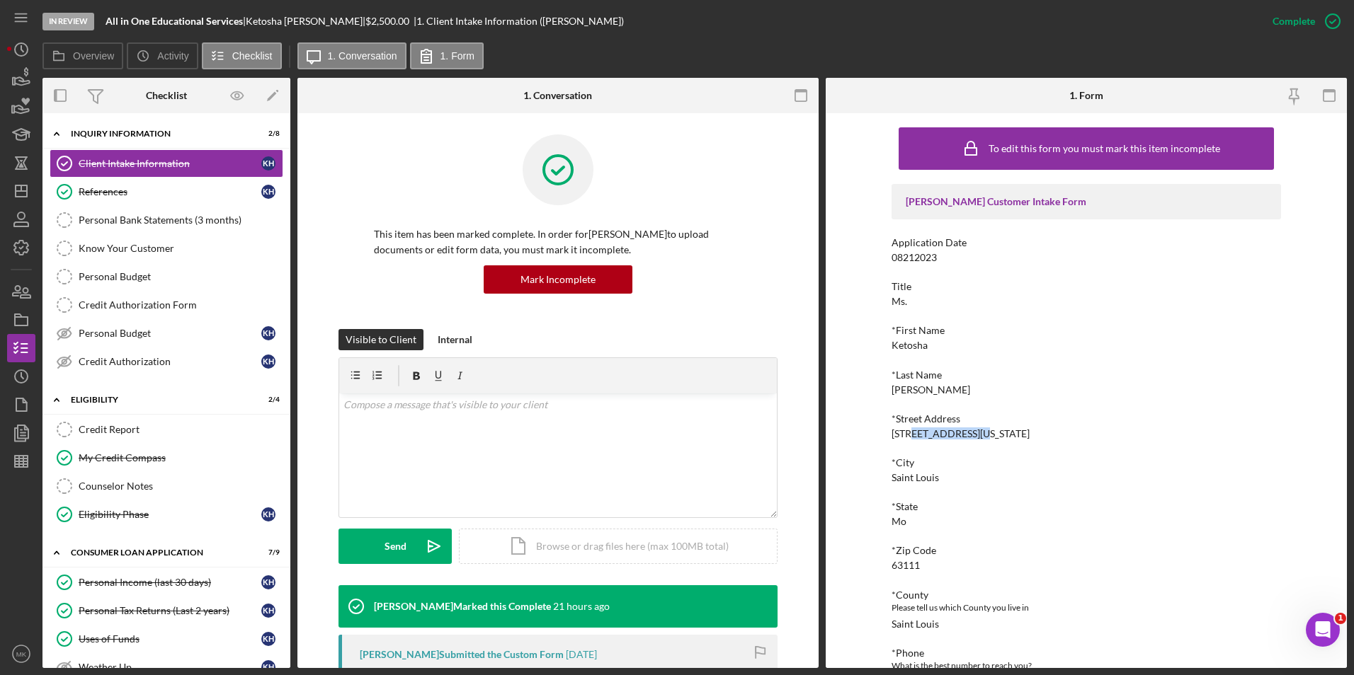
drag, startPoint x: 913, startPoint y: 433, endPoint x: 971, endPoint y: 434, distance: 58.1
click at [971, 434] on div "*Street Address 5406 Virginia Ave." at bounding box center [1085, 427] width 389 height 26
copy div "Virginia Ave."
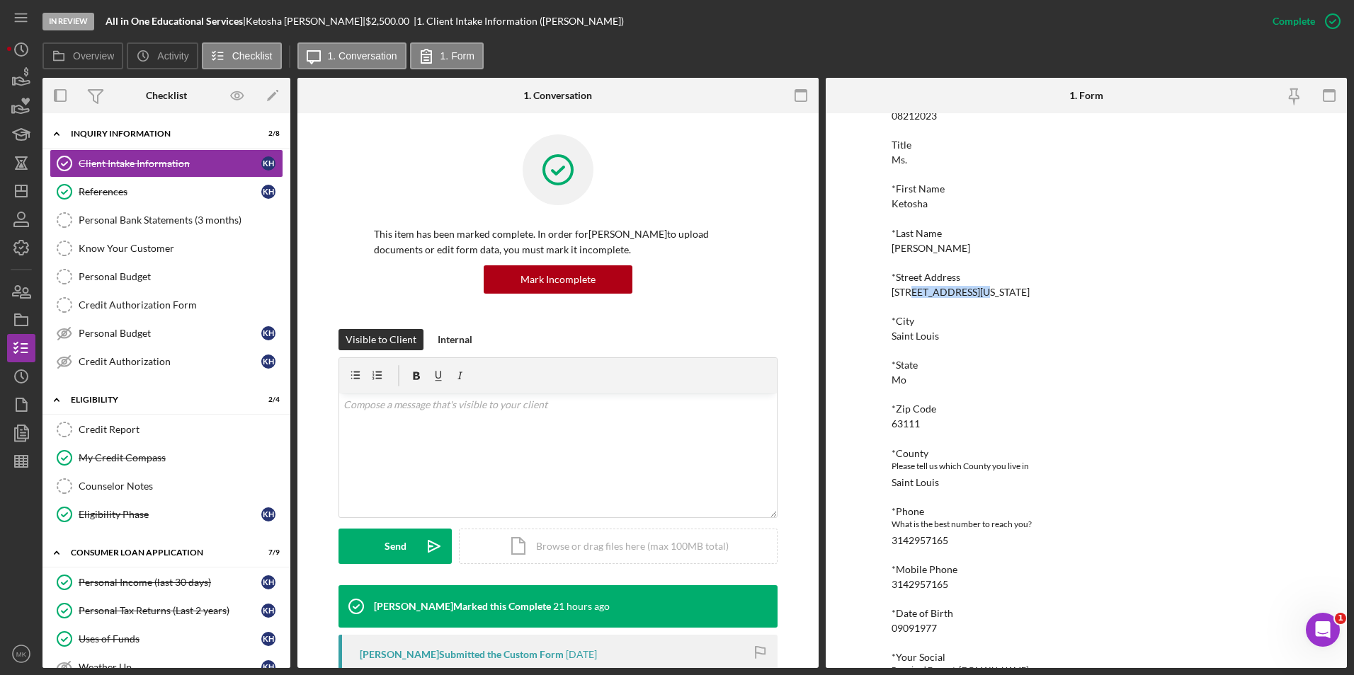
scroll to position [212, 0]
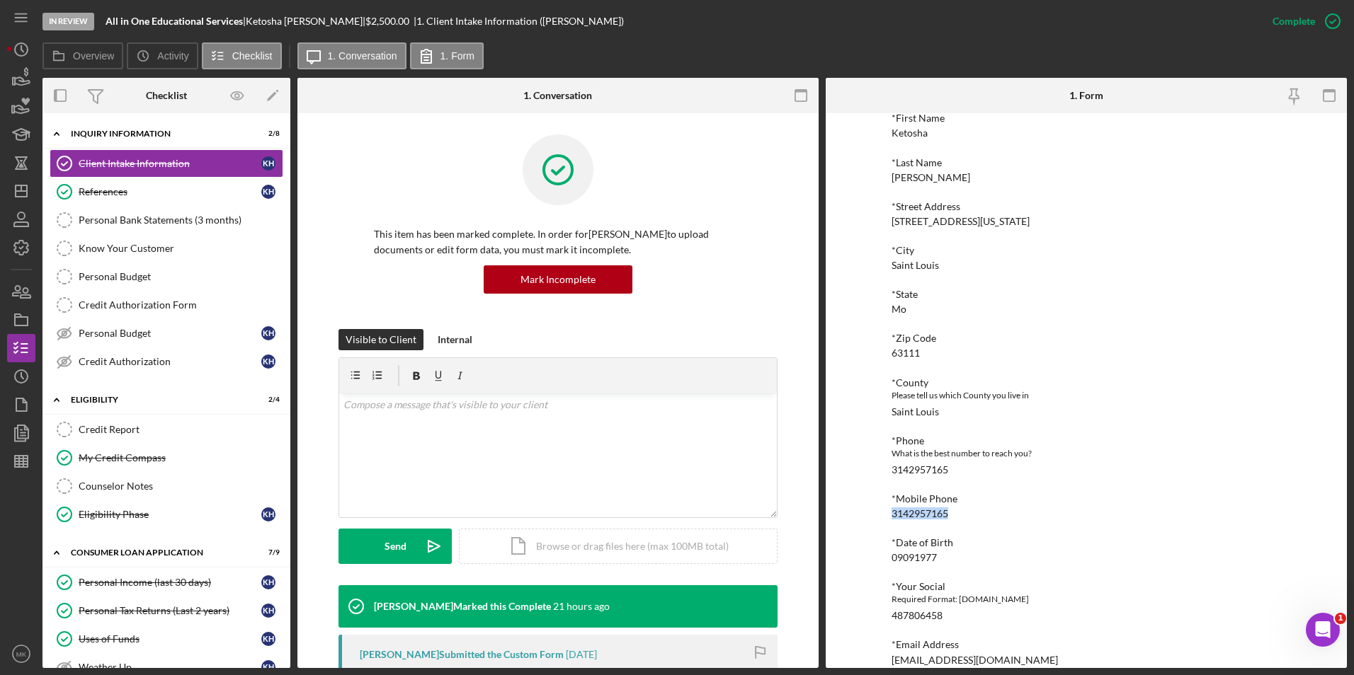
drag, startPoint x: 950, startPoint y: 515, endPoint x: 887, endPoint y: 517, distance: 63.1
click at [887, 517] on div "To edit this form you must mark this item incomplete Justine PETERSEN Customer …" at bounding box center [1086, 390] width 521 height 555
copy div "3142957165"
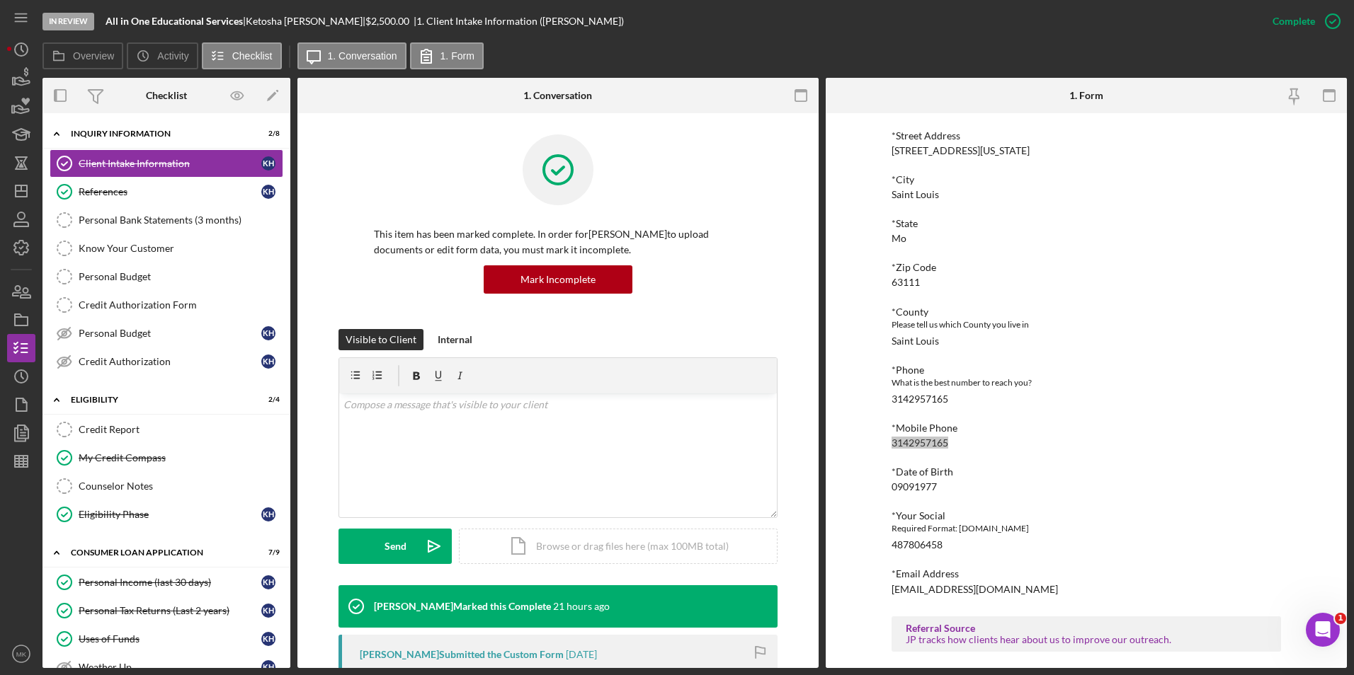
scroll to position [390, 0]
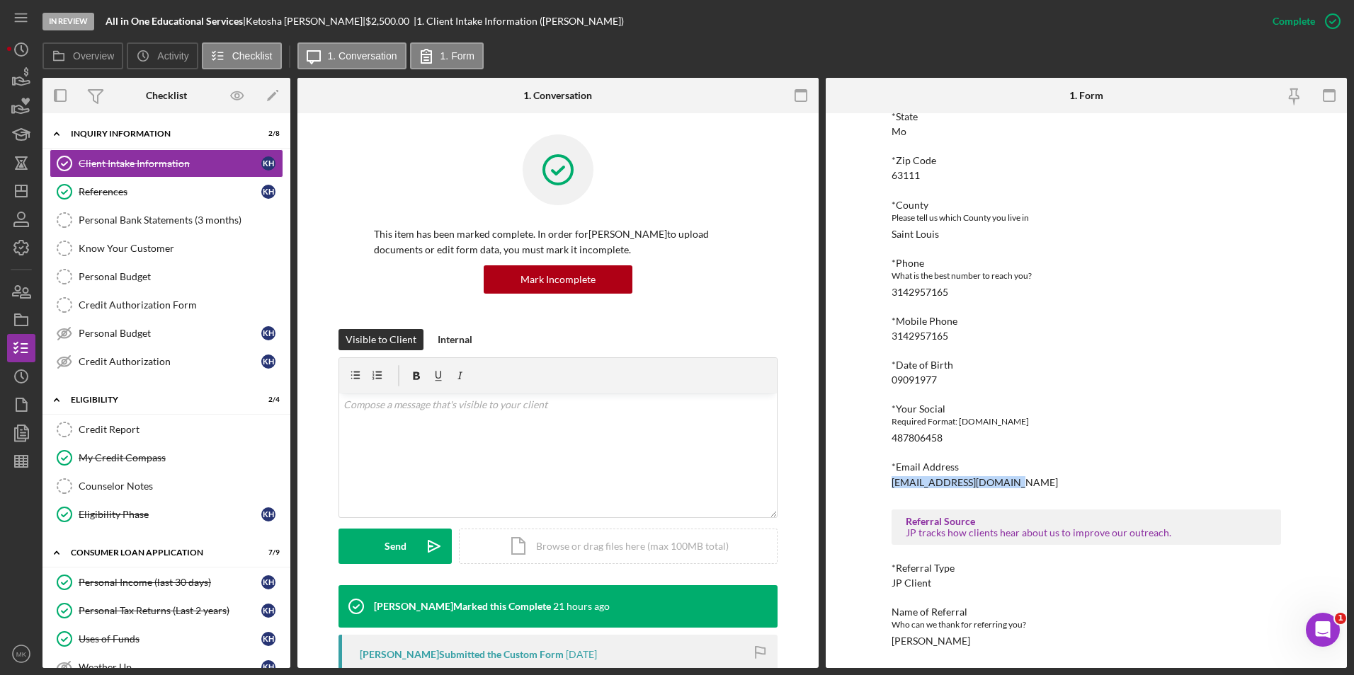
drag, startPoint x: 1006, startPoint y: 485, endPoint x: 883, endPoint y: 486, distance: 123.2
click at [883, 486] on div "To edit this form you must mark this item incomplete Justine PETERSEN Customer …" at bounding box center [1086, 390] width 521 height 555
copy div "ketoshaharris@yahoo.com"
click at [28, 193] on icon "Icon/Dashboard" at bounding box center [21, 190] width 35 height 35
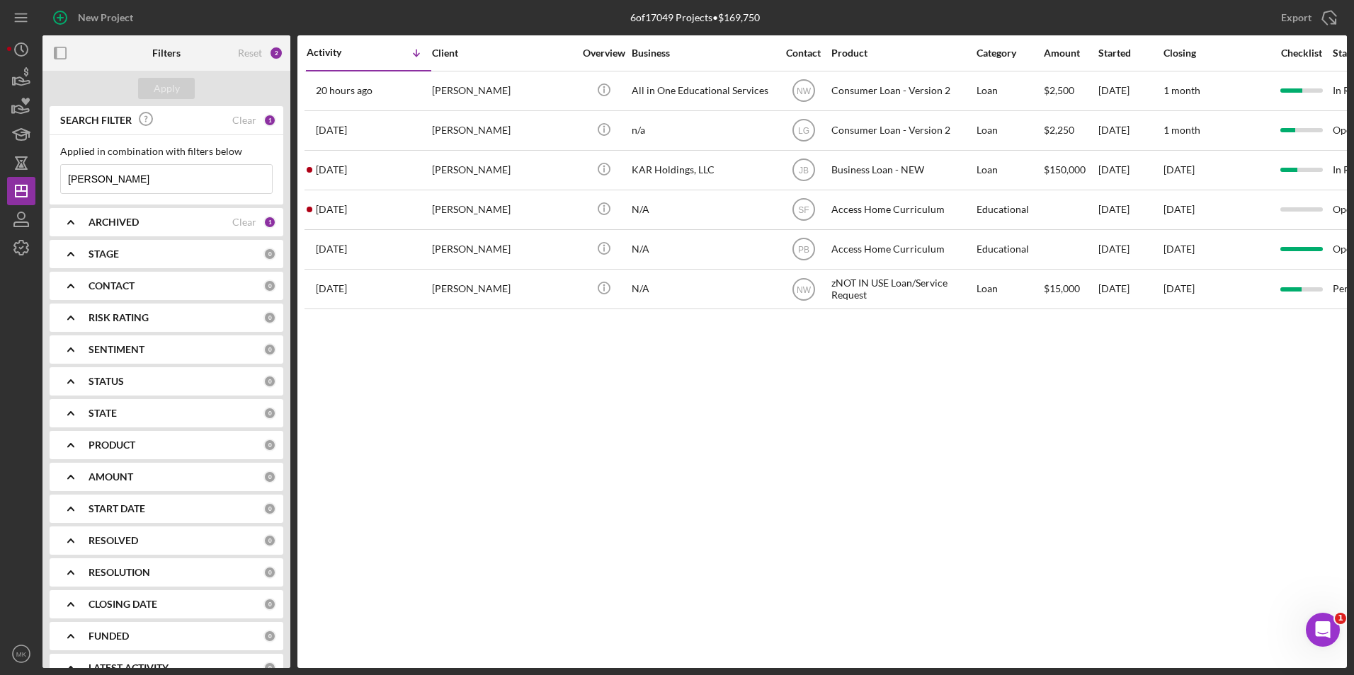
click at [173, 173] on input "Harris" at bounding box center [166, 179] width 211 height 28
drag, startPoint x: 134, startPoint y: 179, endPoint x: -60, endPoint y: 179, distance: 194.0
click at [0, 179] on html "New Project 6 of 17049 Projects • $169,750 Harris Export Icon/Export Filters Re…" at bounding box center [677, 337] width 1354 height 675
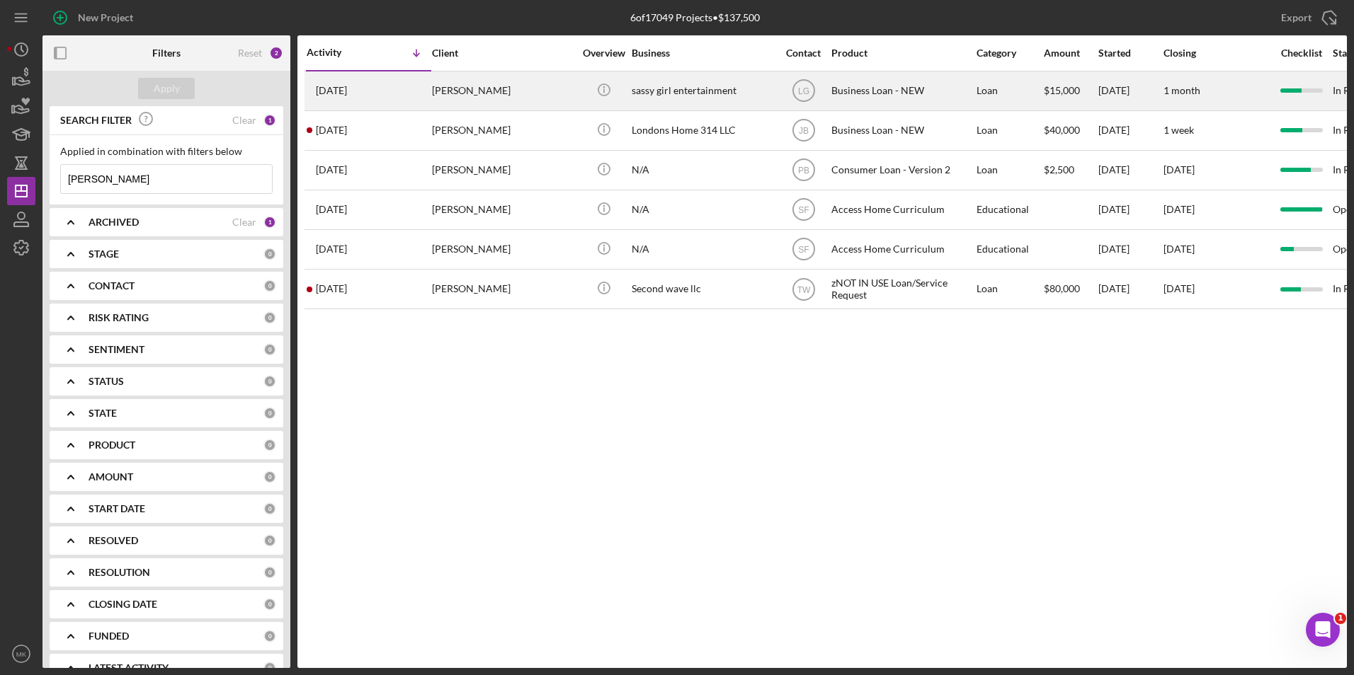
type input "Moore"
click at [496, 98] on div "flavia moore" at bounding box center [503, 91] width 142 height 38
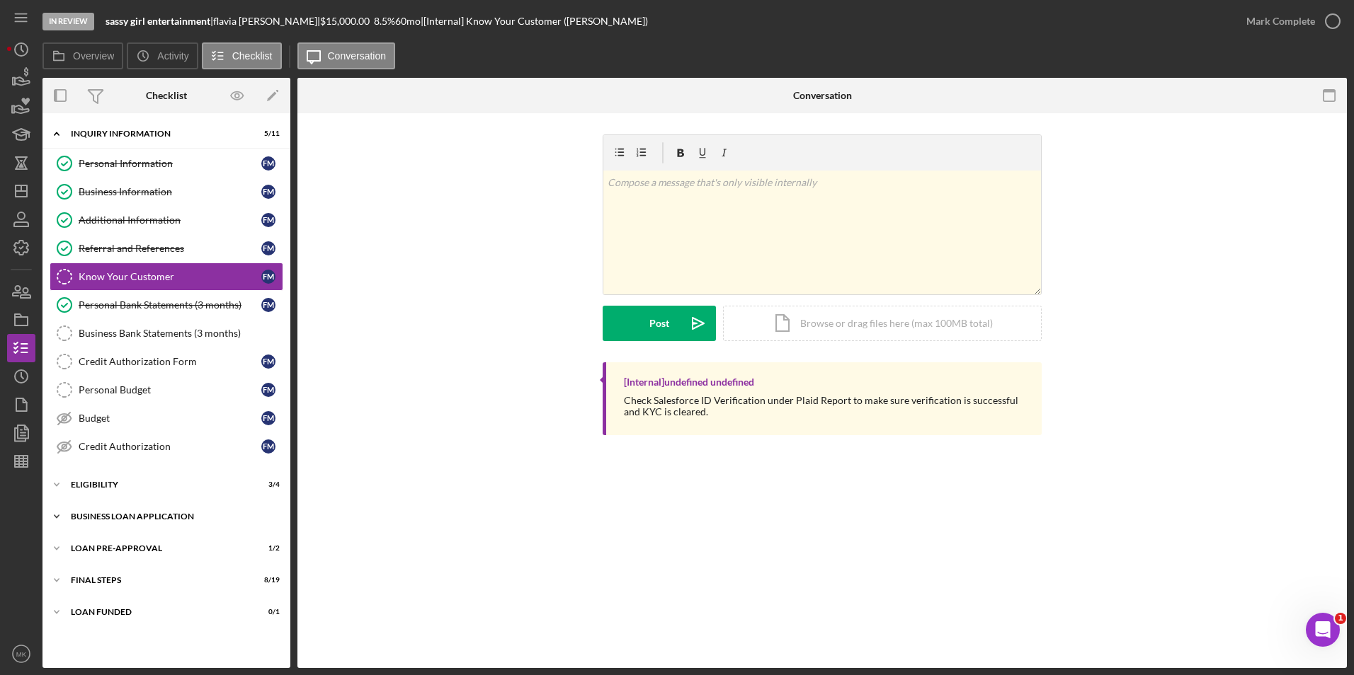
click at [143, 523] on div "Icon/Expander BUSINESS LOAN APPLICATION 16 / 27" at bounding box center [166, 517] width 248 height 28
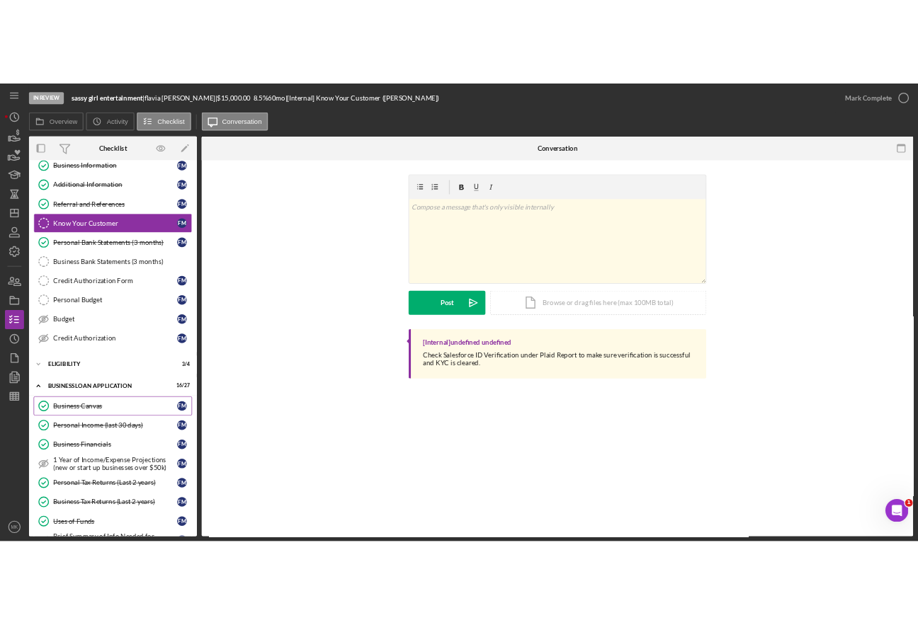
scroll to position [212, 0]
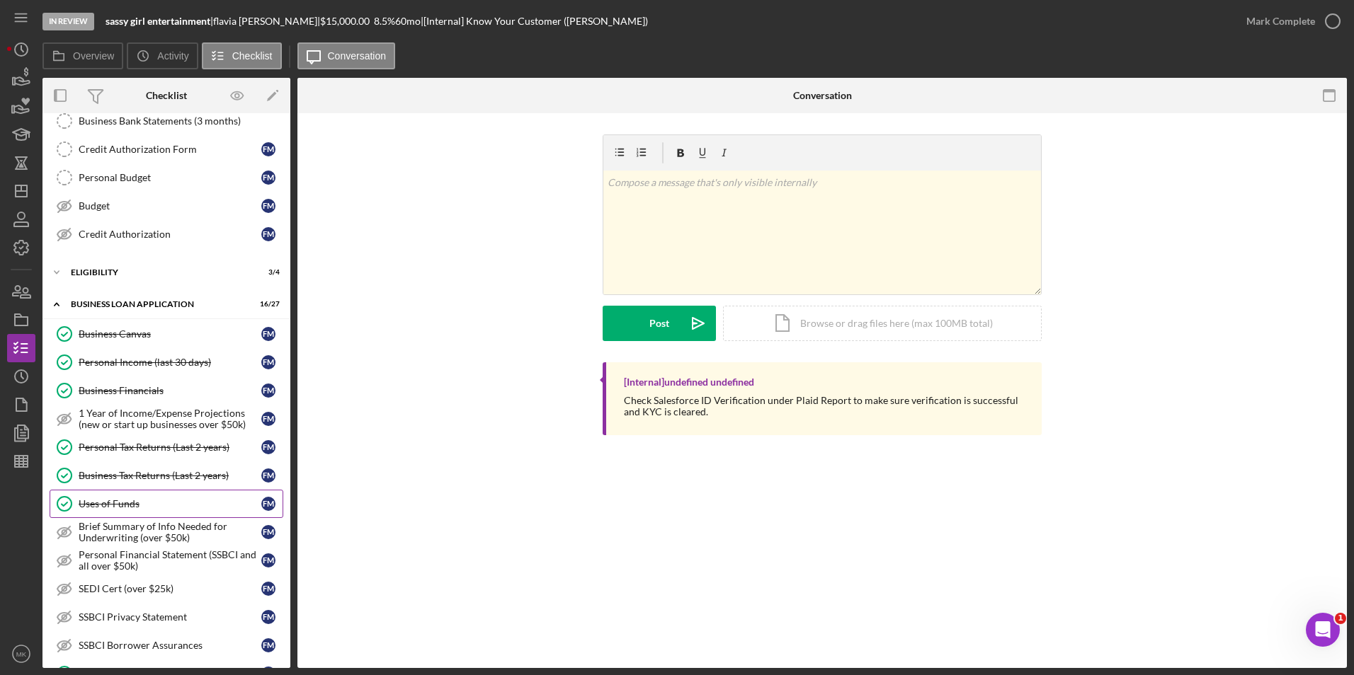
click at [113, 508] on div "Uses of Funds" at bounding box center [170, 503] width 183 height 11
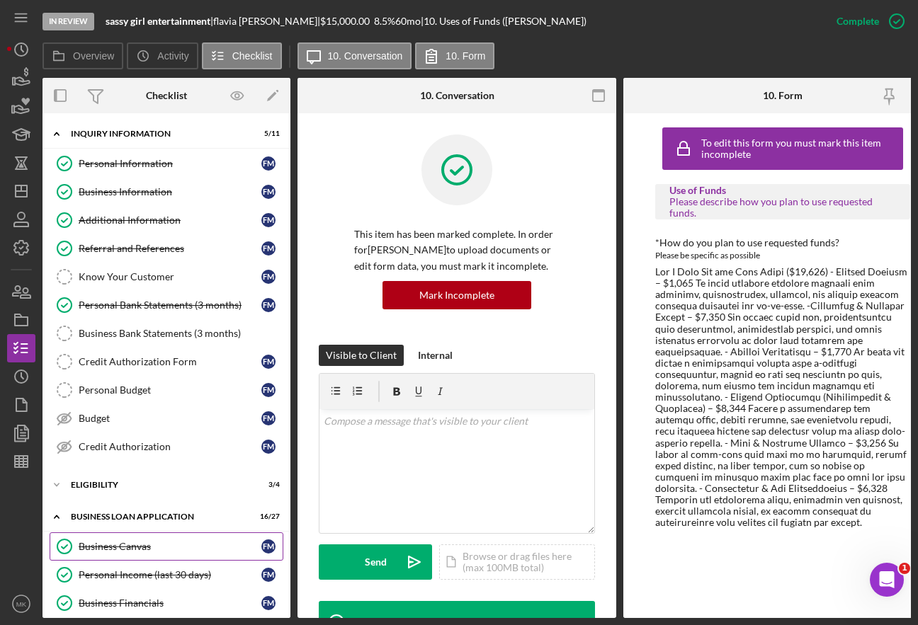
click at [125, 547] on div "Business Canvas" at bounding box center [170, 546] width 183 height 11
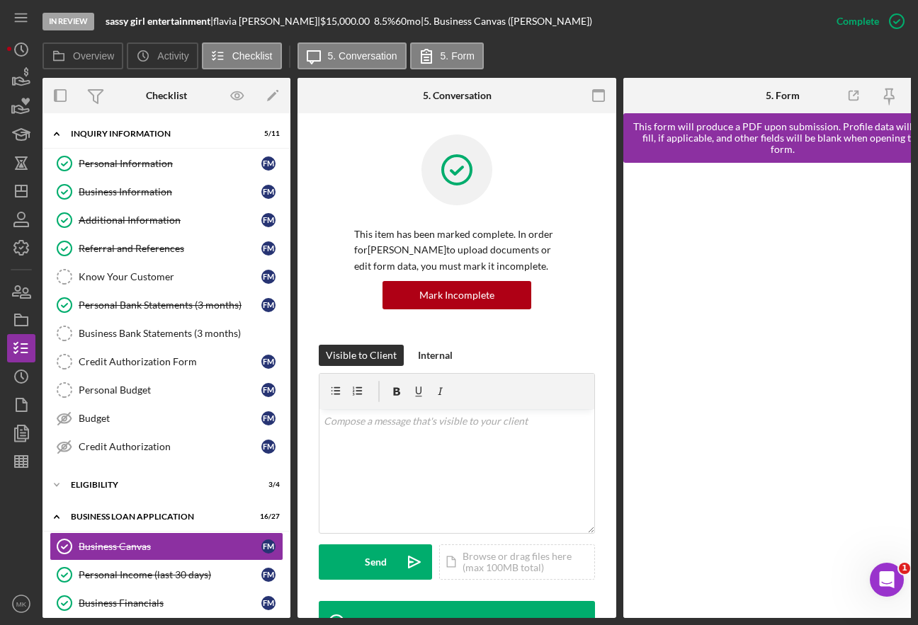
scroll to position [283, 0]
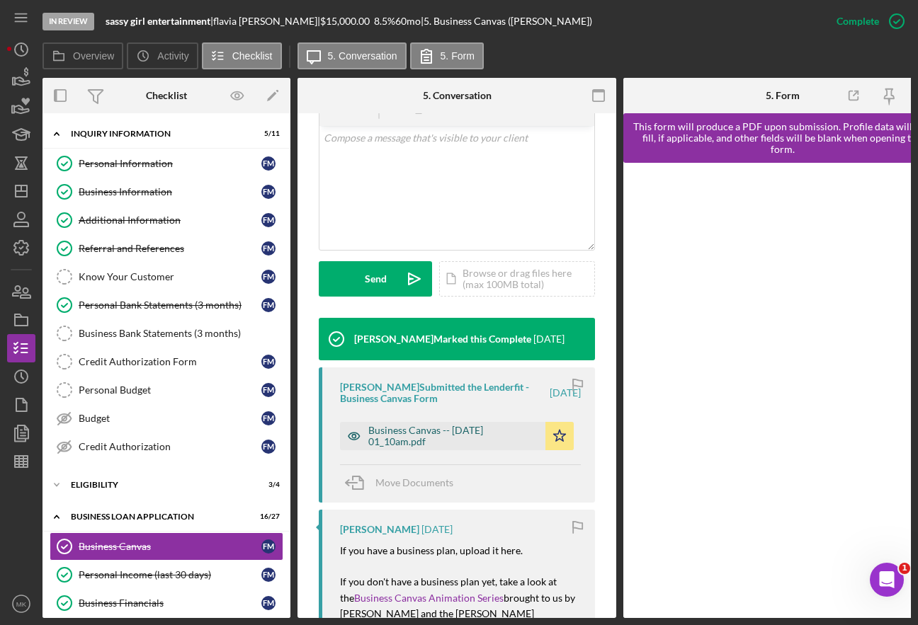
click at [426, 442] on div "Business Canvas -- 2025-08-19 01_10am.pdf" at bounding box center [453, 436] width 170 height 23
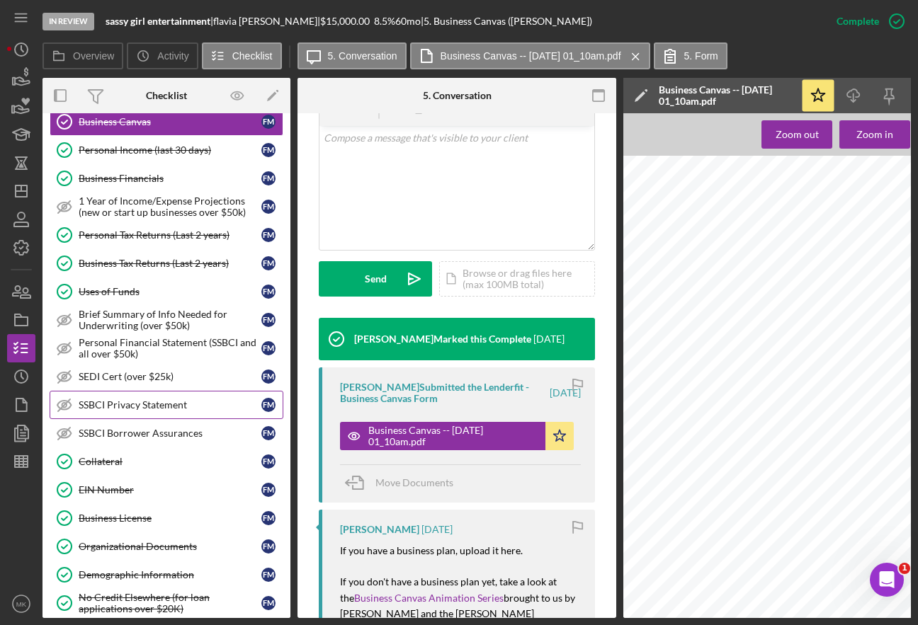
scroll to position [496, 0]
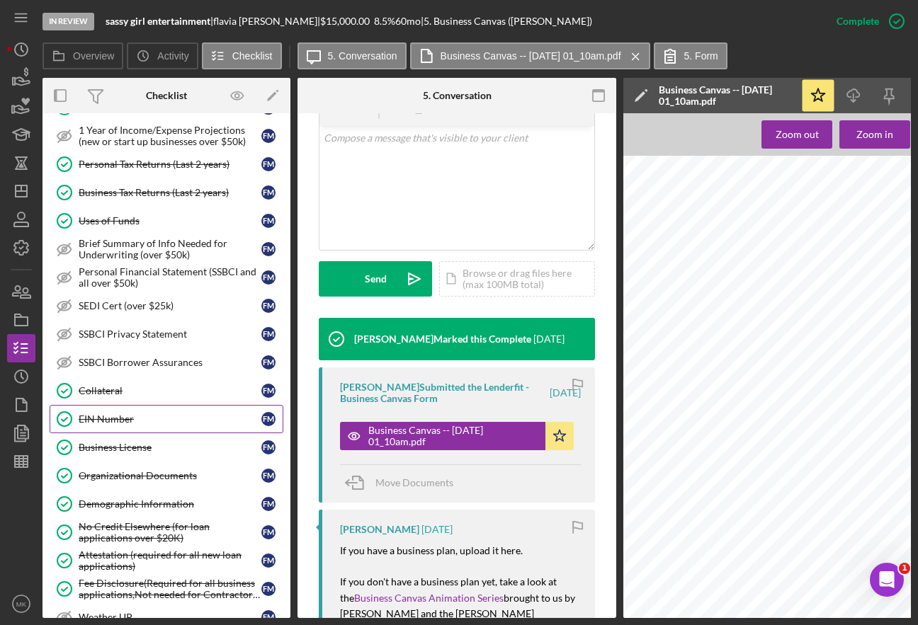
click at [102, 416] on div "EIN Number" at bounding box center [170, 419] width 183 height 11
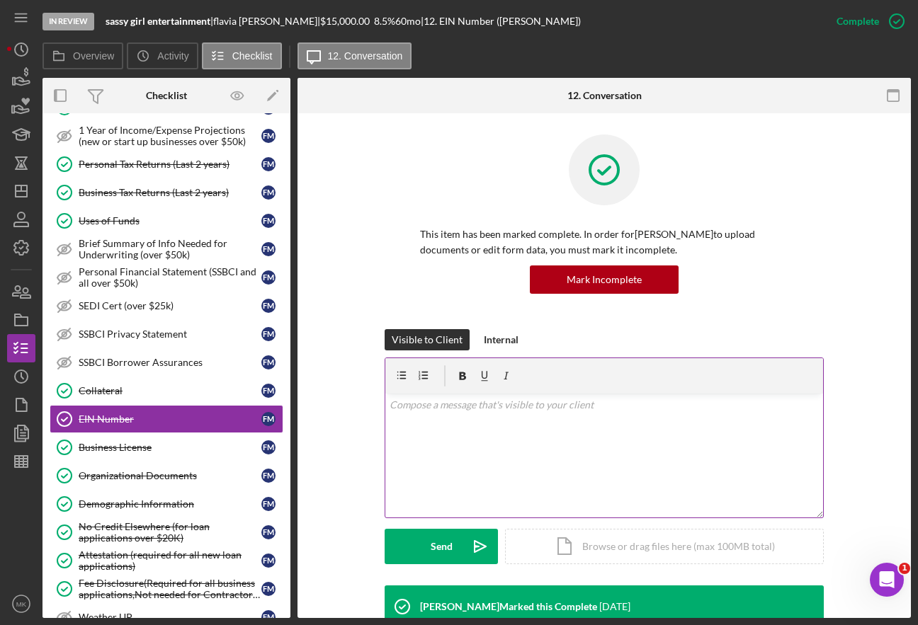
scroll to position [283, 0]
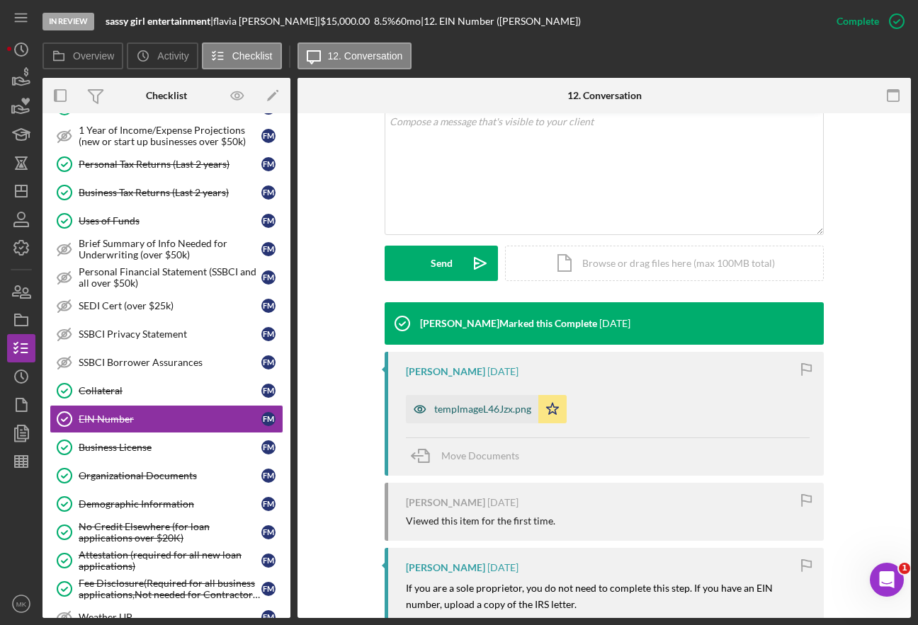
click at [479, 409] on div "tempImageL46Jzx.png" at bounding box center [482, 409] width 97 height 11
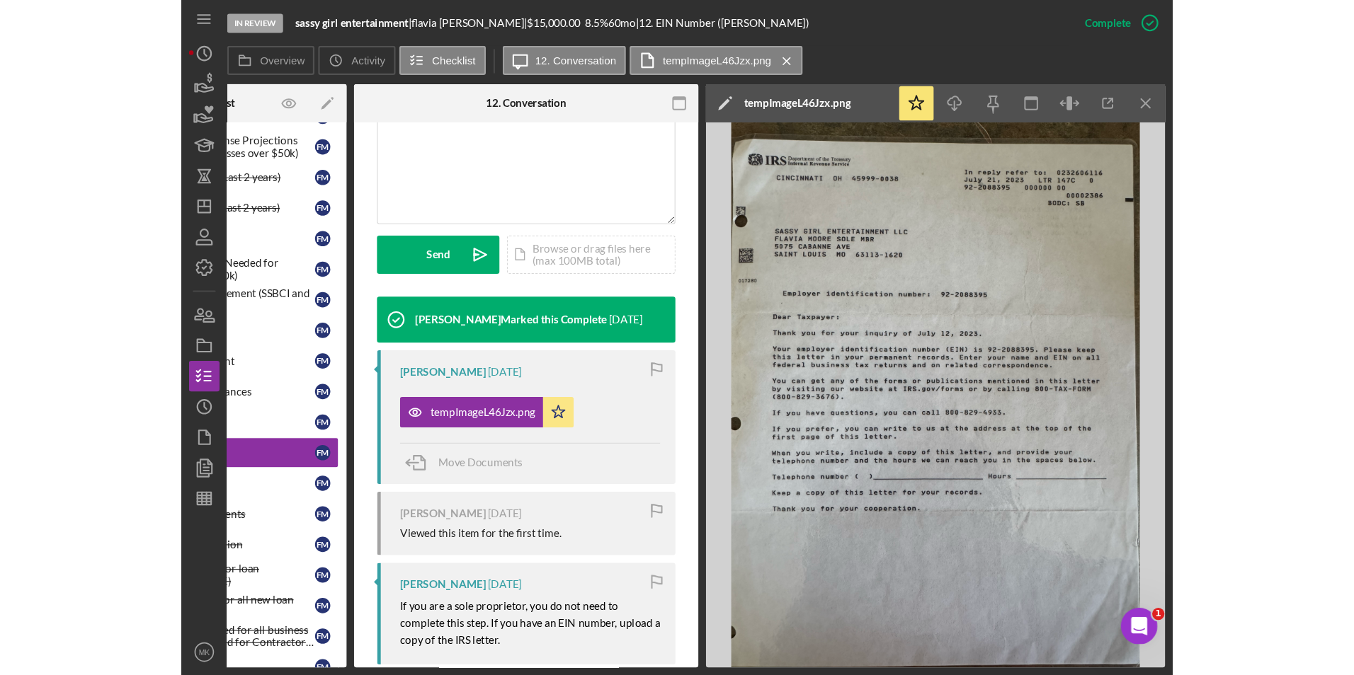
scroll to position [311, 0]
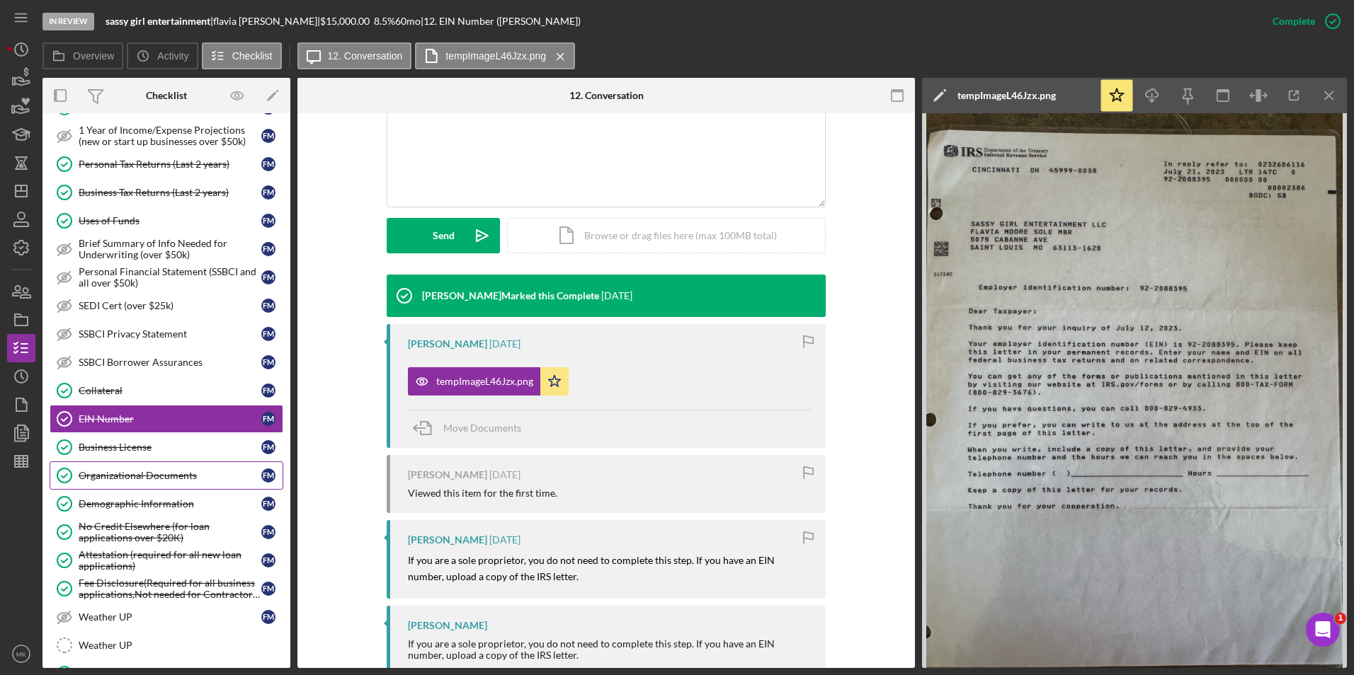
click at [149, 477] on div "Organizational Documents" at bounding box center [170, 475] width 183 height 11
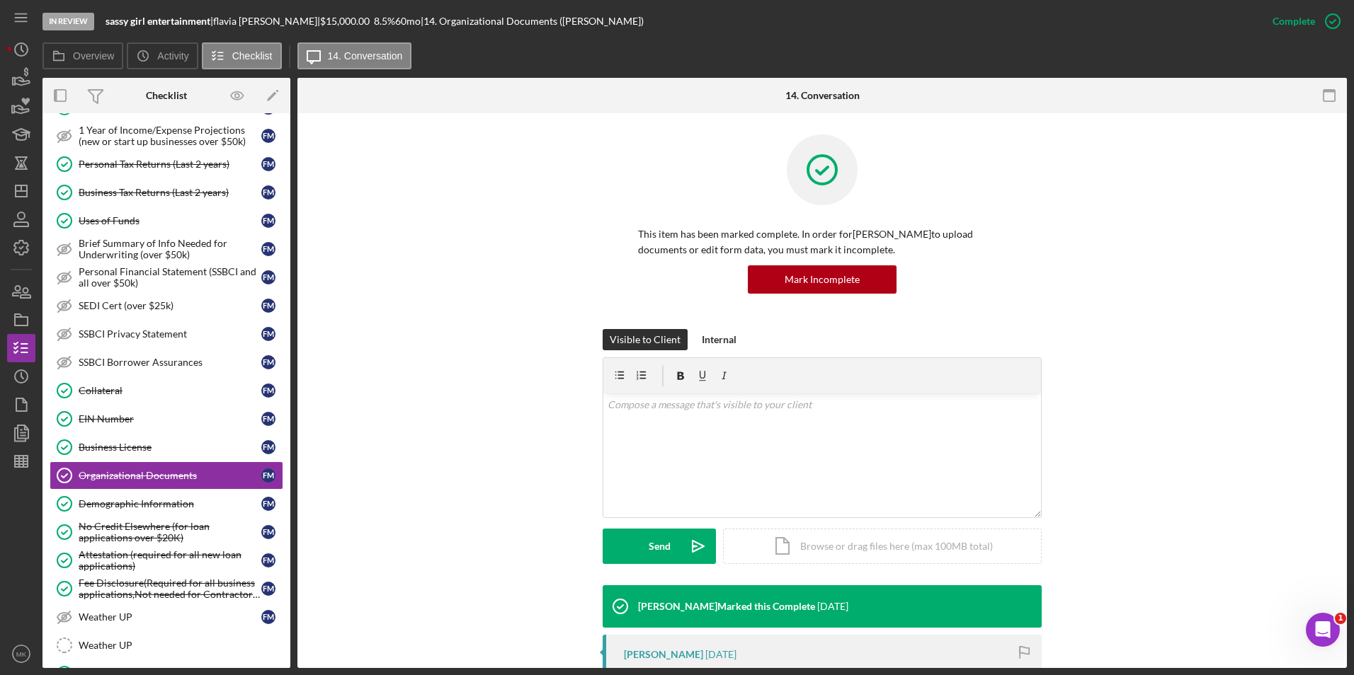
scroll to position [283, 0]
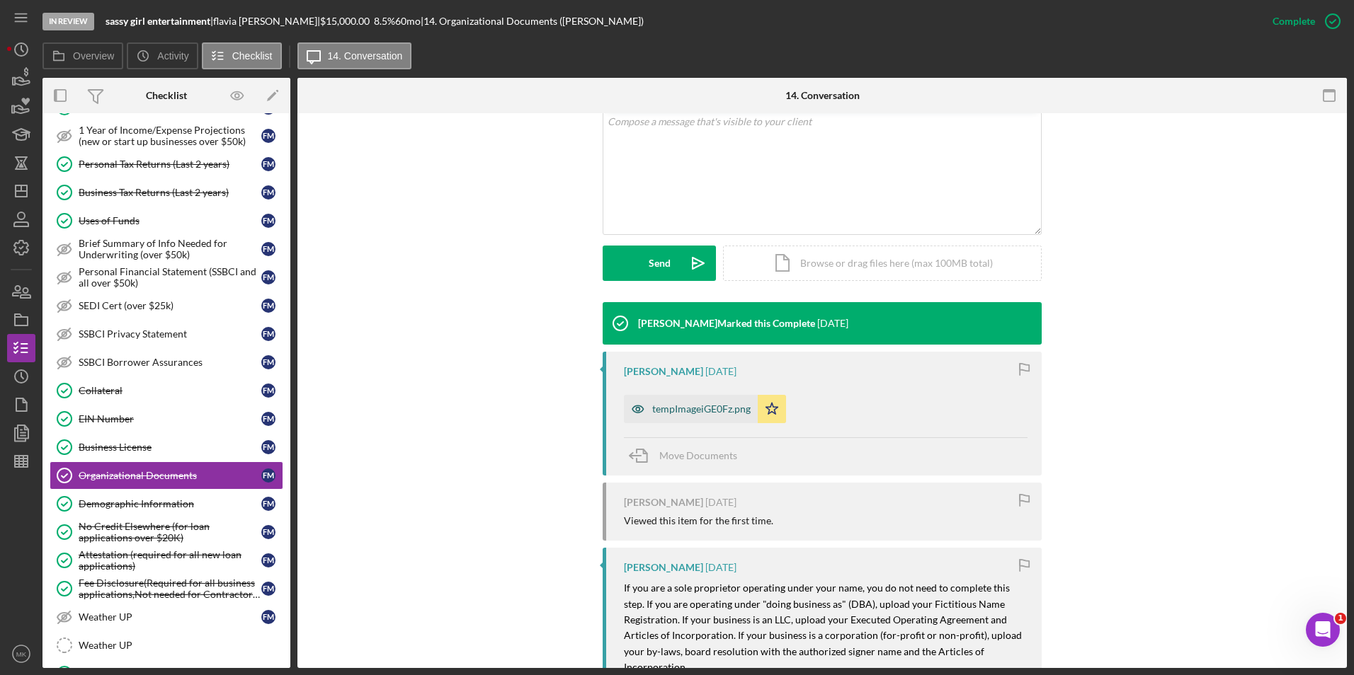
click at [729, 414] on div "tempImageiGE0Fz.png" at bounding box center [701, 409] width 98 height 11
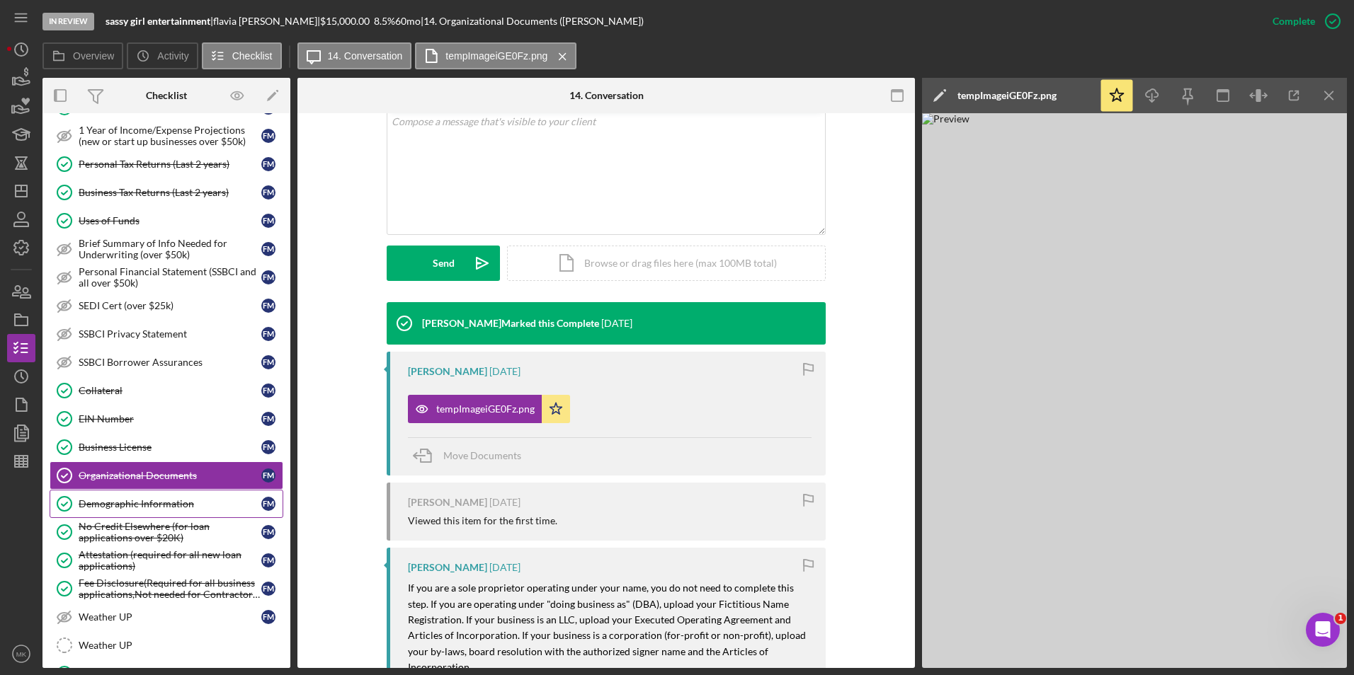
scroll to position [738, 0]
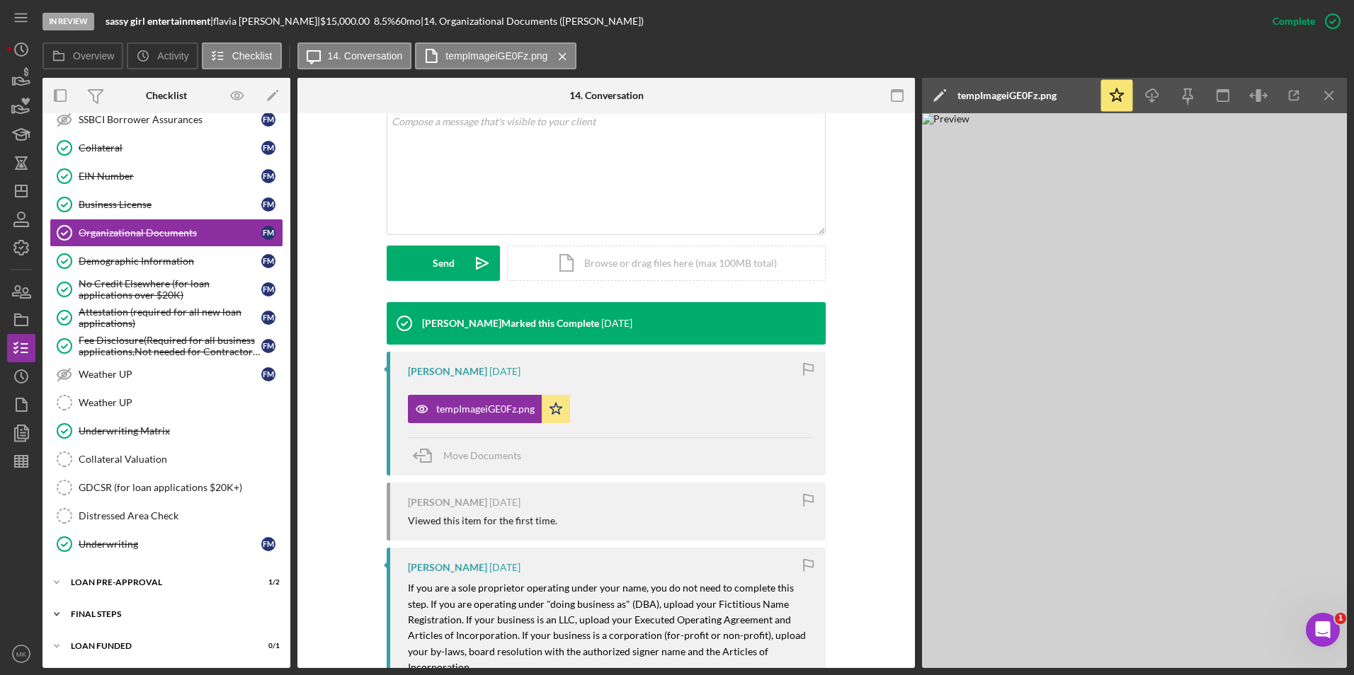
click at [101, 617] on div "FINAL STEPS" at bounding box center [172, 614] width 202 height 8
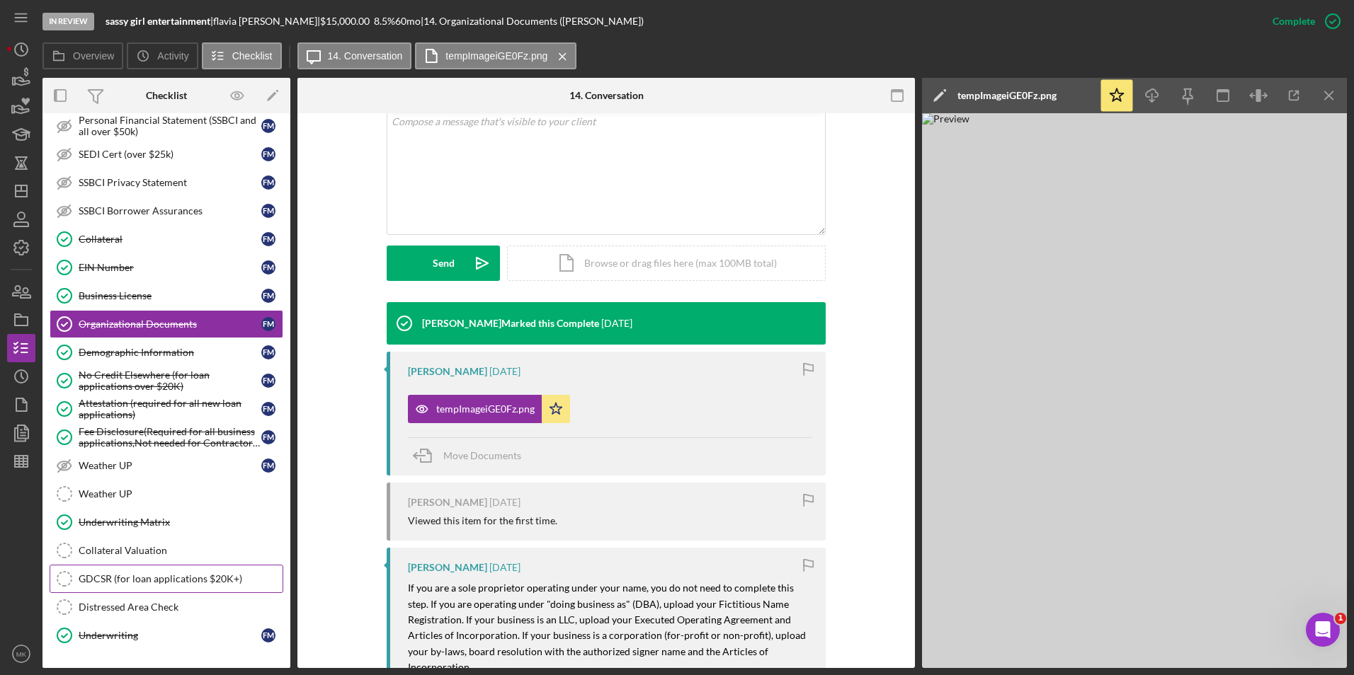
scroll to position [576, 0]
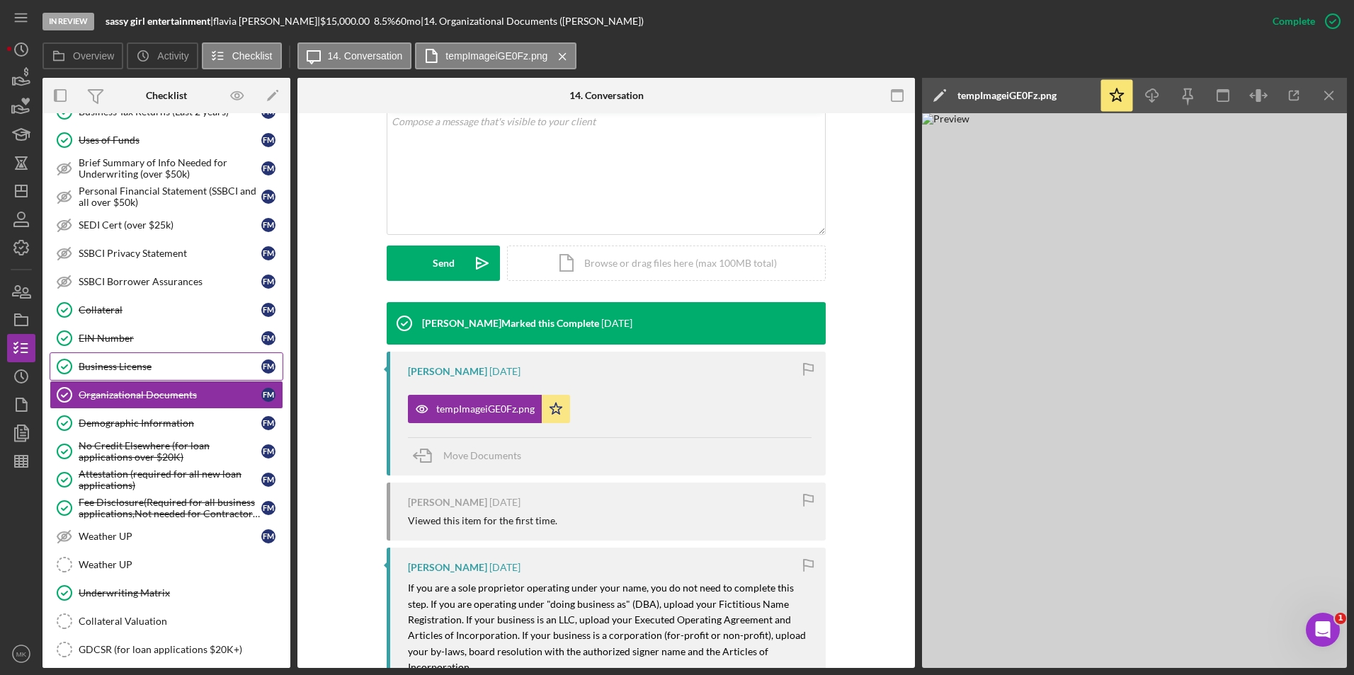
click at [137, 371] on div "Business License" at bounding box center [170, 366] width 183 height 11
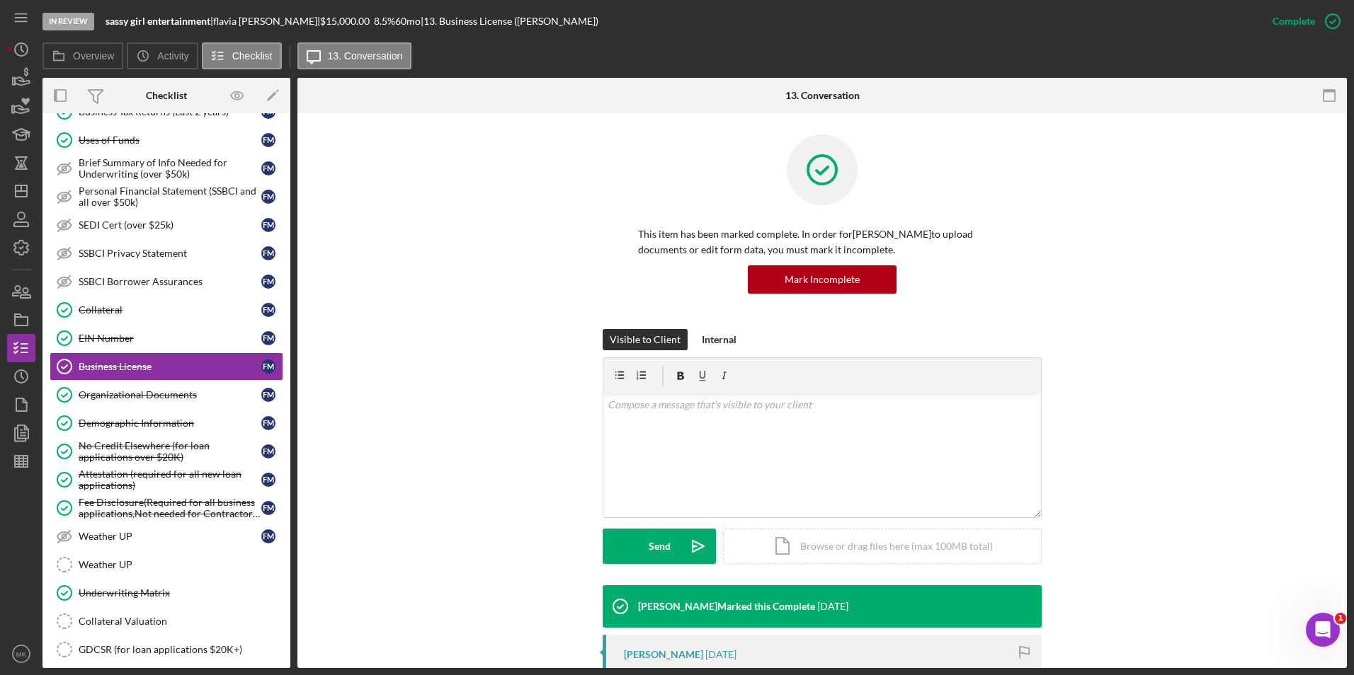
scroll to position [283, 0]
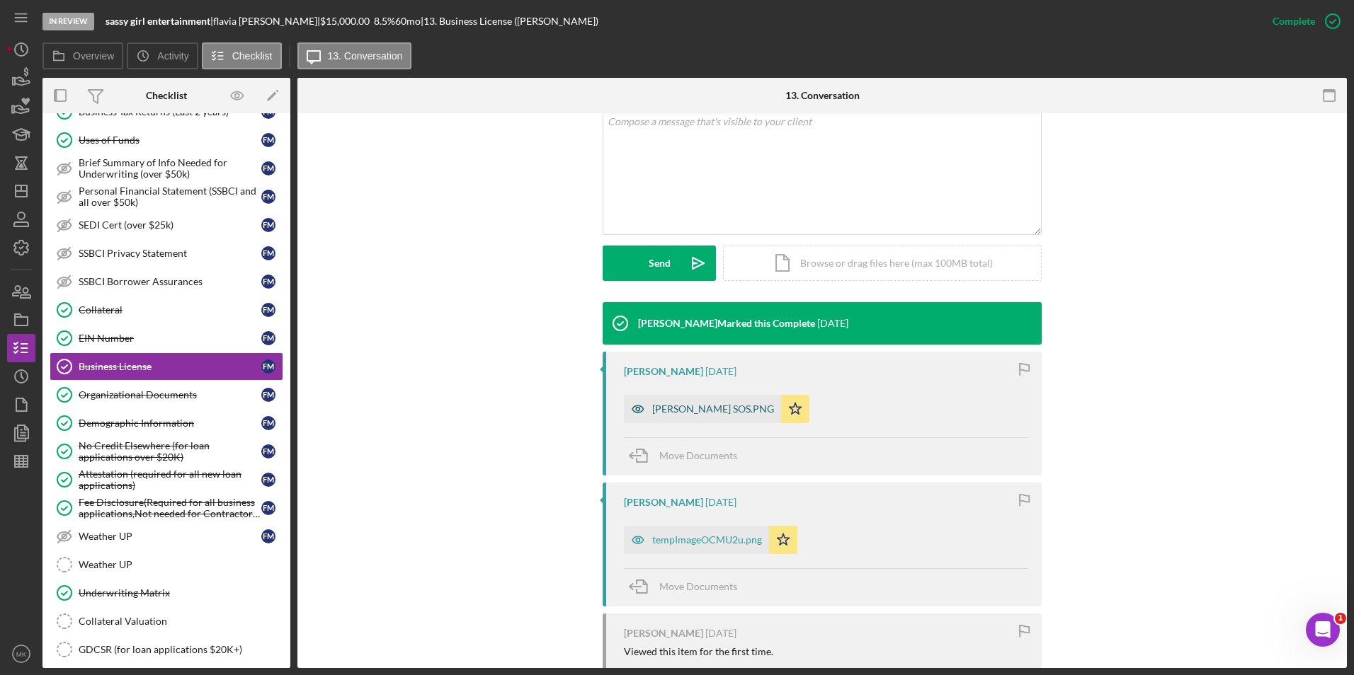
click at [686, 411] on div "Moore SOS.PNG" at bounding box center [713, 409] width 122 height 11
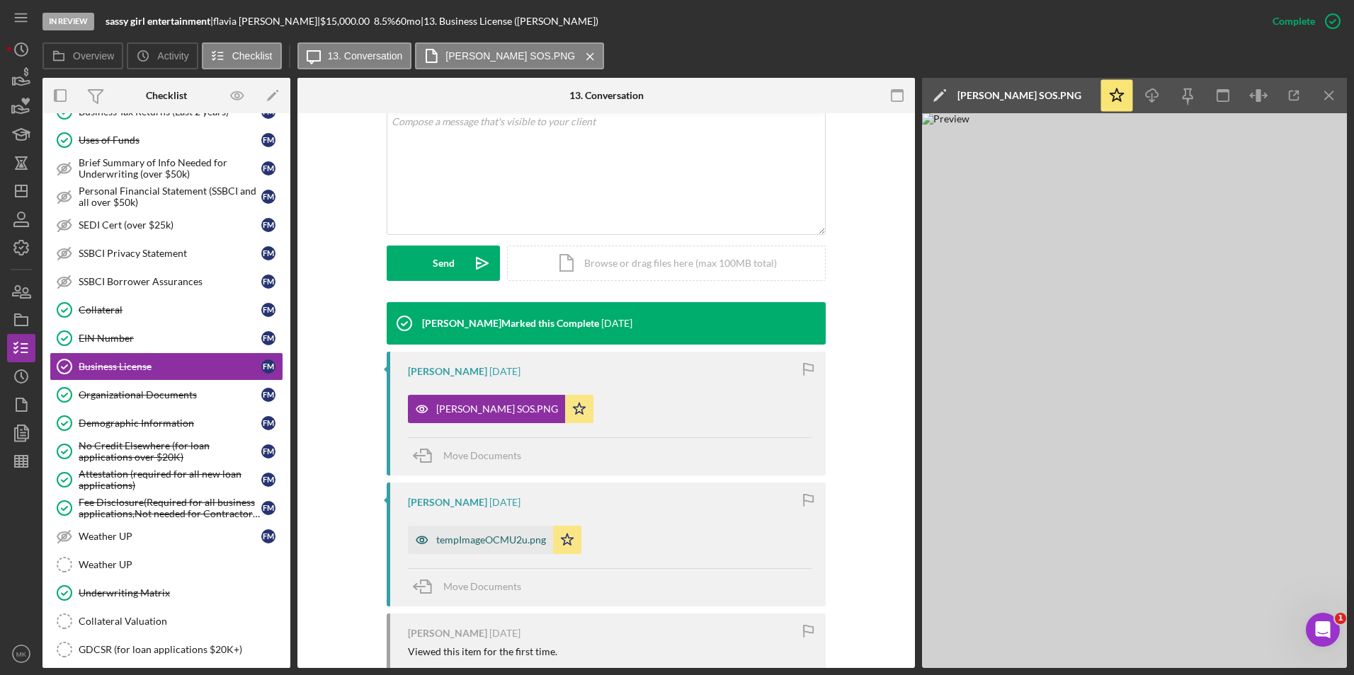
click at [483, 544] on div "tempImageOCMU2u.png" at bounding box center [491, 540] width 110 height 11
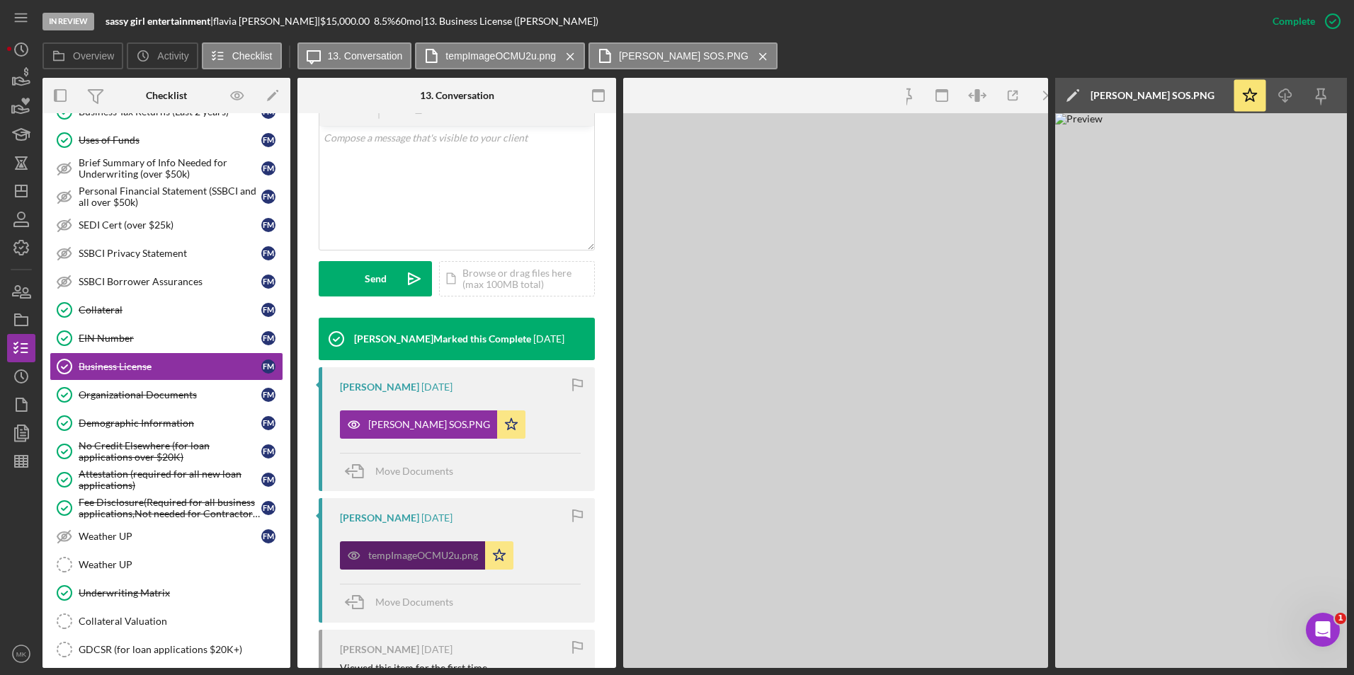
scroll to position [300, 0]
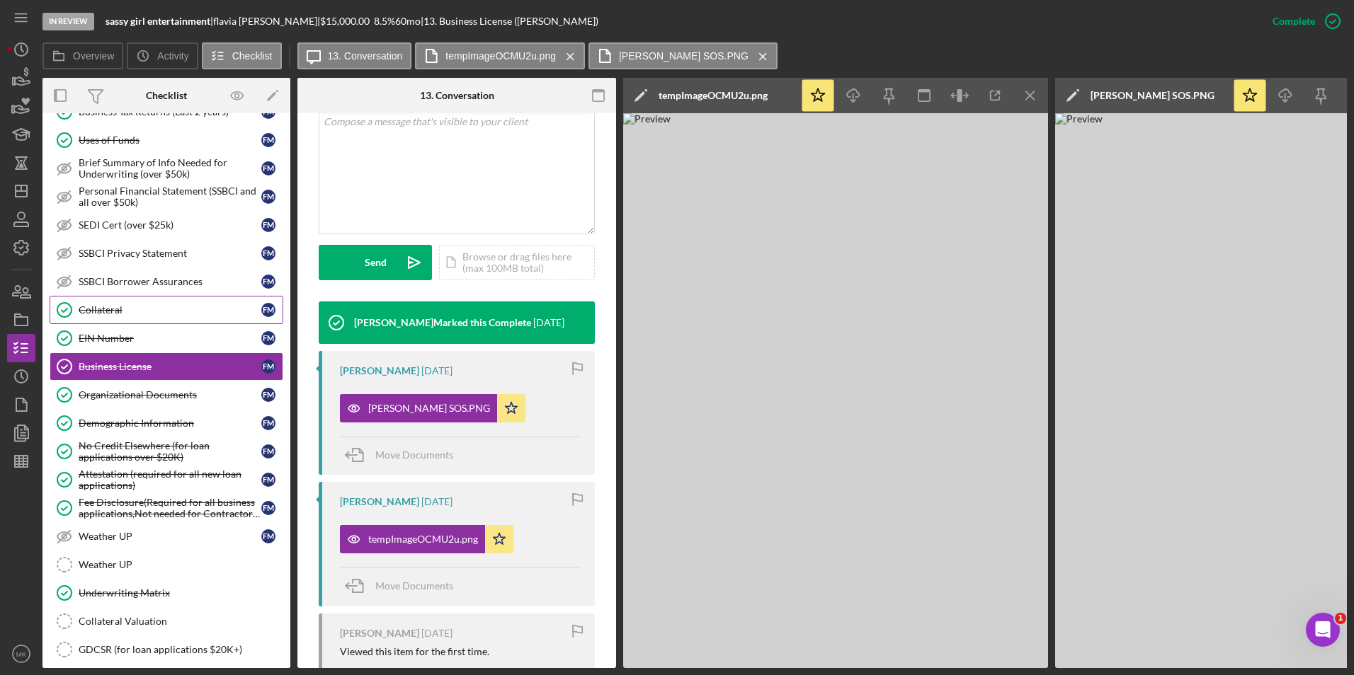
click at [115, 313] on div "Collateral" at bounding box center [170, 309] width 183 height 11
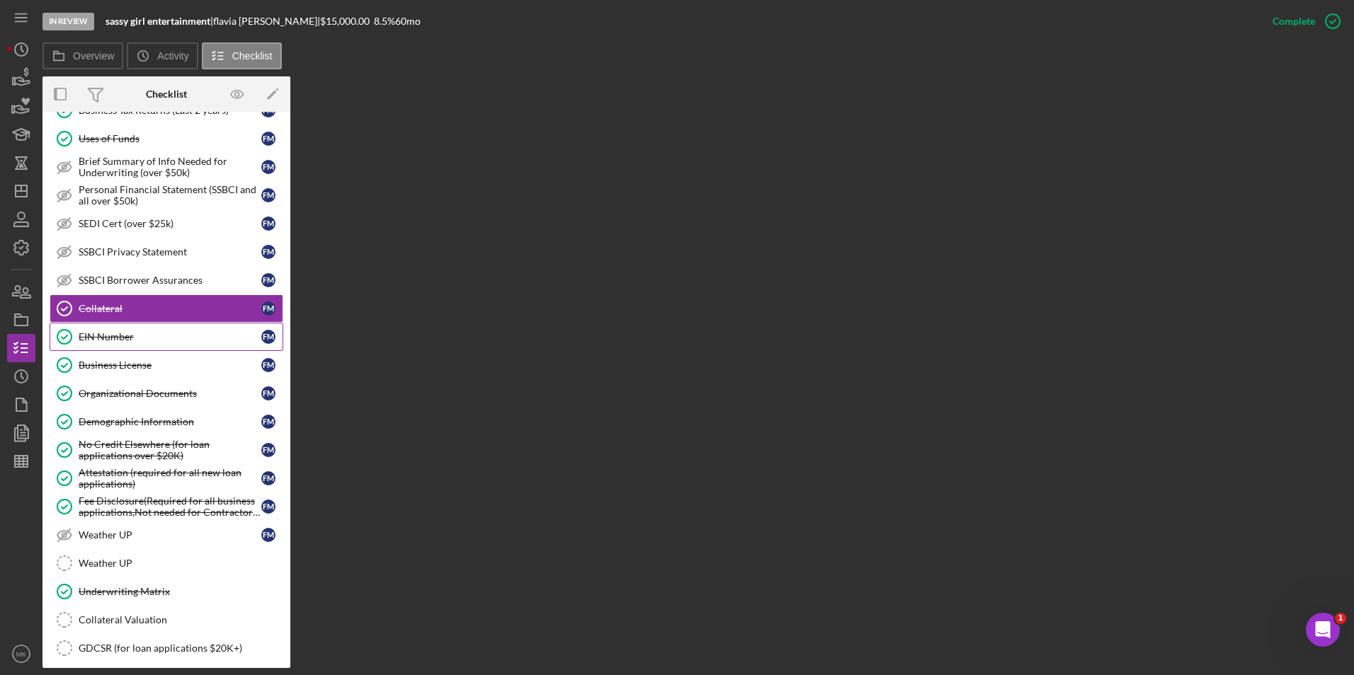
click at [128, 331] on div "EIN Number" at bounding box center [170, 336] width 183 height 11
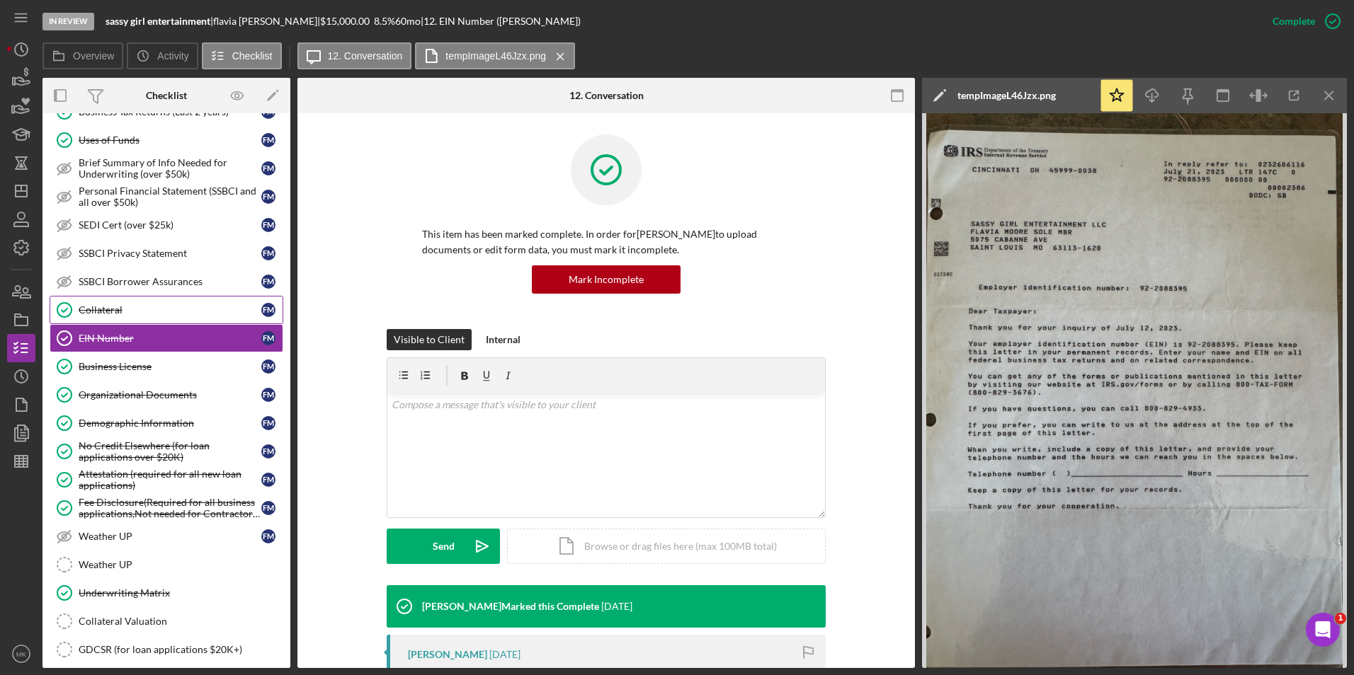
click at [135, 307] on div "Collateral" at bounding box center [170, 309] width 183 height 11
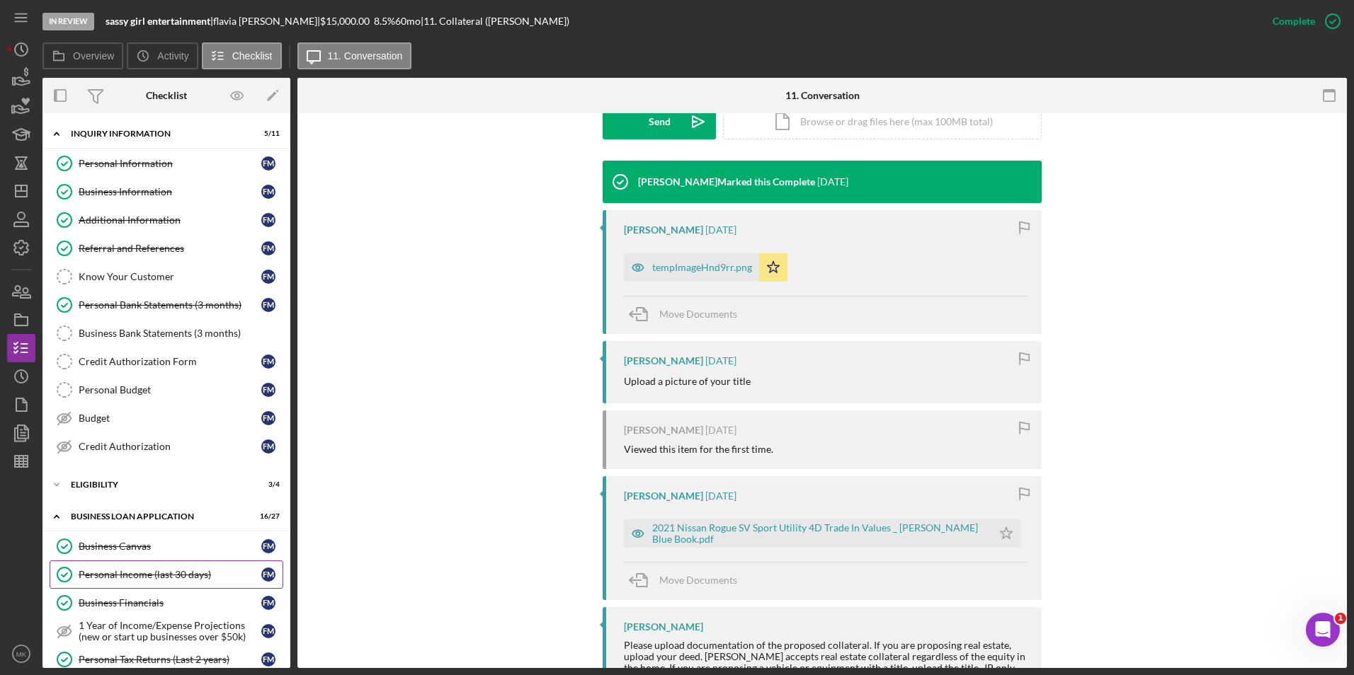
click at [144, 575] on div "Personal Income (last 30 days)" at bounding box center [170, 574] width 183 height 11
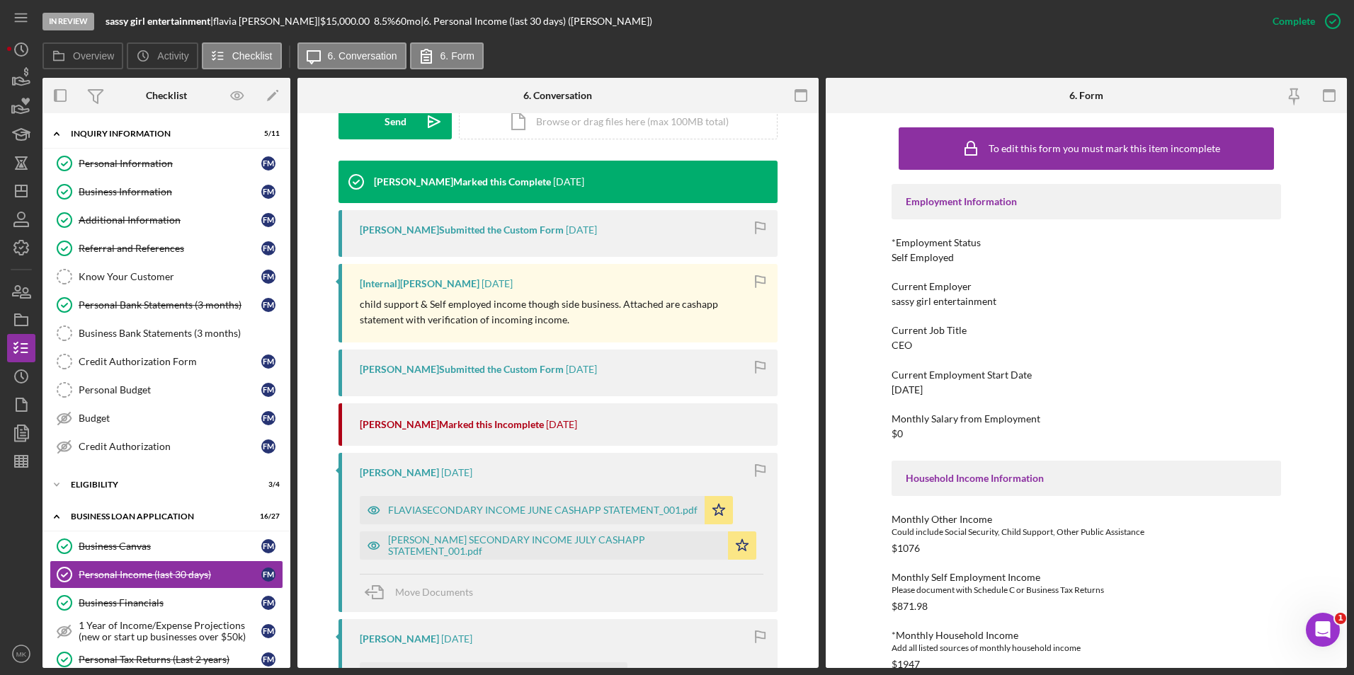
scroll to position [496, 0]
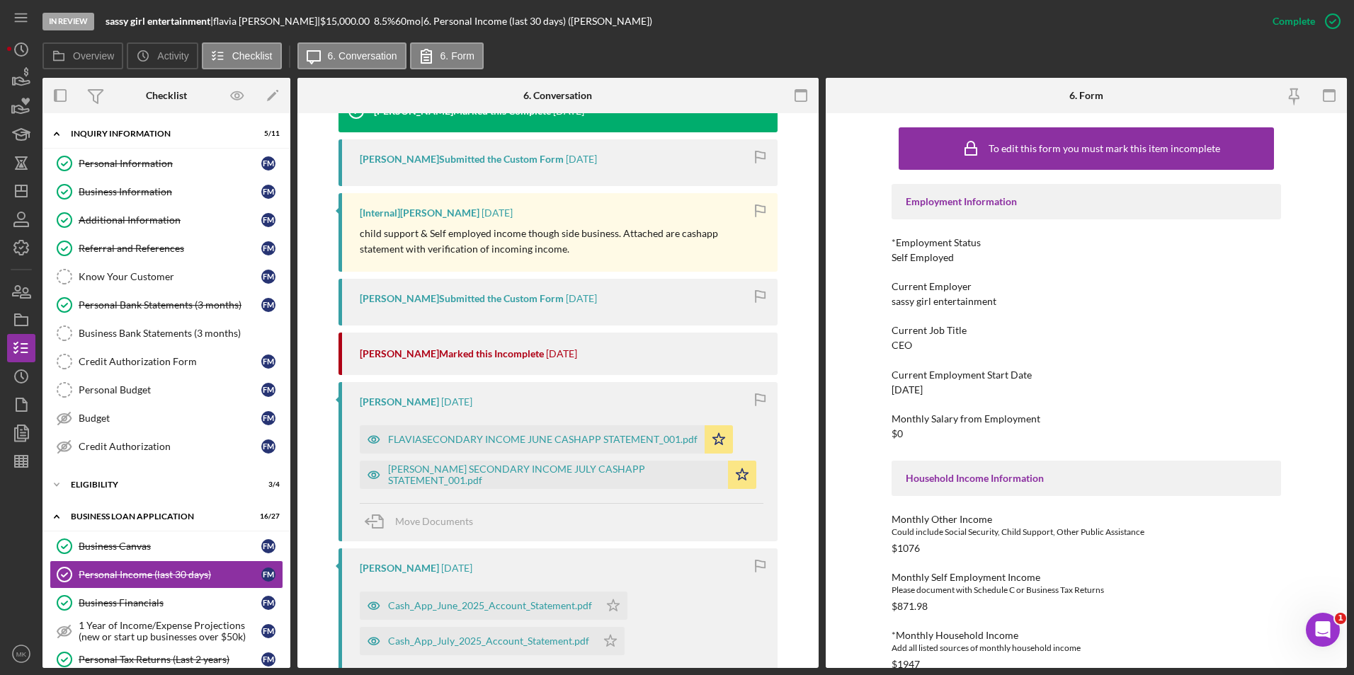
click at [557, 471] on div "FLAVIA MOORE SECONDARY INCOME JULY CASHAPP STATEMENT_001.pdf" at bounding box center [554, 475] width 333 height 23
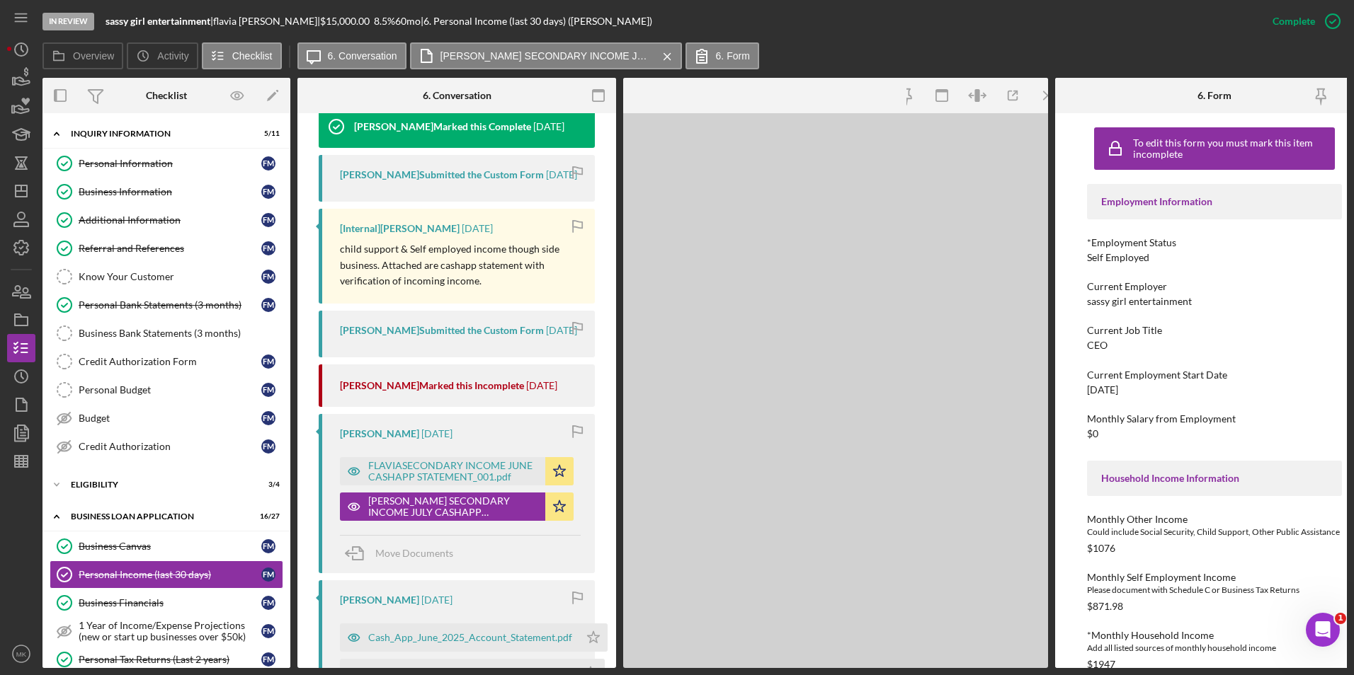
scroll to position [511, 0]
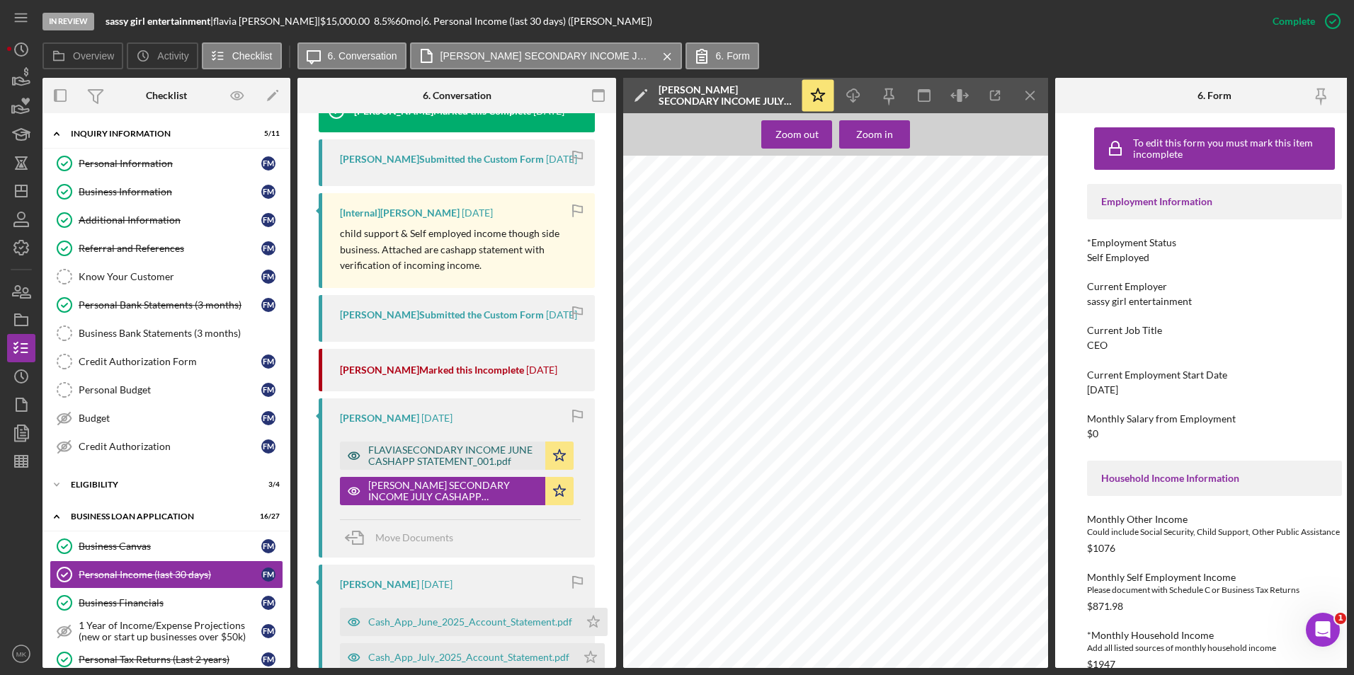
click at [451, 467] on div "FLAVIASECONDARY INCOME JUNE CASHAPP STATEMENT_001.pdf" at bounding box center [453, 456] width 170 height 23
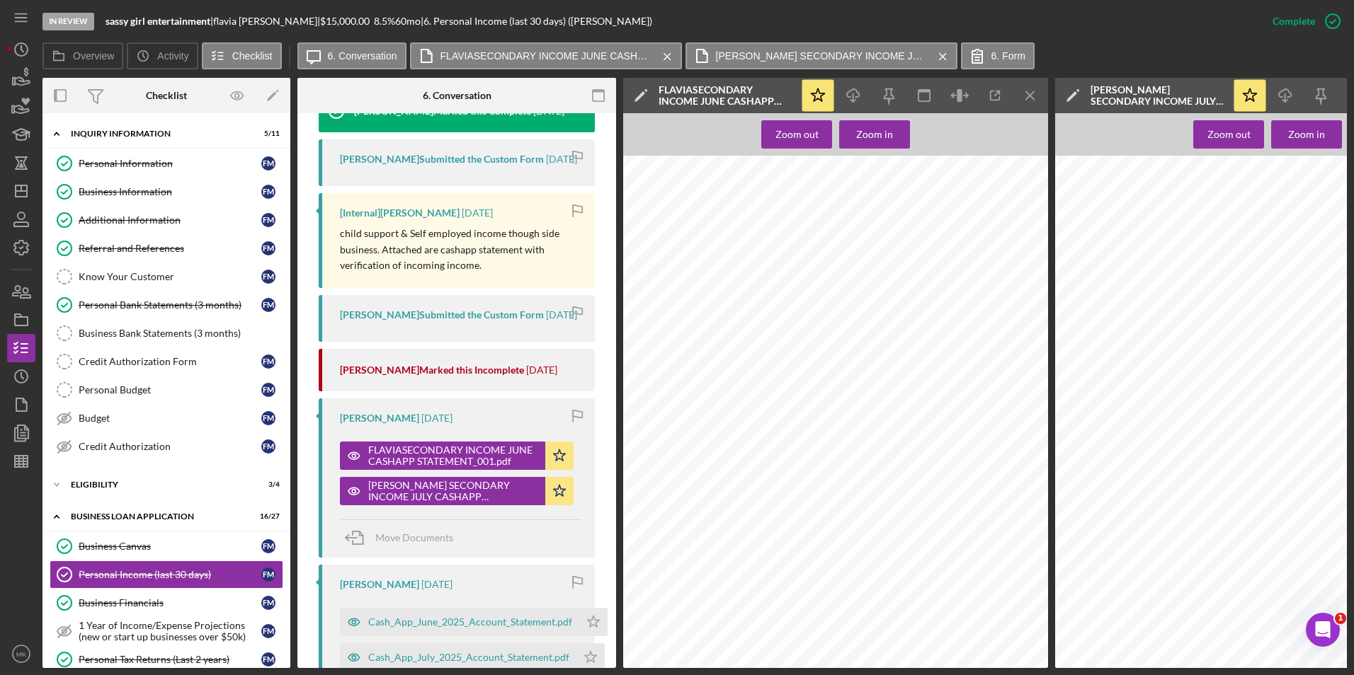
scroll to position [653, 0]
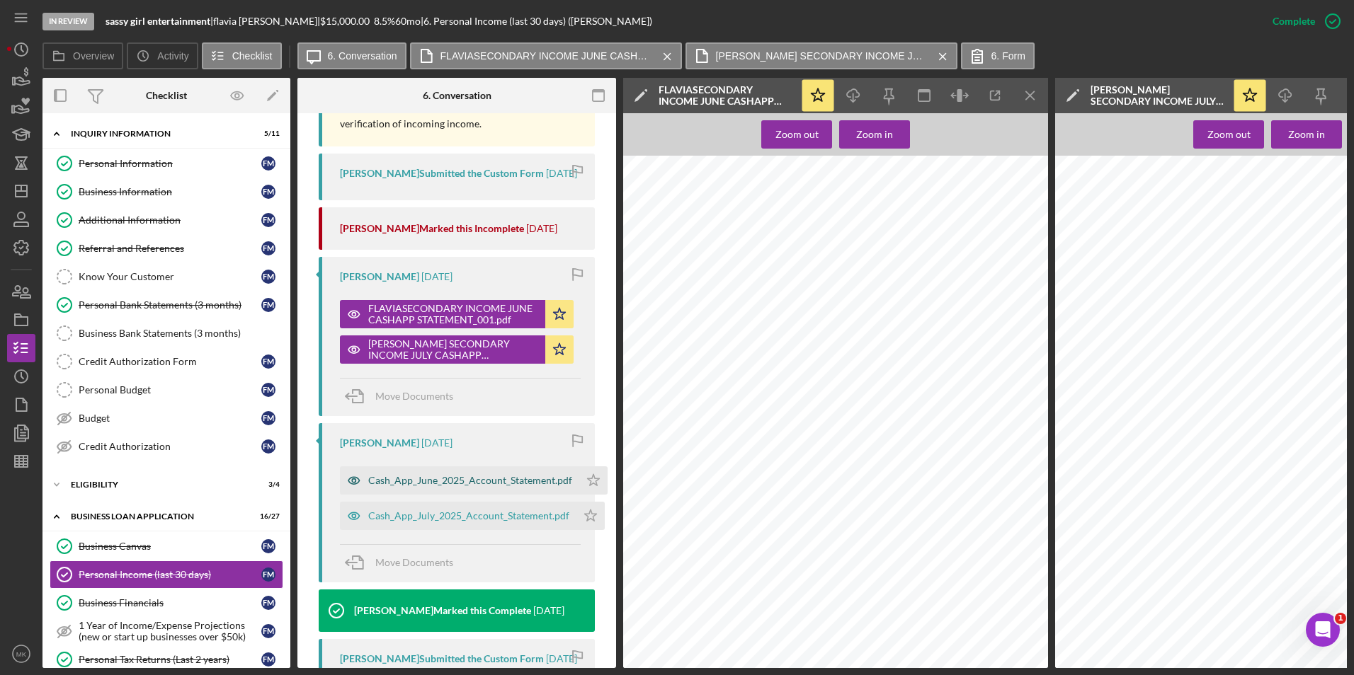
click at [503, 486] on div "Cash_App_June_2025_Account_Statement.pdf" at bounding box center [470, 480] width 204 height 11
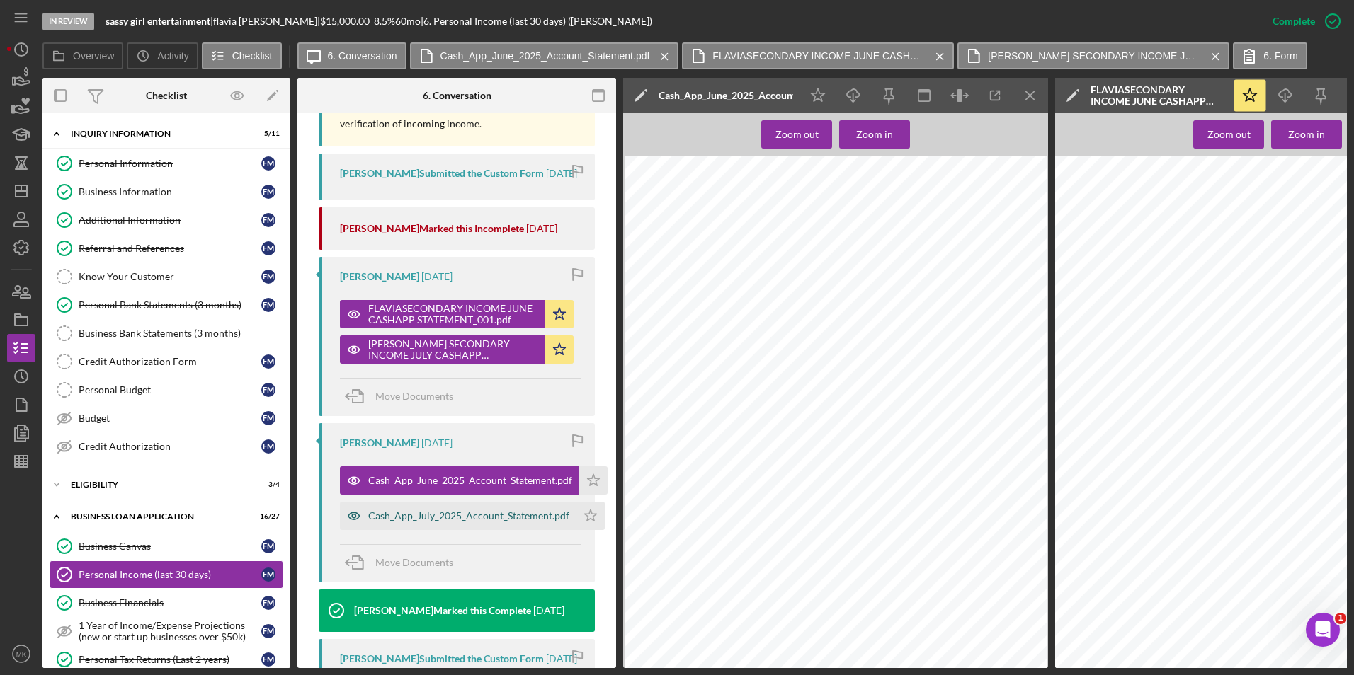
click at [471, 522] on div "Cash_App_July_2025_Account_Statement.pdf" at bounding box center [468, 516] width 201 height 11
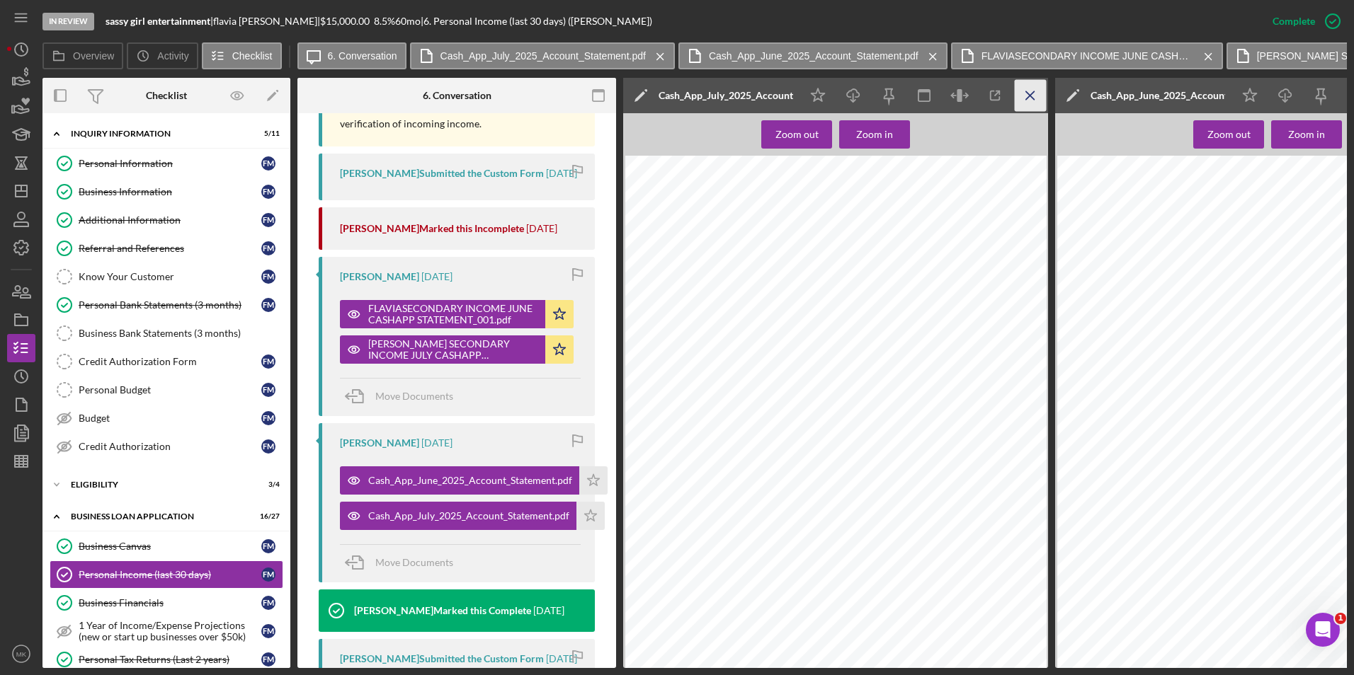
click at [1036, 94] on icon "Icon/Menu Close" at bounding box center [1031, 96] width 32 height 32
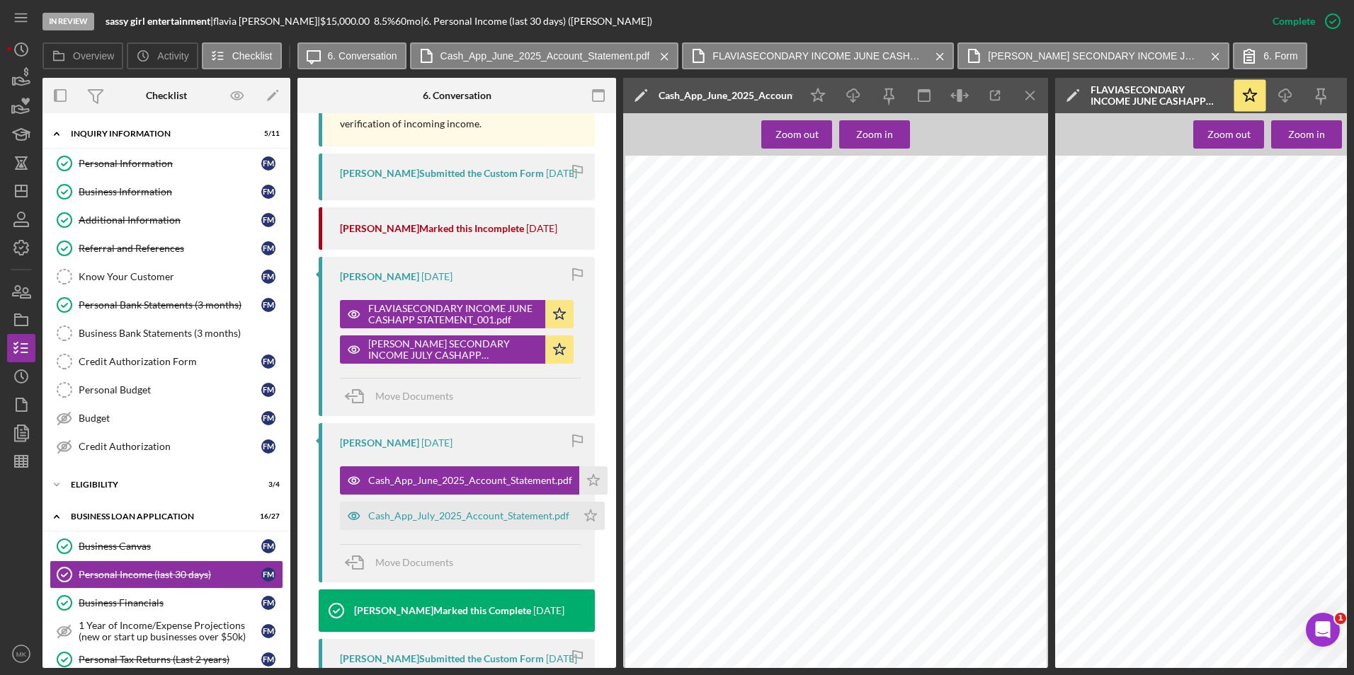
click at [1036, 94] on icon "Icon/Menu Close" at bounding box center [1031, 96] width 32 height 32
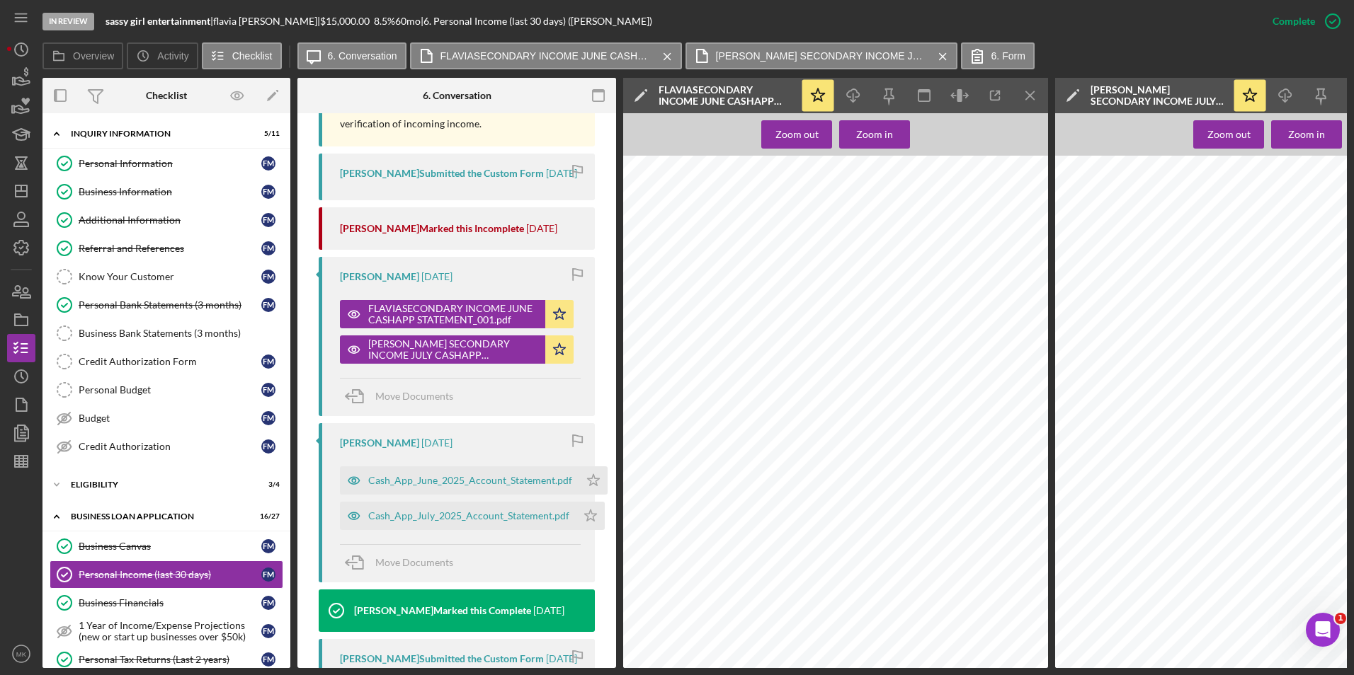
click at [1036, 94] on icon "Icon/Menu Close" at bounding box center [1031, 96] width 32 height 32
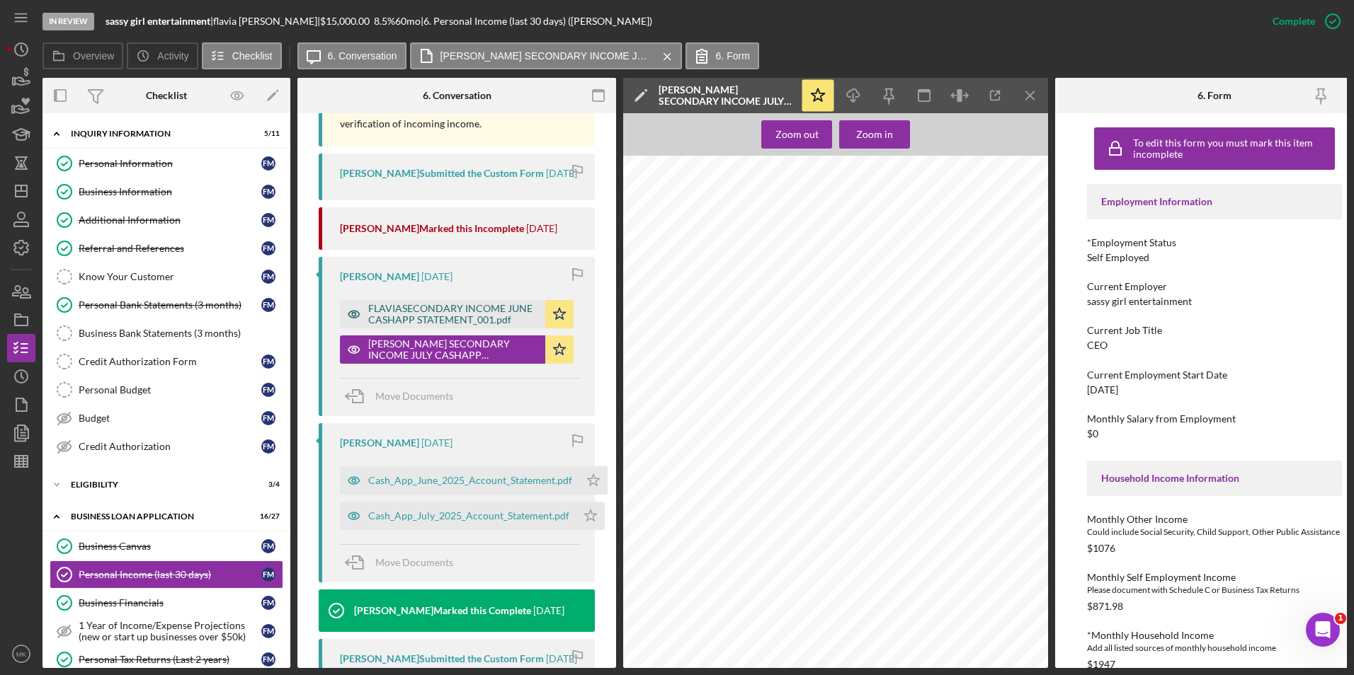
click at [450, 326] on div "FLAVIASECONDARY INCOME JUNE CASHAPP STATEMENT_001.pdf" at bounding box center [453, 314] width 170 height 23
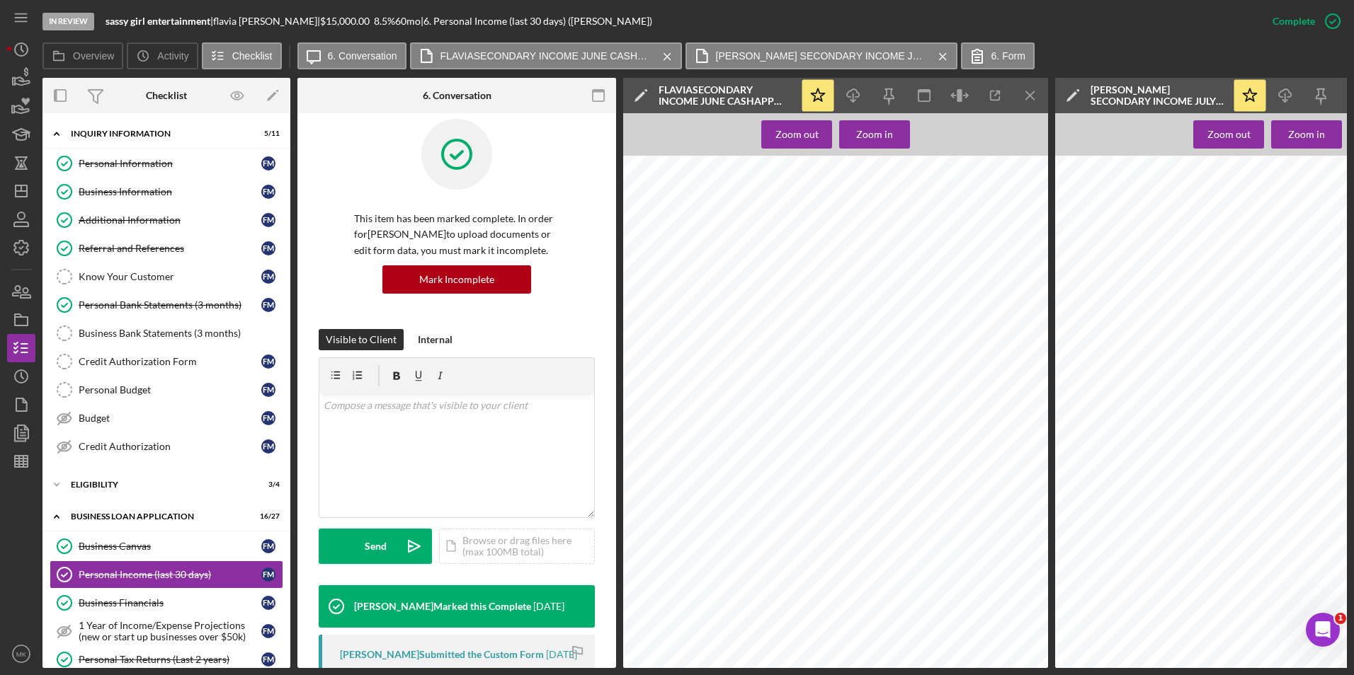
scroll to position [212, 0]
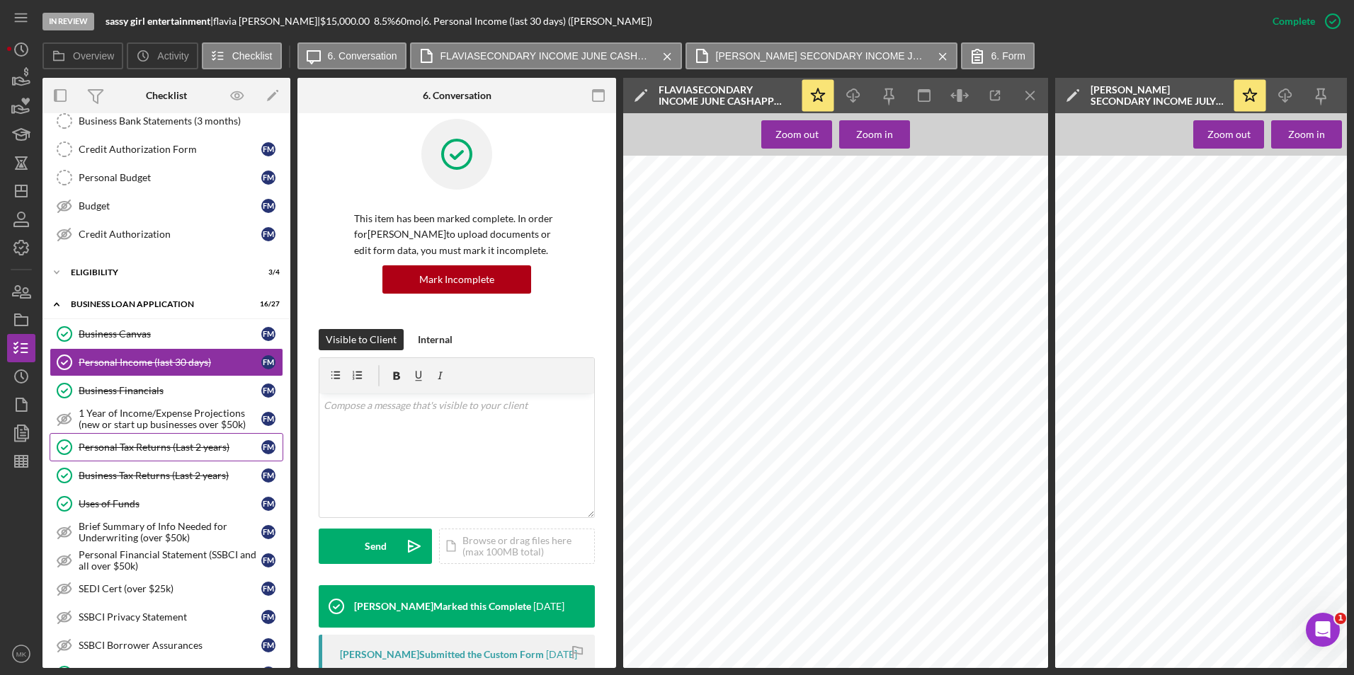
click at [196, 450] on div "Personal Tax Returns (Last 2 years)" at bounding box center [170, 447] width 183 height 11
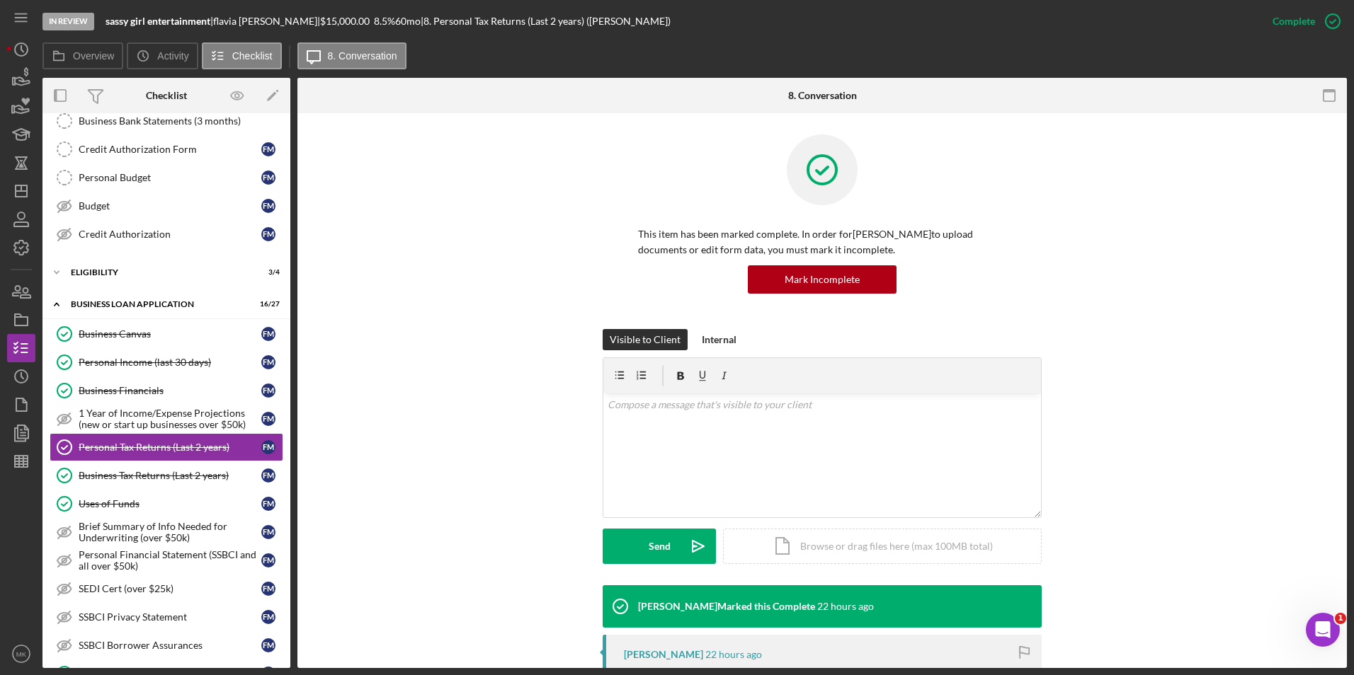
scroll to position [354, 0]
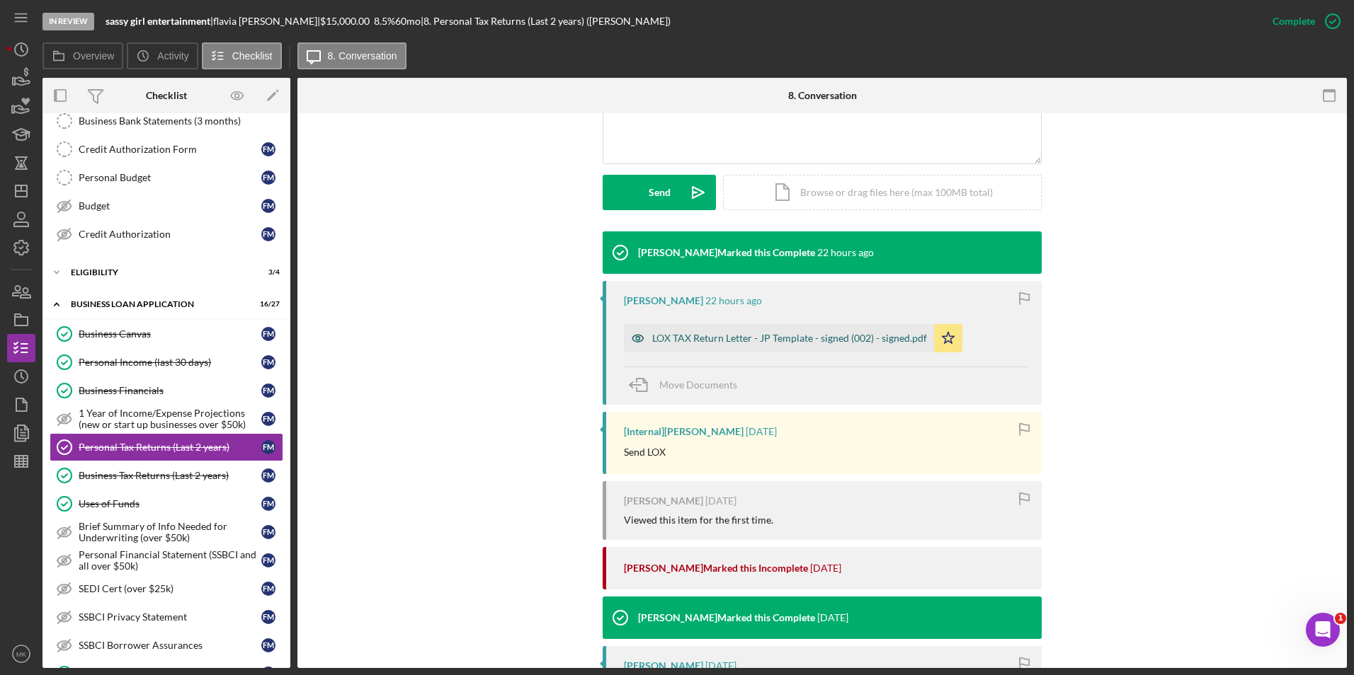
click at [826, 331] on div "LOX TAX Return Letter - JP Template - signed (002) - signed.pdf" at bounding box center [779, 338] width 310 height 28
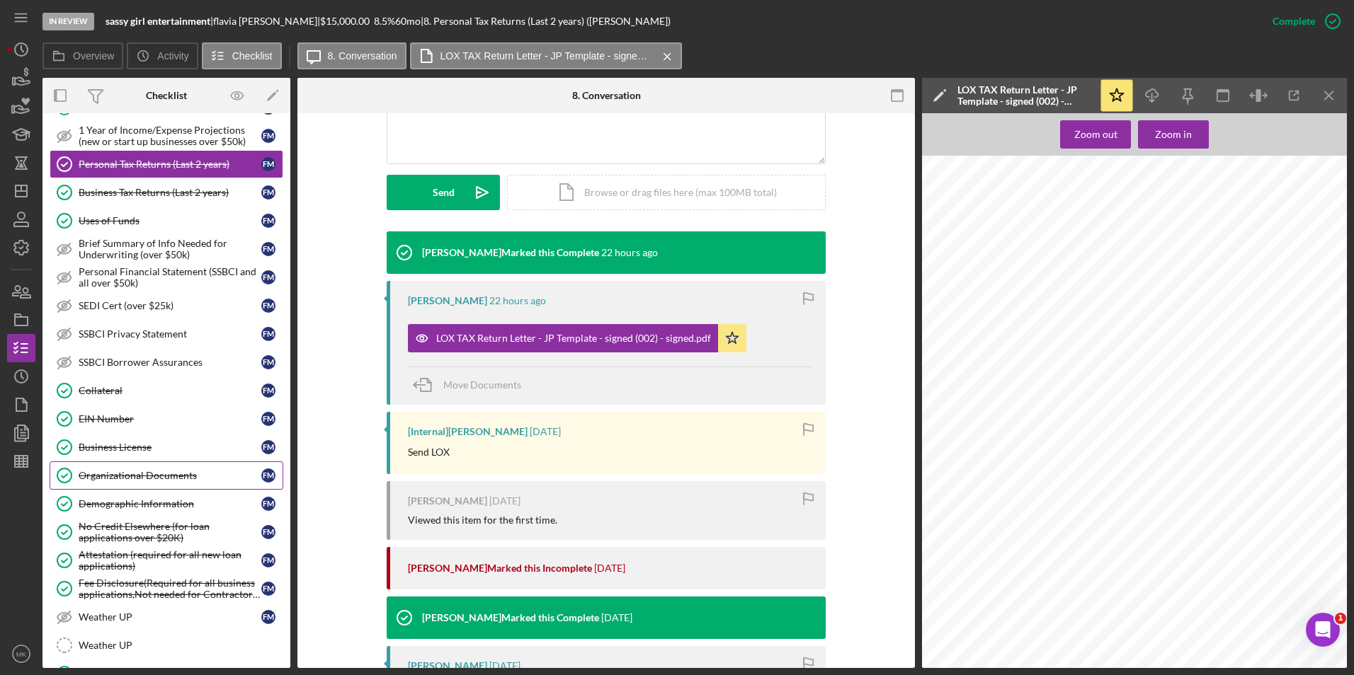
scroll to position [566, 0]
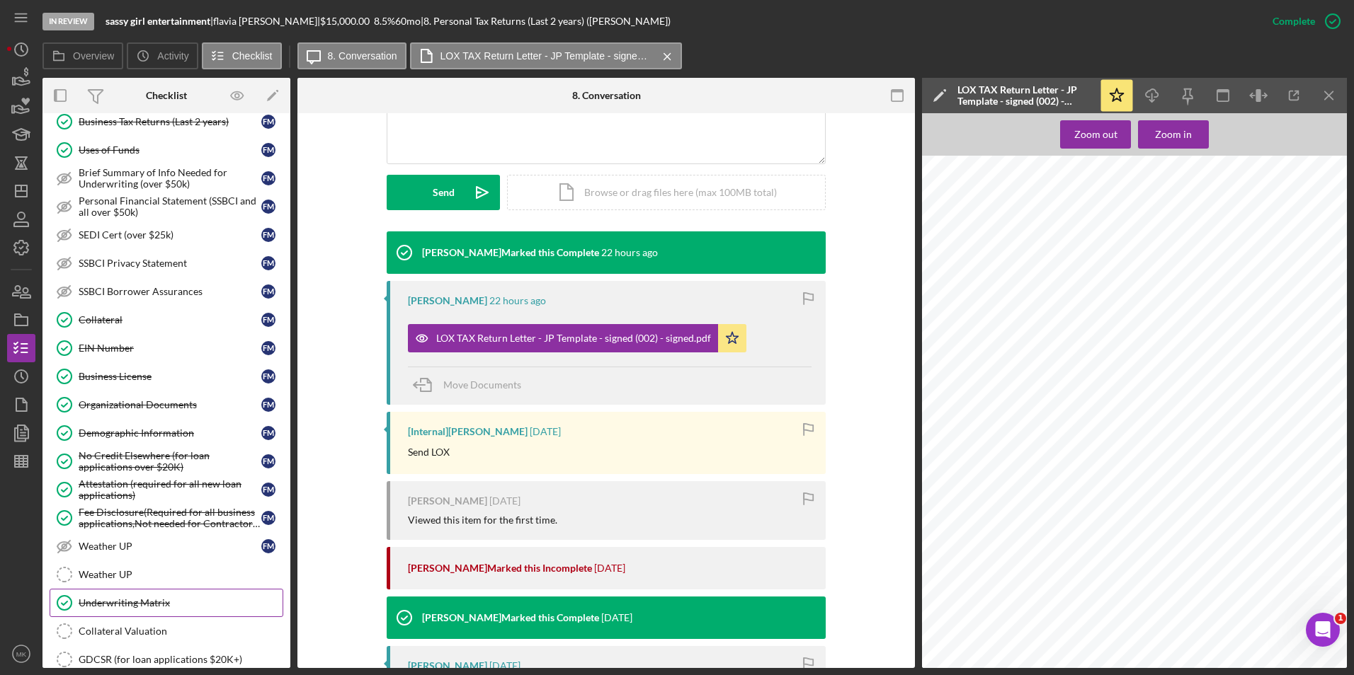
click at [142, 600] on div "Underwriting Matrix" at bounding box center [181, 603] width 204 height 11
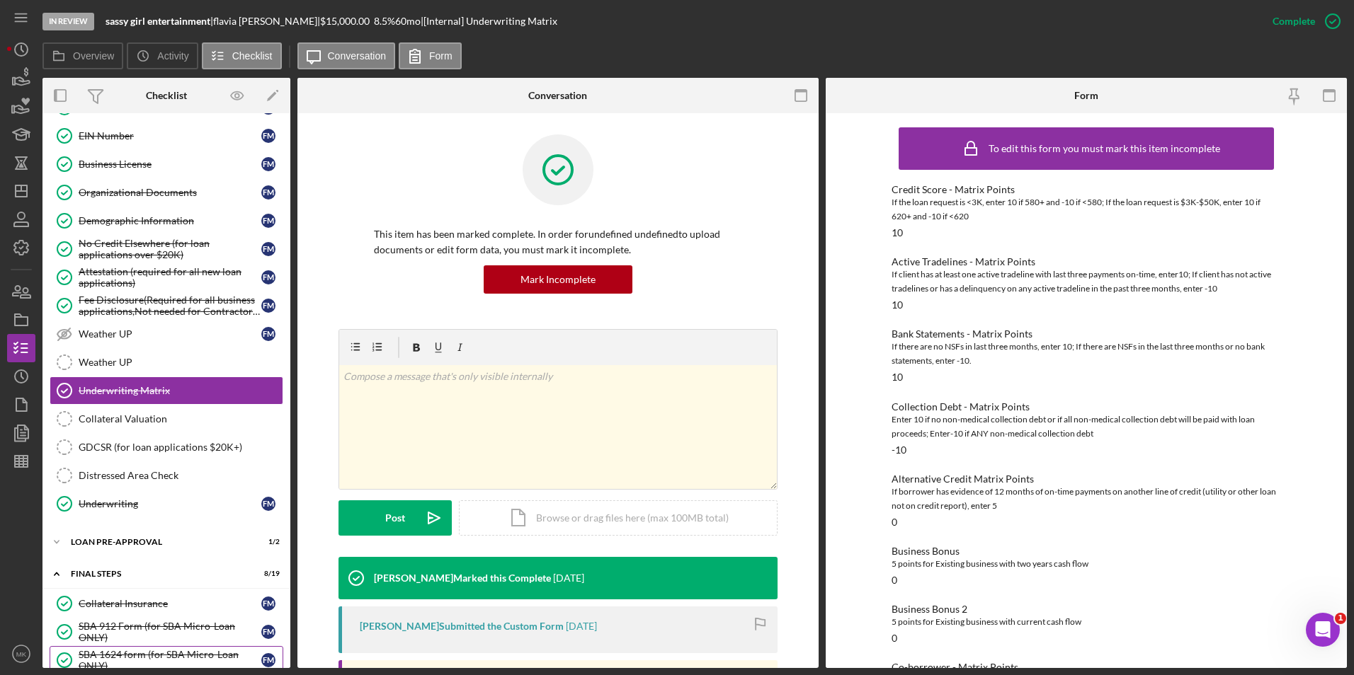
scroll to position [920, 0]
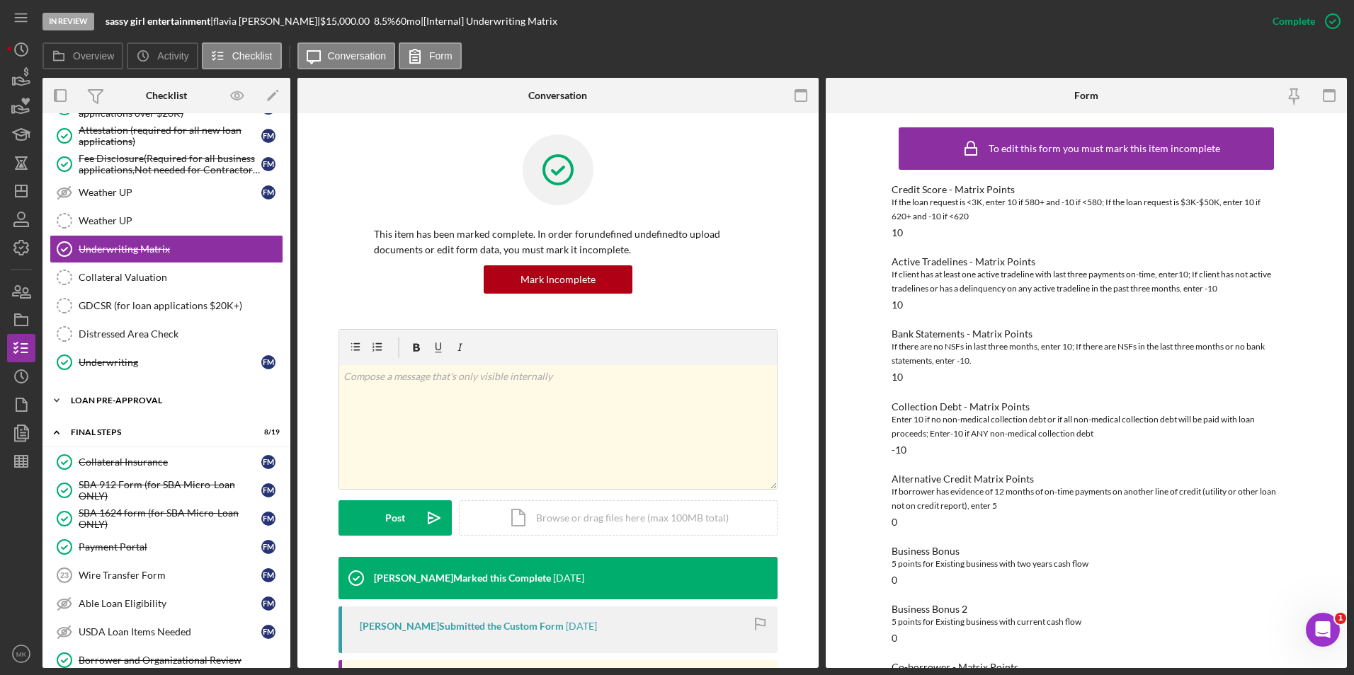
click at [122, 404] on div "LOAN PRE-APPROVAL" at bounding box center [172, 401] width 202 height 8
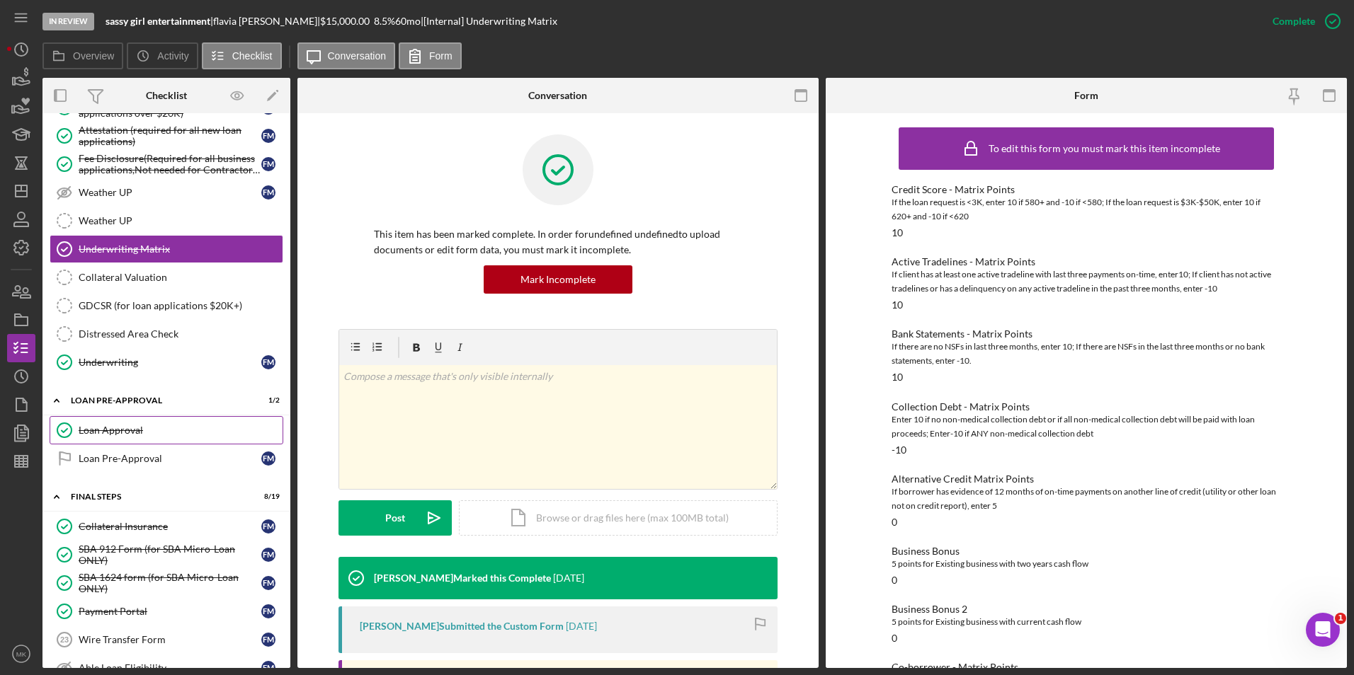
click at [103, 435] on div "Loan Approval" at bounding box center [181, 430] width 204 height 11
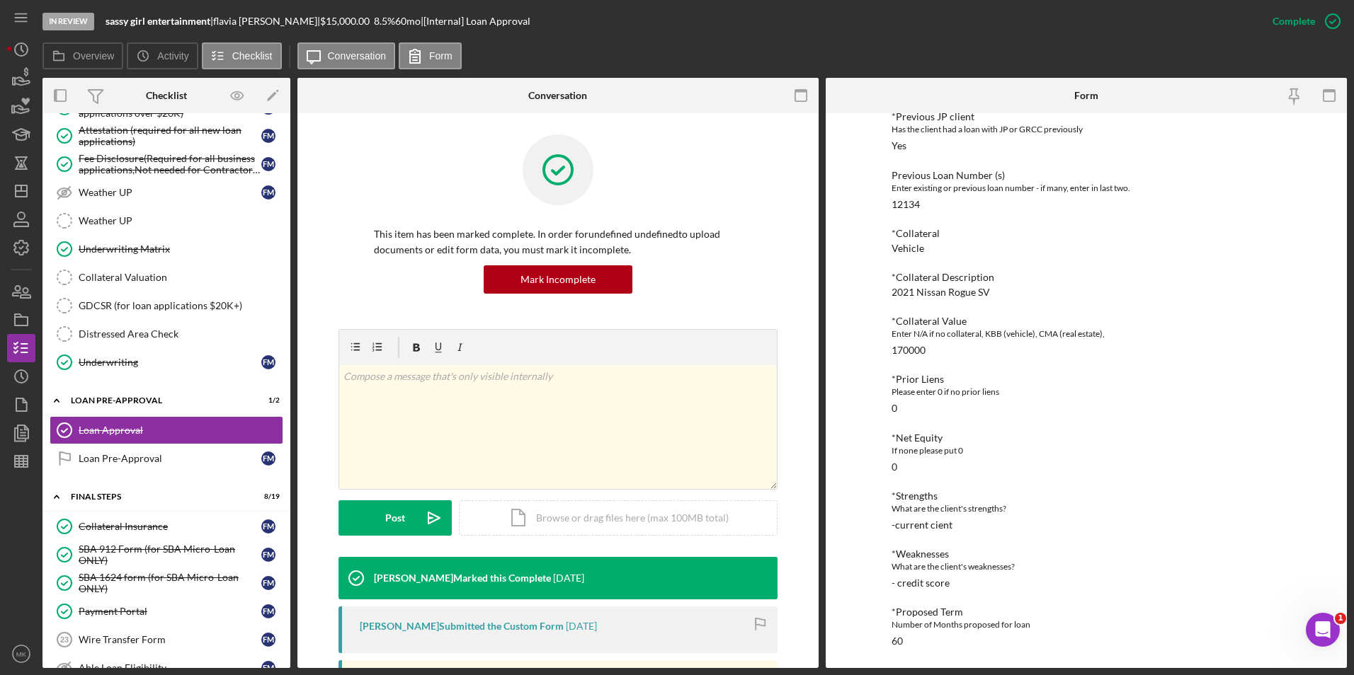
scroll to position [142, 0]
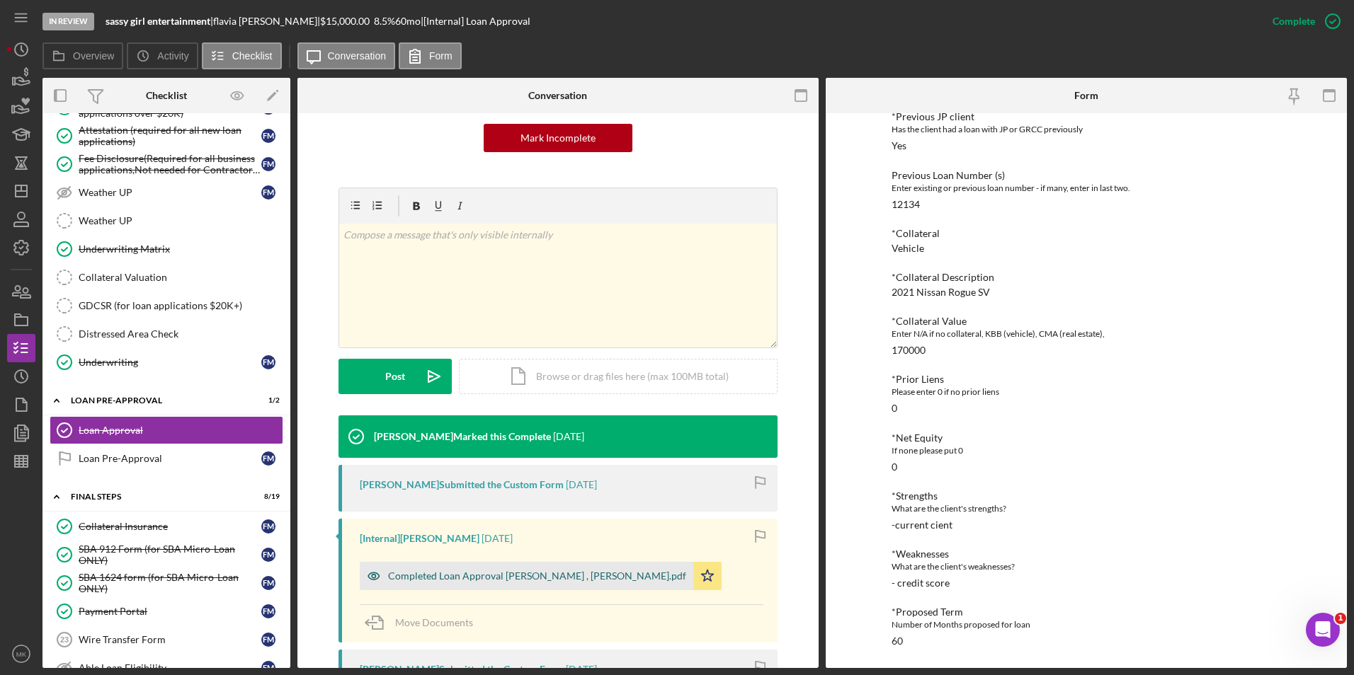
click at [563, 573] on div "Completed Loan Approval Gandy, LaTrisha , Flavia Moore.pdf" at bounding box center [537, 576] width 298 height 11
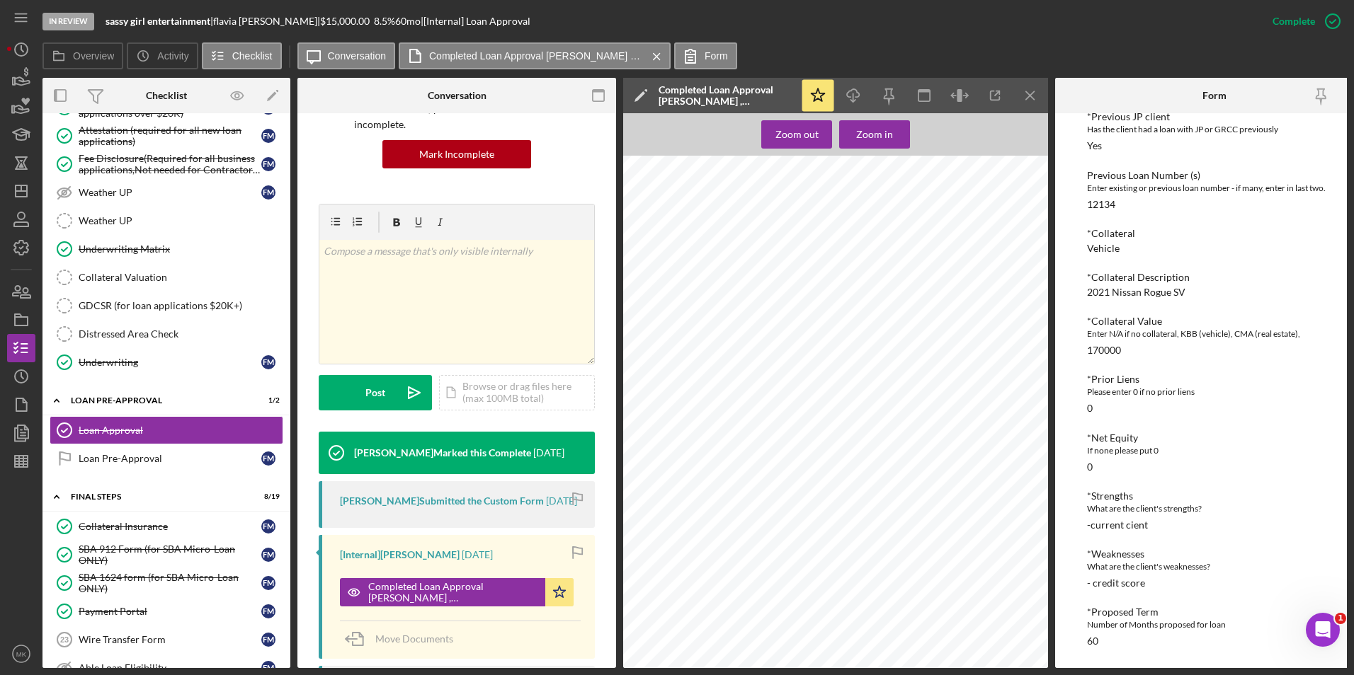
scroll to position [566, 0]
click at [210, 246] on div "Underwriting Matrix" at bounding box center [181, 249] width 204 height 11
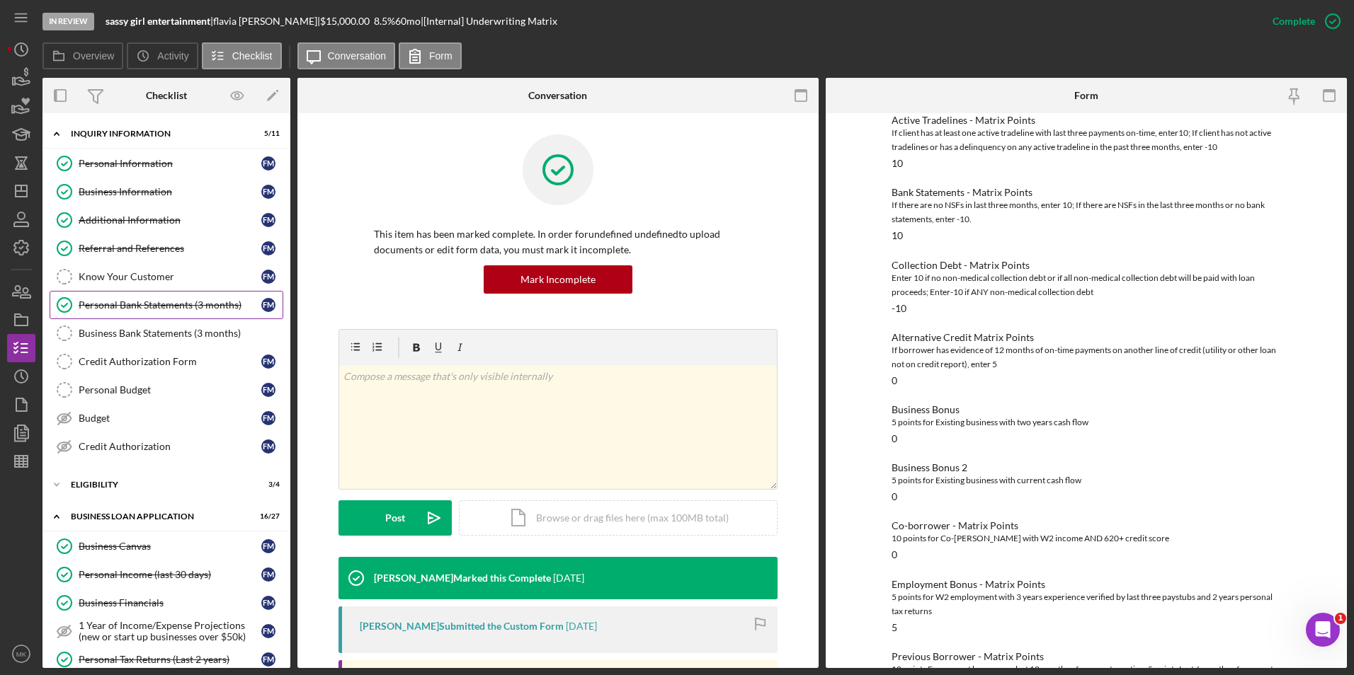
click at [203, 311] on div "Personal Bank Statements (3 months)" at bounding box center [170, 305] width 183 height 11
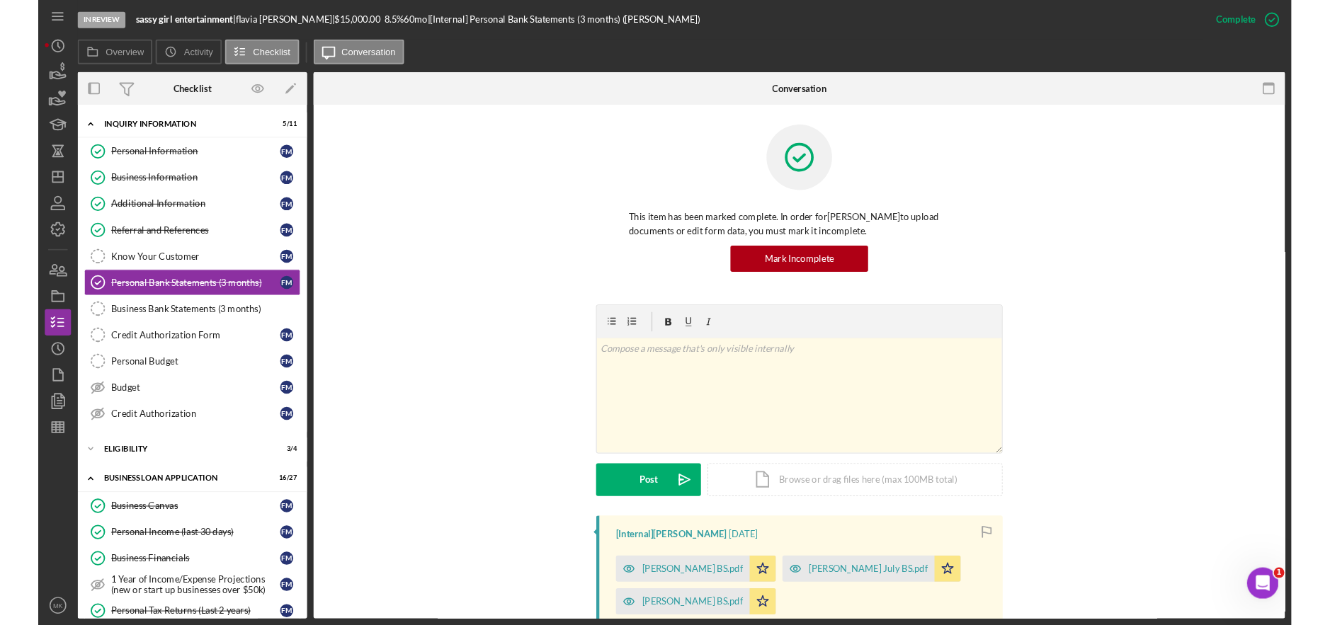
scroll to position [71, 0]
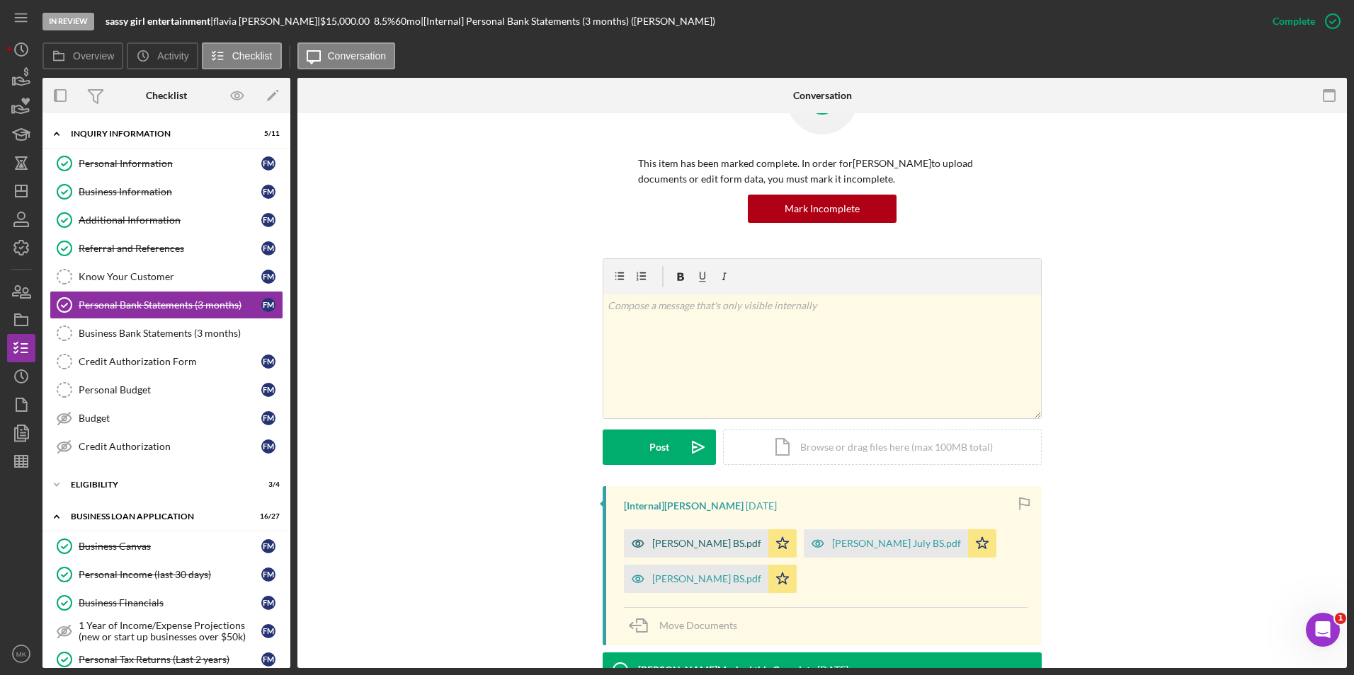
click at [686, 547] on div "Flvia Moore June BS.pdf" at bounding box center [706, 543] width 109 height 11
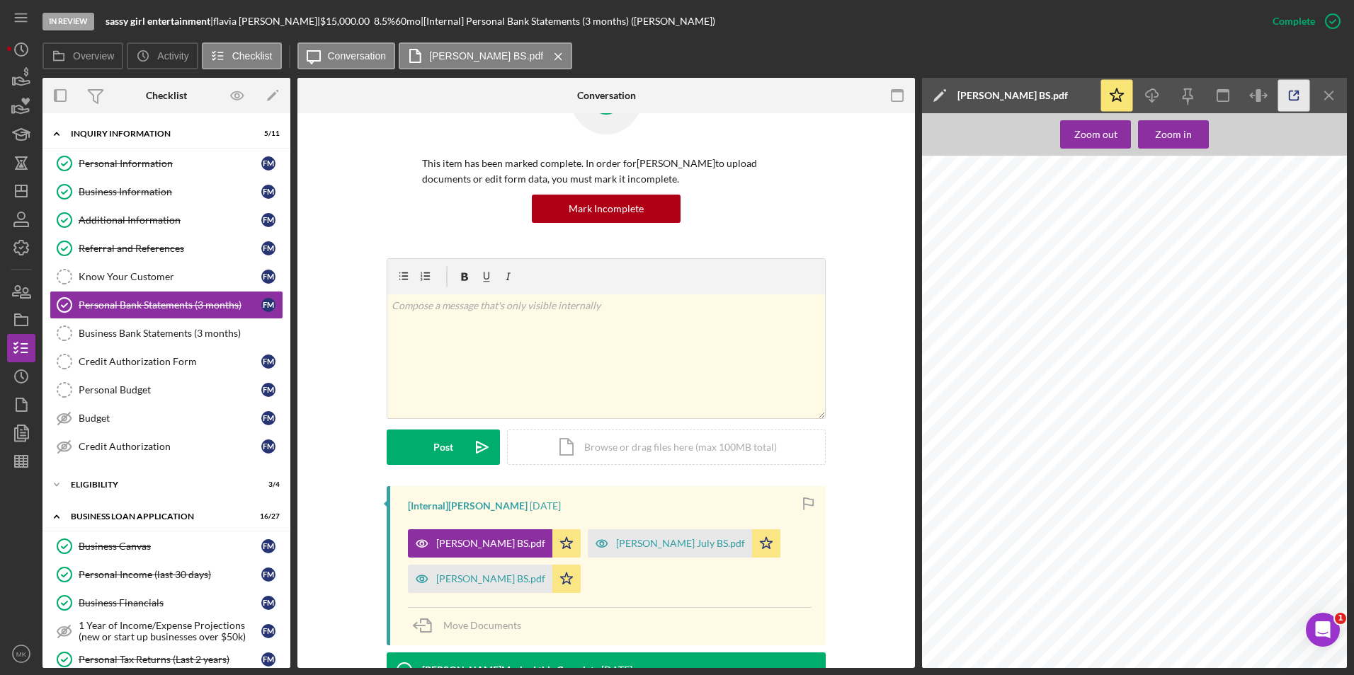
click at [1297, 101] on icon "button" at bounding box center [1294, 96] width 32 height 32
click at [167, 549] on div "Business Canvas" at bounding box center [170, 546] width 183 height 11
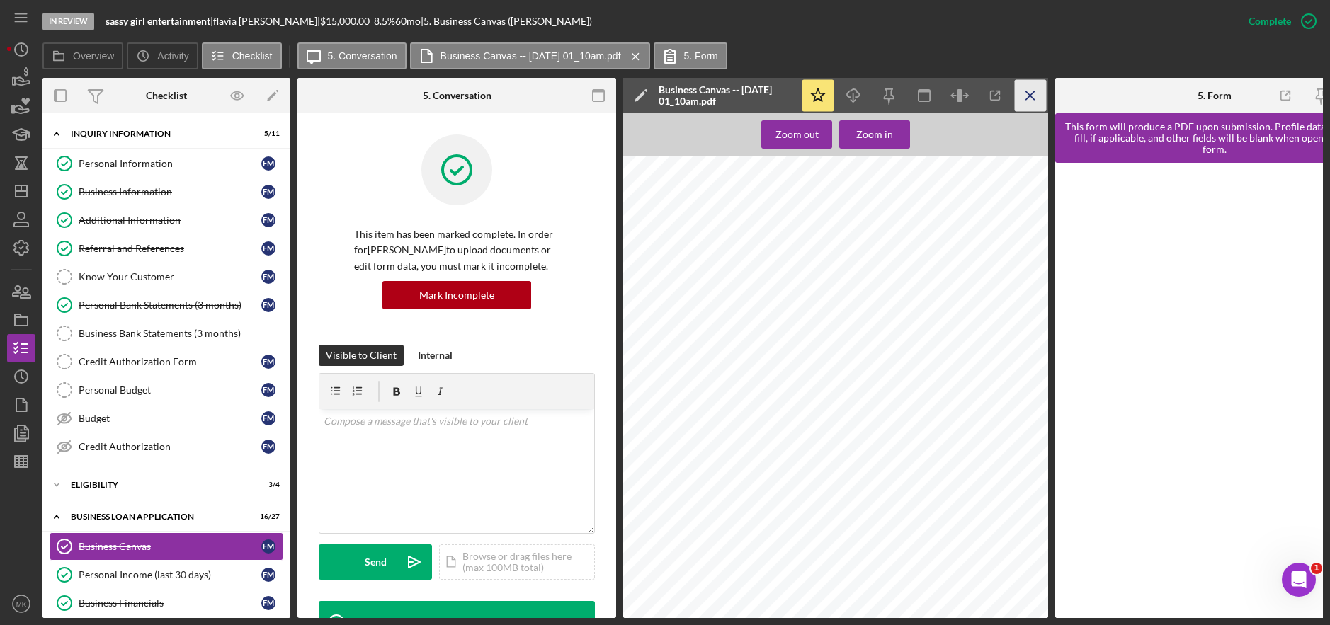
click at [1035, 87] on icon "Icon/Menu Close" at bounding box center [1031, 96] width 32 height 32
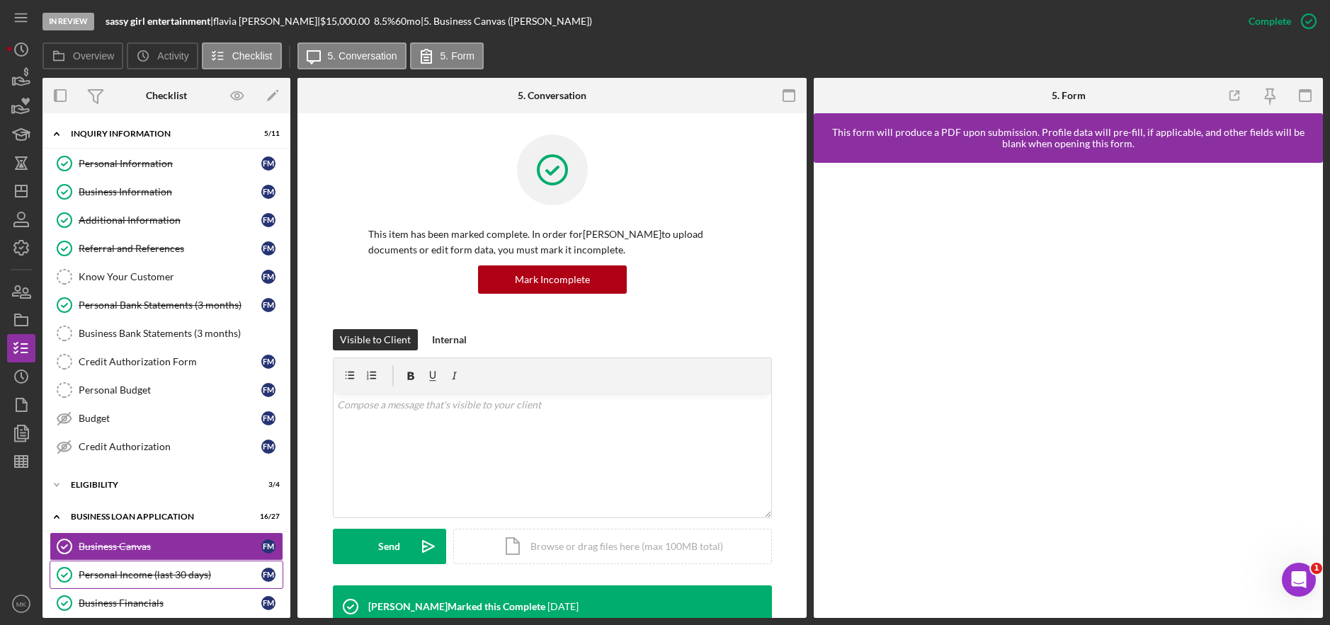
click at [118, 574] on div "Personal Income (last 30 days)" at bounding box center [170, 574] width 183 height 11
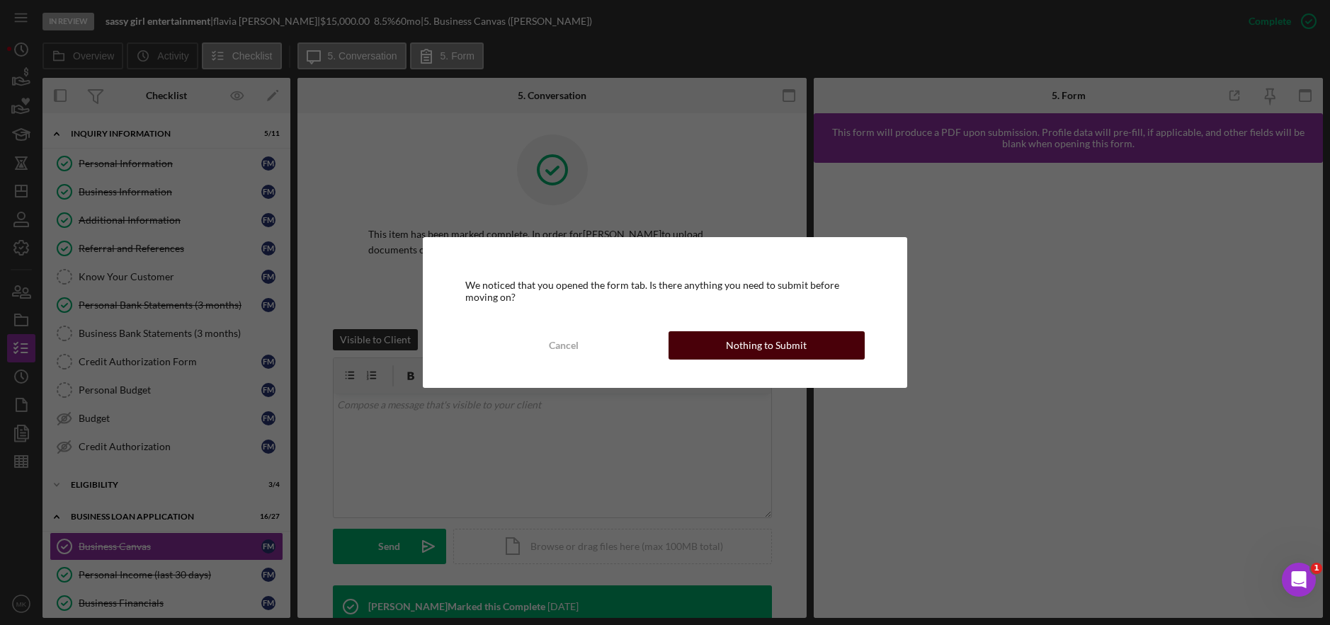
click at [743, 353] on div "Nothing to Submit" at bounding box center [766, 345] width 81 height 28
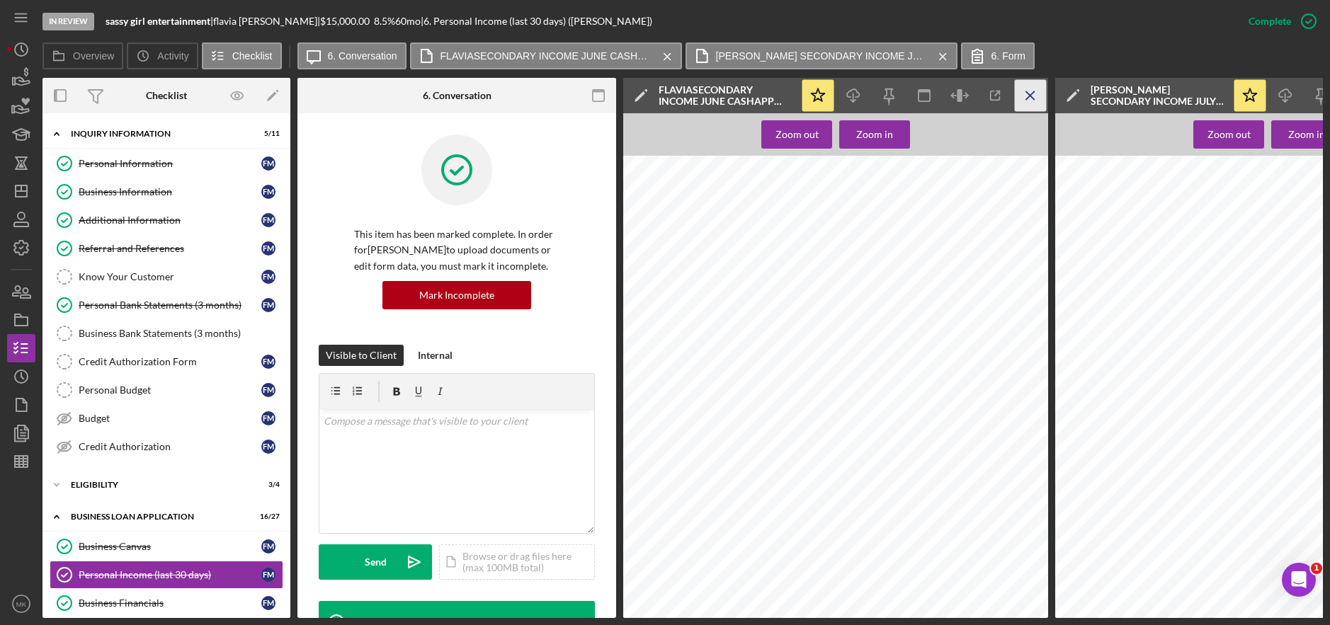
click at [1031, 96] on icon "Icon/Menu Close" at bounding box center [1031, 96] width 32 height 32
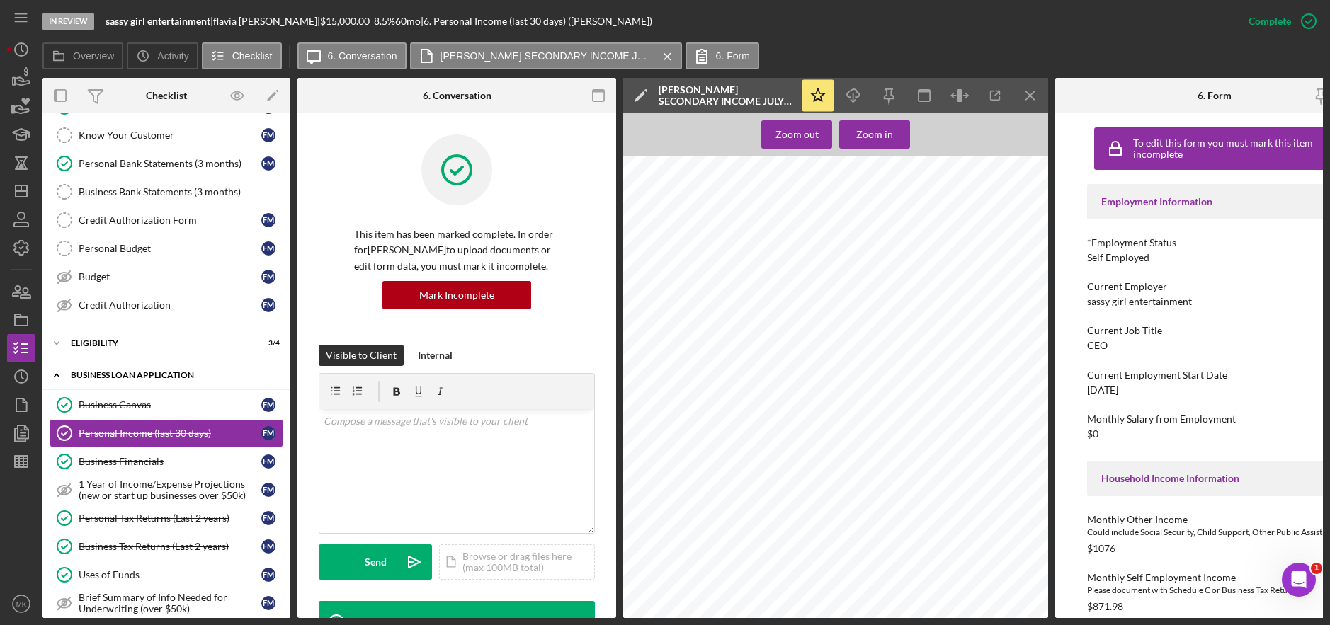
scroll to position [212, 0]
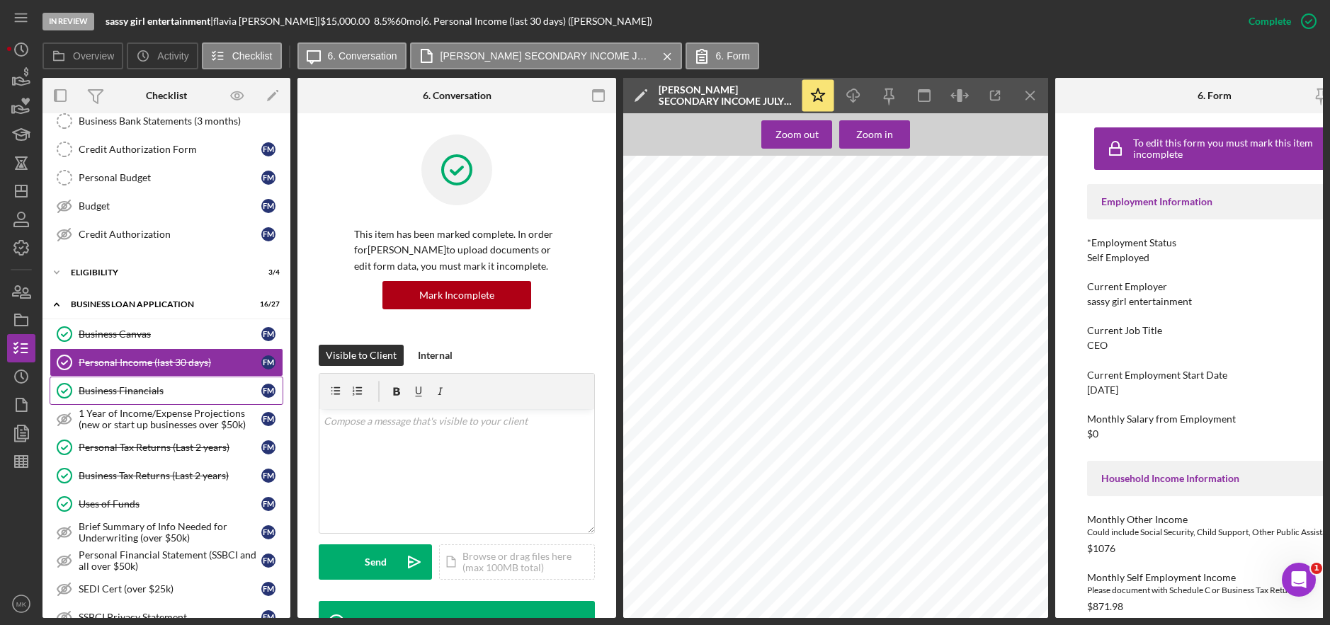
click at [116, 388] on div "Business Financials" at bounding box center [170, 390] width 183 height 11
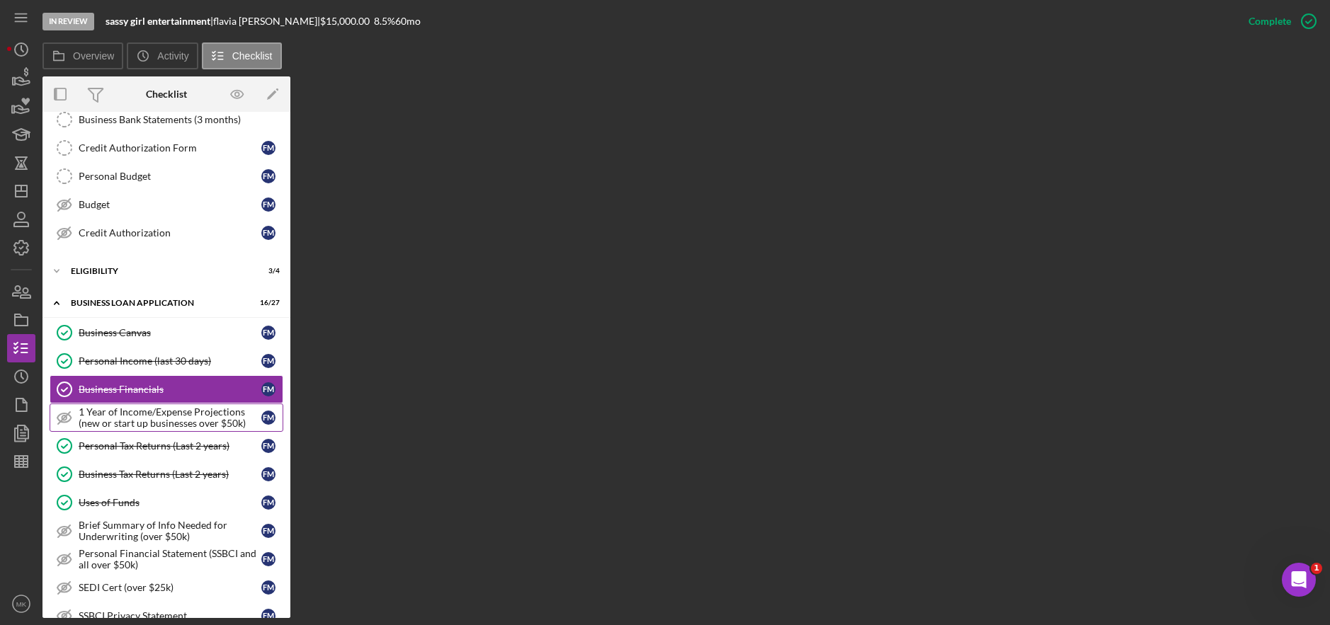
click at [139, 416] on div "1 Year of Income/Expense Projections (new or start up businesses over $50k)" at bounding box center [170, 417] width 183 height 23
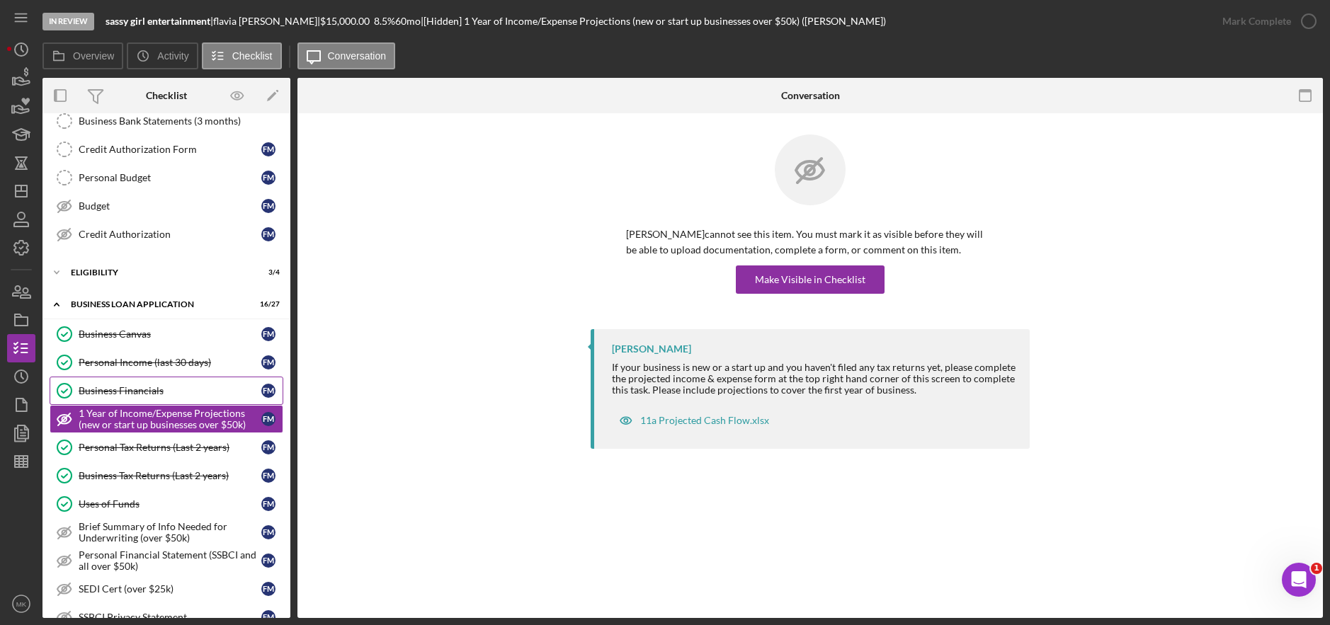
click at [140, 394] on div "Business Financials" at bounding box center [170, 390] width 183 height 11
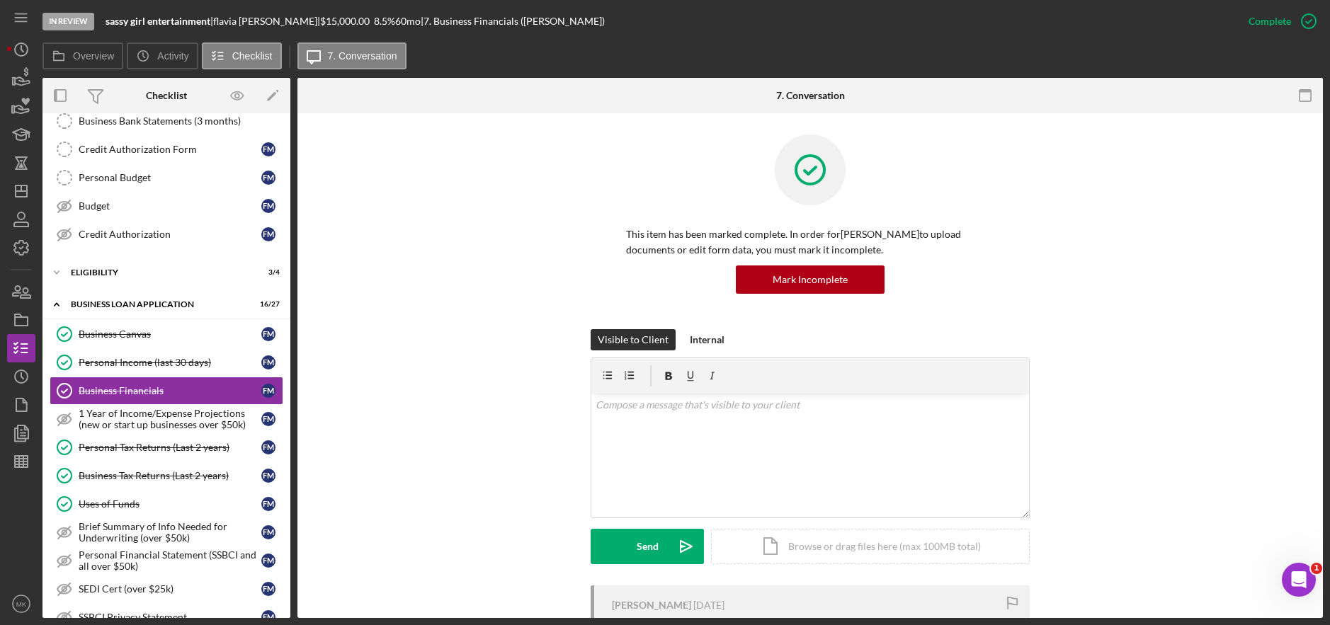
scroll to position [253, 0]
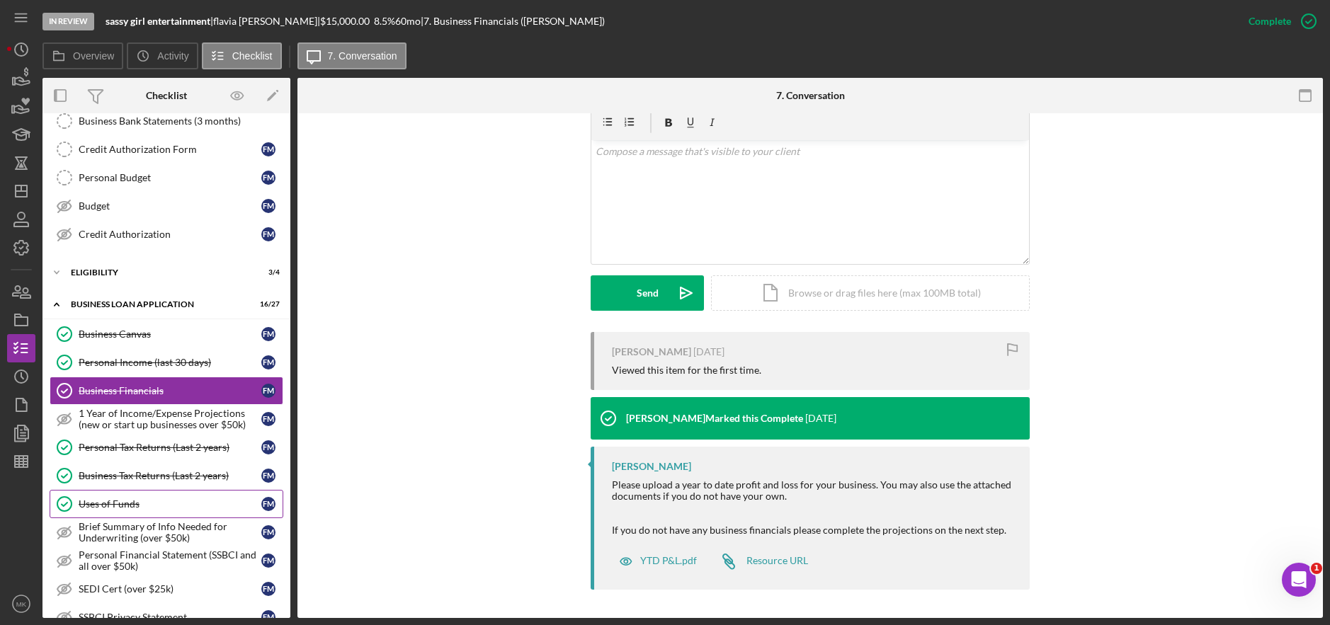
click at [133, 499] on div "Uses of Funds" at bounding box center [170, 503] width 183 height 11
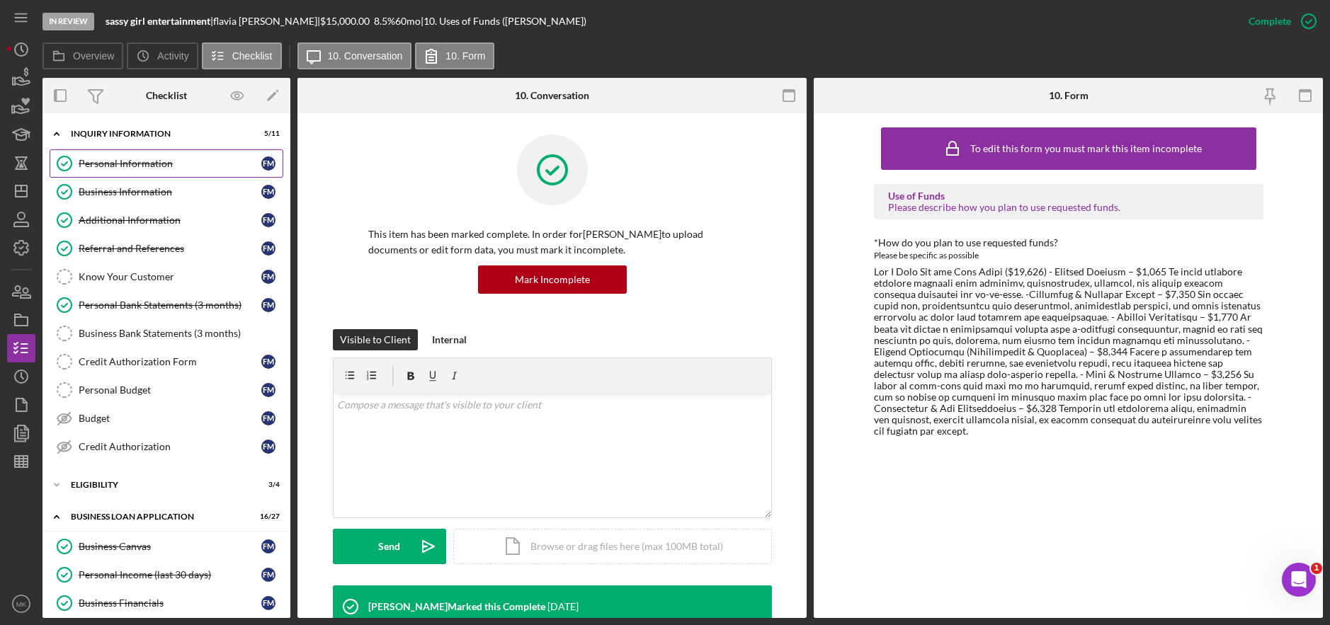
click at [111, 162] on div "Personal Information" at bounding box center [170, 163] width 183 height 11
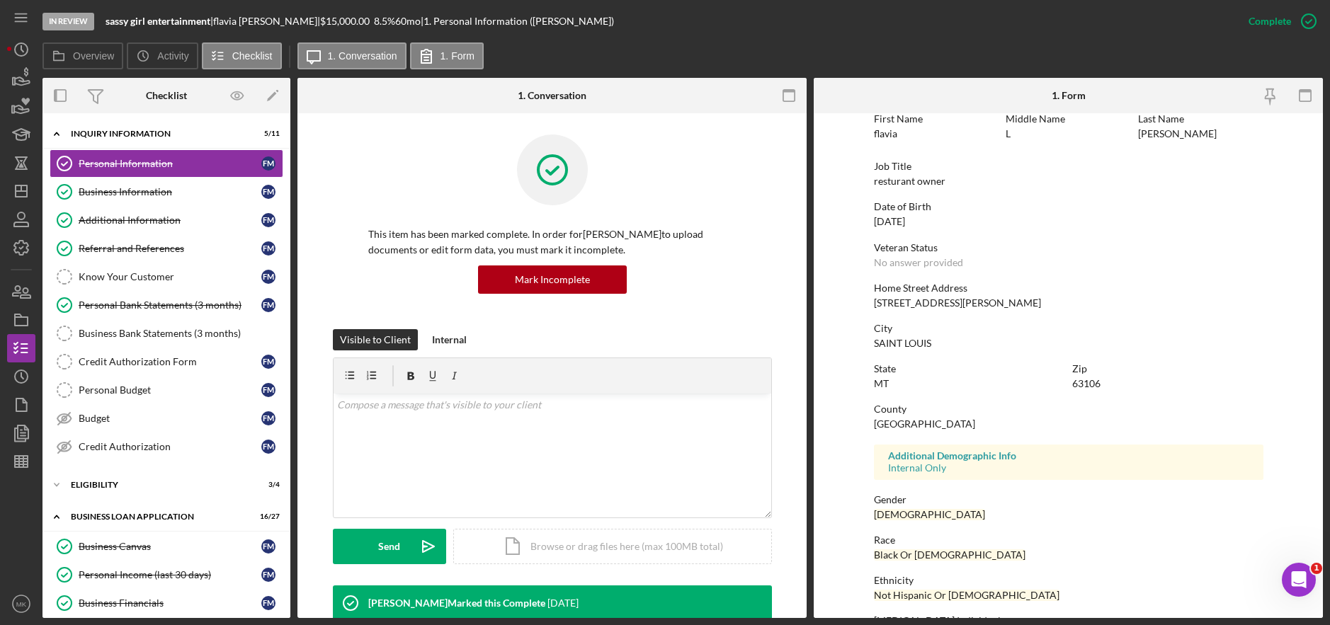
scroll to position [156, 0]
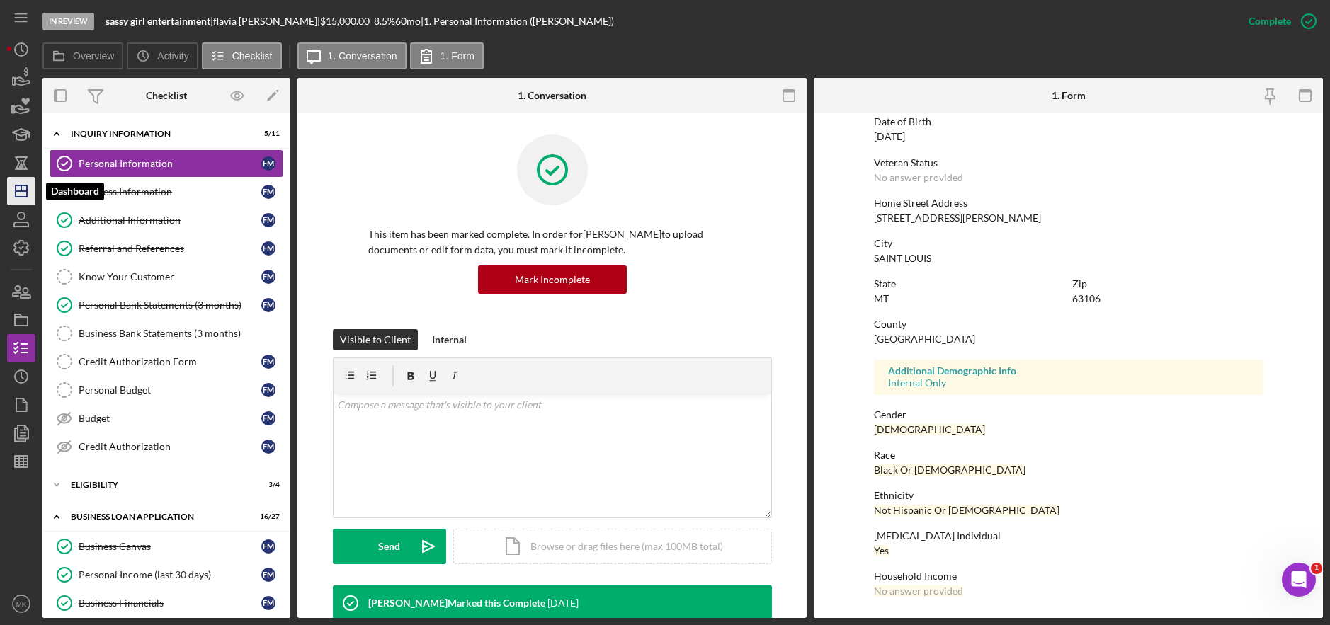
click at [23, 188] on icon "Icon/Dashboard" at bounding box center [21, 190] width 35 height 35
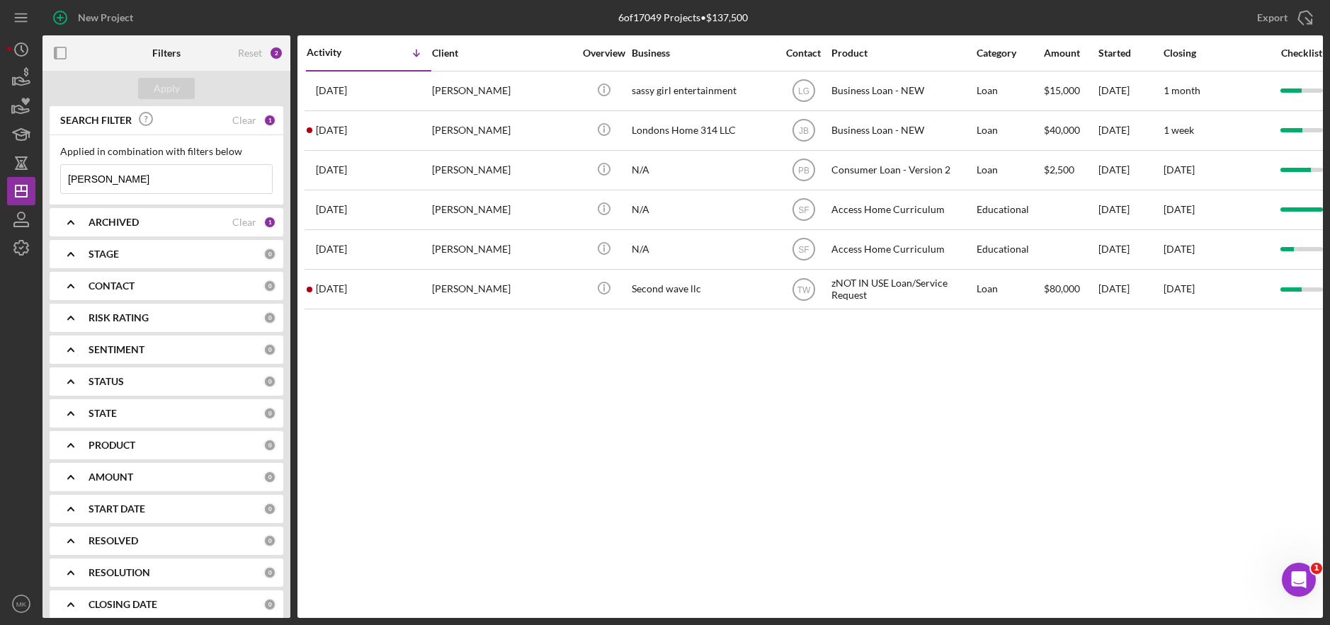
drag, startPoint x: 150, startPoint y: 192, endPoint x: -9, endPoint y: 176, distance: 160.1
click at [0, 176] on html "New Project 6 of 17049 Projects • $137,500 Moore Export Icon/Export Filters Res…" at bounding box center [665, 312] width 1330 height 625
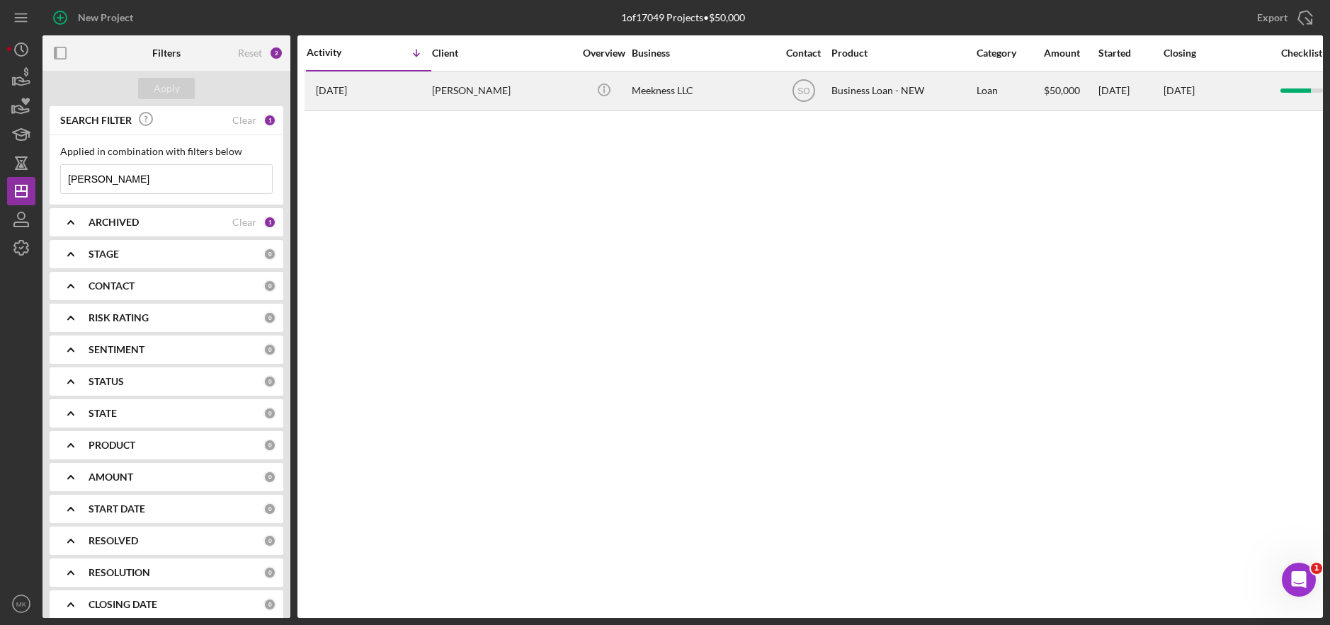
type input "coffman"
click at [925, 94] on div "Business Loan - NEW" at bounding box center [902, 91] width 142 height 38
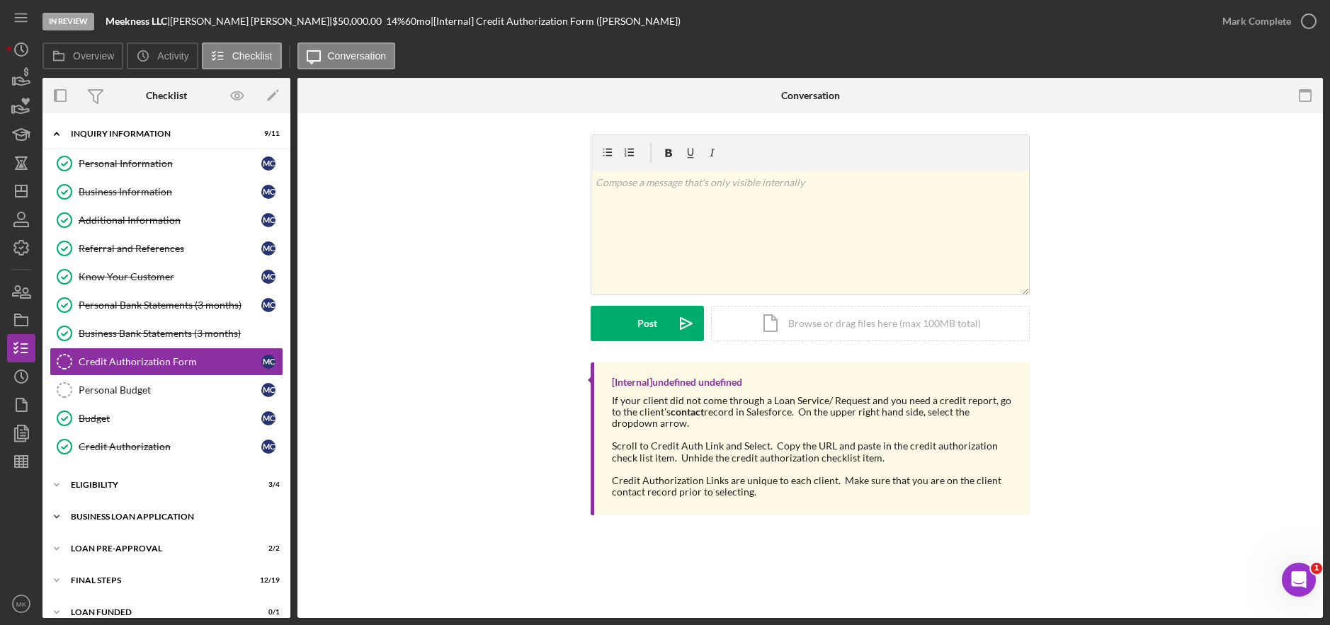
click at [154, 520] on div "BUSINESS LOAN APPLICATION" at bounding box center [172, 517] width 202 height 8
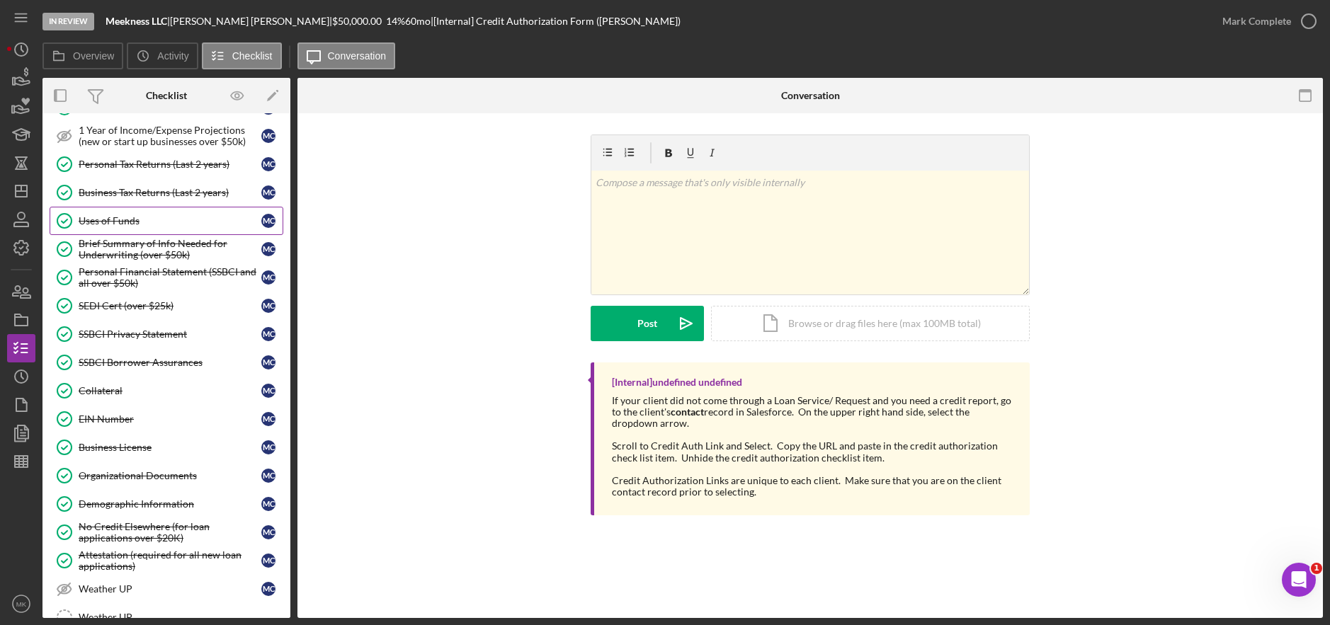
click at [99, 216] on div "Uses of Funds" at bounding box center [170, 220] width 183 height 11
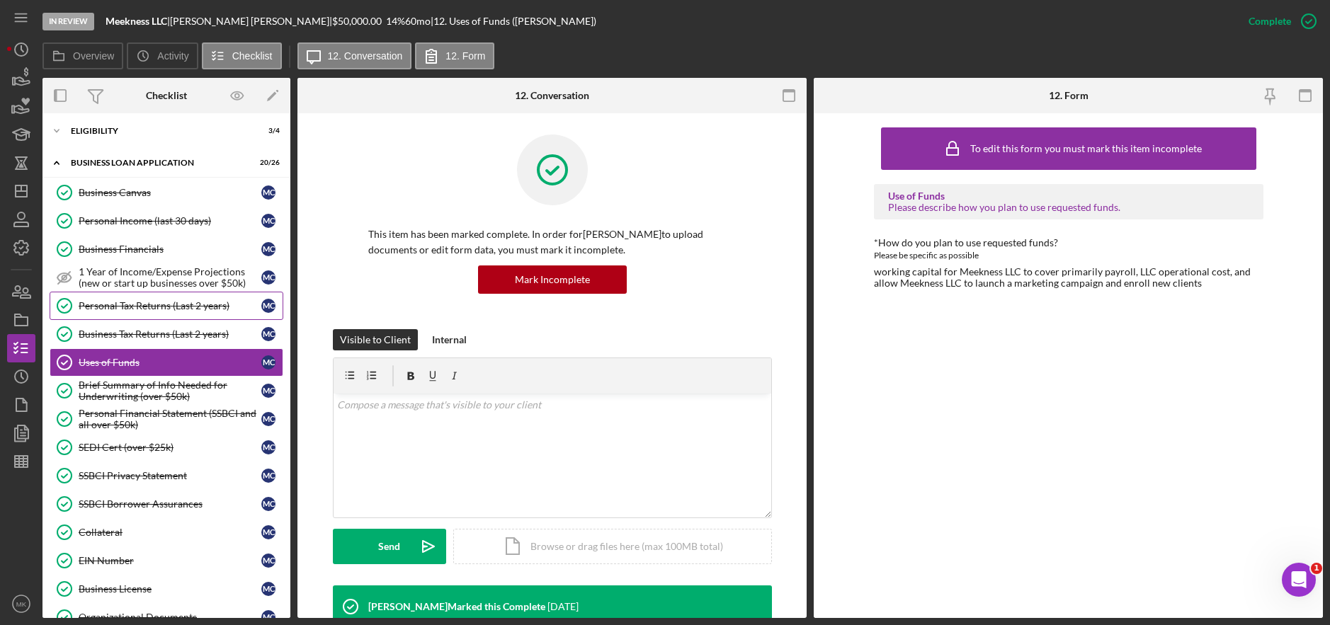
scroll to position [425, 0]
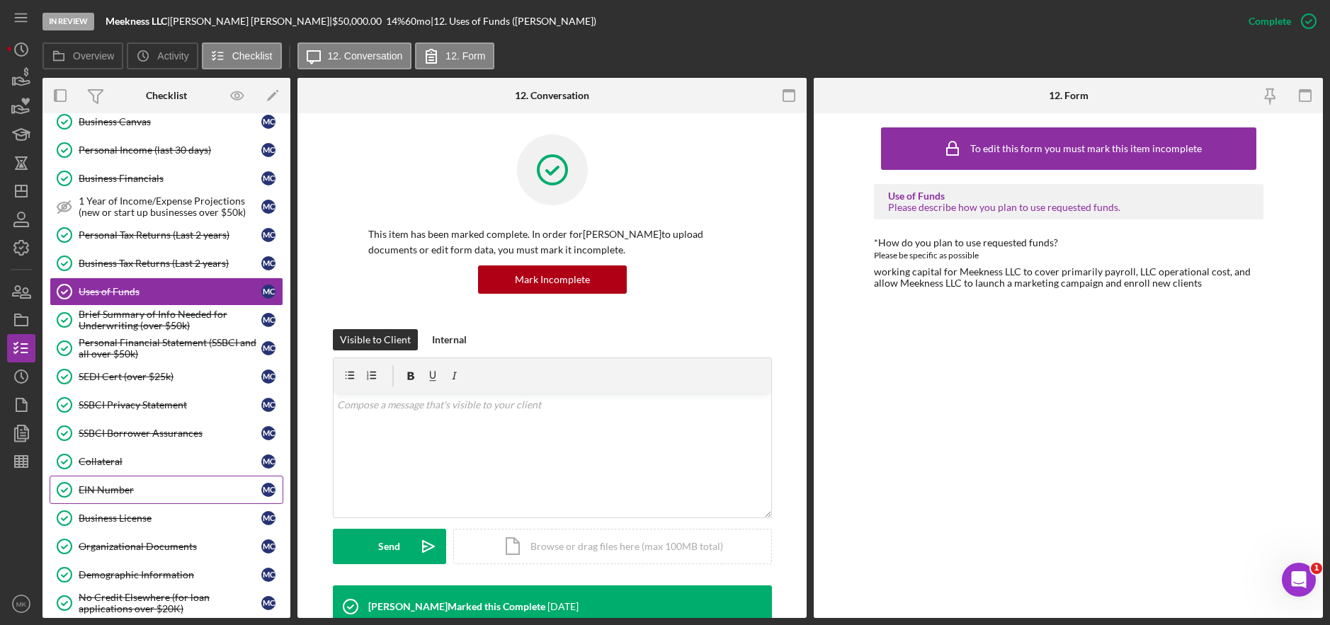
click at [118, 497] on link "EIN Number EIN Number M C" at bounding box center [167, 490] width 234 height 28
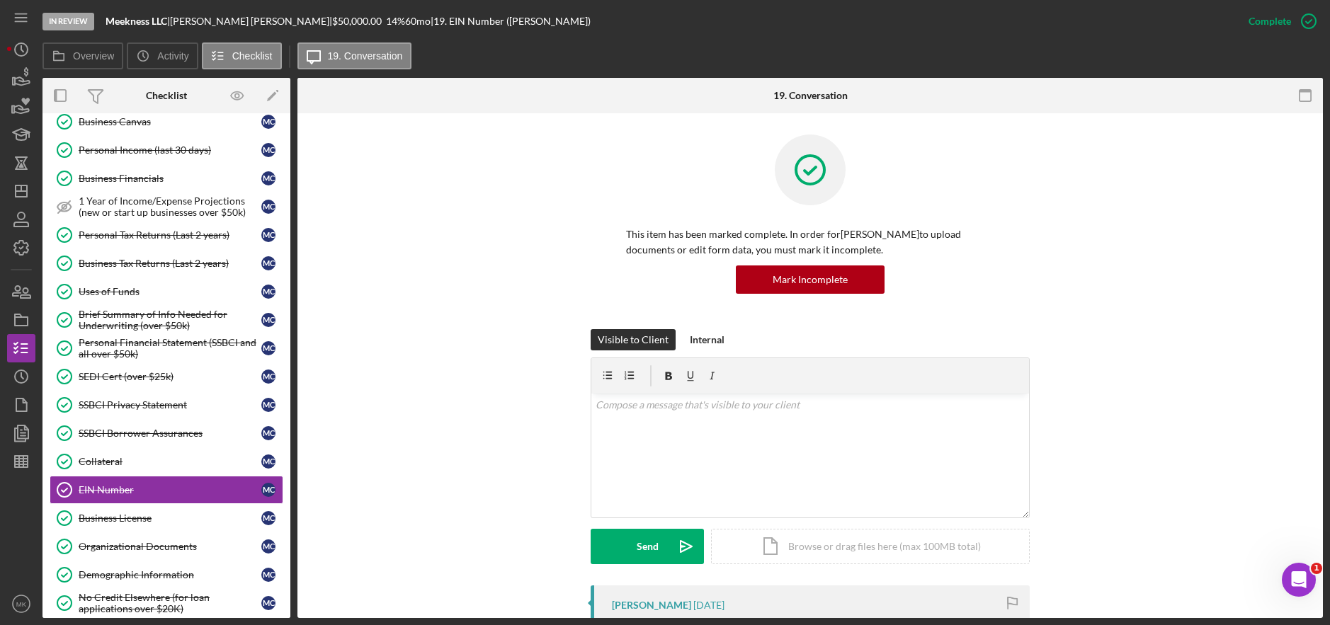
scroll to position [212, 0]
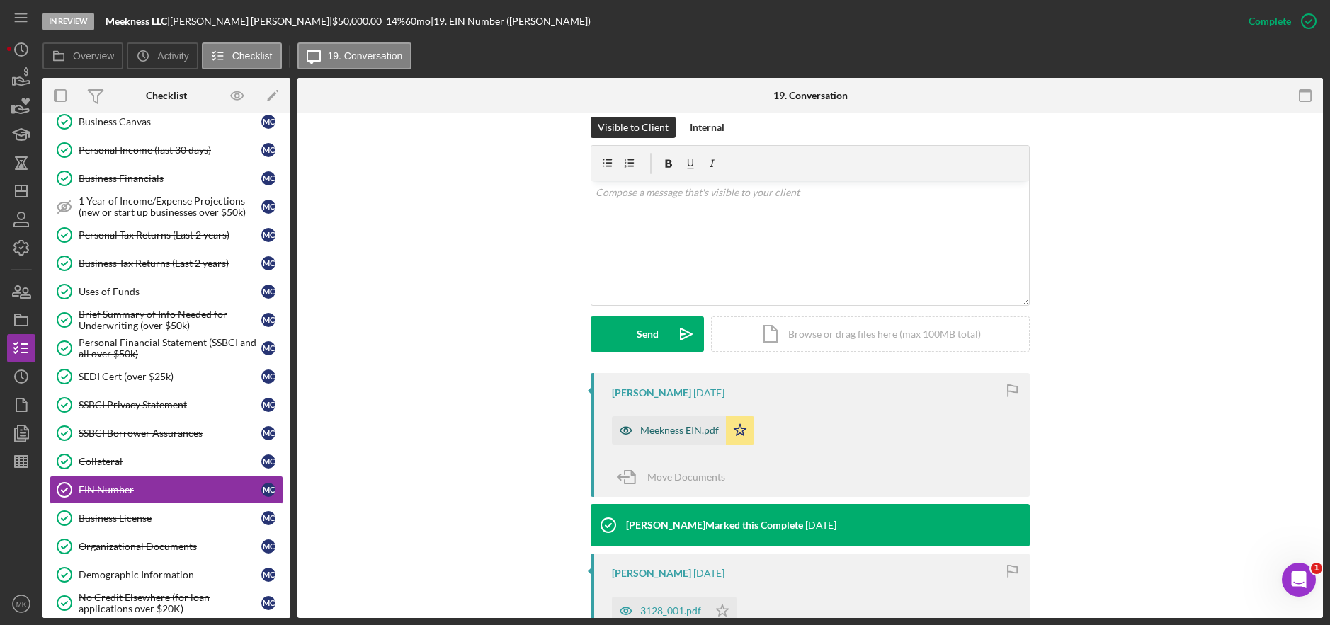
click at [687, 436] on div "Meekness EIN.pdf" at bounding box center [669, 430] width 114 height 28
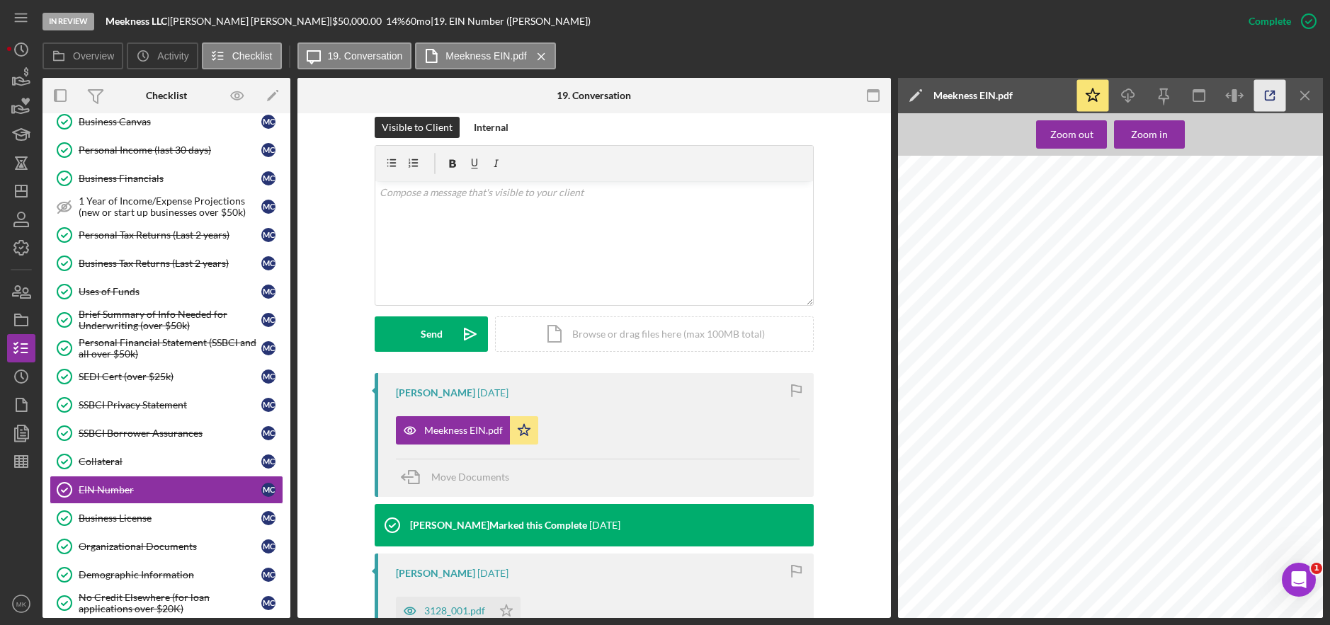
click at [1264, 96] on icon "button" at bounding box center [1270, 96] width 32 height 32
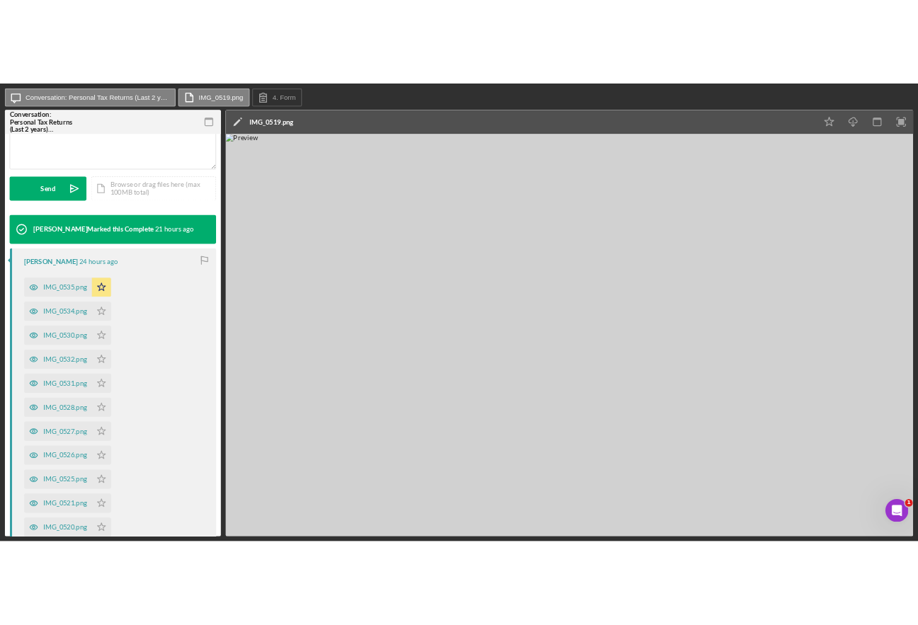
scroll to position [603, 0]
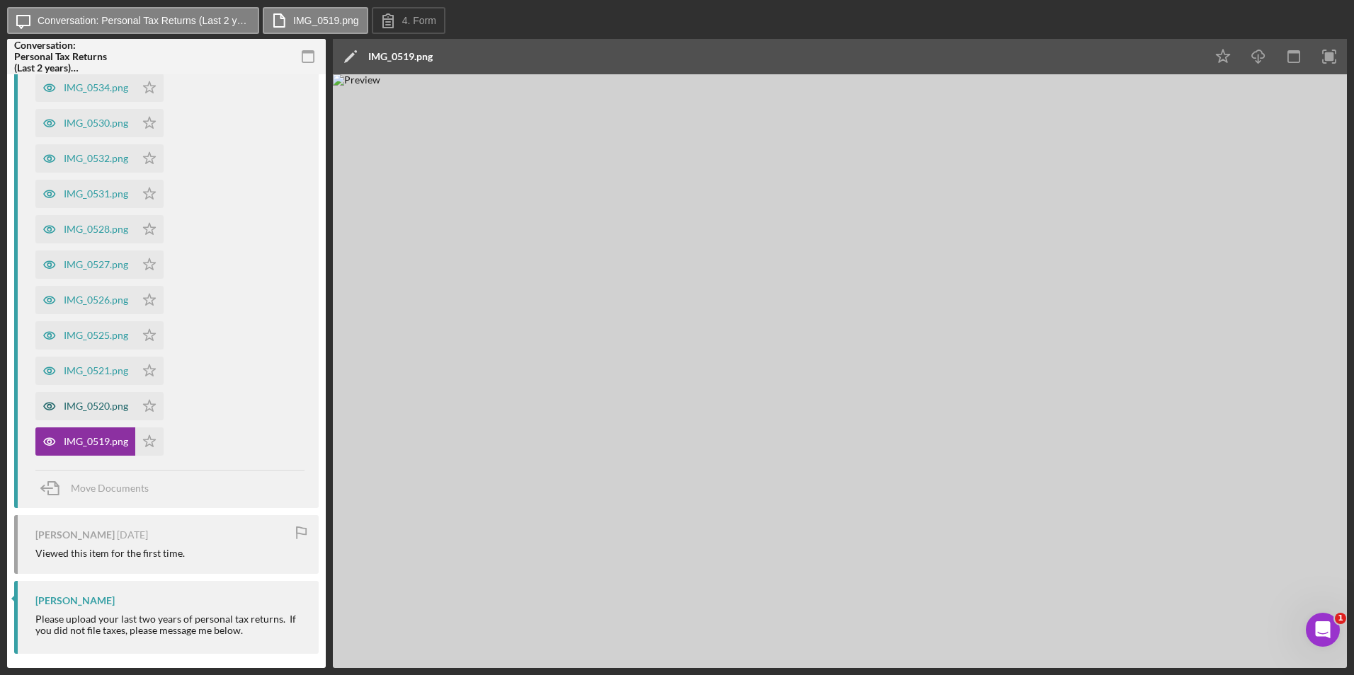
click at [79, 396] on div "IMG_0520.png" at bounding box center [85, 406] width 100 height 28
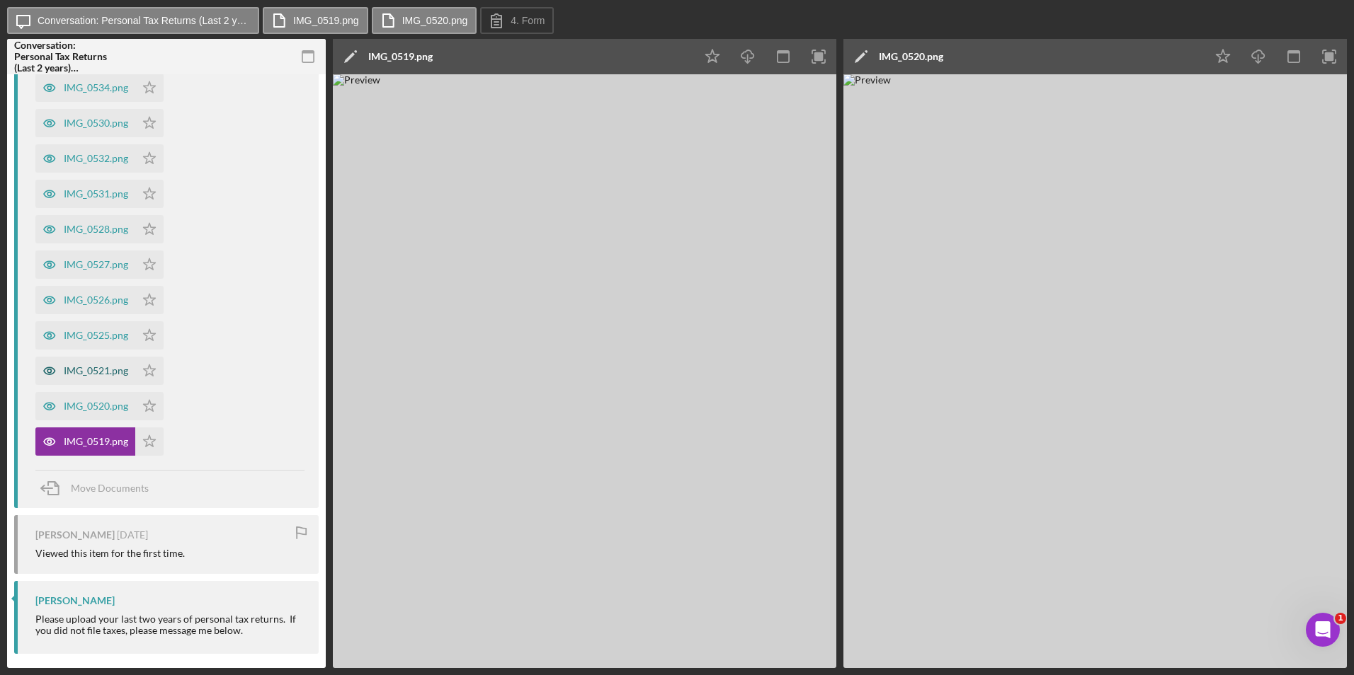
click at [85, 372] on div "IMG_0521.png" at bounding box center [96, 370] width 64 height 11
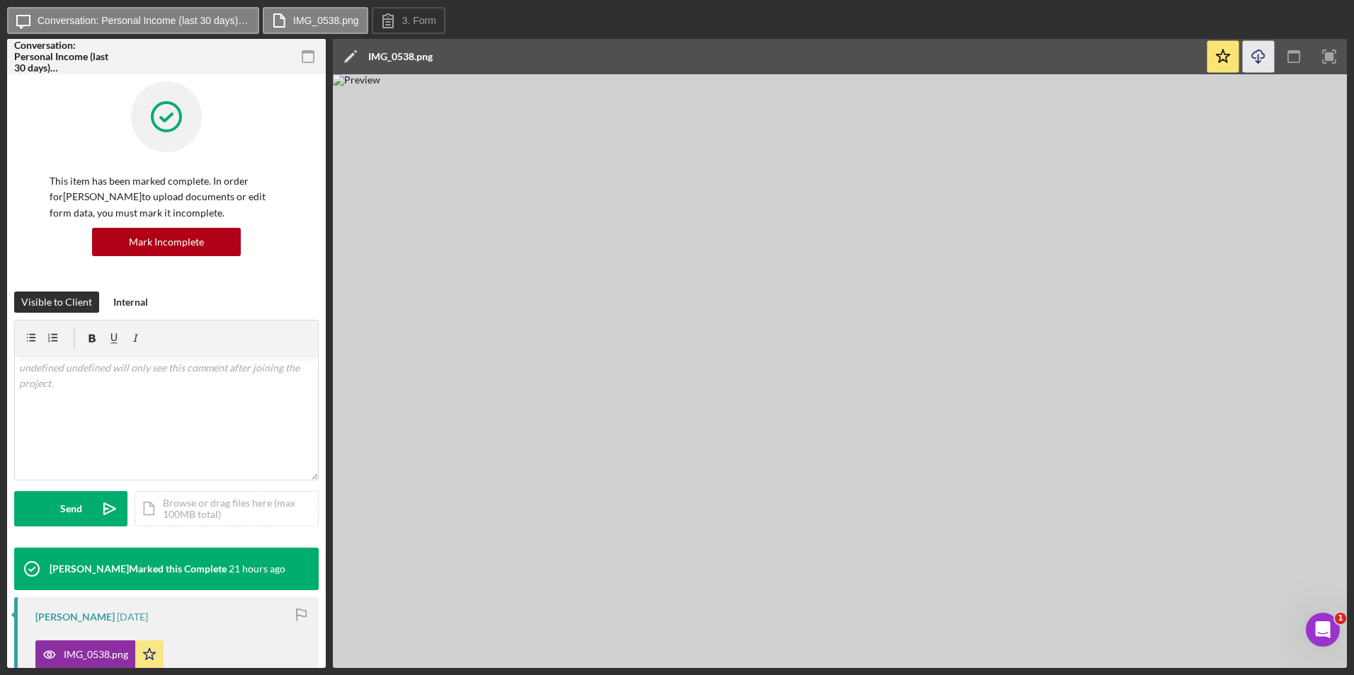
click at [1257, 50] on icon "button" at bounding box center [1258, 54] width 12 height 8
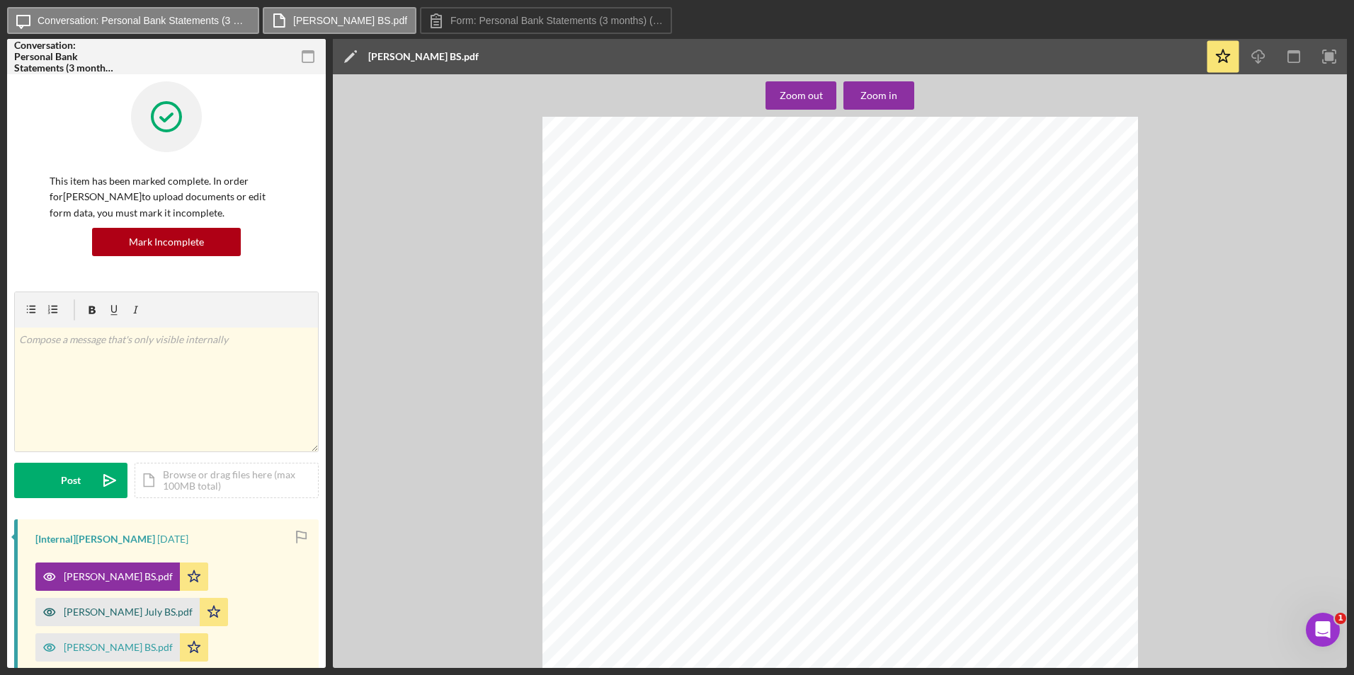
click at [80, 611] on div "Flavia Moore July BS.pdf" at bounding box center [128, 612] width 129 height 11
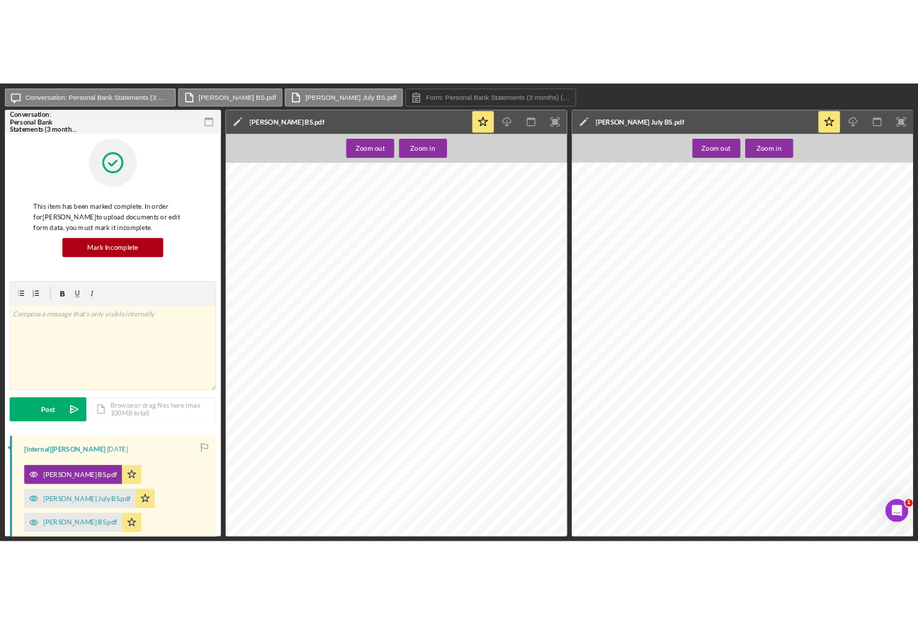
scroll to position [302, 0]
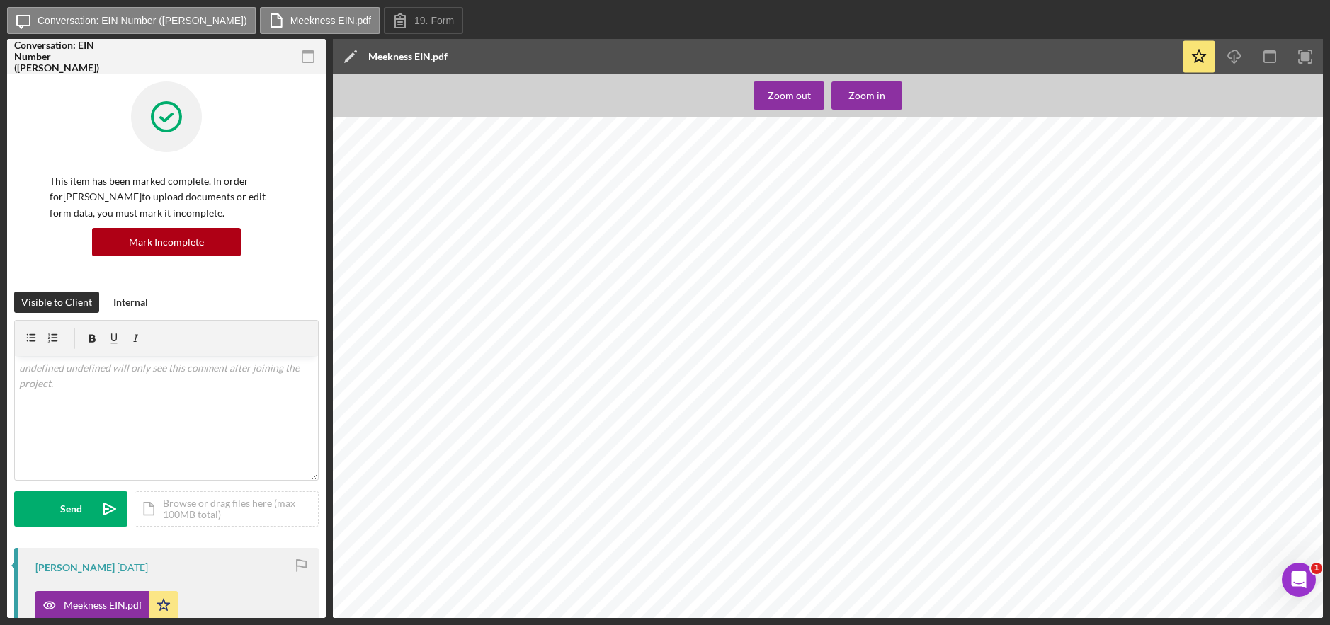
scroll to position [283, 30]
